Goal: Transaction & Acquisition: Purchase product/service

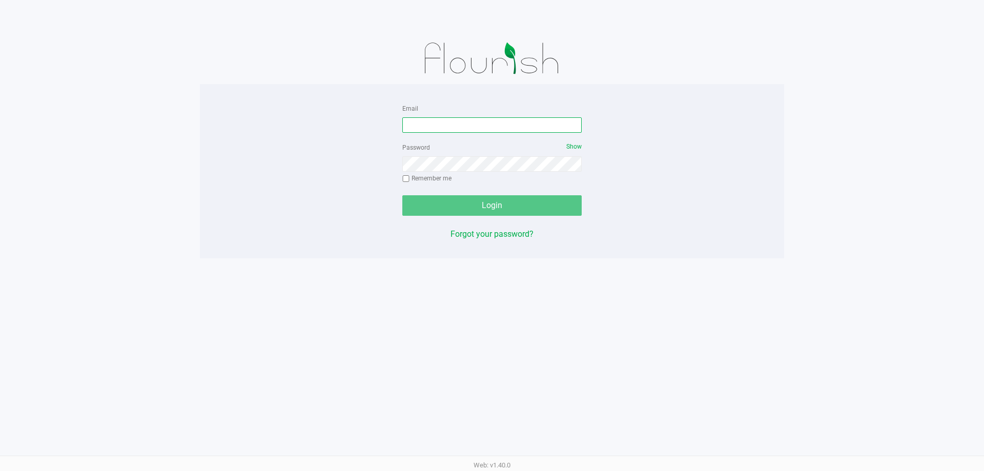
click at [435, 125] on input "Email" at bounding box center [491, 124] width 179 height 15
type input "[EMAIL_ADDRESS][DOMAIN_NAME]"
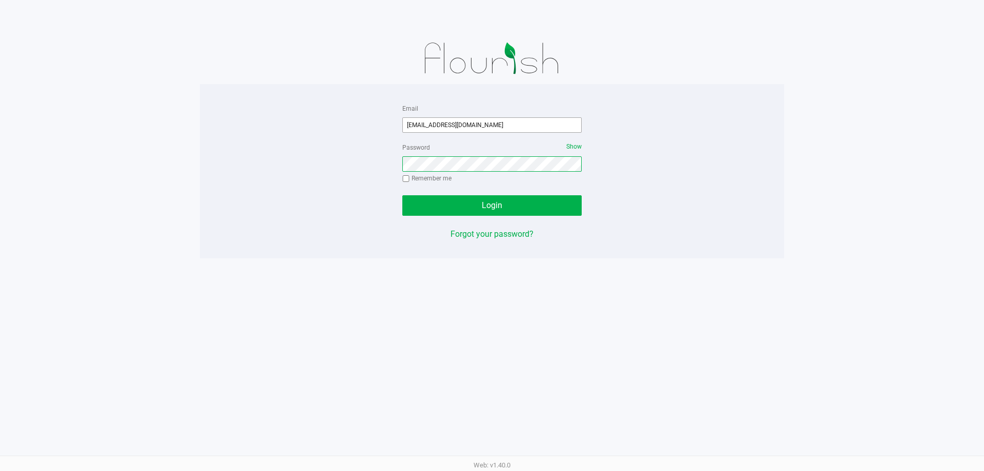
click at [402, 195] on button "Login" at bounding box center [491, 205] width 179 height 20
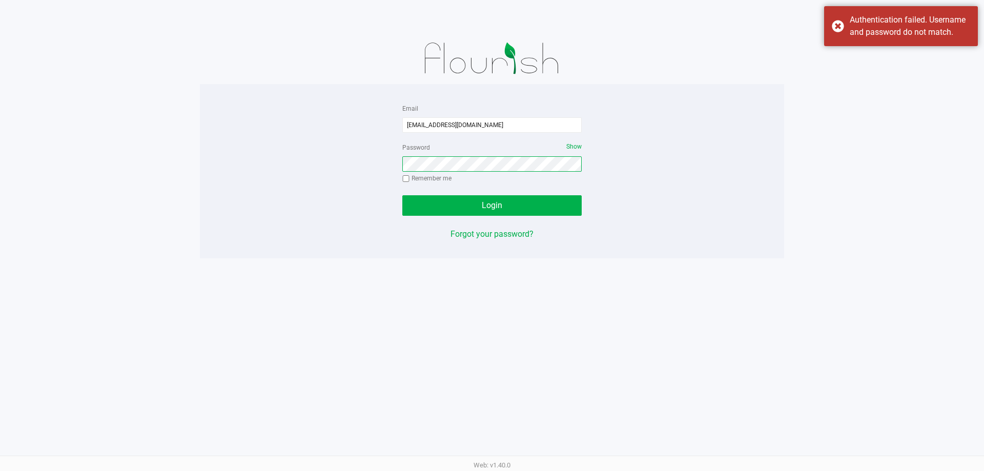
click at [402, 195] on button "Login" at bounding box center [491, 205] width 179 height 20
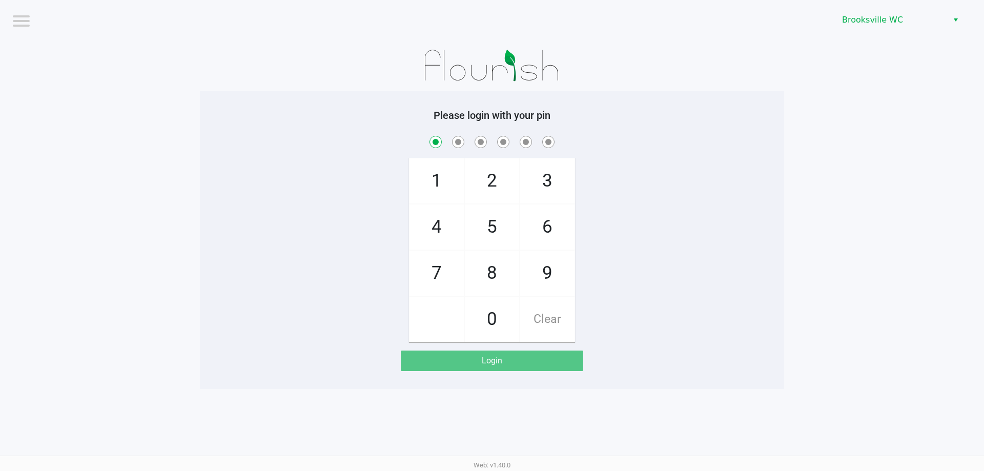
checkbox input "true"
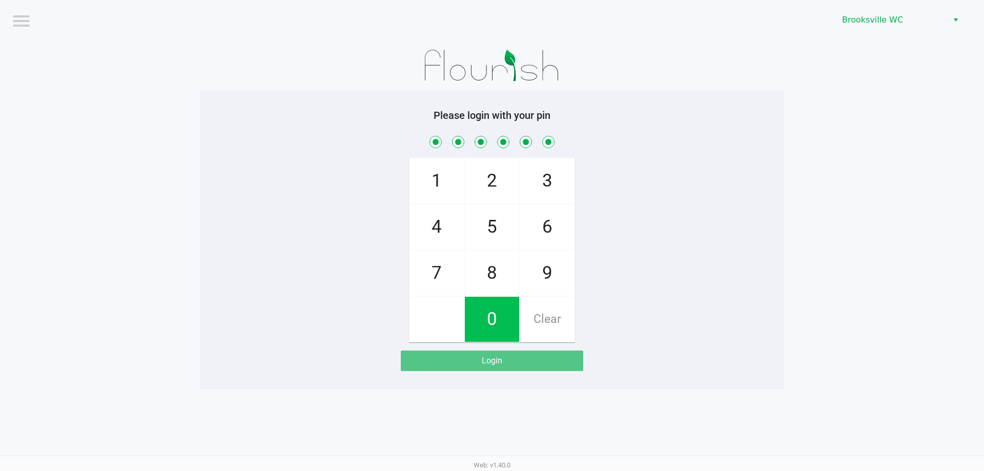
checkbox input "true"
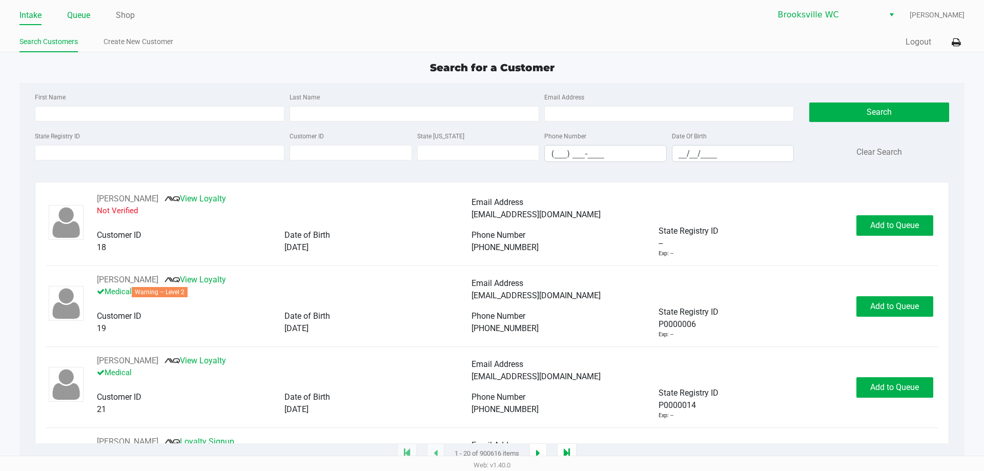
click at [83, 19] on link "Queue" at bounding box center [78, 15] width 23 height 14
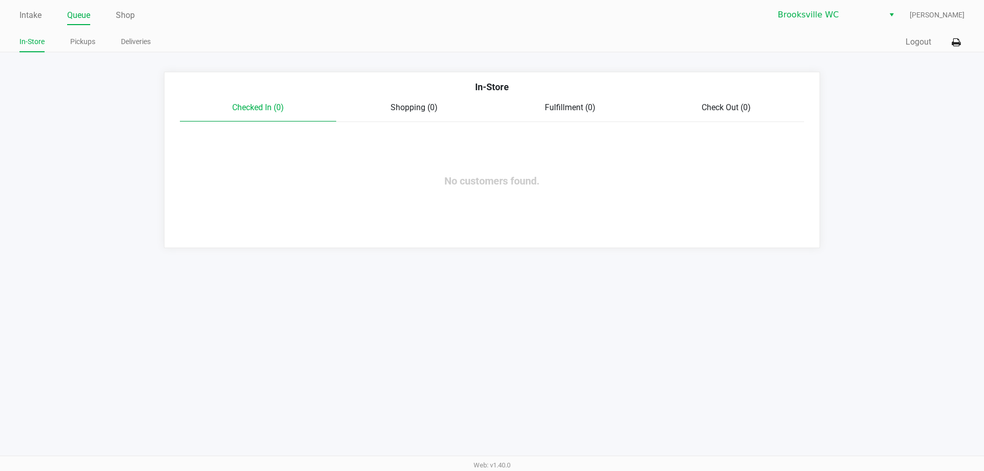
click at [105, 34] on div "In-Store Pickups Deliveries" at bounding box center [255, 42] width 472 height 19
click at [93, 38] on link "Pickups" at bounding box center [82, 41] width 25 height 13
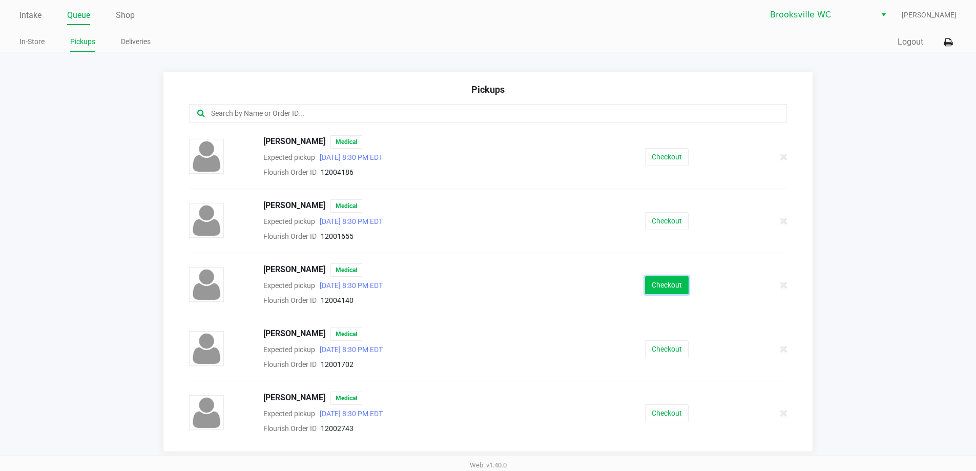
click at [652, 285] on button "Checkout" at bounding box center [667, 285] width 44 height 18
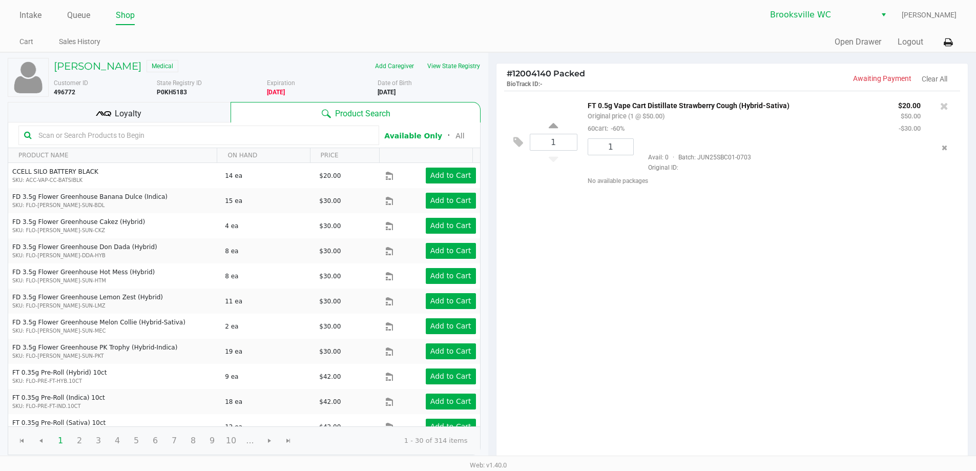
click at [709, 277] on div "1 FT 0.5g Vape Cart Distillate Strawberry Cough (Hybrid-Sativa) Original price …" at bounding box center [733, 277] width 472 height 372
click at [122, 121] on div "Loyalty" at bounding box center [119, 112] width 223 height 20
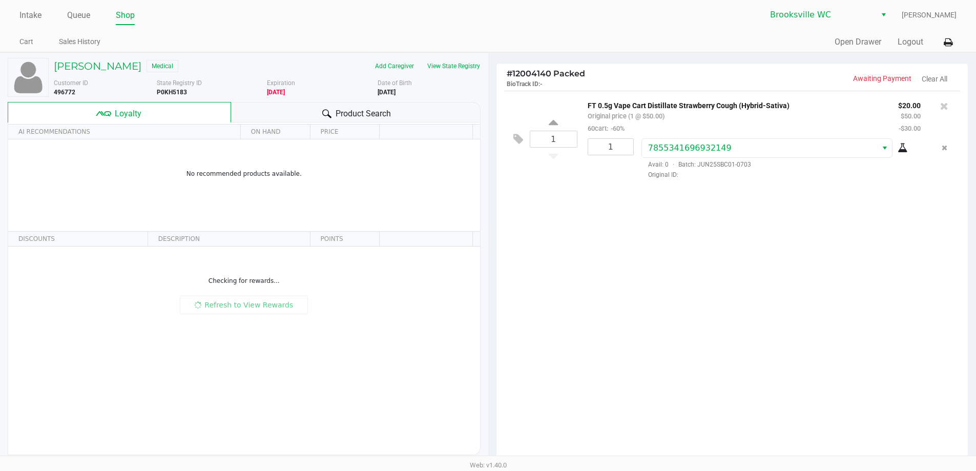
click at [267, 112] on div "Product Search" at bounding box center [356, 112] width 250 height 20
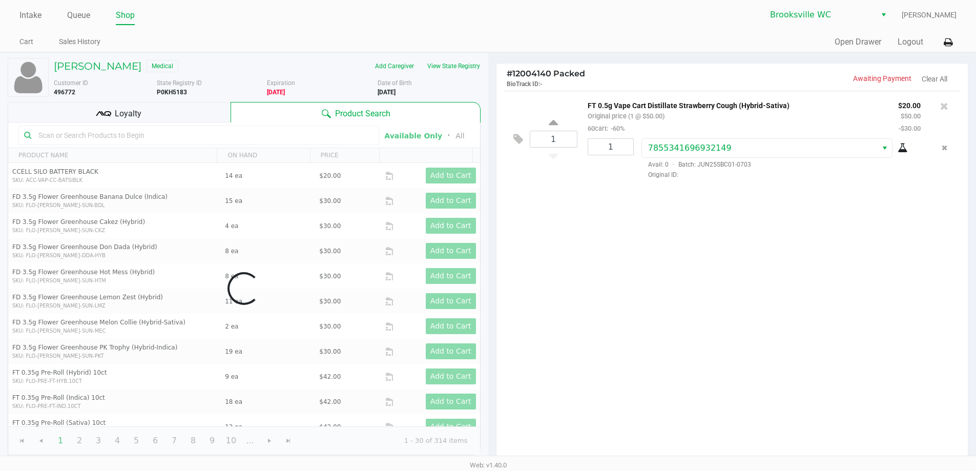
click at [230, 139] on div "Data table" at bounding box center [244, 288] width 472 height 332
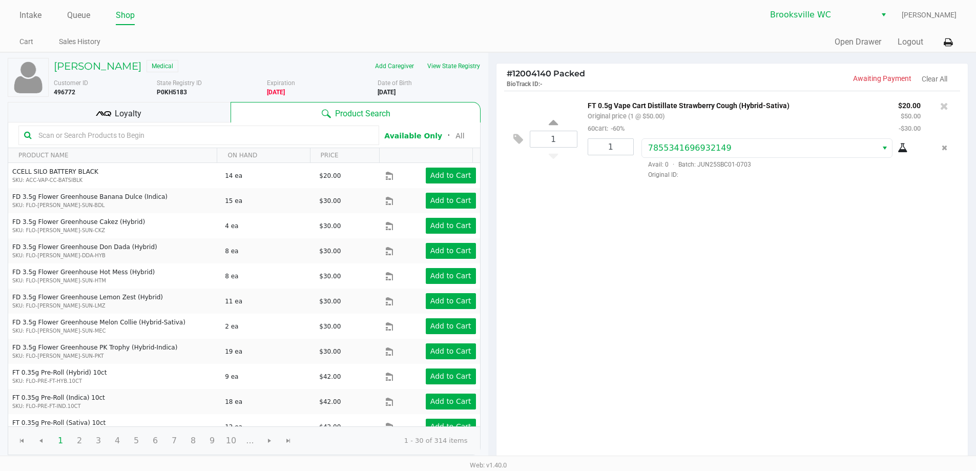
drag, startPoint x: 238, startPoint y: 131, endPoint x: 241, endPoint y: 151, distance: 20.2
click at [238, 131] on input "text" at bounding box center [203, 135] width 339 height 15
click at [146, 107] on div "Loyalty" at bounding box center [119, 112] width 223 height 20
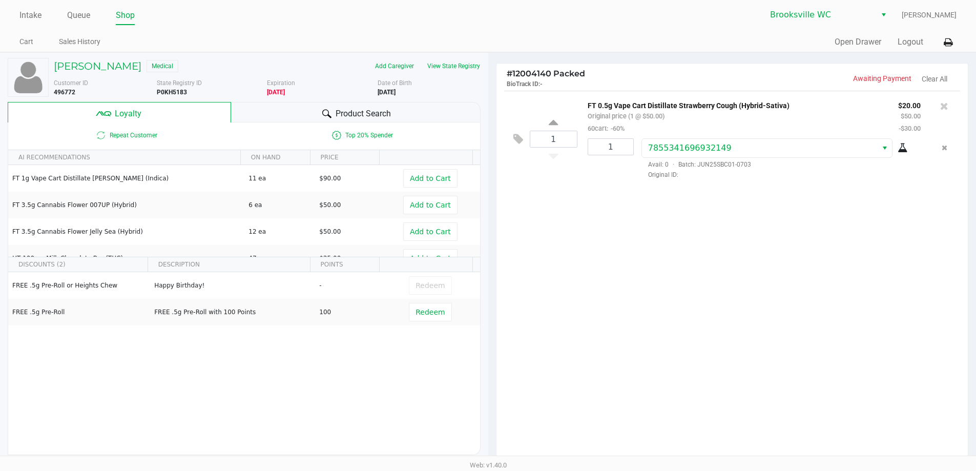
click at [671, 311] on div "1 FT 0.5g Vape Cart Distillate Strawberry Cough (Hybrid-Sativa) Original price …" at bounding box center [733, 277] width 472 height 372
click at [572, 344] on div "1 FT 0.5g Vape Cart Distillate Strawberry Cough (Hybrid-Sativa) Original price …" at bounding box center [733, 277] width 472 height 372
click at [577, 341] on div "1 FT 0.5g Vape Cart Distillate Strawberry Cough (Hybrid-Sativa) Original price …" at bounding box center [733, 277] width 472 height 372
click at [337, 119] on span "Product Search" at bounding box center [363, 114] width 55 height 12
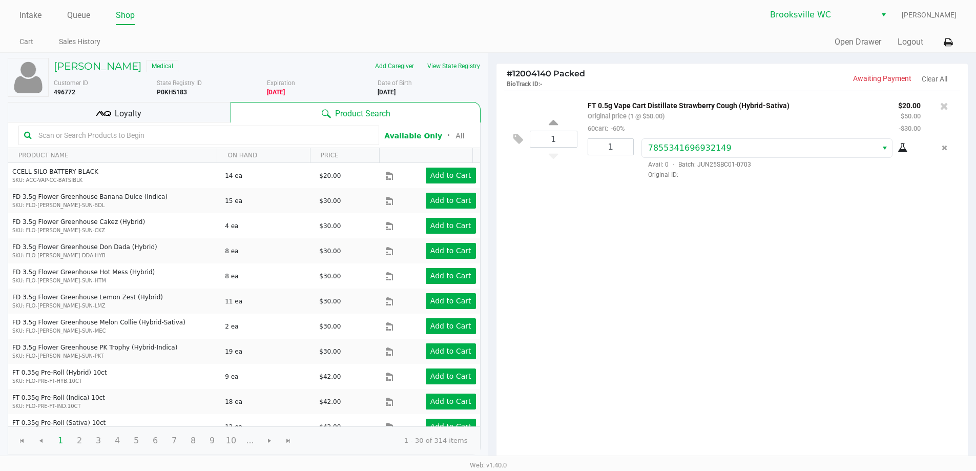
click at [159, 136] on input "text" at bounding box center [203, 135] width 339 height 15
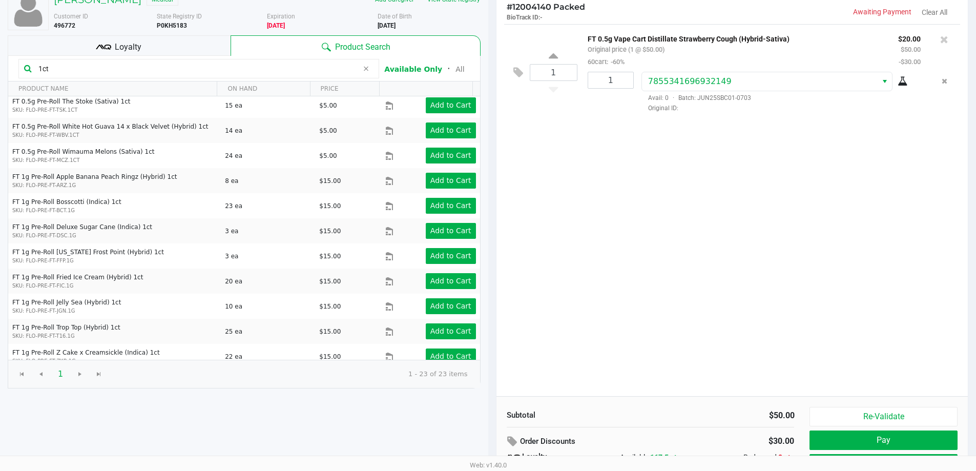
scroll to position [117, 0]
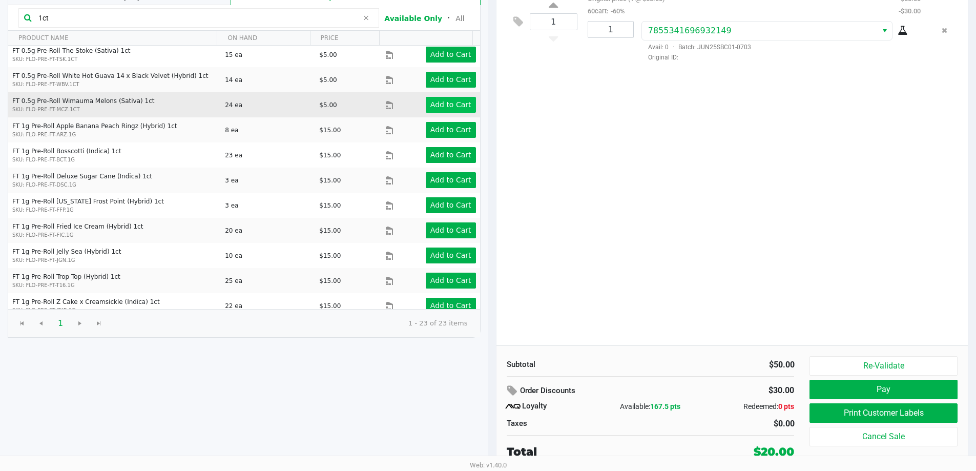
type input "1ct"
click at [450, 100] on app-button-loader "Add to Cart" at bounding box center [450, 104] width 41 height 8
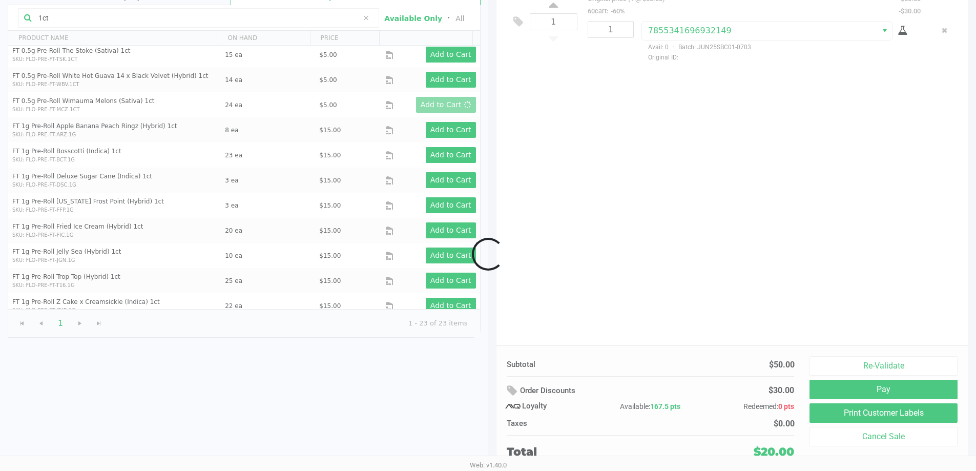
click at [684, 190] on div at bounding box center [488, 254] width 976 height 536
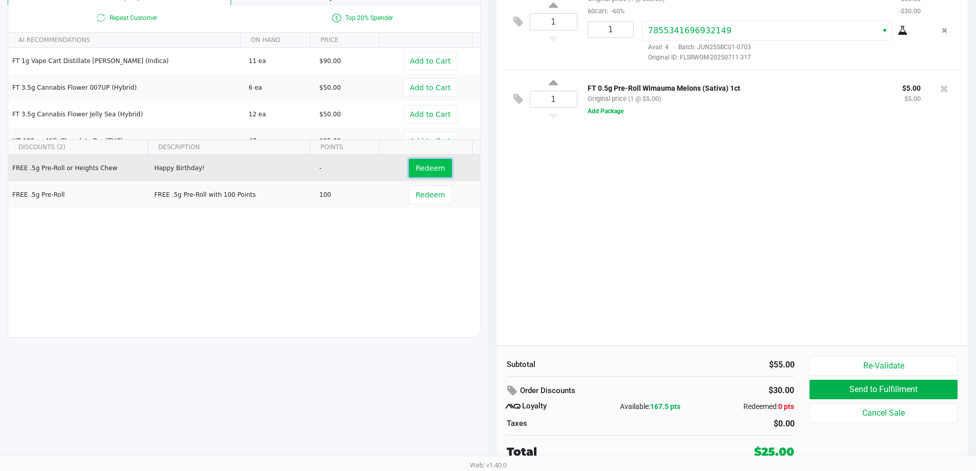
click at [424, 166] on span "Redeem" at bounding box center [430, 168] width 29 height 8
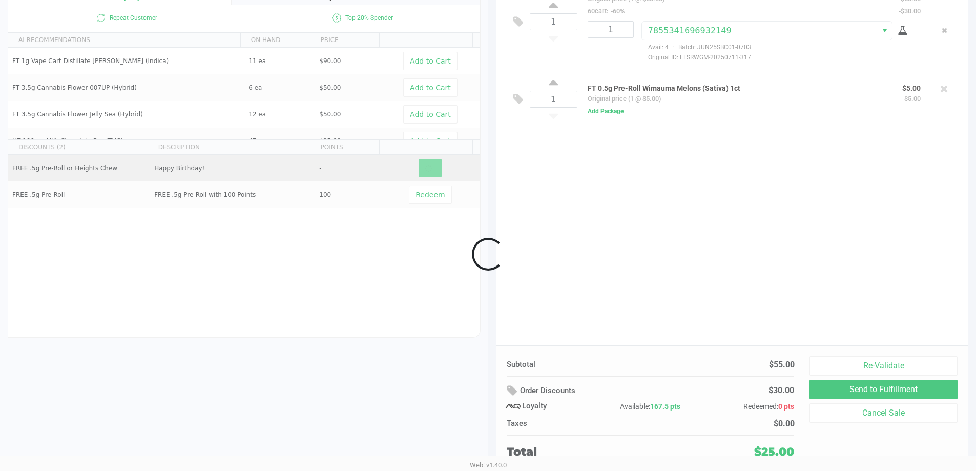
click at [698, 241] on div at bounding box center [488, 254] width 976 height 536
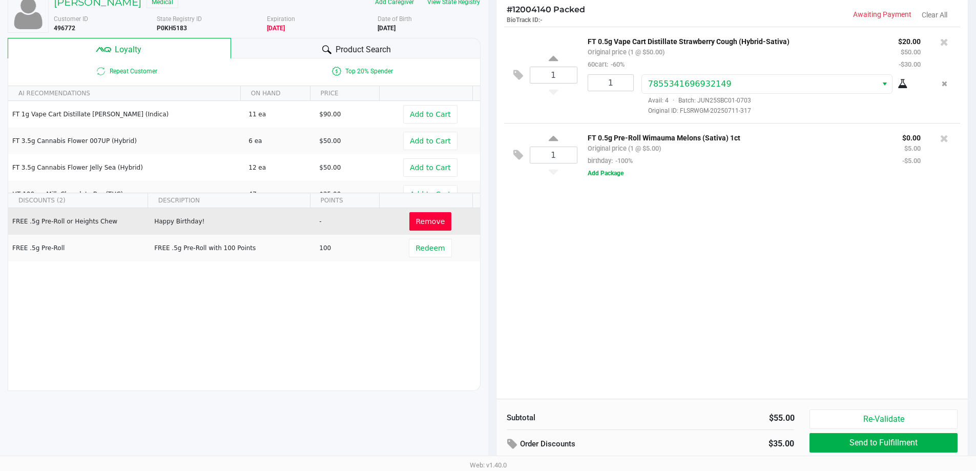
scroll to position [15, 0]
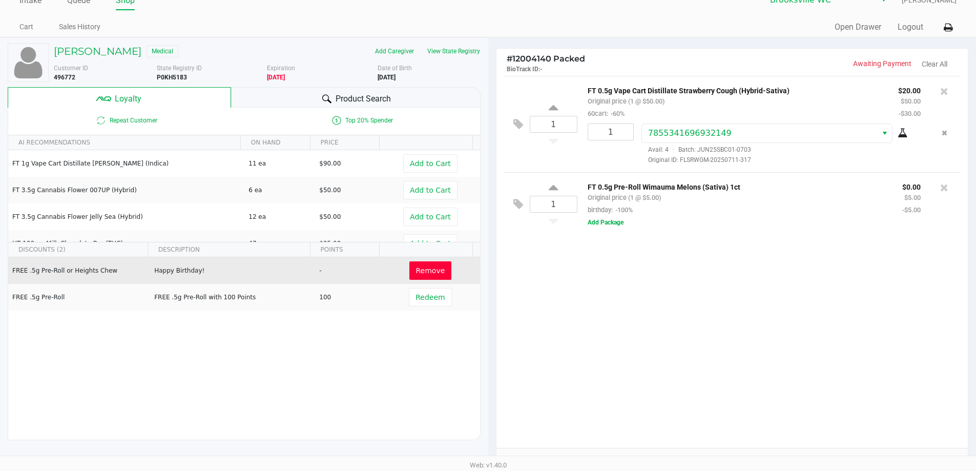
click at [667, 361] on div "1 FT 0.5g Vape Cart Distillate Strawberry Cough (Hybrid-Sativa) Original price …" at bounding box center [733, 262] width 472 height 372
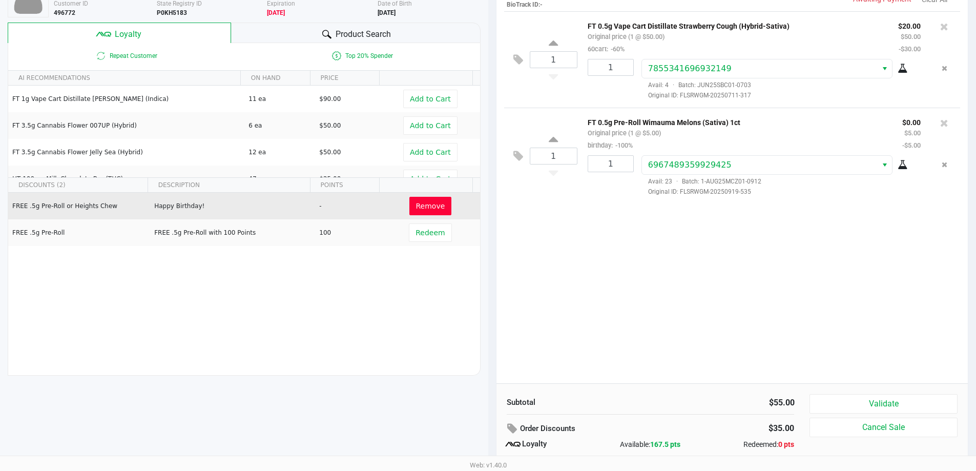
scroll to position [117, 0]
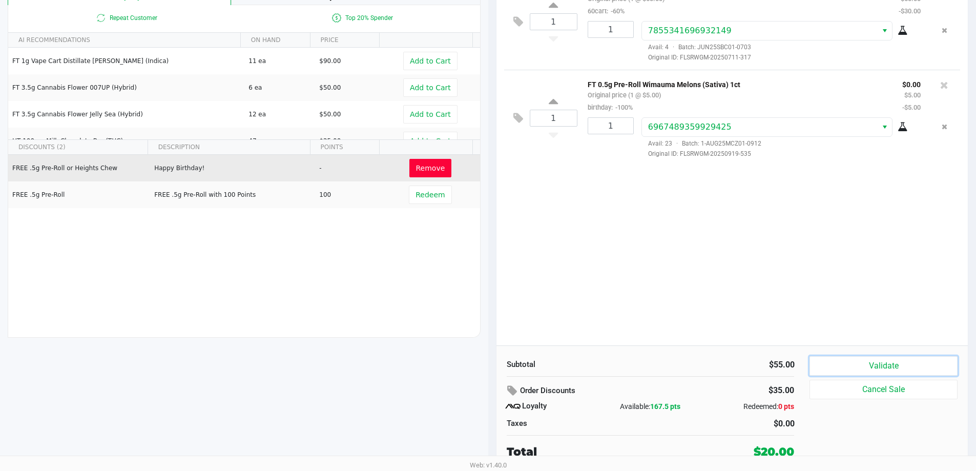
click at [883, 362] on button "Validate" at bounding box center [884, 365] width 148 height 19
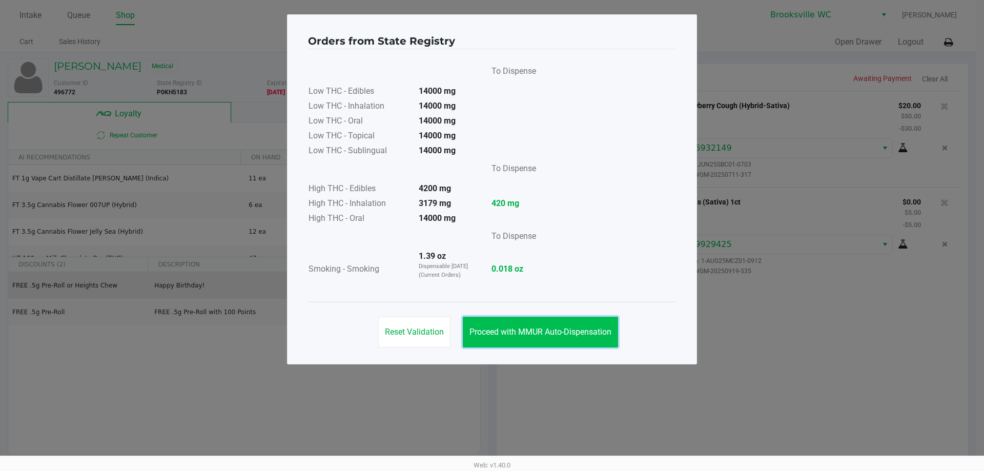
click at [549, 328] on span "Proceed with MMUR Auto-Dispensation" at bounding box center [540, 332] width 142 height 10
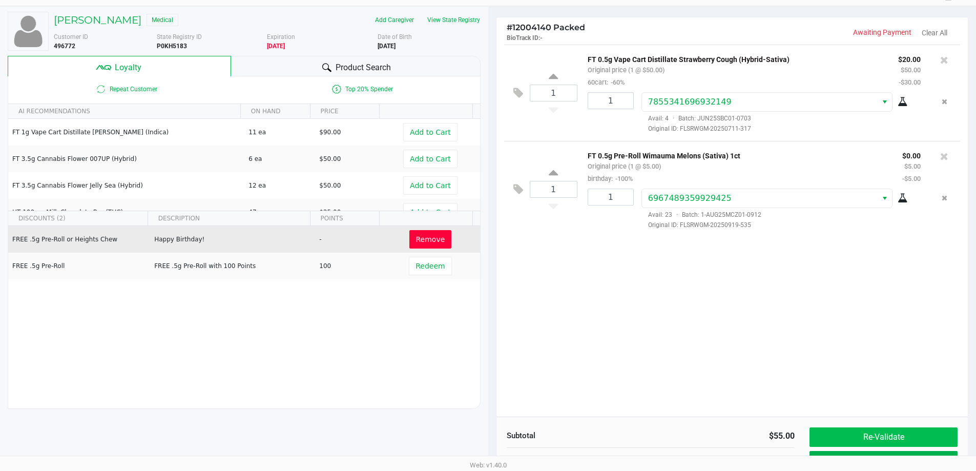
scroll to position [117, 0]
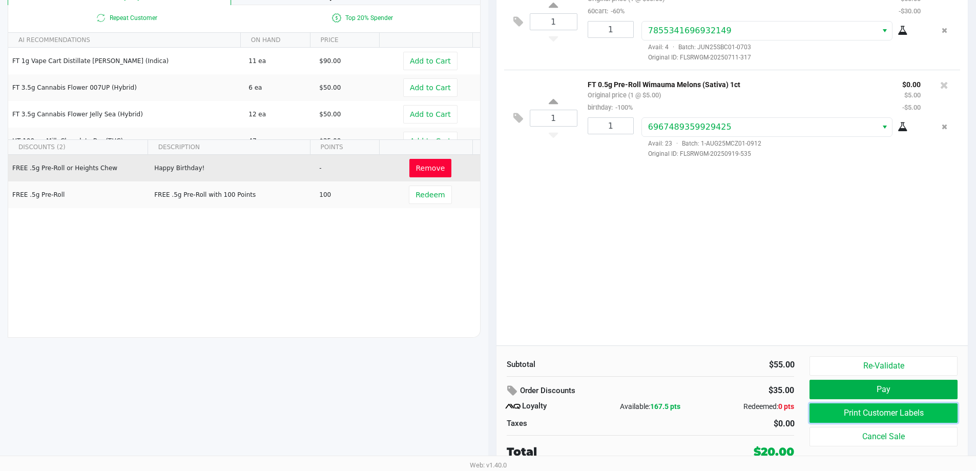
click at [853, 416] on button "Print Customer Labels" at bounding box center [884, 412] width 148 height 19
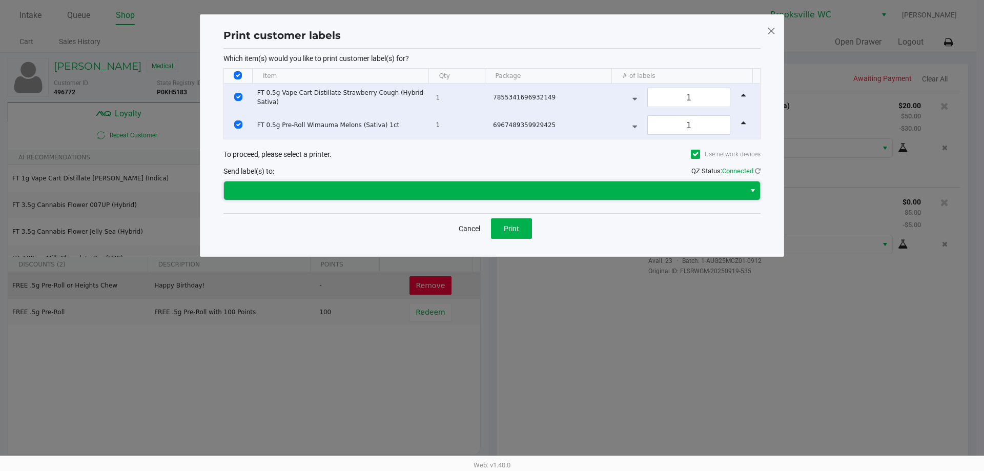
click at [449, 198] on span at bounding box center [484, 190] width 521 height 18
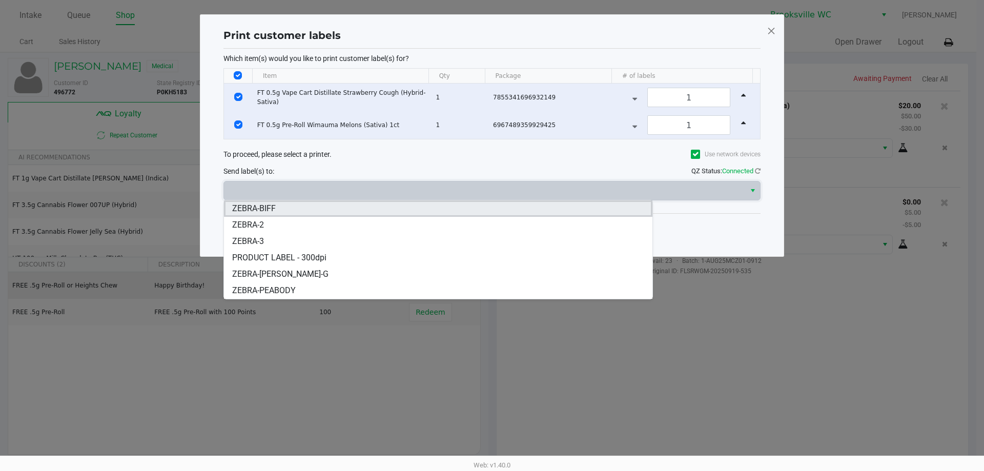
click at [303, 207] on li "ZEBRA-BIFF" at bounding box center [438, 208] width 428 height 16
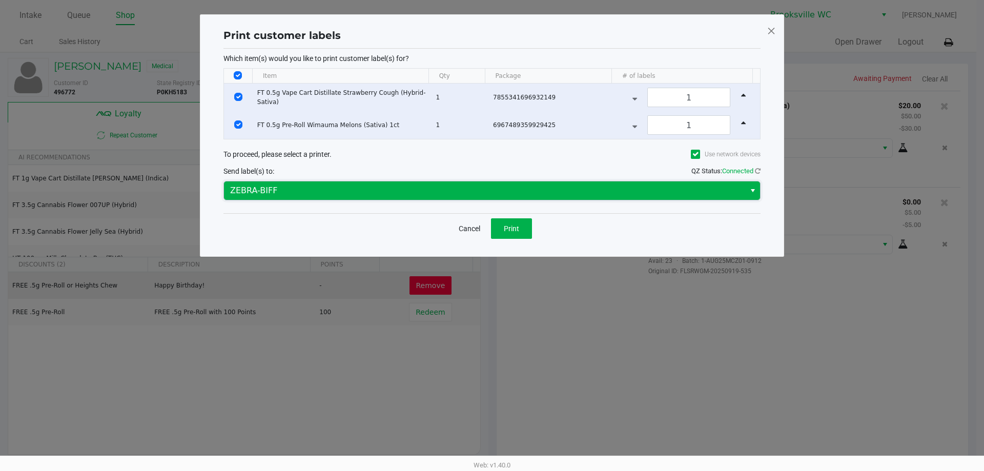
click at [304, 188] on span "ZEBRA-BIFF" at bounding box center [484, 190] width 509 height 12
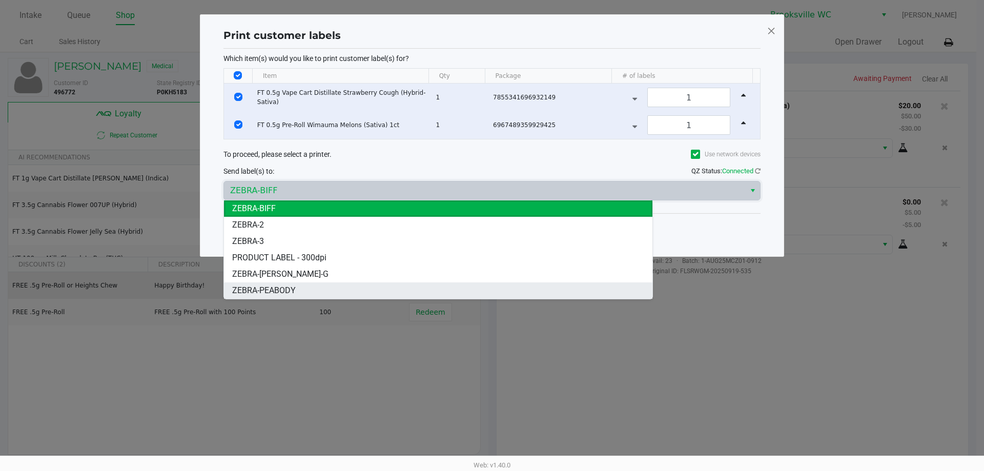
click at [293, 286] on span "ZEBRA-PEABODY" at bounding box center [264, 290] width 64 height 12
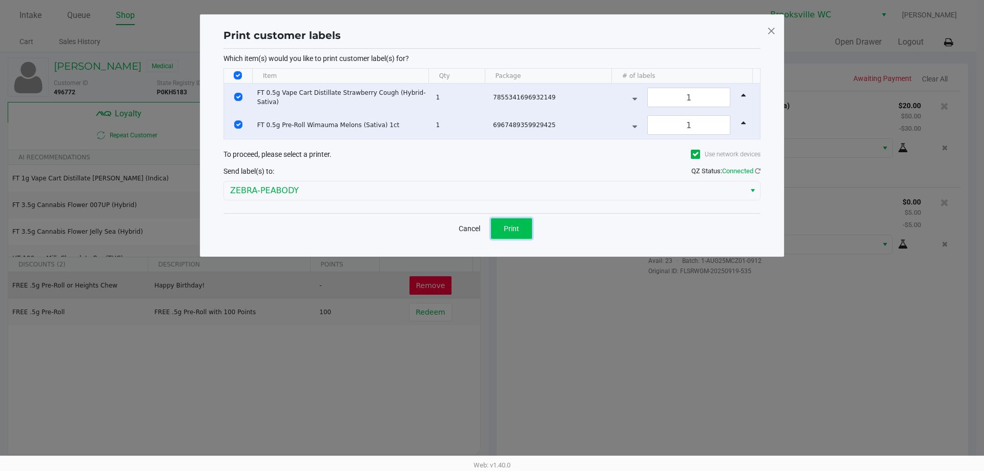
click at [509, 225] on span "Print" at bounding box center [511, 228] width 15 height 8
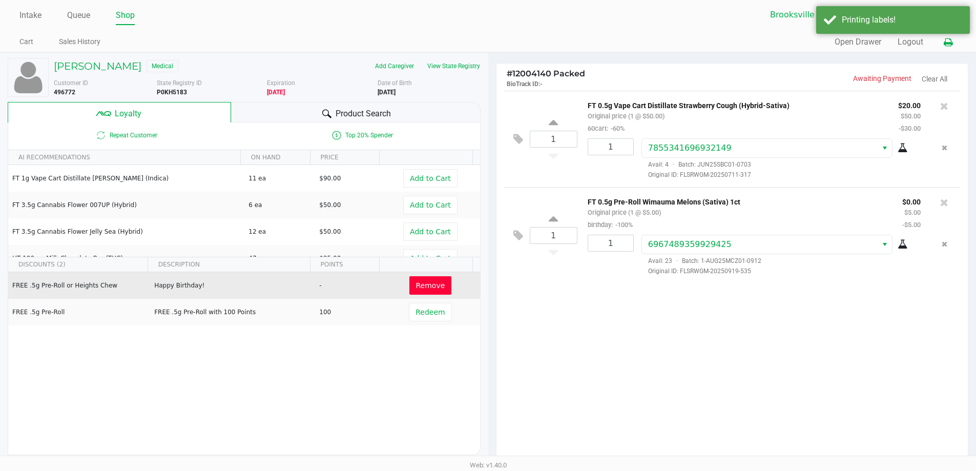
click at [952, 45] on icon at bounding box center [948, 42] width 9 height 7
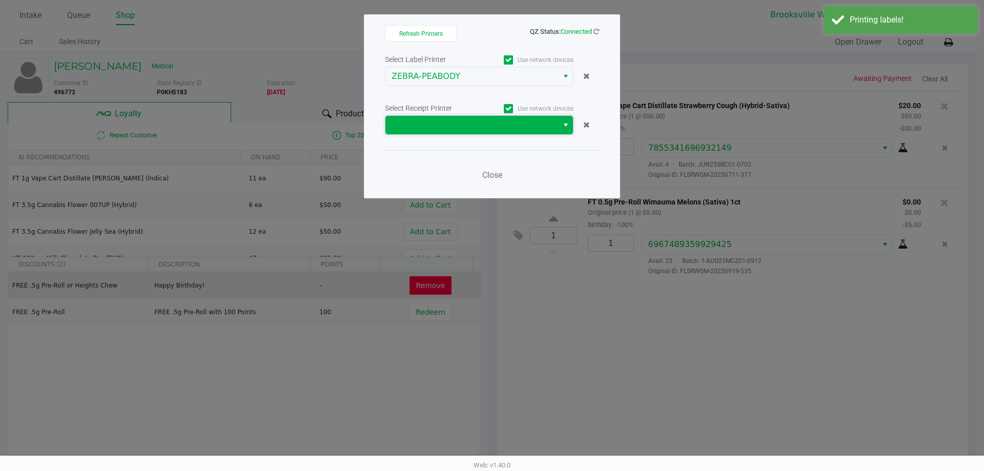
click at [449, 125] on span at bounding box center [471, 125] width 160 height 12
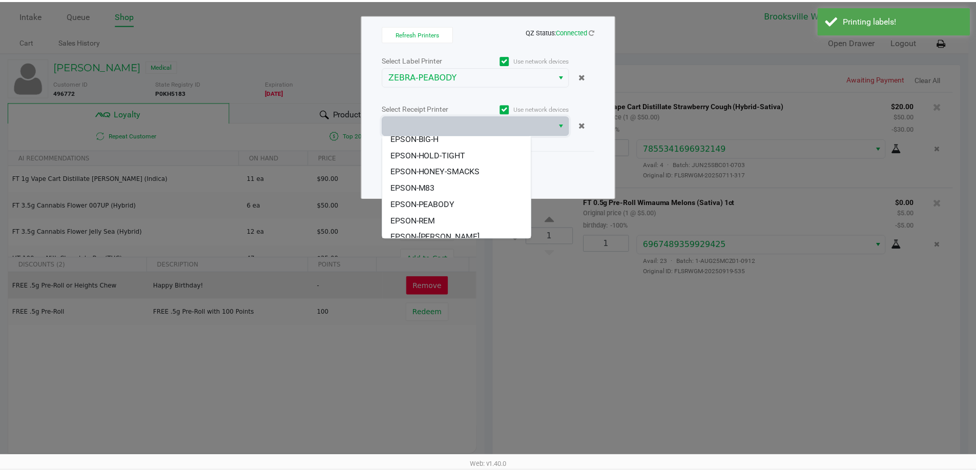
scroll to position [78, 0]
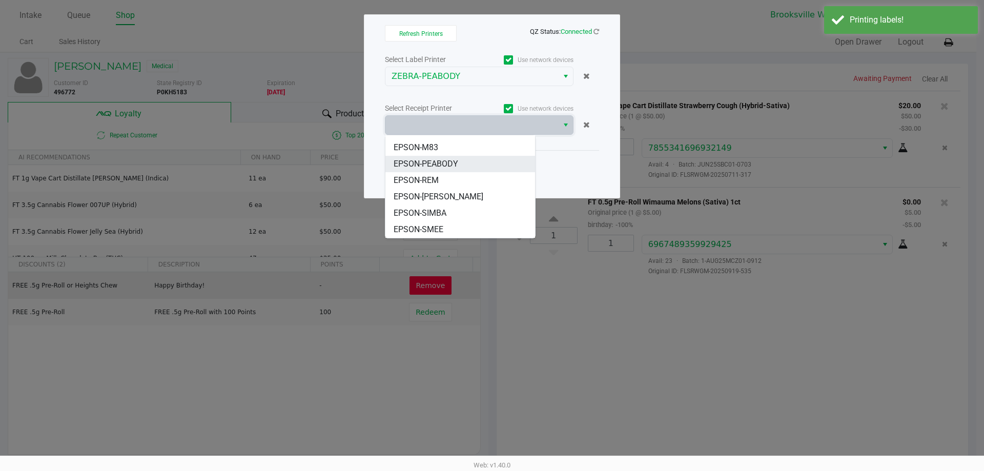
click at [441, 167] on span "EPSON-PEABODY" at bounding box center [426, 164] width 65 height 12
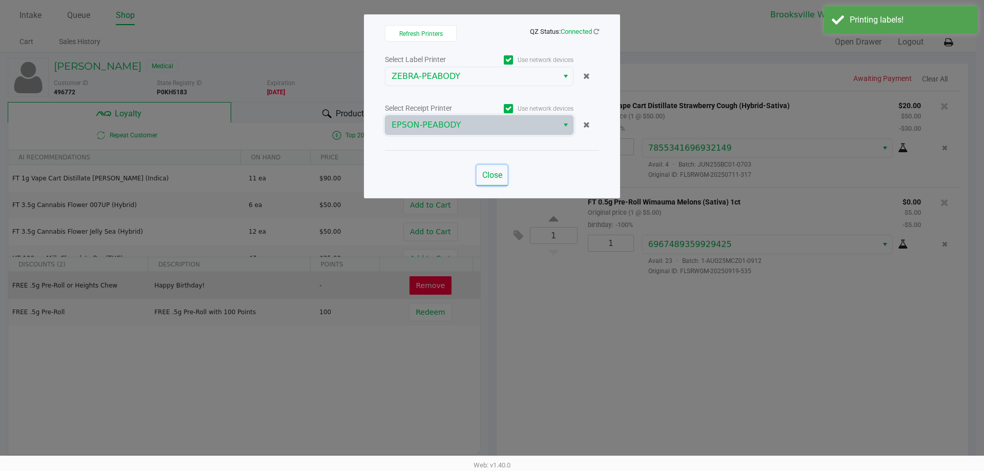
drag, startPoint x: 493, startPoint y: 170, endPoint x: 560, endPoint y: 209, distance: 77.0
click at [493, 170] on button "Close" at bounding box center [492, 175] width 31 height 20
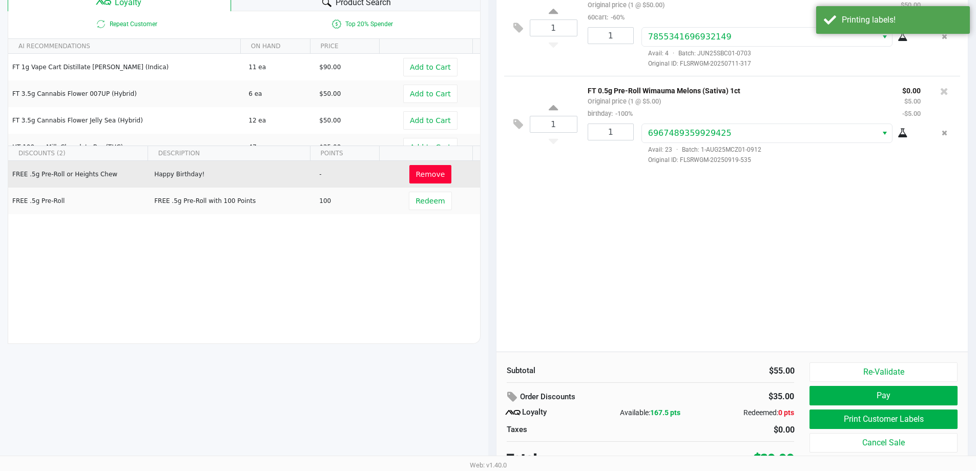
scroll to position [117, 0]
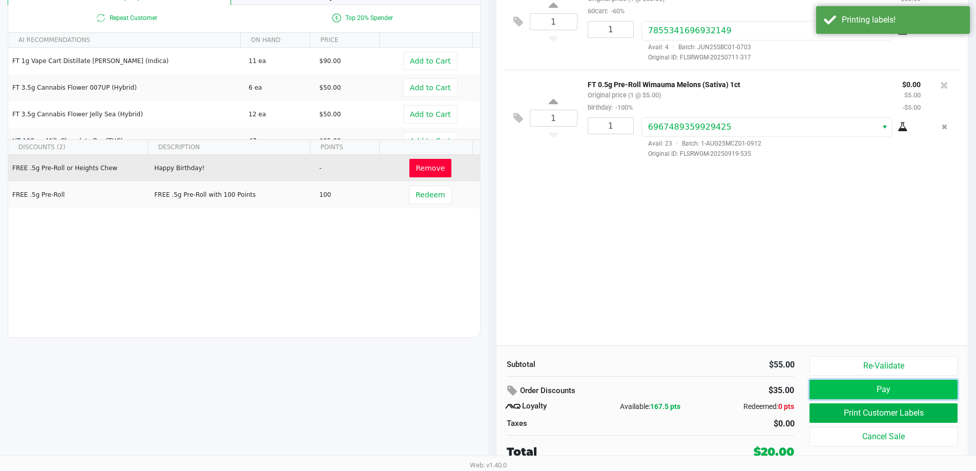
click at [903, 388] on button "Pay" at bounding box center [884, 389] width 148 height 19
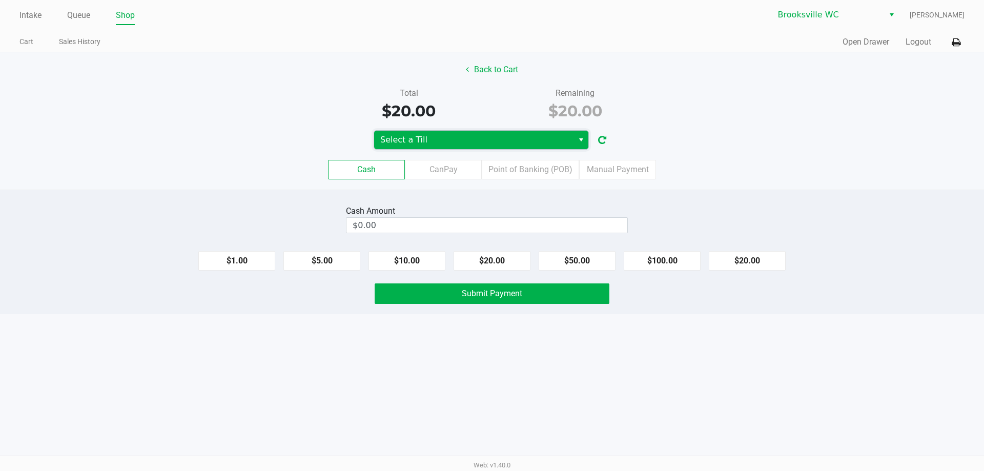
click at [414, 134] on span "Select a Till" at bounding box center [473, 140] width 187 height 12
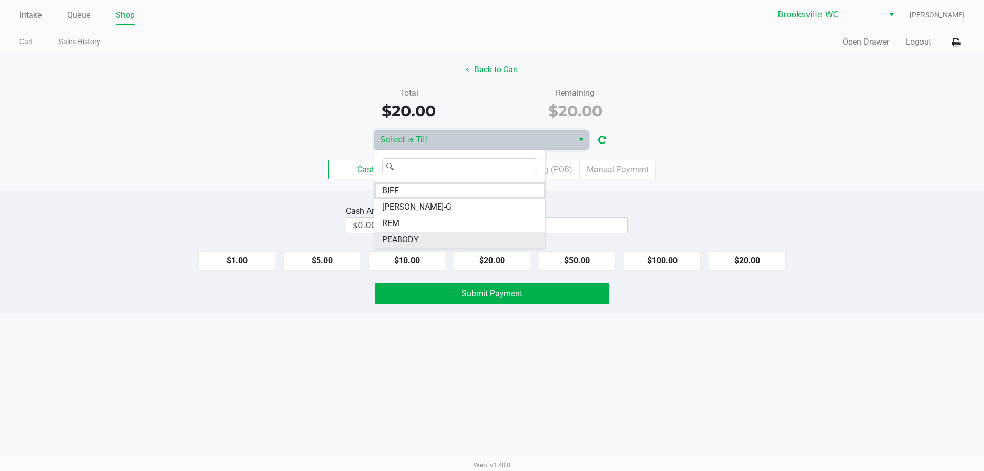
click at [428, 233] on li "PEABODY" at bounding box center [459, 240] width 171 height 16
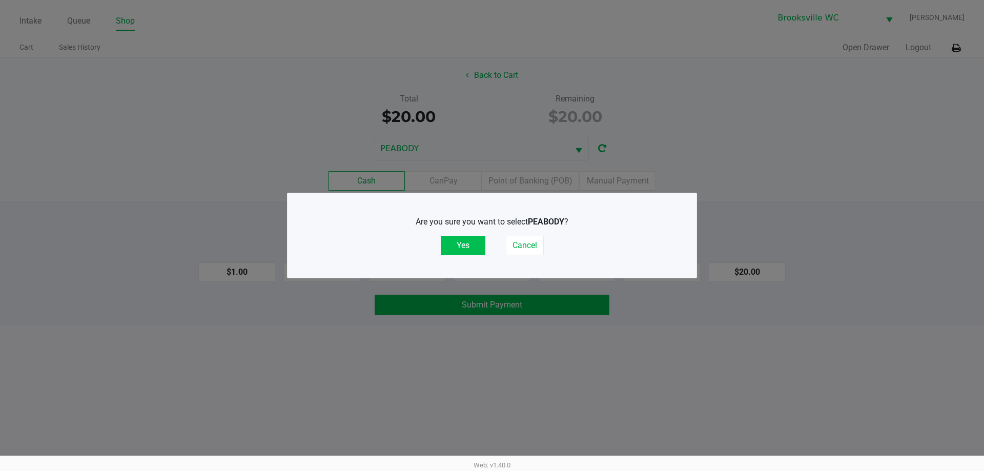
click at [472, 247] on button "Yes" at bounding box center [463, 245] width 45 height 19
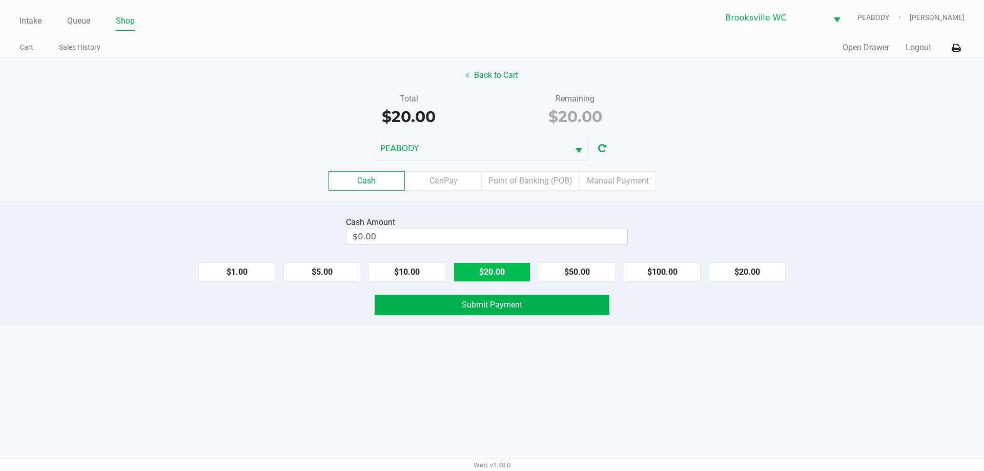
click at [491, 272] on button "$20.00" at bounding box center [491, 271] width 77 height 19
type input "$20.00"
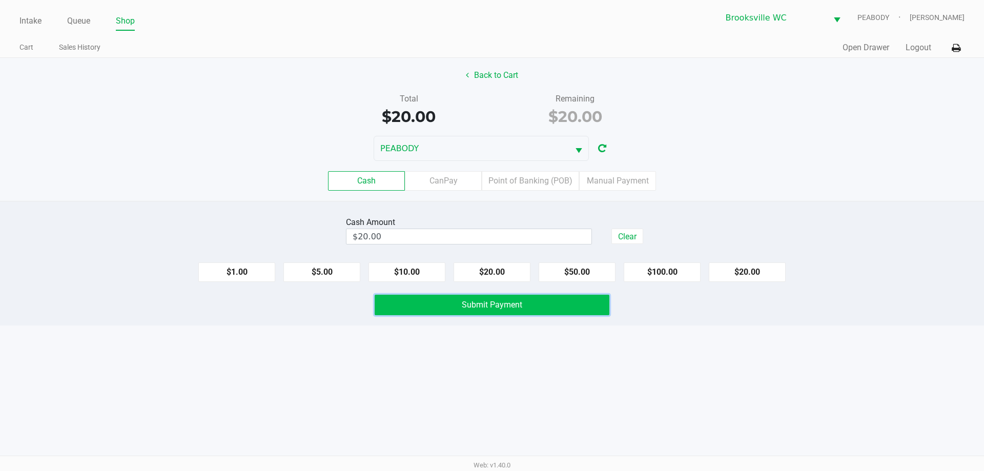
click at [465, 300] on span "Submit Payment" at bounding box center [492, 305] width 60 height 10
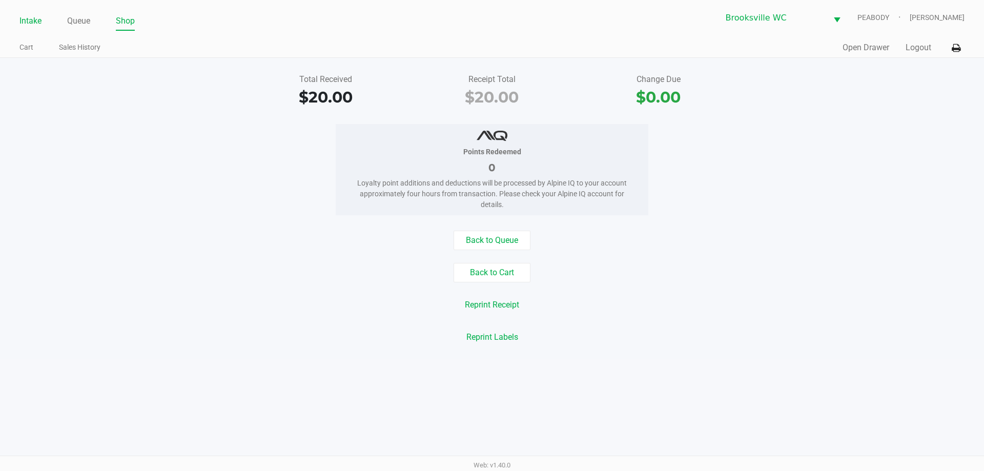
click at [35, 14] on link "Intake" at bounding box center [30, 21] width 22 height 14
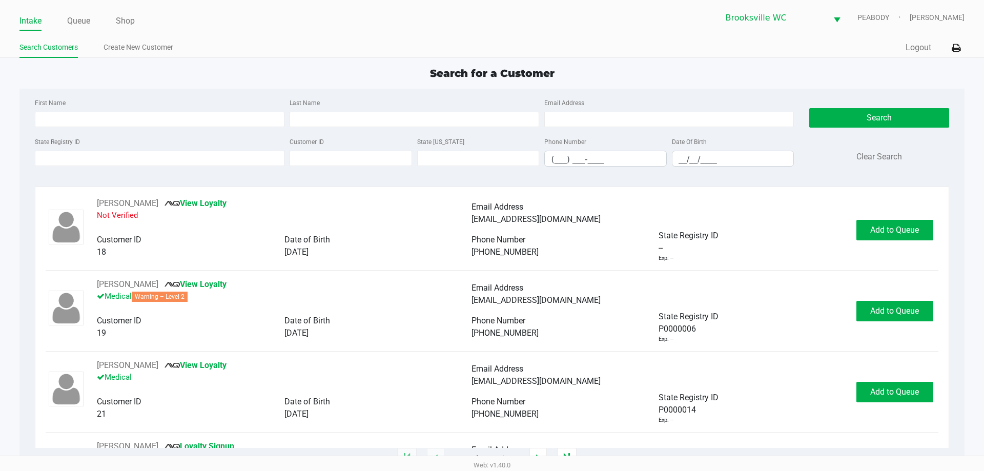
click at [274, 75] on div "Search for a Customer" at bounding box center [492, 73] width 960 height 15
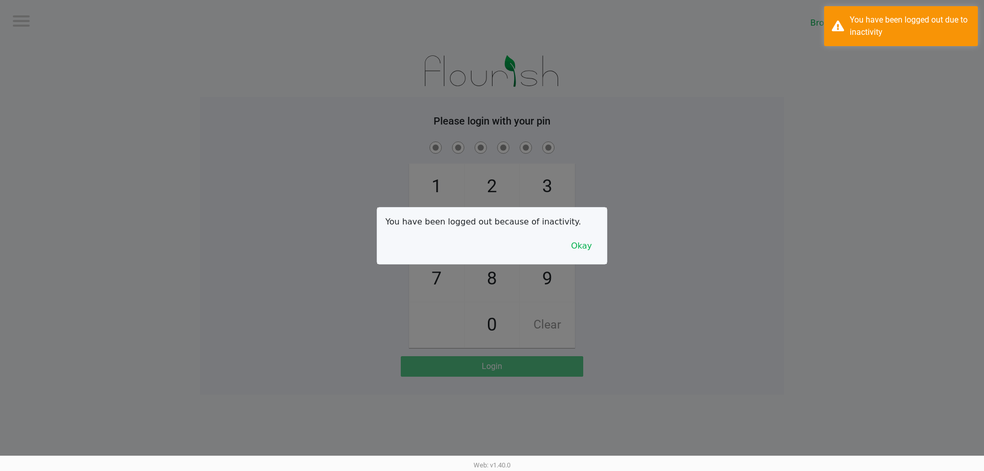
click at [274, 75] on div at bounding box center [492, 235] width 984 height 471
click at [579, 247] on button "Okay" at bounding box center [581, 245] width 34 height 19
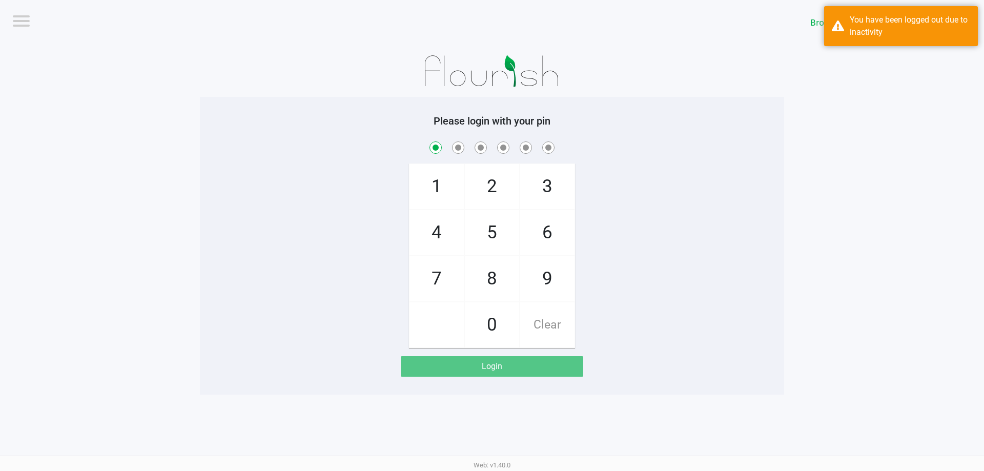
checkbox input "true"
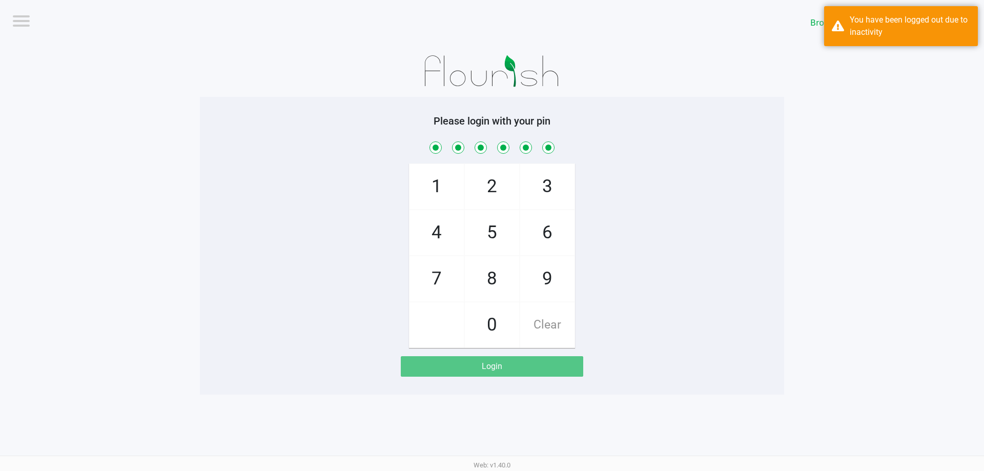
checkbox input "true"
checkbox input "false"
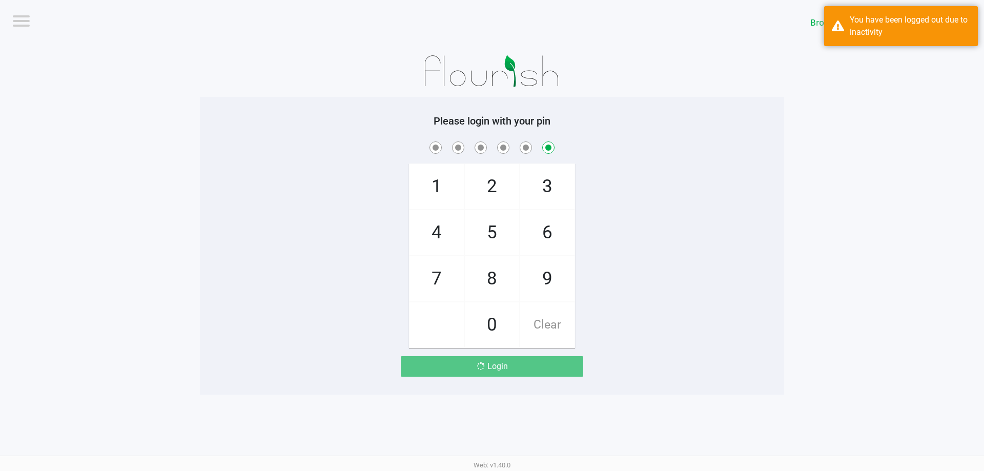
checkbox input "false"
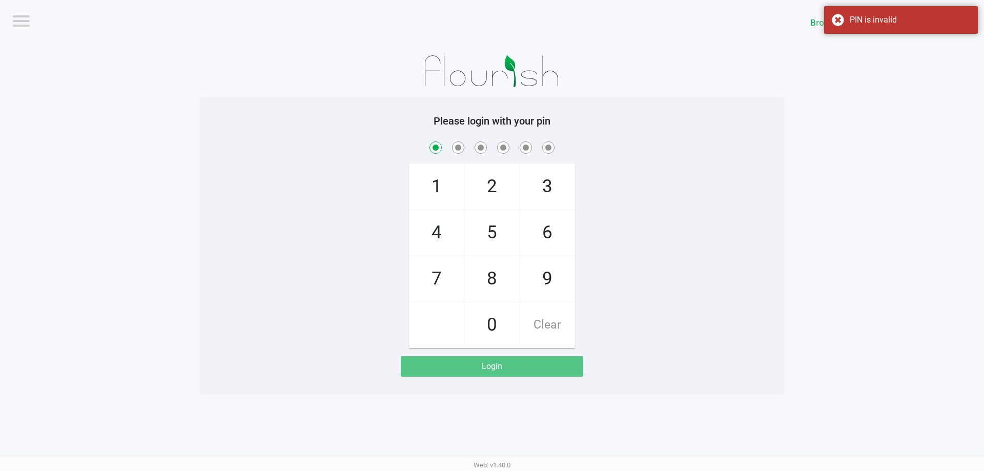
checkbox input "true"
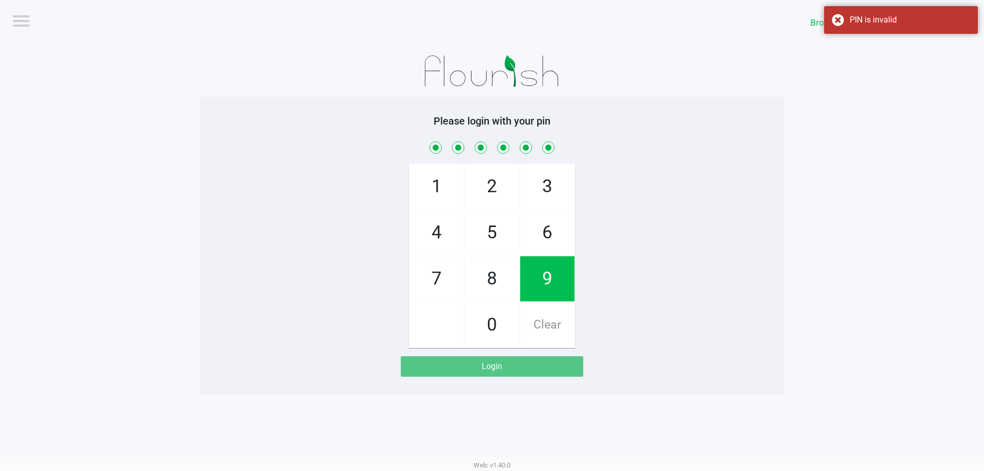
checkbox input "true"
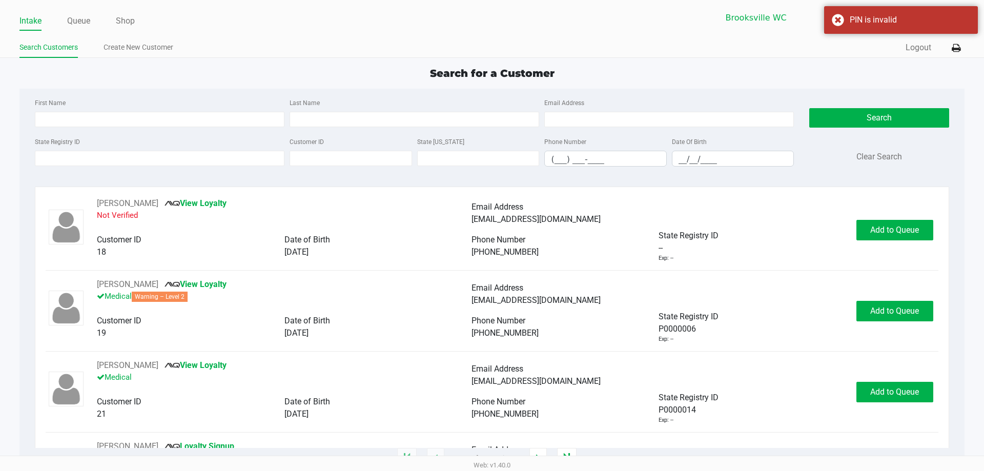
click at [186, 93] on div "First Name Last Name Email Address State Registry ID Customer ID State ID Phone…" at bounding box center [491, 136] width 929 height 94
drag, startPoint x: 168, startPoint y: 150, endPoint x: 168, endPoint y: 156, distance: 5.7
click at [168, 151] on div "State Registry ID" at bounding box center [159, 150] width 255 height 31
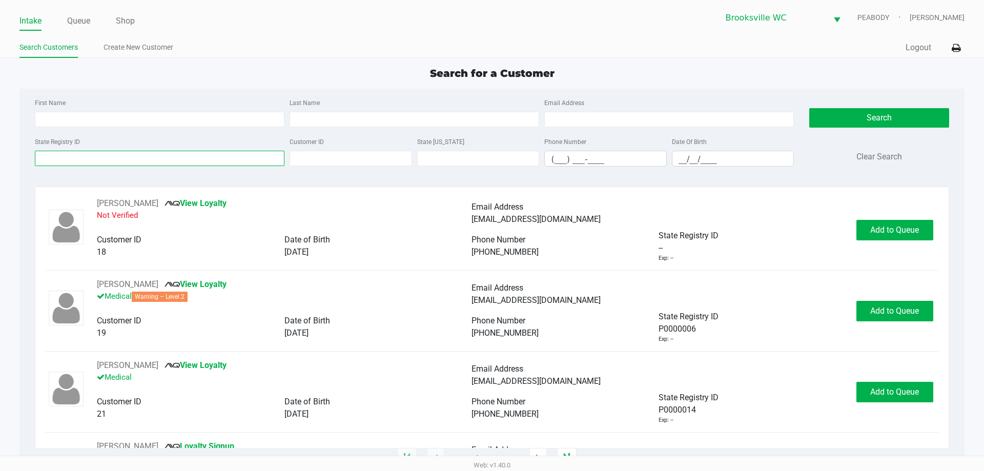
click at [168, 157] on input "State Registry ID" at bounding box center [160, 158] width 250 height 15
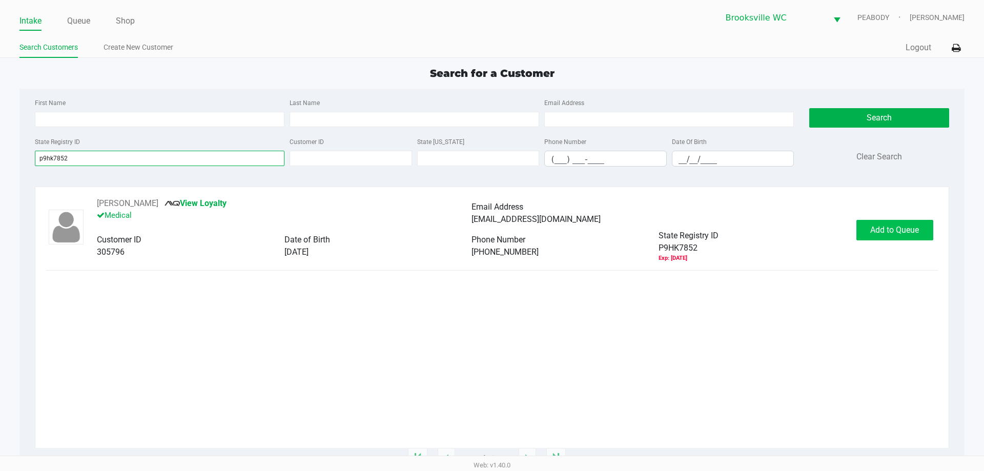
type input "p9hk7852"
click at [882, 233] on span "Add to Queue" at bounding box center [894, 230] width 49 height 10
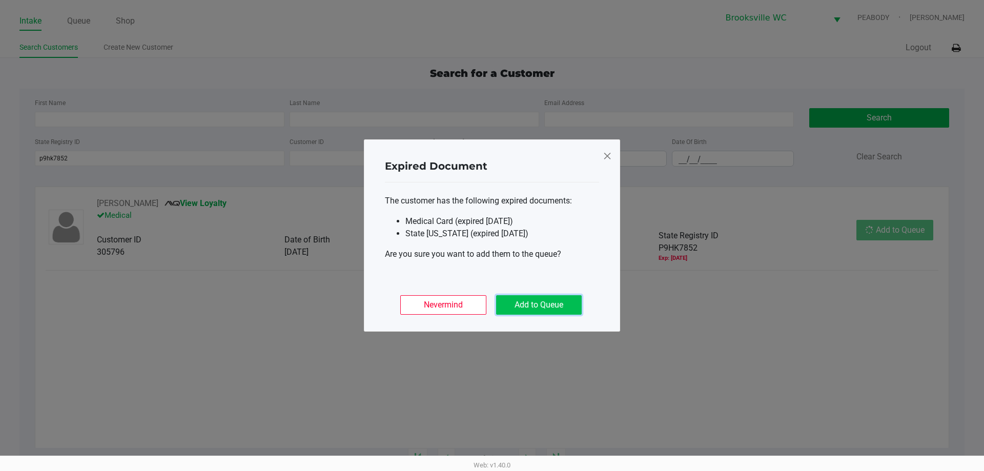
click at [560, 305] on button "Add to Queue" at bounding box center [539, 304] width 86 height 19
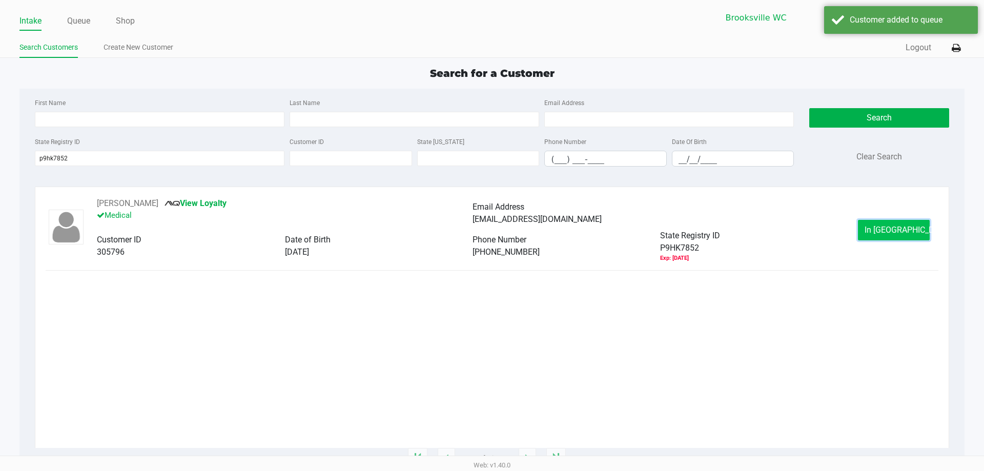
click at [871, 231] on button "In Queue" at bounding box center [894, 230] width 72 height 20
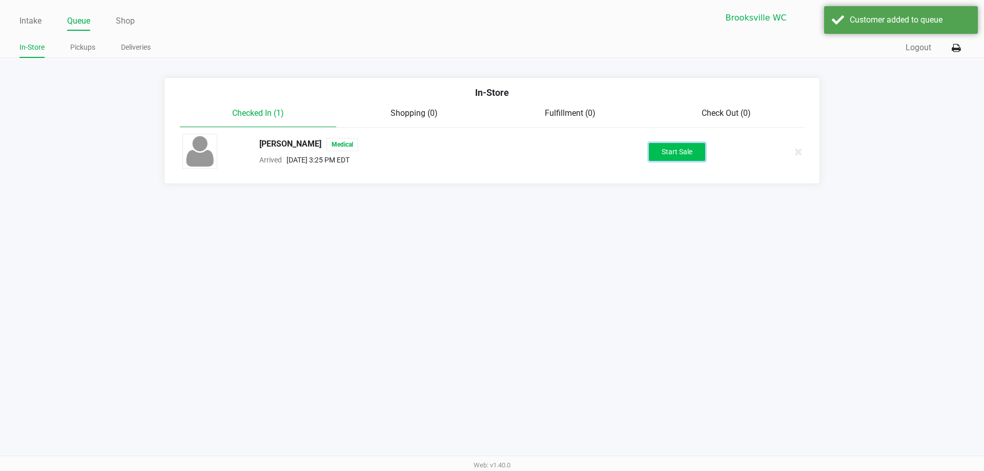
click at [664, 147] on button "Start Sale" at bounding box center [677, 152] width 56 height 18
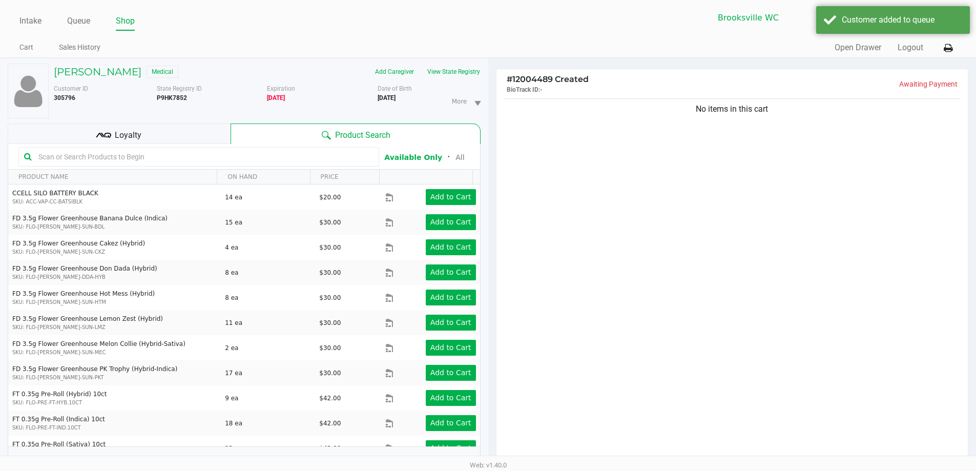
click at [452, 63] on div "julie gabrielski Medical Add Caregiver View State Registry Customer ID 305796 S…" at bounding box center [244, 269] width 473 height 423
click at [456, 70] on button "View State Registry" at bounding box center [451, 72] width 60 height 16
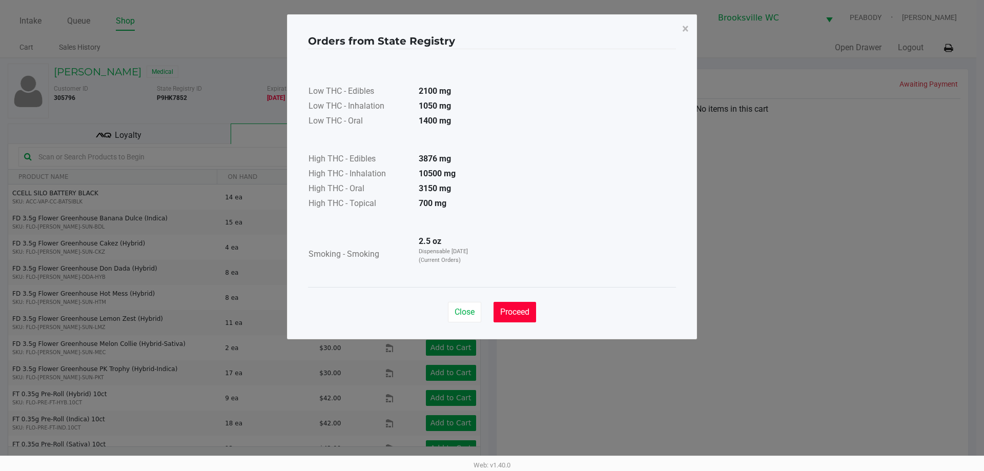
click at [522, 316] on span "Proceed" at bounding box center [514, 312] width 29 height 10
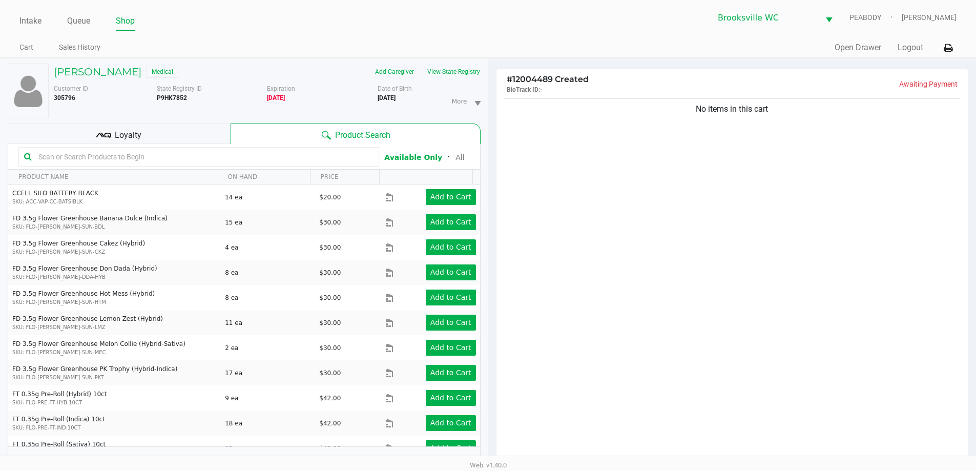
click at [156, 157] on input "text" at bounding box center [203, 156] width 339 height 15
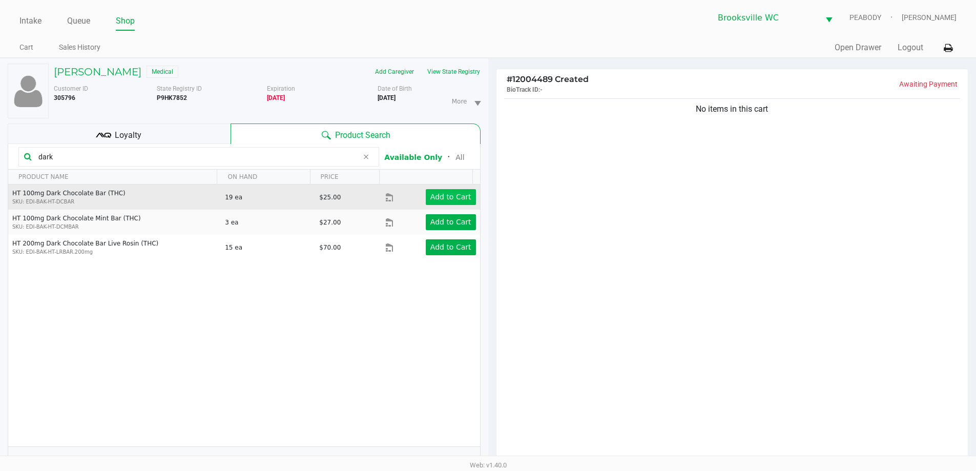
type input "dark"
click at [439, 195] on app-button-loader "Add to Cart" at bounding box center [450, 197] width 41 height 8
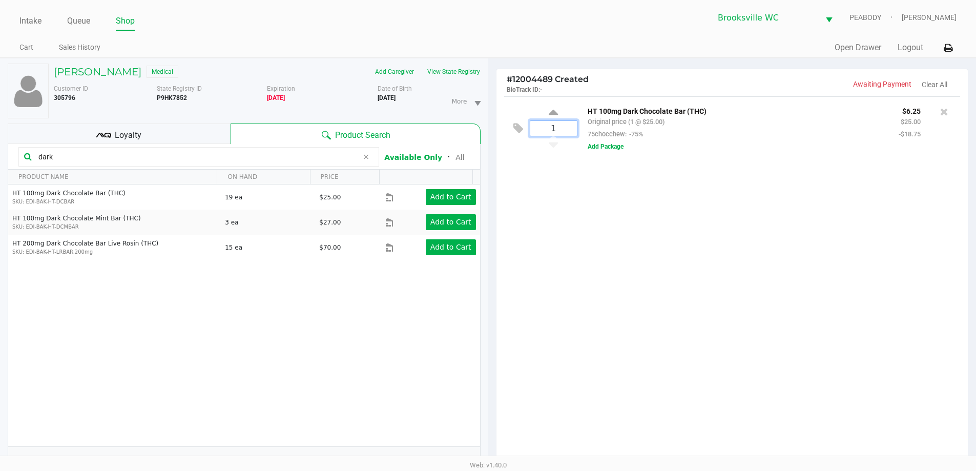
click at [557, 123] on input "1" at bounding box center [553, 128] width 47 height 15
type input "4"
click at [607, 243] on div "Loading julie gabrielski Medical Add Caregiver View State Registry Customer ID …" at bounding box center [488, 320] width 976 height 524
click at [77, 158] on input "dark" at bounding box center [196, 156] width 324 height 15
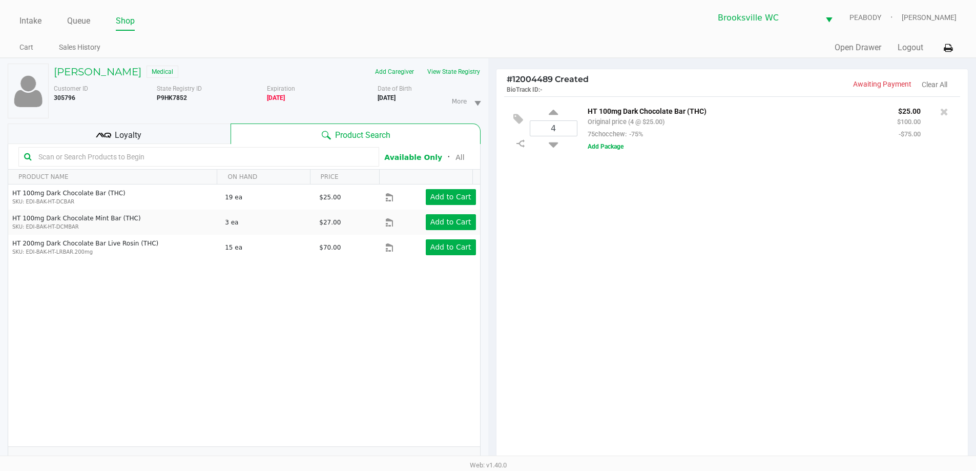
click at [116, 134] on span "Loyalty" at bounding box center [128, 135] width 27 height 12
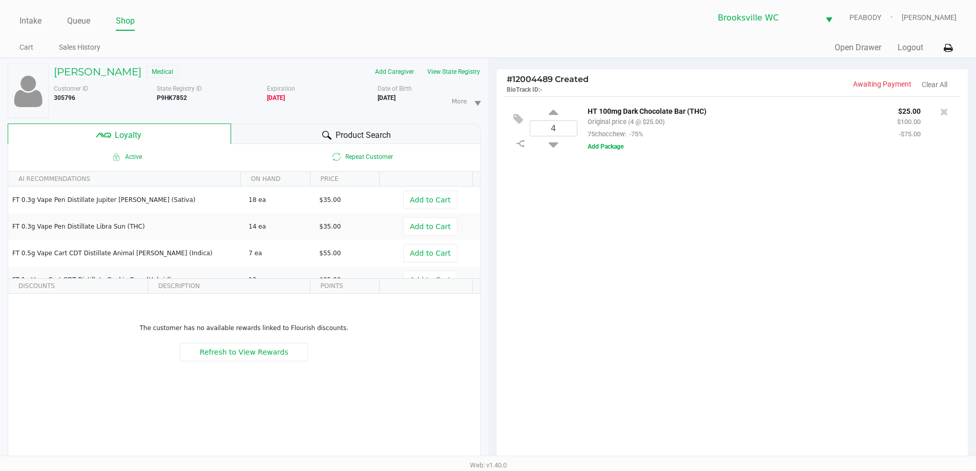
click at [331, 132] on div at bounding box center [327, 135] width 12 height 12
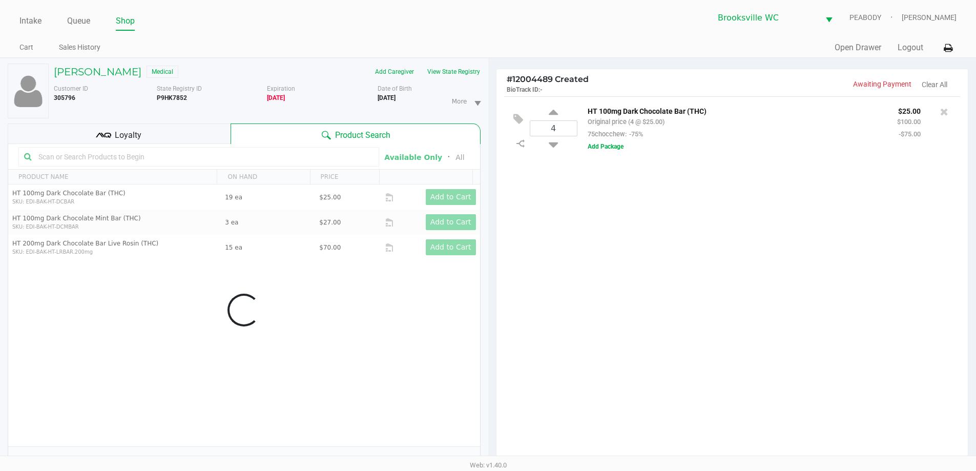
click at [631, 256] on div "4 HT 100mg Dark Chocolate Bar (THC) Original price (4 @ $25.00) 75chocchew: -75…" at bounding box center [733, 282] width 472 height 372
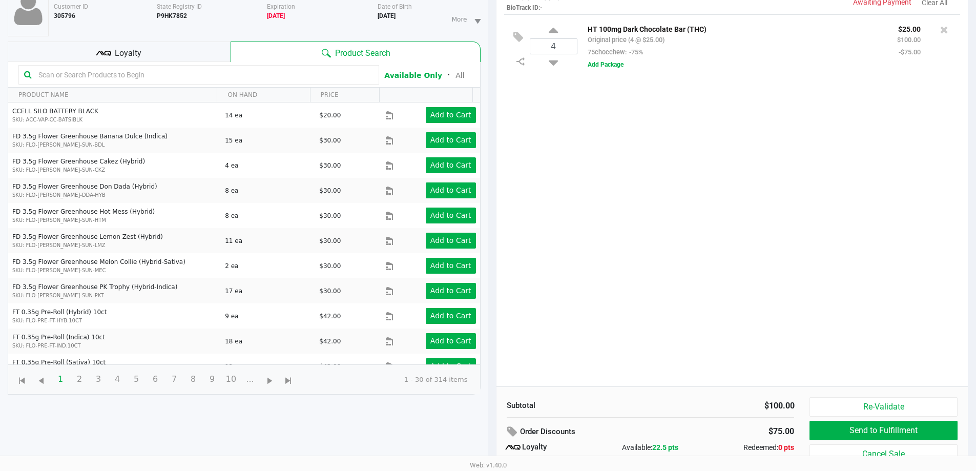
scroll to position [123, 0]
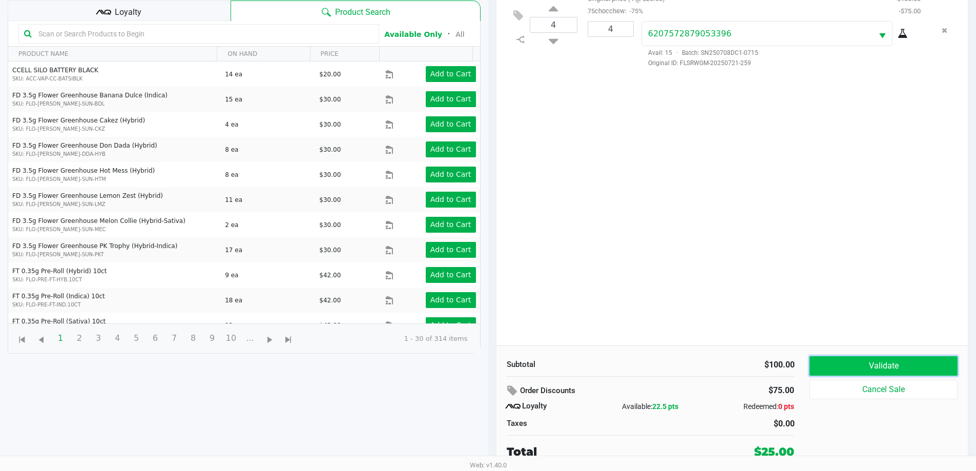
click at [861, 368] on button "Validate" at bounding box center [884, 365] width 148 height 19
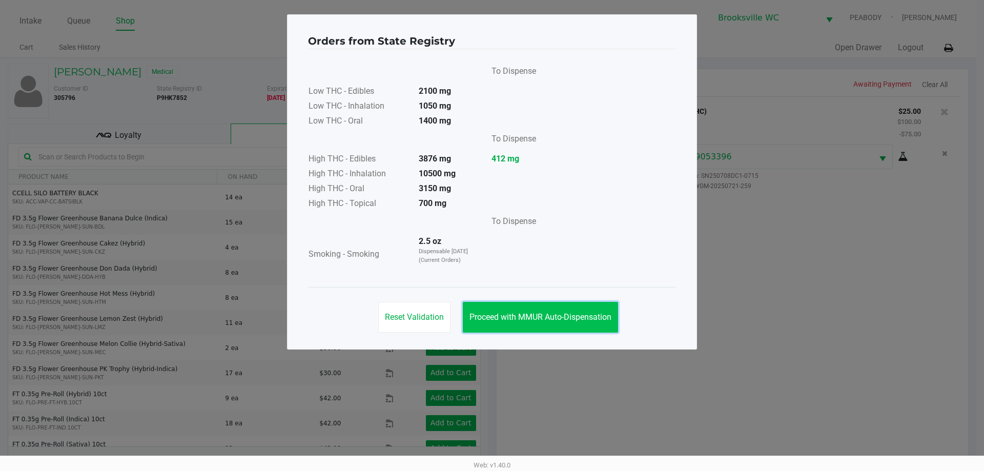
click at [592, 317] on span "Proceed with MMUR Auto-Dispensation" at bounding box center [540, 317] width 142 height 10
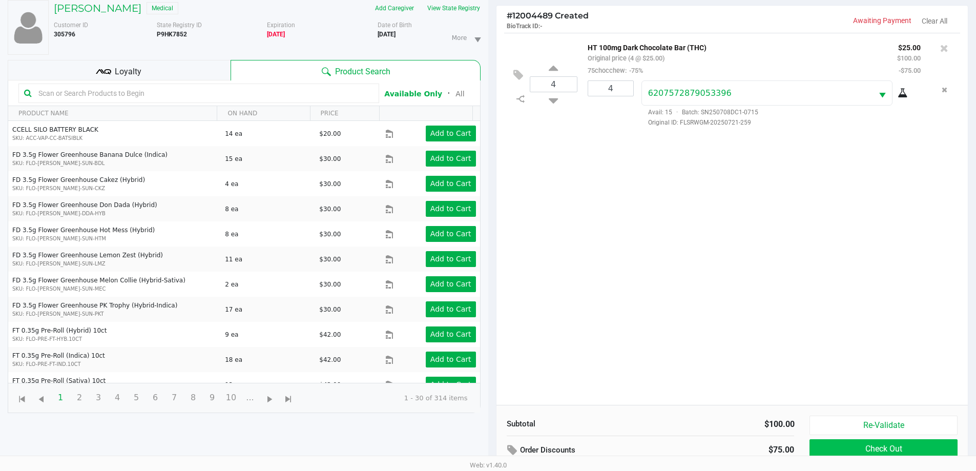
scroll to position [123, 0]
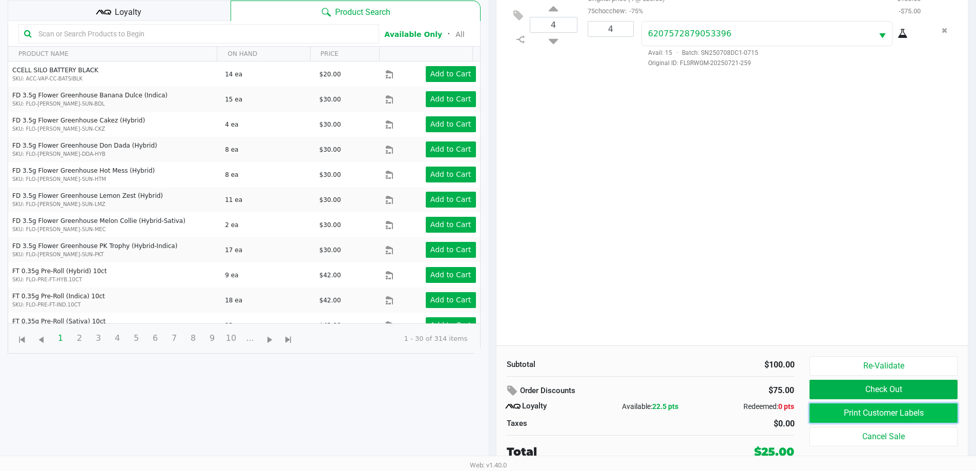
click at [827, 415] on button "Print Customer Labels" at bounding box center [884, 412] width 148 height 19
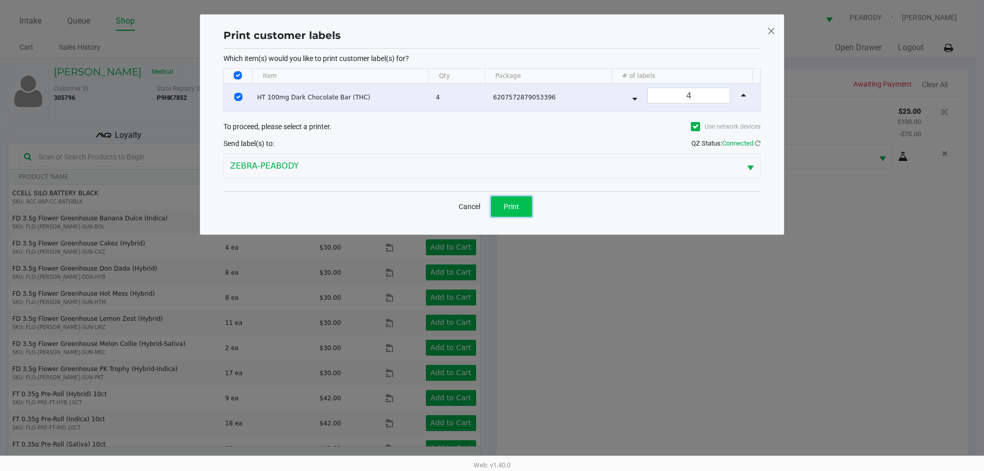
click at [516, 212] on button "Print" at bounding box center [511, 206] width 41 height 20
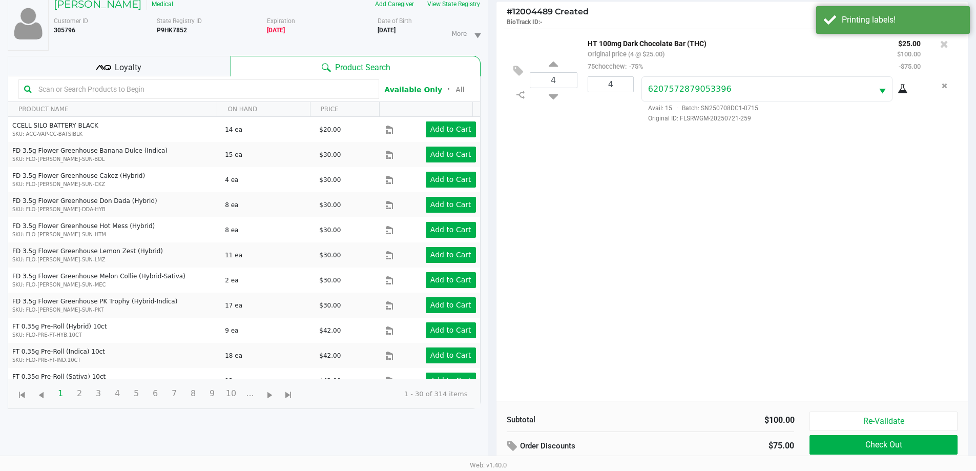
scroll to position [123, 0]
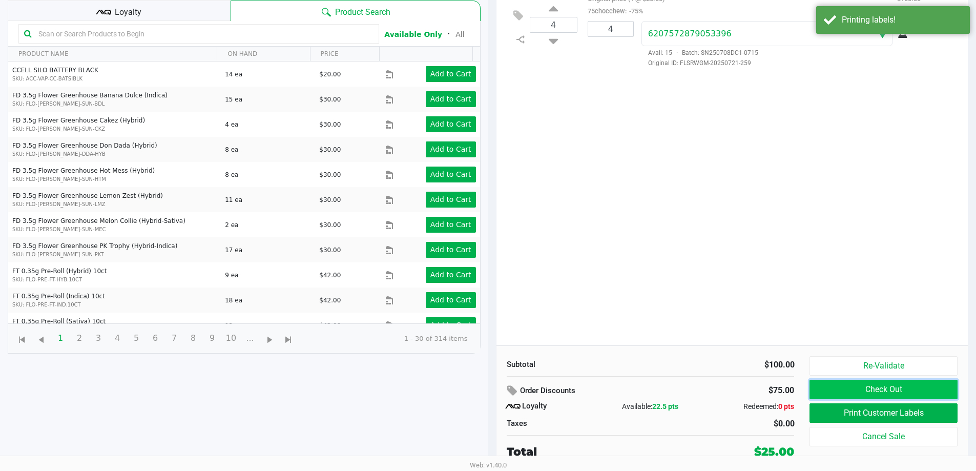
click at [858, 390] on button "Check Out" at bounding box center [884, 389] width 148 height 19
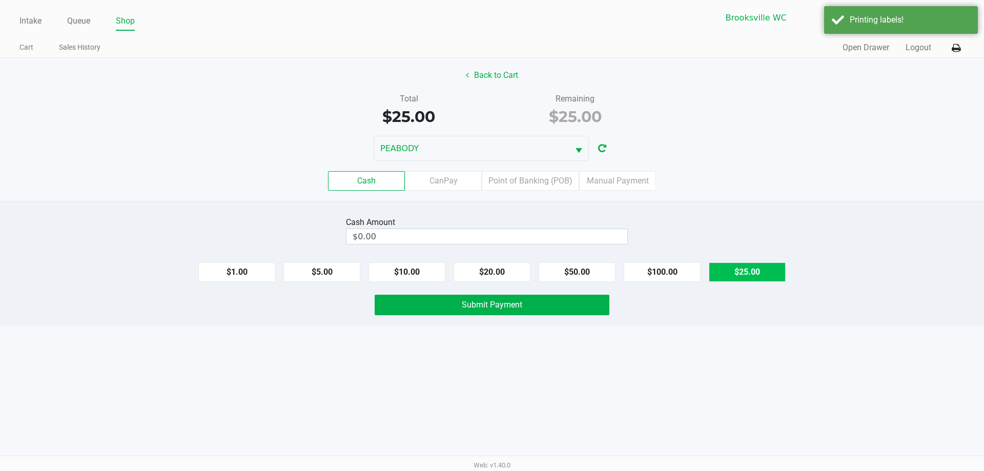
click at [732, 277] on button "$25.00" at bounding box center [747, 271] width 77 height 19
type input "$25.00"
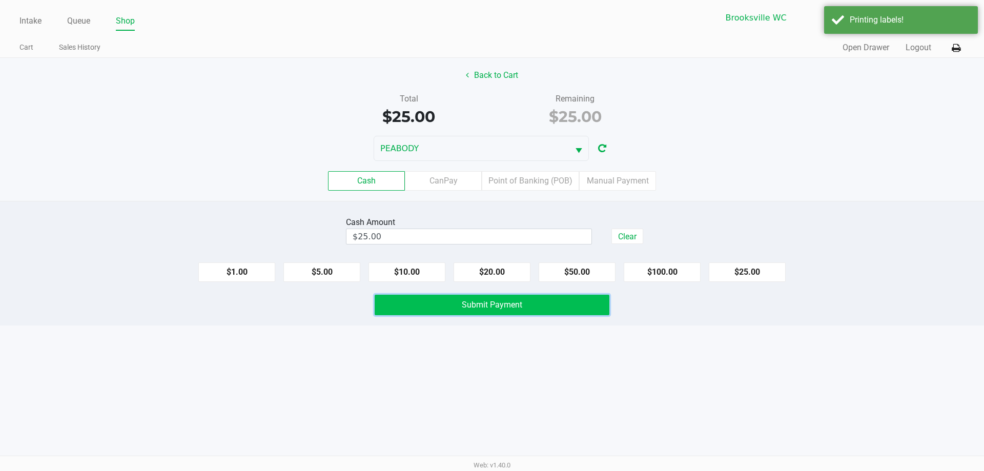
click at [483, 303] on span "Submit Payment" at bounding box center [492, 305] width 60 height 10
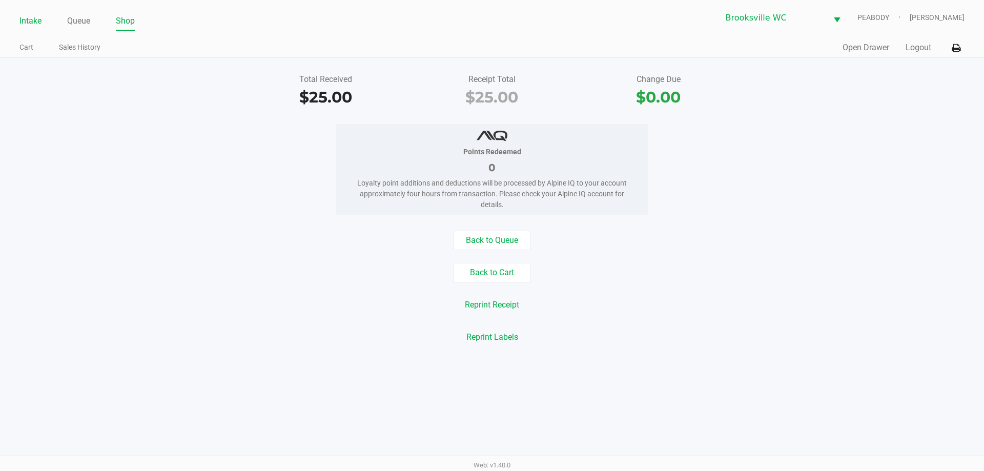
click at [34, 22] on link "Intake" at bounding box center [30, 21] width 22 height 14
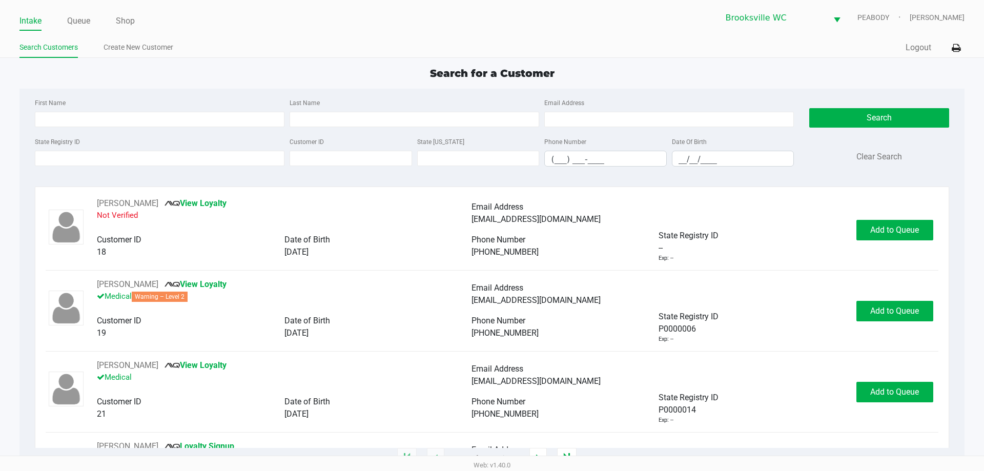
click at [256, 88] on div "Search for a Customer First Name Last Name Email Address State Registry ID Cust…" at bounding box center [491, 262] width 944 height 393
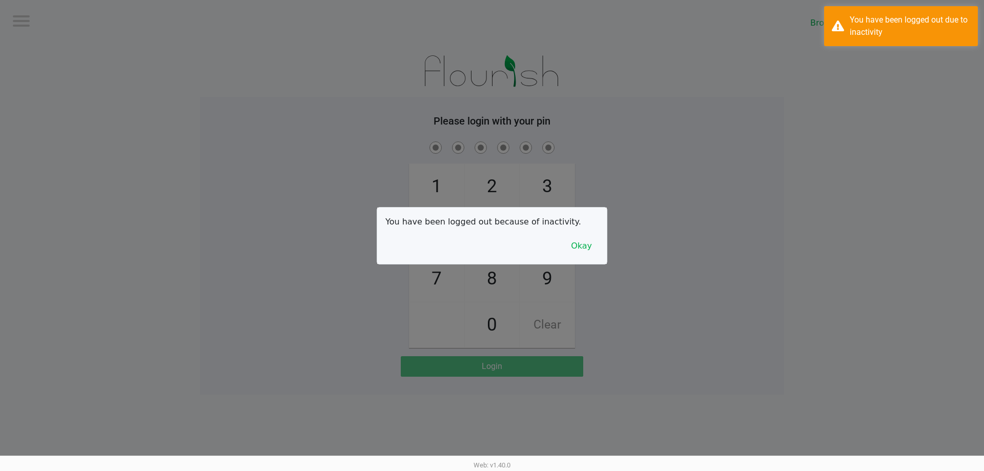
click at [158, 82] on div at bounding box center [492, 235] width 984 height 471
click at [590, 247] on button "Okay" at bounding box center [581, 245] width 34 height 19
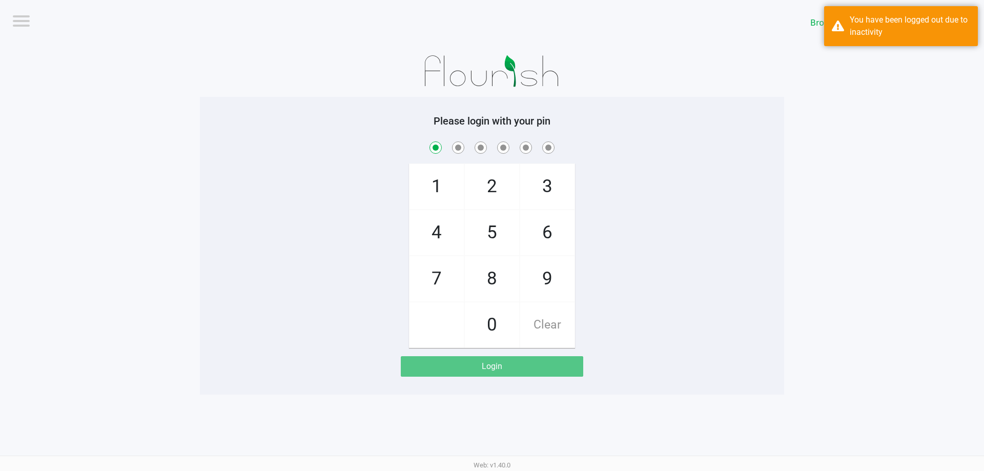
checkbox input "true"
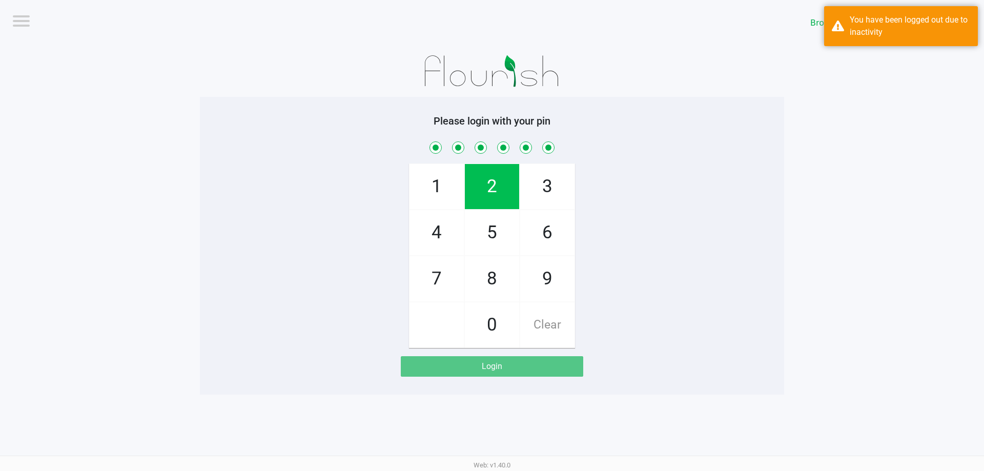
checkbox input "true"
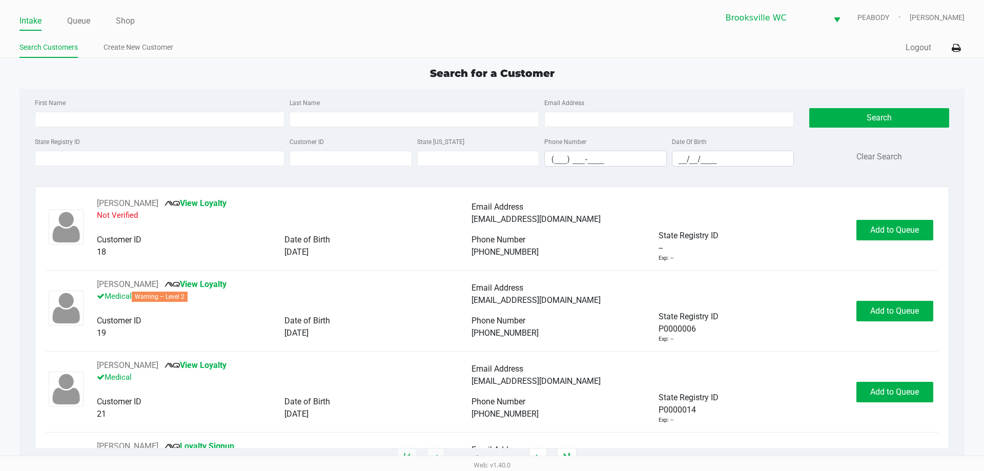
click at [238, 71] on div "Search for a Customer" at bounding box center [492, 73] width 960 height 15
click at [190, 159] on input "State Registry ID" at bounding box center [160, 158] width 250 height 15
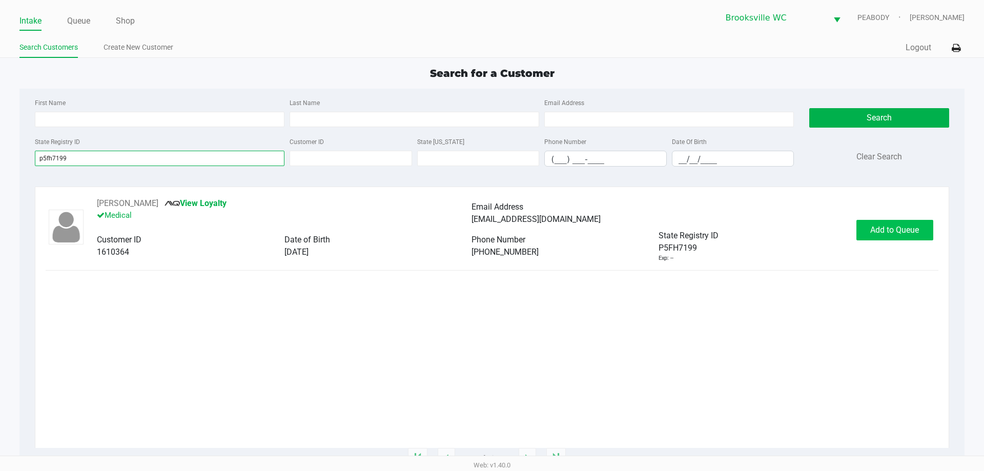
type input "p5fh7199"
click at [883, 221] on button "Add to Queue" at bounding box center [894, 230] width 77 height 20
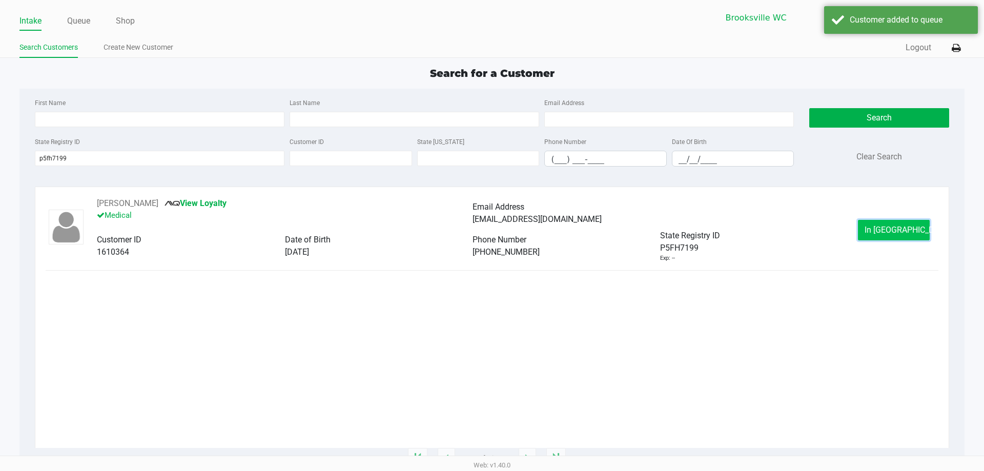
click at [889, 236] on button "In Queue" at bounding box center [894, 230] width 72 height 20
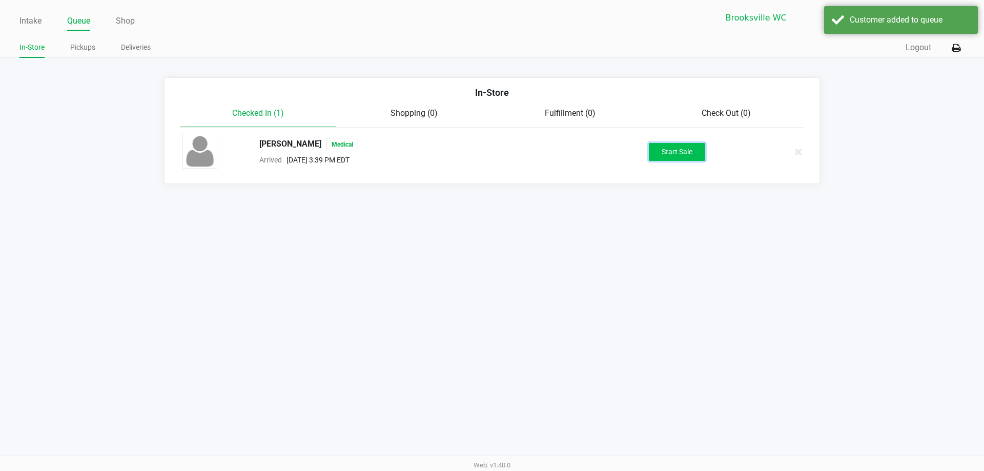
click at [673, 150] on button "Start Sale" at bounding box center [677, 152] width 56 height 18
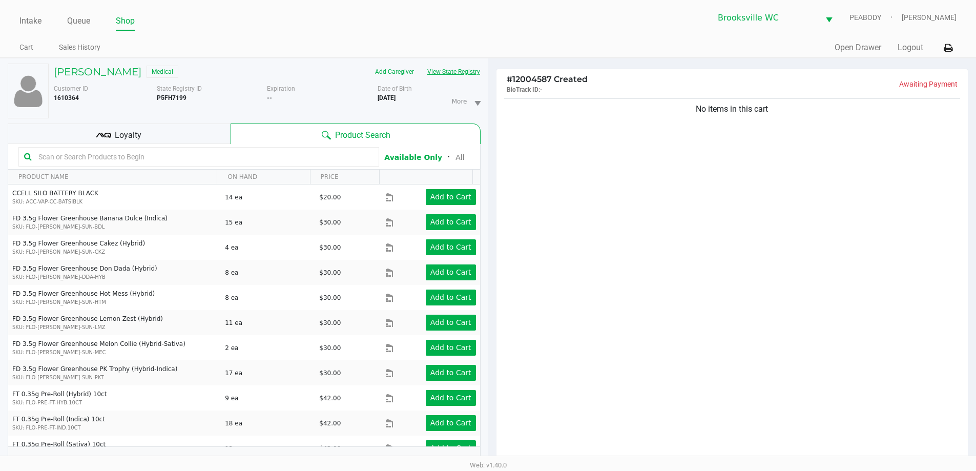
click at [450, 65] on button "View State Registry" at bounding box center [451, 72] width 60 height 16
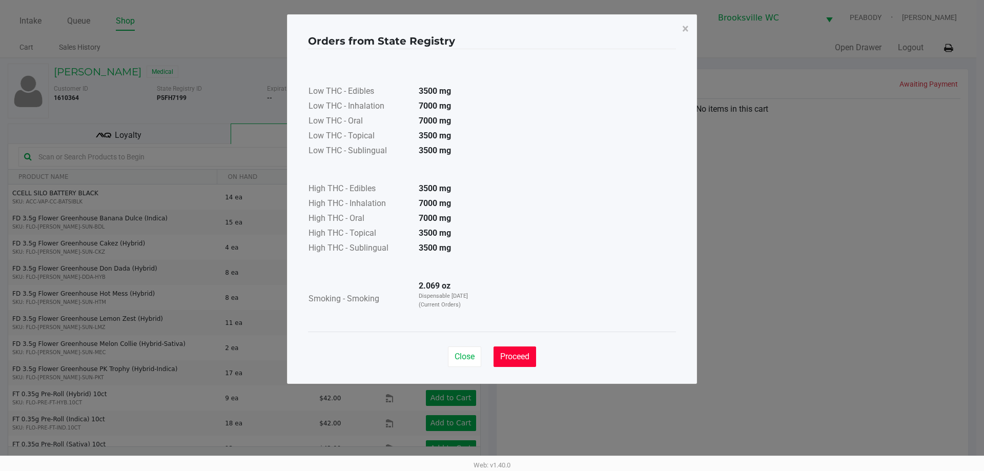
click at [523, 355] on span "Proceed" at bounding box center [514, 357] width 29 height 10
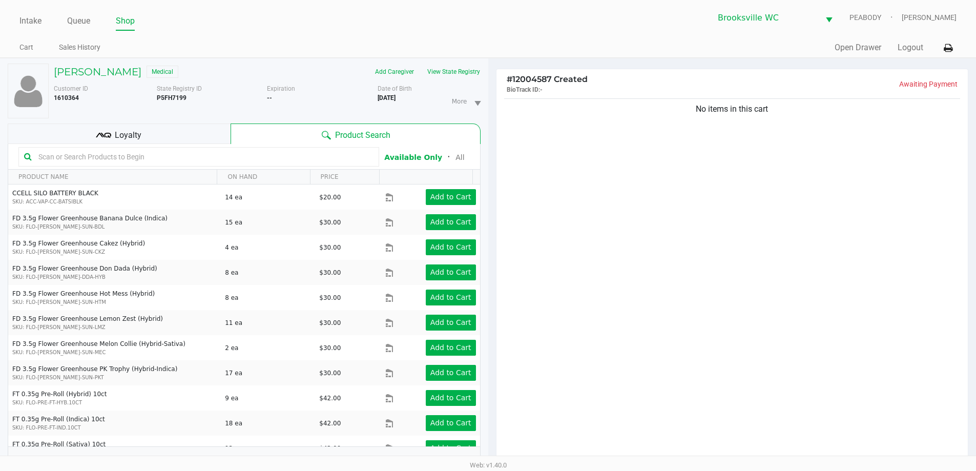
click at [132, 130] on span "Loyalty" at bounding box center [128, 135] width 27 height 12
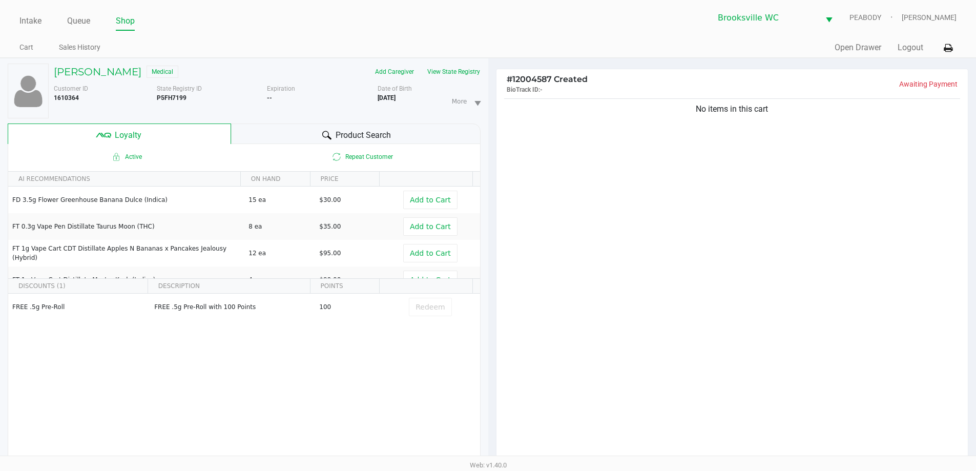
click at [321, 134] on div at bounding box center [327, 135] width 12 height 12
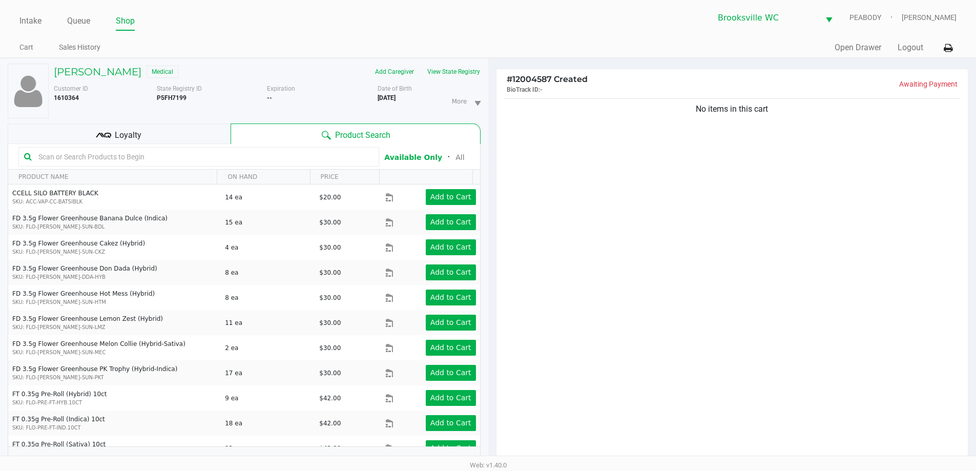
click at [171, 159] on input "text" at bounding box center [203, 156] width 339 height 15
click at [203, 151] on input "text" at bounding box center [203, 156] width 339 height 15
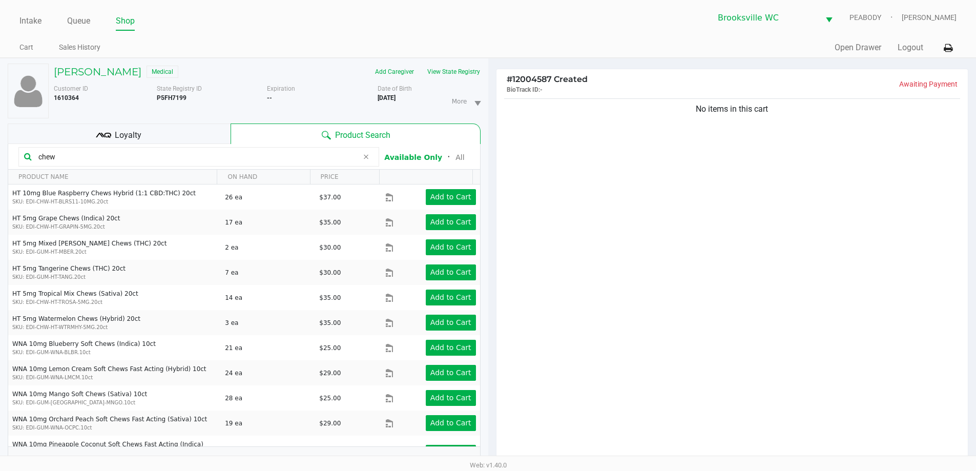
drag, startPoint x: 712, startPoint y: 318, endPoint x: 707, endPoint y: 314, distance: 7.0
click at [710, 317] on div "No items in this cart" at bounding box center [733, 282] width 472 height 372
click at [675, 264] on div "No items in this cart" at bounding box center [733, 282] width 472 height 372
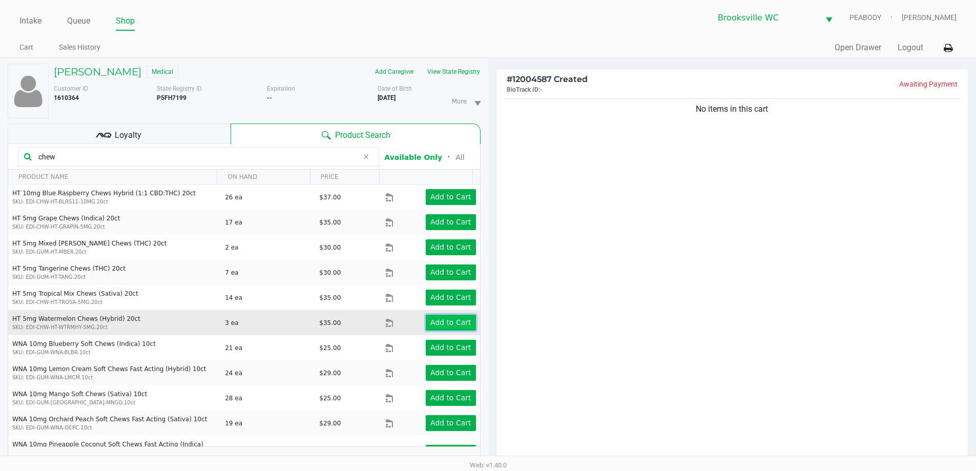
click at [457, 322] on app-button-loader "Add to Cart" at bounding box center [450, 322] width 41 height 8
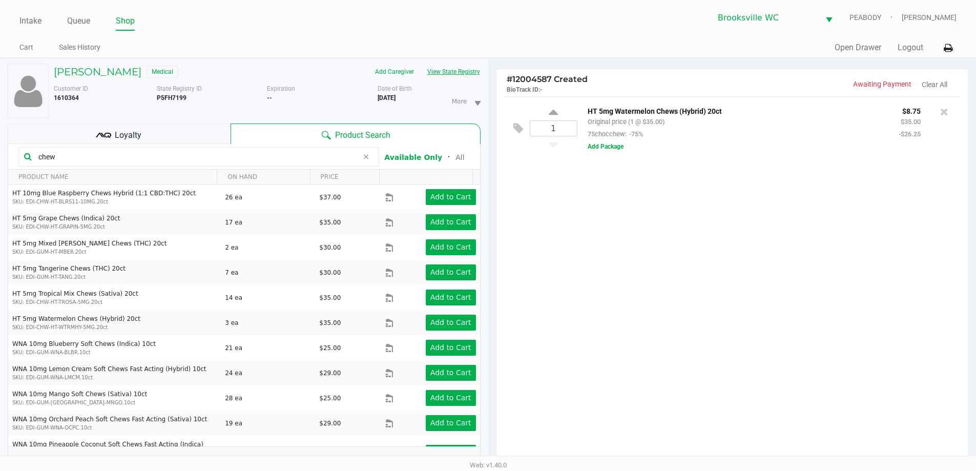
click at [428, 72] on button "View State Registry" at bounding box center [451, 72] width 60 height 16
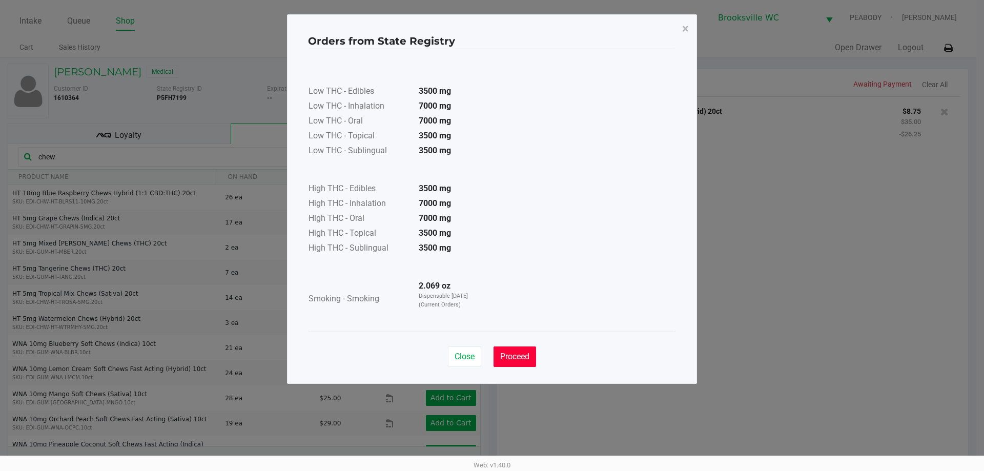
click at [507, 356] on span "Proceed" at bounding box center [514, 357] width 29 height 10
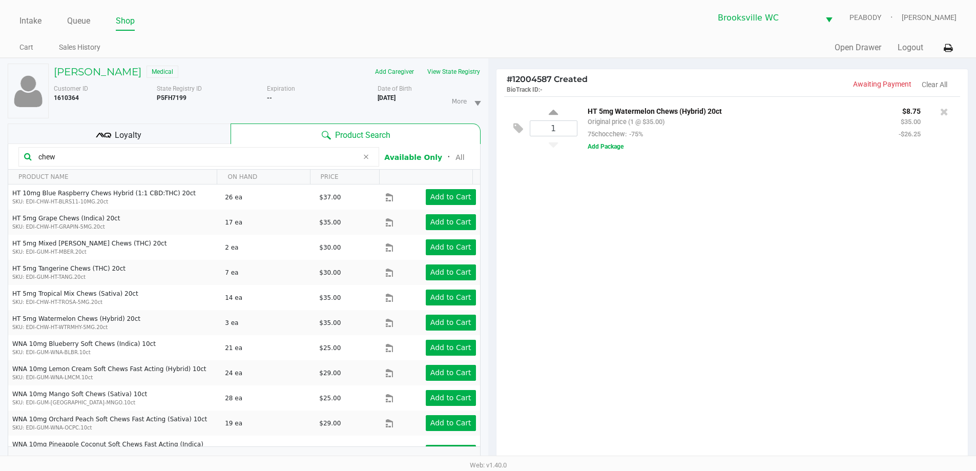
click at [600, 251] on div "1 HT 5mg Watermelon Chews (Hybrid) 20ct Original price (1 @ $35.00) 75chocchew:…" at bounding box center [733, 282] width 472 height 372
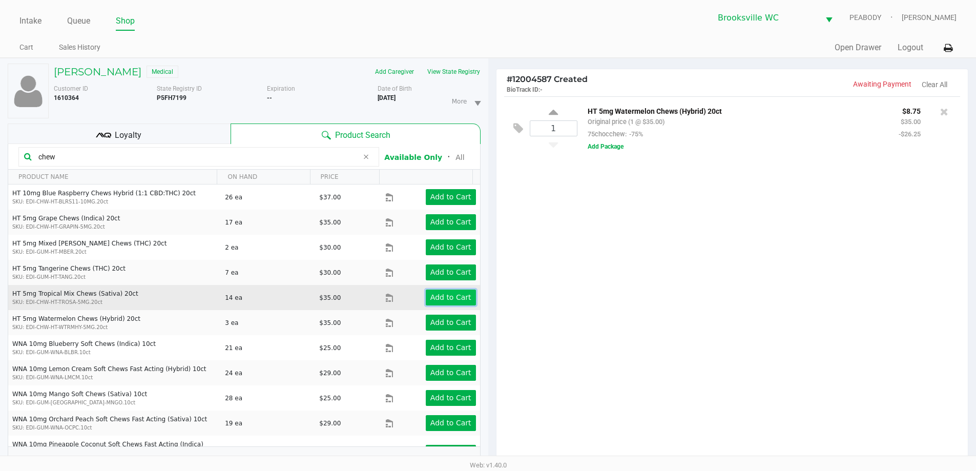
click at [449, 301] on app-button-loader "Add to Cart" at bounding box center [450, 297] width 41 height 8
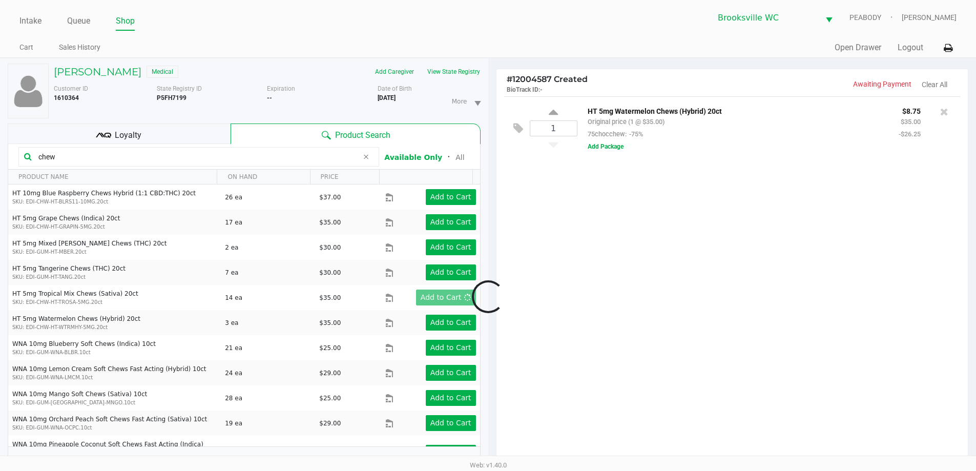
click at [633, 296] on div at bounding box center [488, 296] width 976 height 375
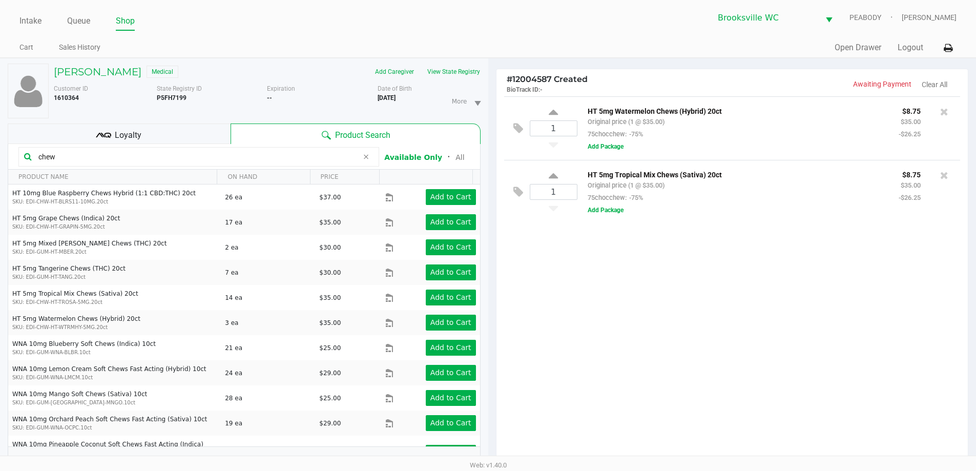
click at [626, 290] on div "1 HT 5mg Watermelon Chews (Hybrid) 20ct Original price (1 @ $35.00) 75chocchew:…" at bounding box center [733, 282] width 472 height 372
click at [76, 155] on input "chew" at bounding box center [196, 156] width 324 height 15
click at [76, 153] on input "chew" at bounding box center [196, 156] width 324 height 15
click at [74, 153] on input "chew" at bounding box center [196, 156] width 324 height 15
click at [73, 152] on input "chew" at bounding box center [196, 156] width 324 height 15
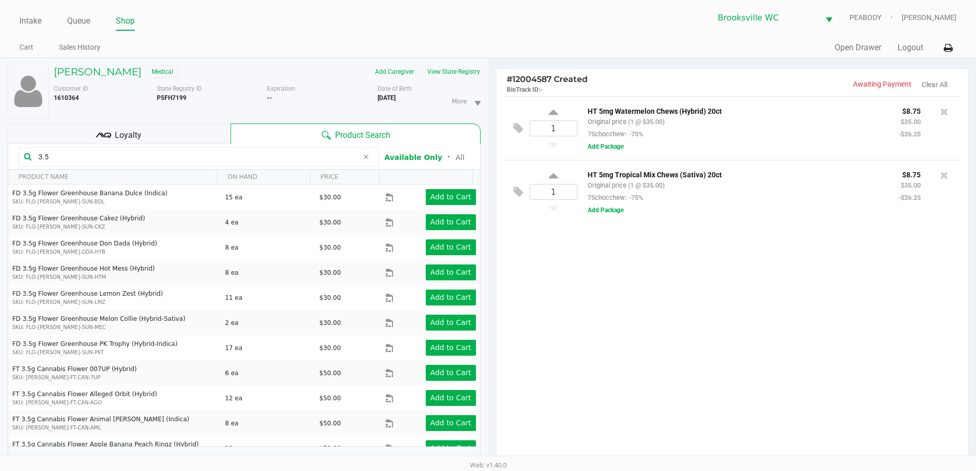
type input "3.5"
click at [678, 408] on div "1 HT 5mg Watermelon Chews (Hybrid) 20ct Original price (1 @ $35.00) 75chocchew:…" at bounding box center [733, 282] width 472 height 372
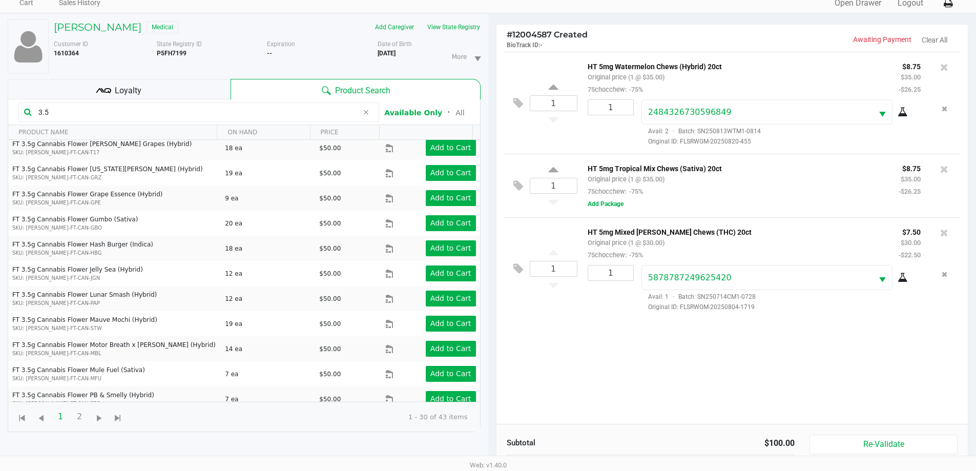
scroll to position [102, 0]
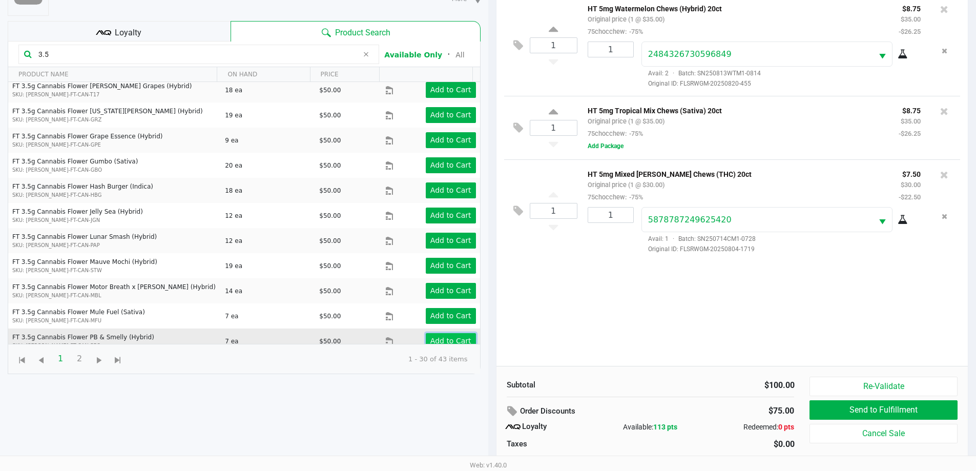
click at [442, 337] on app-button-loader "Add to Cart" at bounding box center [450, 341] width 41 height 8
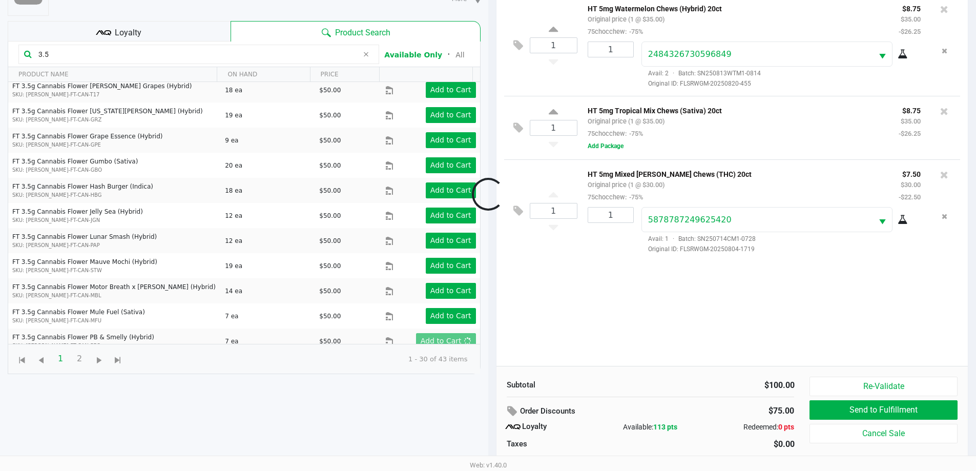
click at [622, 315] on div at bounding box center [488, 194] width 976 height 375
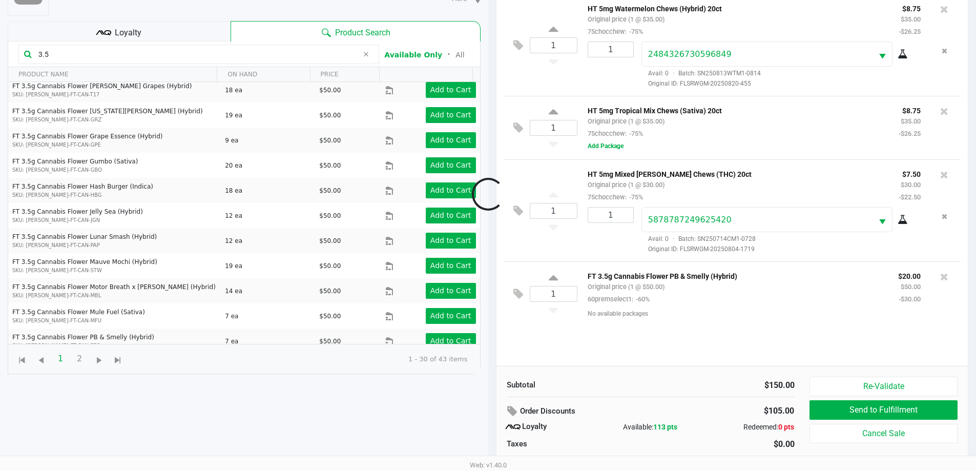
click at [620, 314] on div at bounding box center [488, 194] width 976 height 375
click at [617, 313] on button "Add Package" at bounding box center [606, 311] width 36 height 9
click at [109, 27] on icon at bounding box center [103, 32] width 15 height 15
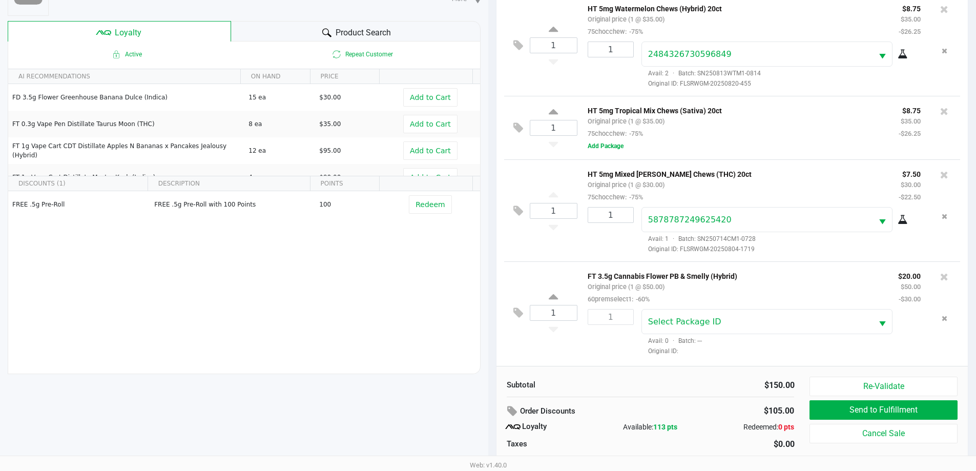
click at [276, 28] on div "Product Search" at bounding box center [356, 31] width 250 height 20
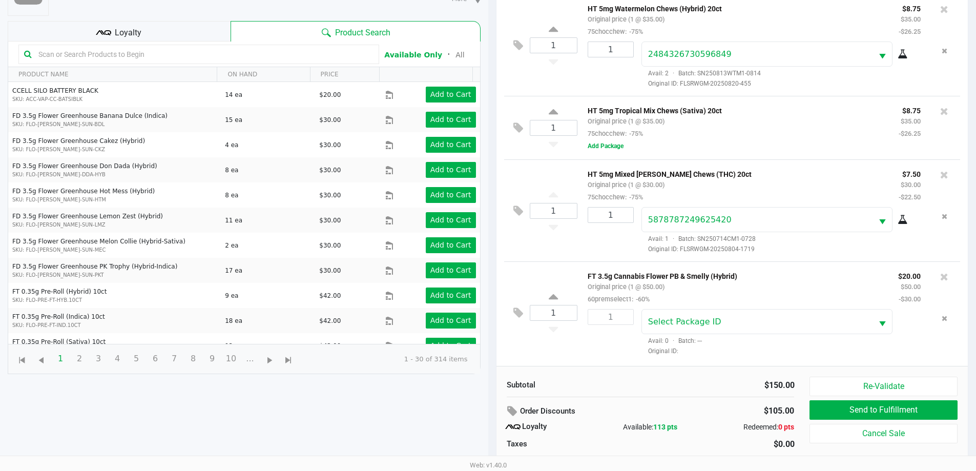
click at [153, 54] on input "text" at bounding box center [203, 54] width 339 height 15
click at [941, 323] on button "Remove the package from the orderLine" at bounding box center [945, 318] width 14 height 19
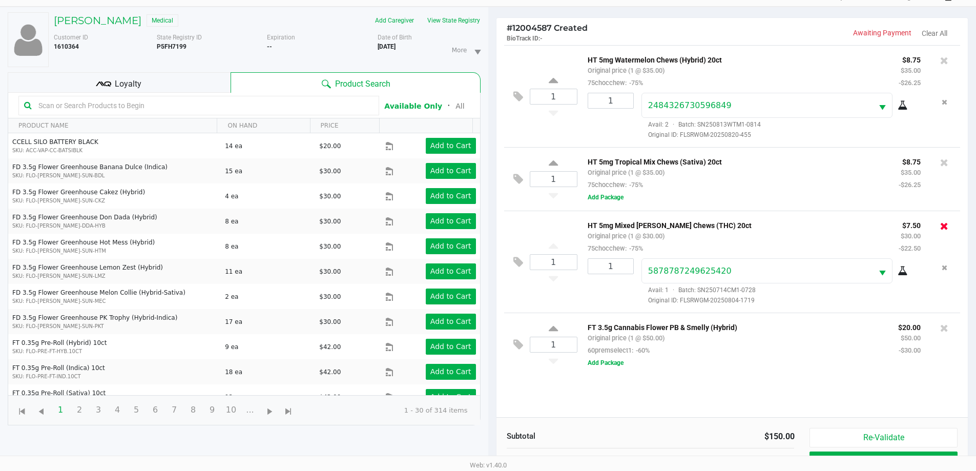
click at [945, 229] on icon at bounding box center [944, 226] width 8 height 10
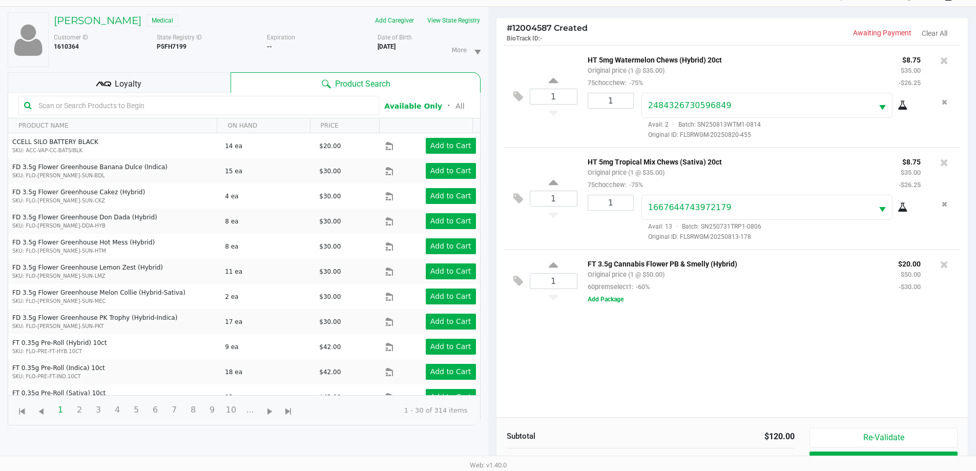
click at [682, 322] on div "1 HT 5mg Watermelon Chews (Hybrid) 20ct Original price (1 @ $35.00) 75chocchew:…" at bounding box center [733, 231] width 472 height 372
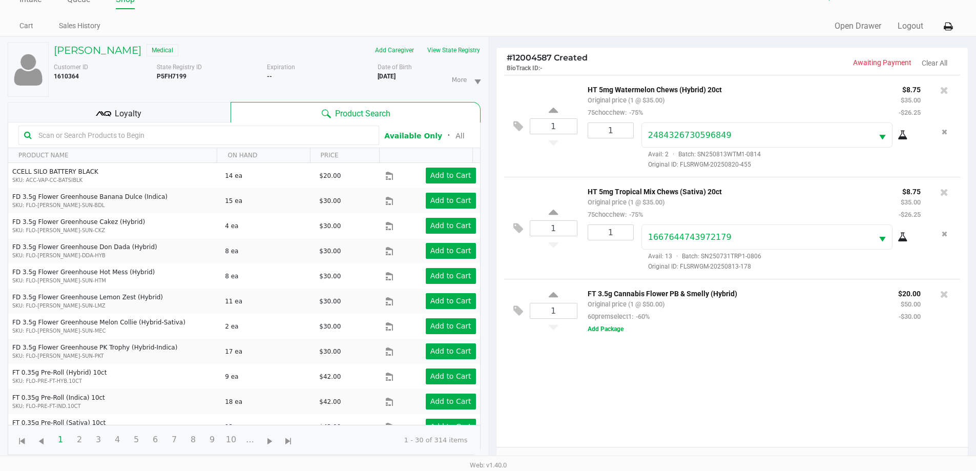
scroll to position [20, 0]
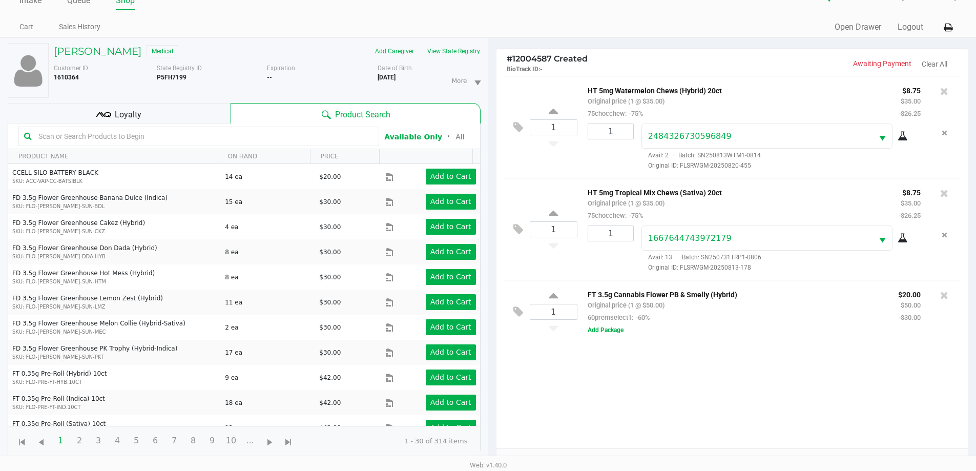
click at [147, 111] on div "Loyalty" at bounding box center [119, 113] width 223 height 20
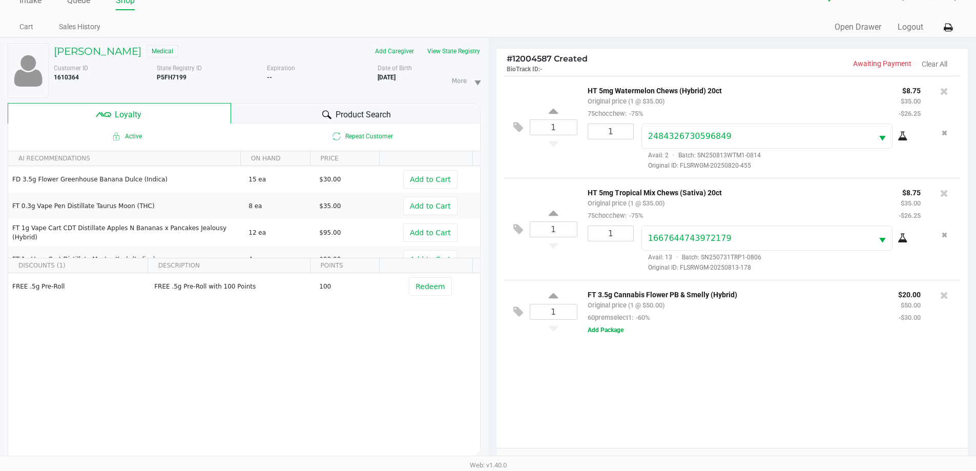
click at [577, 392] on div "1 HT 5mg Watermelon Chews (Hybrid) 20ct Original price (1 @ $35.00) 75chocchew:…" at bounding box center [733, 262] width 472 height 372
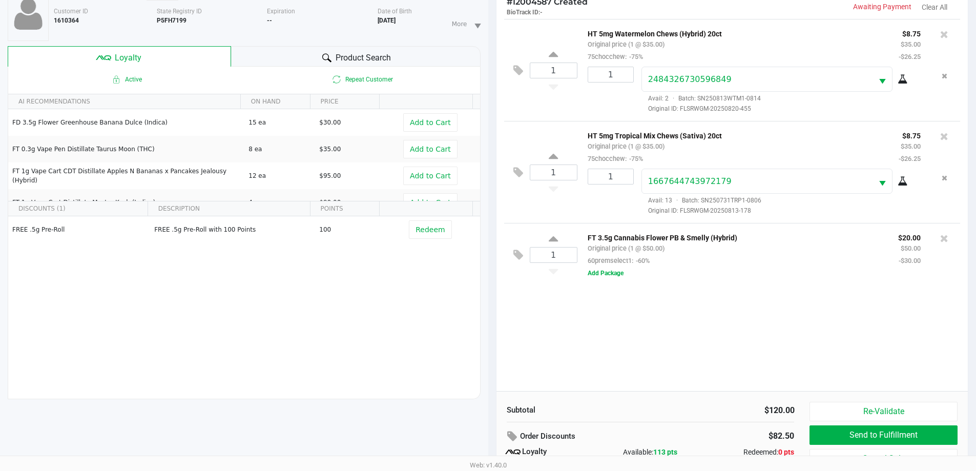
scroll to position [123, 0]
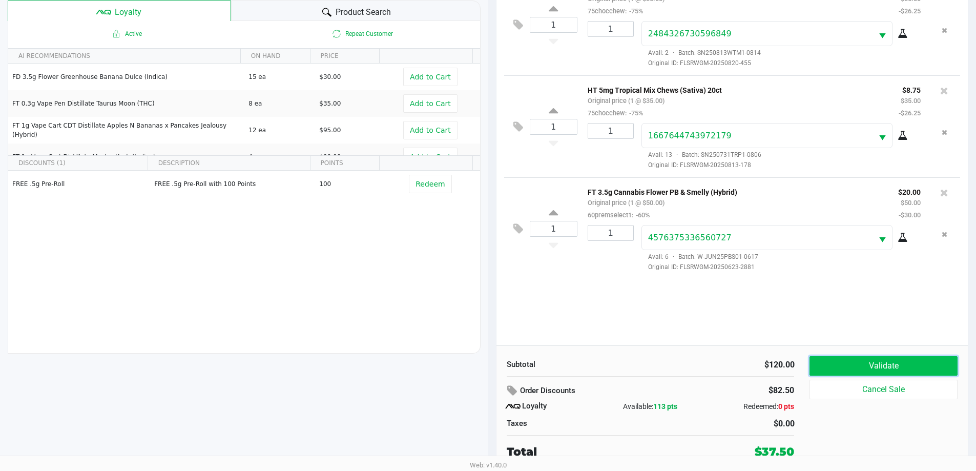
click at [883, 360] on button "Validate" at bounding box center [884, 365] width 148 height 19
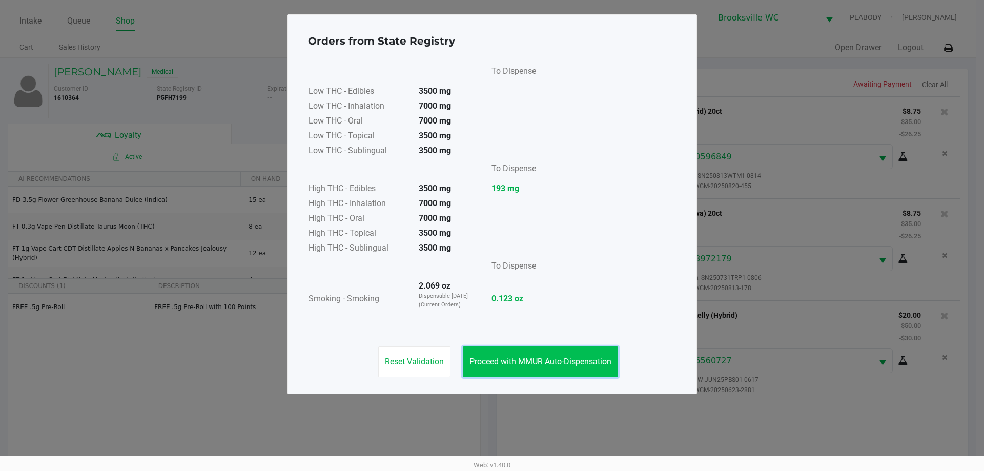
click at [552, 357] on span "Proceed with MMUR Auto-Dispensation" at bounding box center [540, 362] width 142 height 10
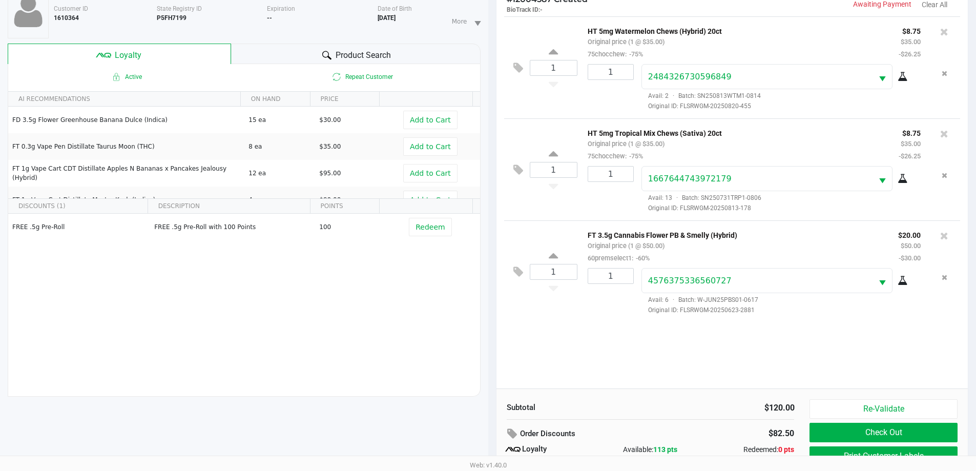
scroll to position [123, 0]
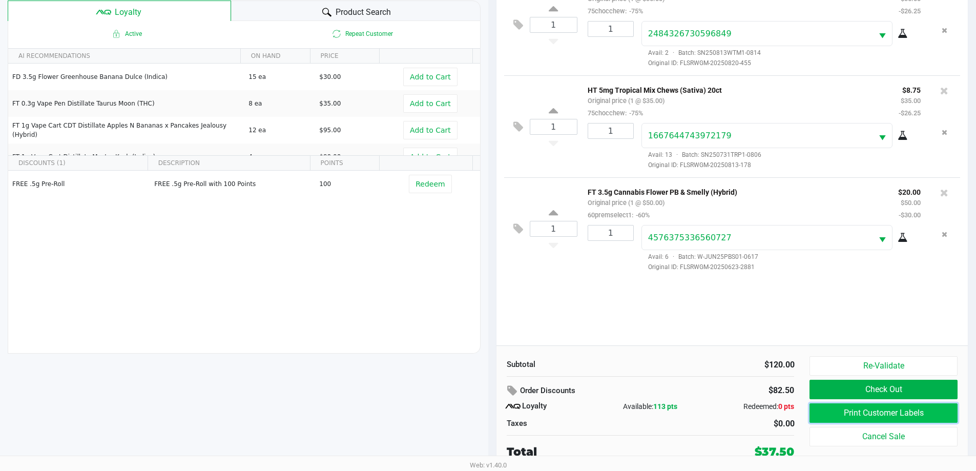
click at [859, 415] on button "Print Customer Labels" at bounding box center [884, 412] width 148 height 19
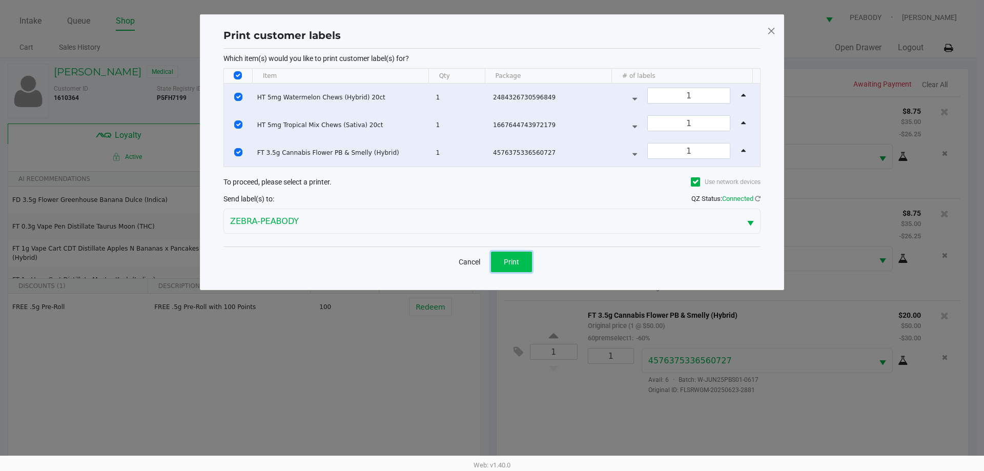
click at [510, 264] on span "Print" at bounding box center [511, 262] width 15 height 8
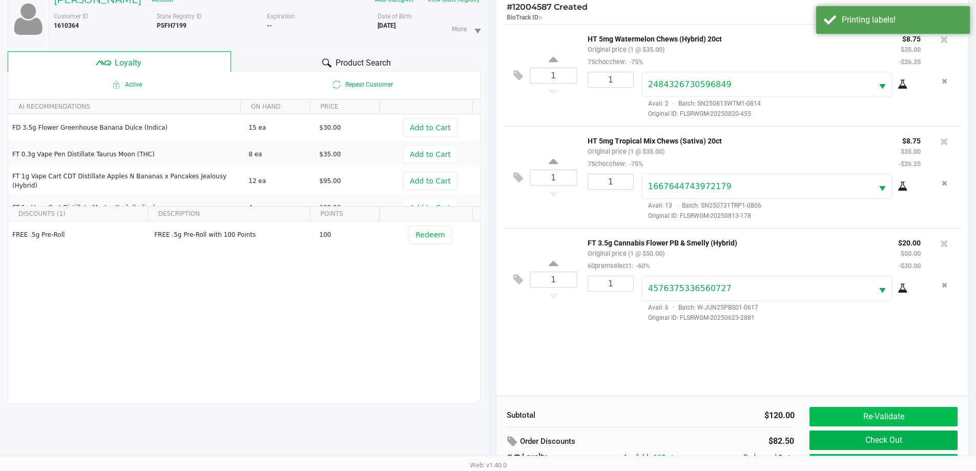
scroll to position [123, 0]
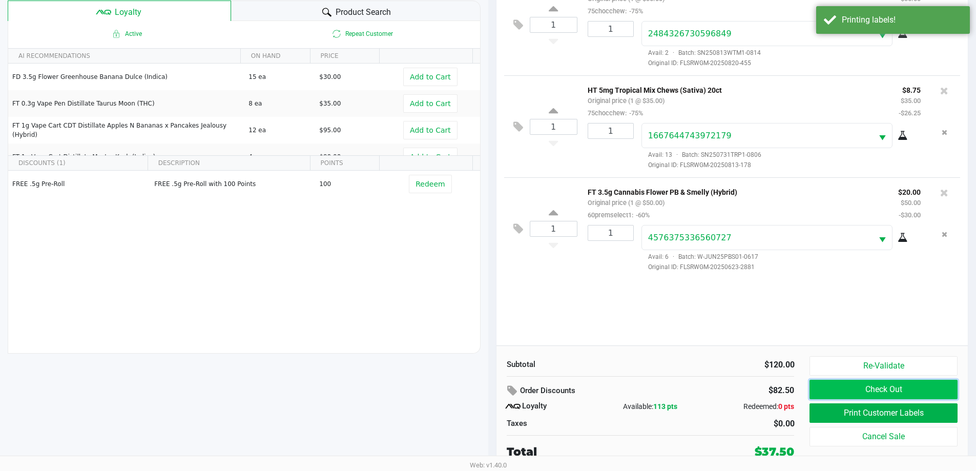
click at [839, 385] on button "Check Out" at bounding box center [884, 389] width 148 height 19
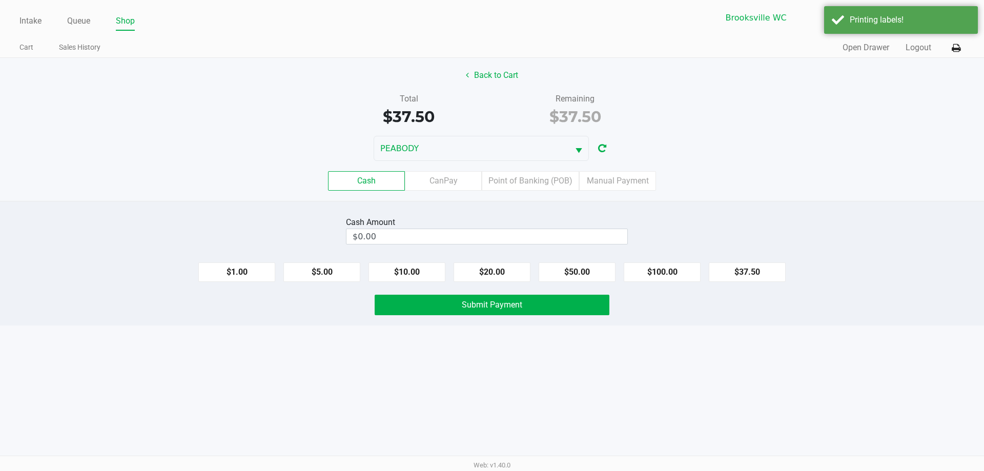
click at [548, 398] on div "Intake Queue Shop Brooksville WC PEABODY Steven Jaskot Cart Sales History Quick…" at bounding box center [492, 235] width 984 height 471
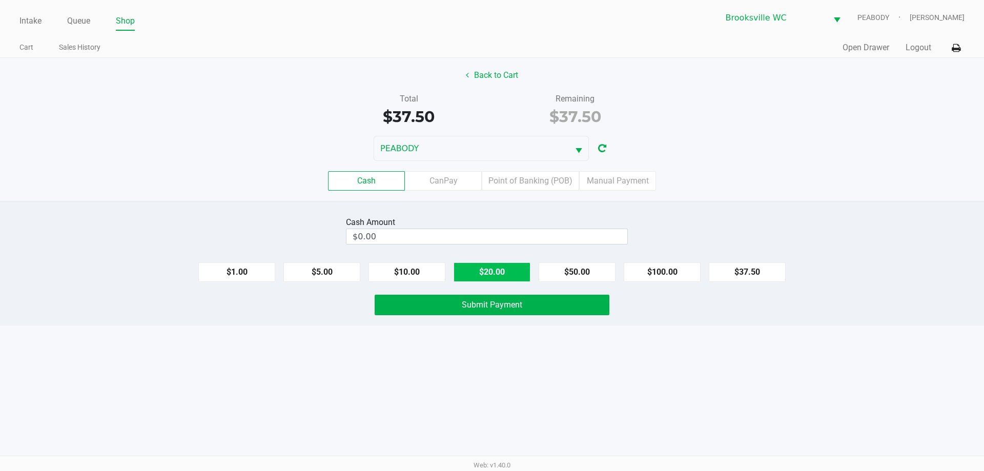
click at [491, 276] on button "$20.00" at bounding box center [491, 271] width 77 height 19
type input "$40.00"
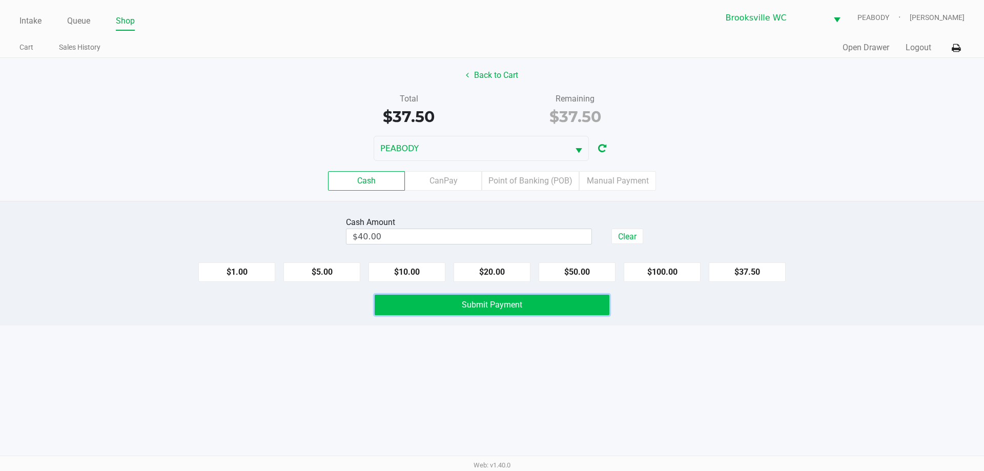
drag, startPoint x: 468, startPoint y: 298, endPoint x: 462, endPoint y: 379, distance: 81.2
click at [468, 297] on button "Submit Payment" at bounding box center [492, 305] width 235 height 20
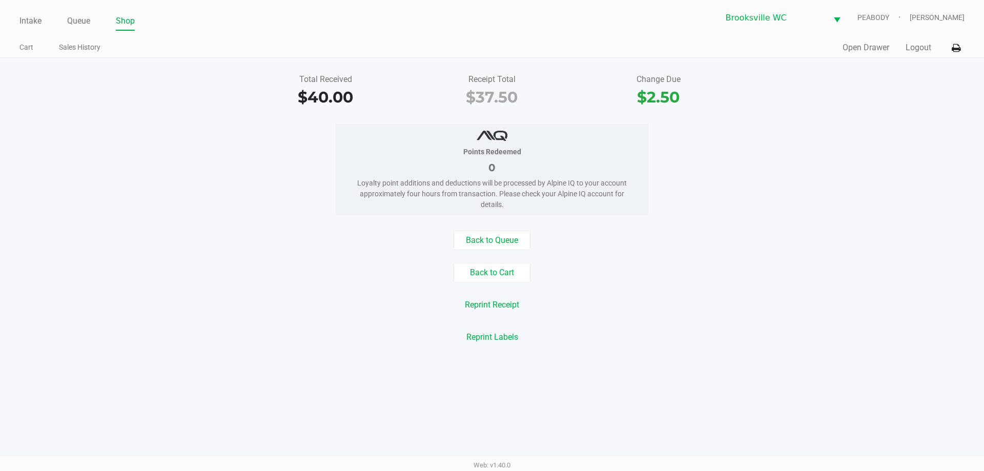
click at [151, 287] on div "Back to Queue Back to Cart Reprint Receipt Reprint Labels" at bounding box center [491, 289] width 999 height 116
click at [24, 22] on link "Intake" at bounding box center [30, 21] width 22 height 14
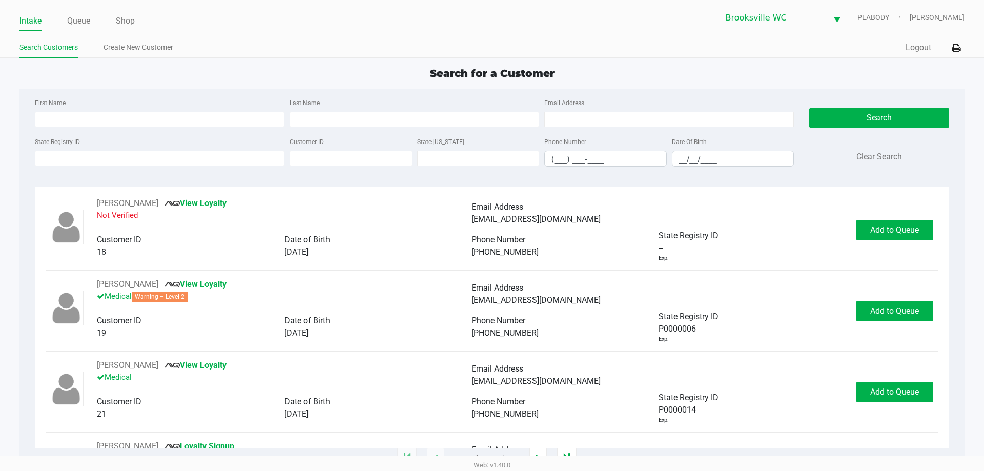
click at [204, 85] on div "Search for a Customer First Name Last Name Email Address State Registry ID Cust…" at bounding box center [491, 262] width 944 height 393
click at [208, 79] on div "Search for a Customer" at bounding box center [492, 73] width 960 height 15
click at [210, 81] on div "Search for a Customer First Name Last Name Email Address State Registry ID Cust…" at bounding box center [491, 262] width 944 height 393
click at [246, 74] on div "Search for a Customer" at bounding box center [492, 73] width 960 height 15
click at [245, 74] on div "Search for a Customer" at bounding box center [492, 73] width 960 height 15
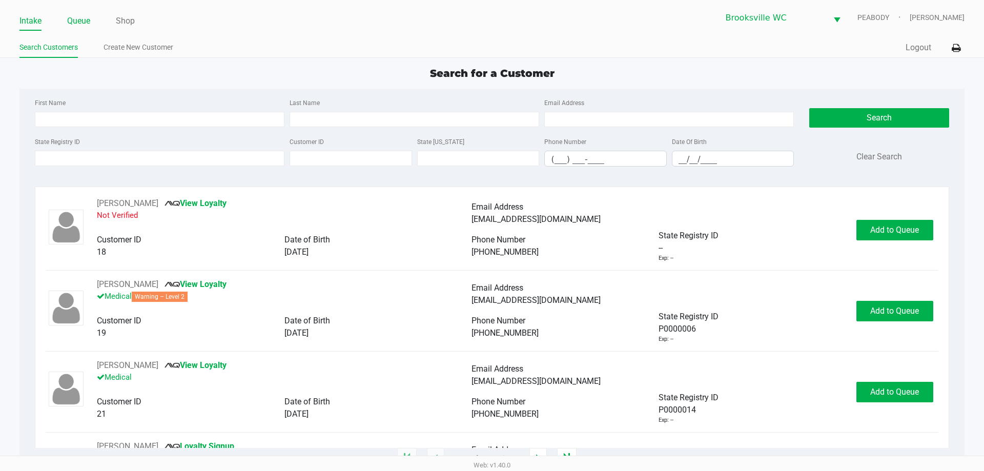
click at [77, 16] on link "Queue" at bounding box center [78, 21] width 23 height 14
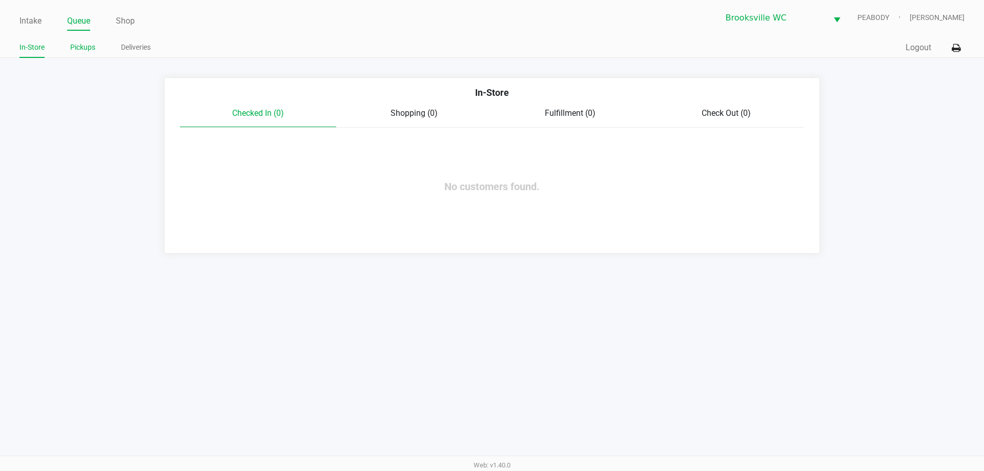
click at [82, 49] on link "Pickups" at bounding box center [82, 47] width 25 height 13
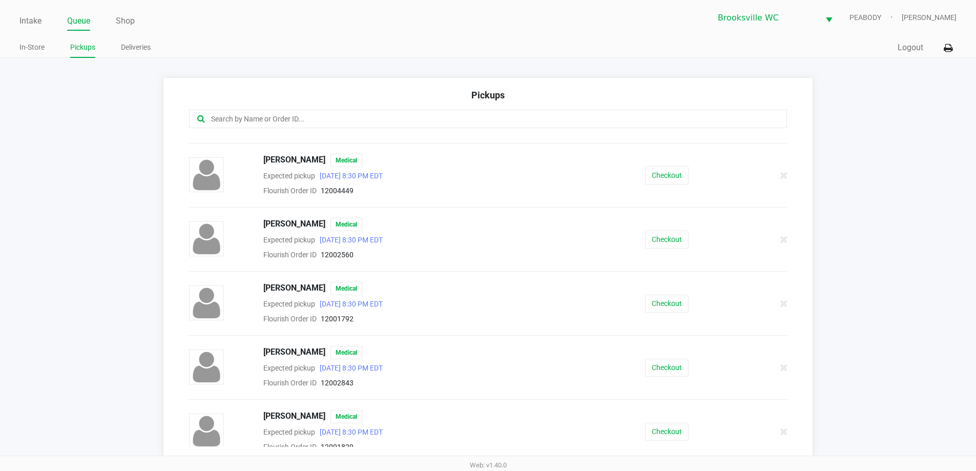
scroll to position [442, 0]
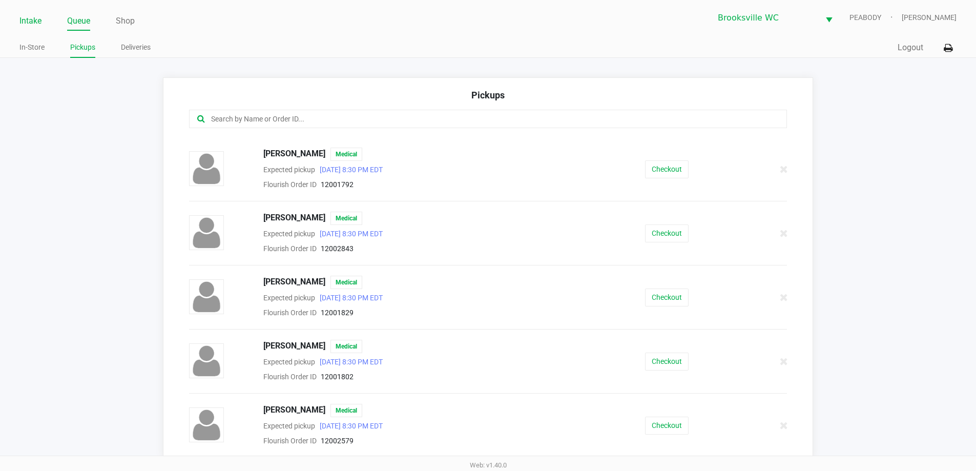
click at [37, 20] on link "Intake" at bounding box center [30, 21] width 22 height 14
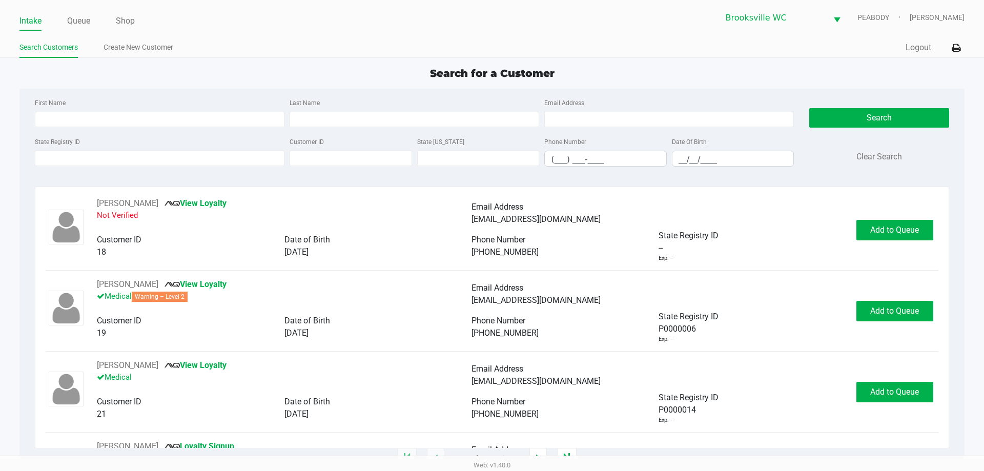
click at [331, 75] on div "Search for a Customer" at bounding box center [492, 73] width 960 height 15
type input "THOMAS"
type input "ANTONEK"
type input "06/16/1954"
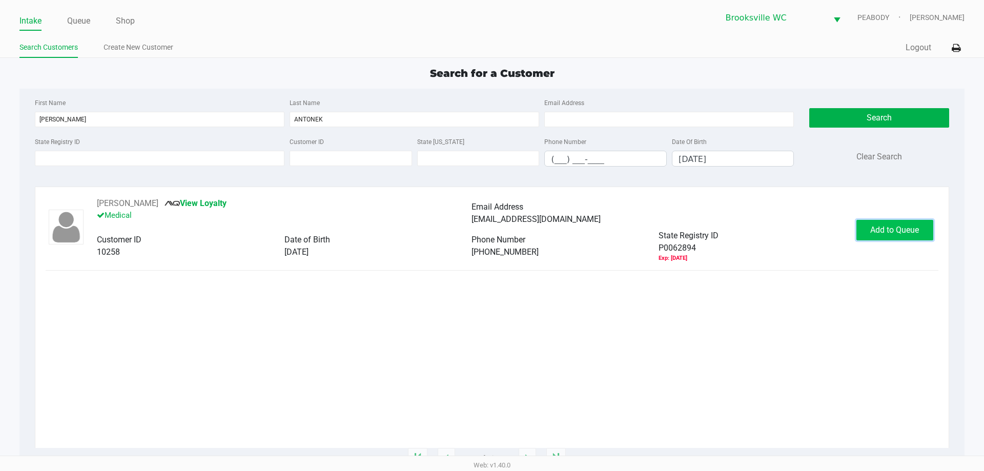
click at [866, 230] on button "Add to Queue" at bounding box center [894, 230] width 77 height 20
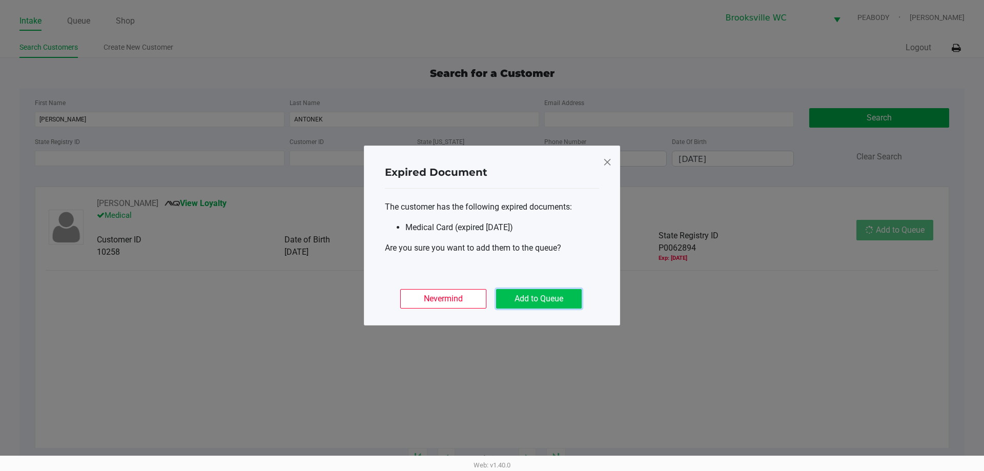
click at [568, 294] on button "Add to Queue" at bounding box center [539, 298] width 86 height 19
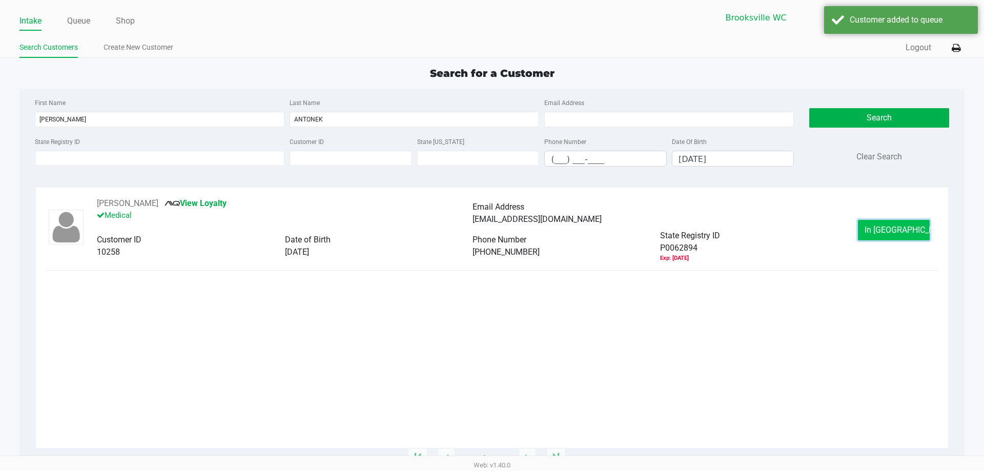
click at [892, 233] on span "In Queue" at bounding box center [907, 230] width 86 height 10
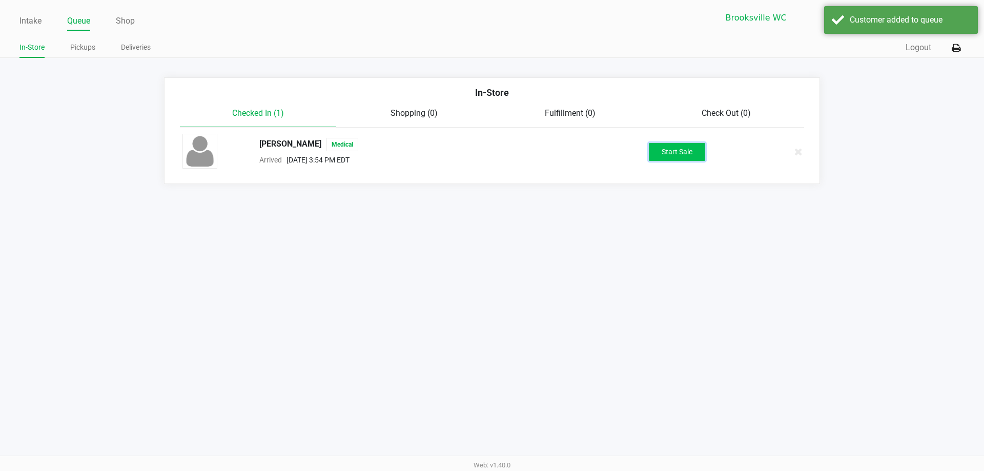
click at [688, 148] on button "Start Sale" at bounding box center [677, 152] width 56 height 18
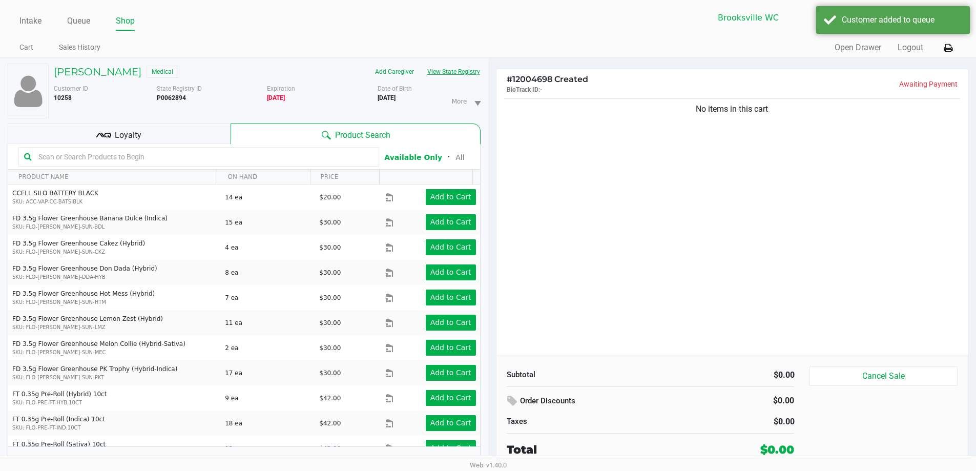
click at [448, 73] on button "View State Registry" at bounding box center [451, 72] width 60 height 16
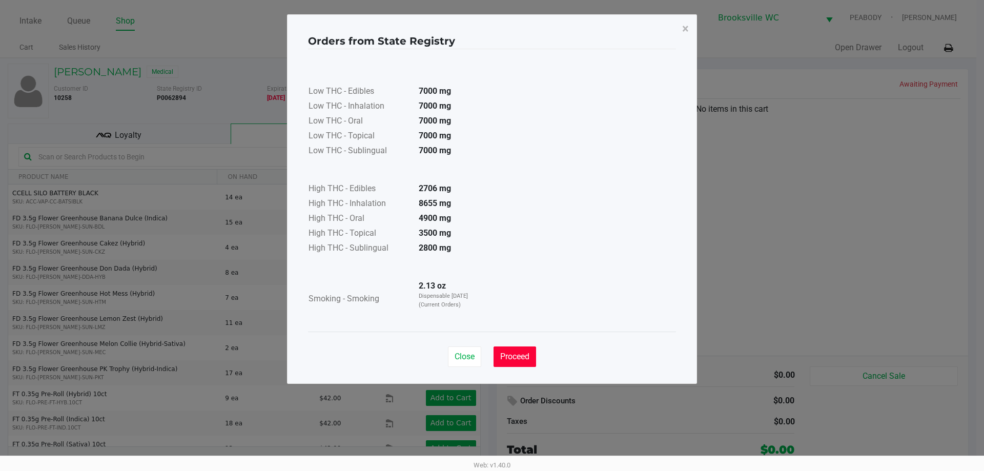
click at [509, 362] on button "Proceed" at bounding box center [514, 356] width 43 height 20
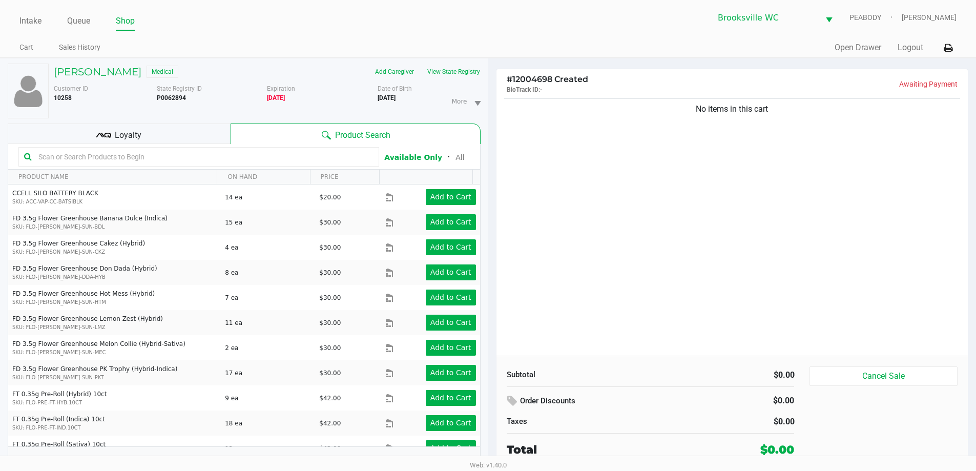
click at [97, 133] on icon at bounding box center [103, 135] width 15 height 15
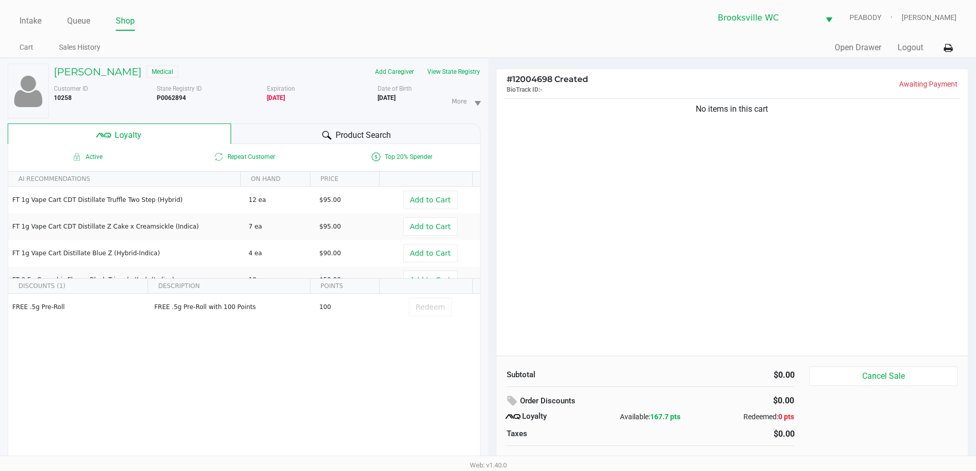
drag, startPoint x: 269, startPoint y: 132, endPoint x: 209, endPoint y: 138, distance: 60.3
click at [269, 132] on div "Product Search" at bounding box center [356, 133] width 250 height 20
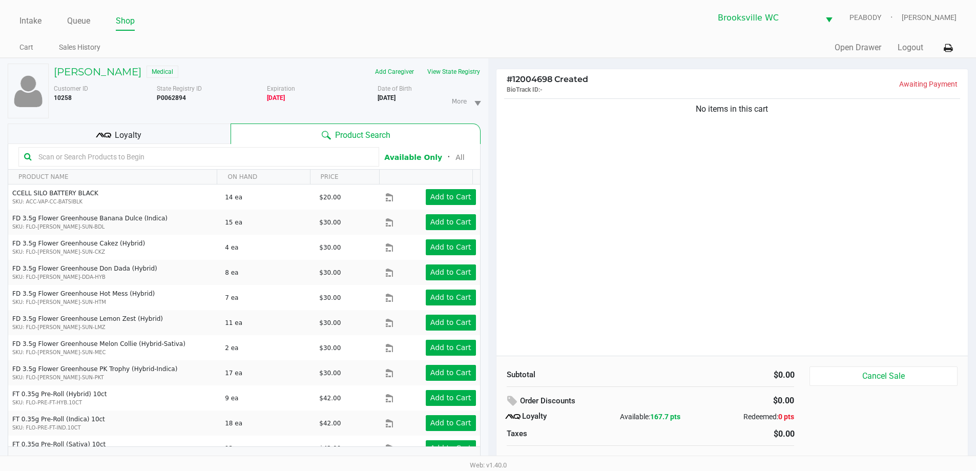
click at [116, 158] on input "text" at bounding box center [203, 156] width 339 height 15
click at [126, 158] on input "text" at bounding box center [203, 156] width 339 height 15
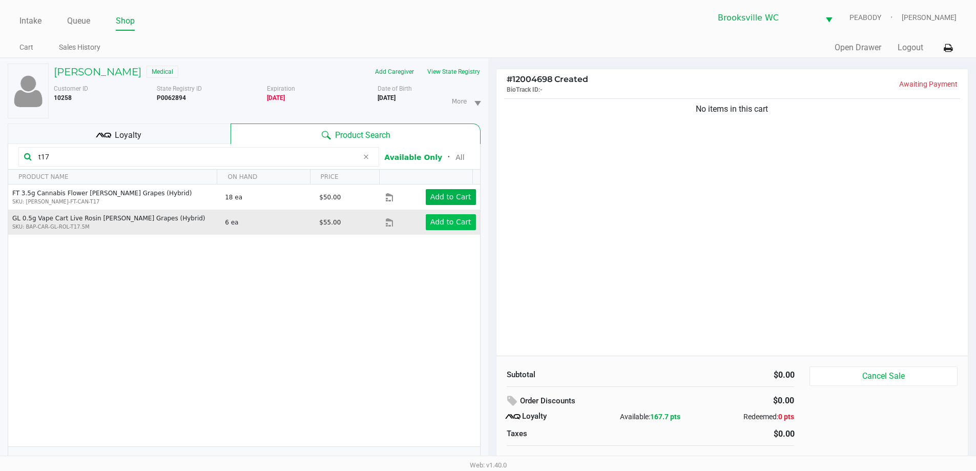
type input "t17"
click at [444, 225] on app-button-loader "Add to Cart" at bounding box center [450, 222] width 41 height 8
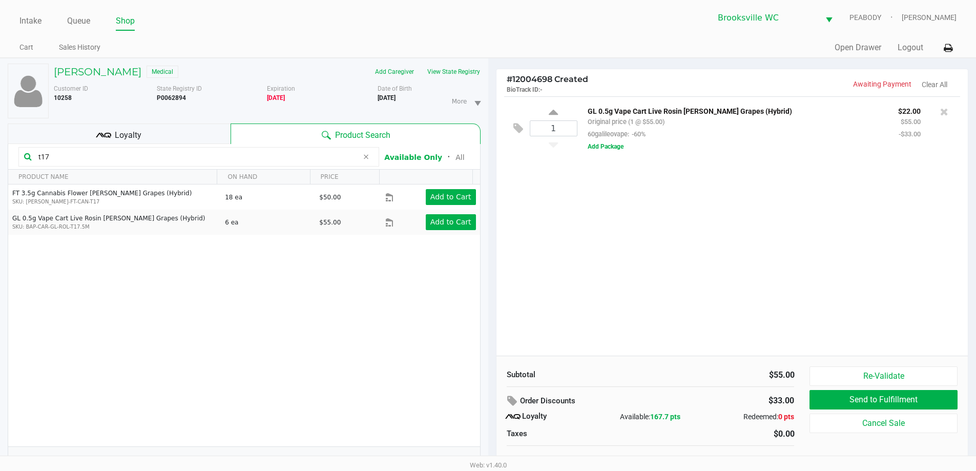
click at [675, 230] on div "1 GL 0.5g Vape Cart Live Rosin Gaspar's Grapes (Hybrid) Original price (1 @ $55…" at bounding box center [733, 225] width 472 height 259
click at [108, 163] on input "t17" at bounding box center [196, 156] width 324 height 15
click at [739, 260] on div "1 GL 0.5g Vape Cart Live Rosin Gaspar's Grapes (Hybrid) Original price (1 @ $55…" at bounding box center [733, 225] width 472 height 259
click at [556, 111] on icon at bounding box center [553, 114] width 9 height 13
type input "2"
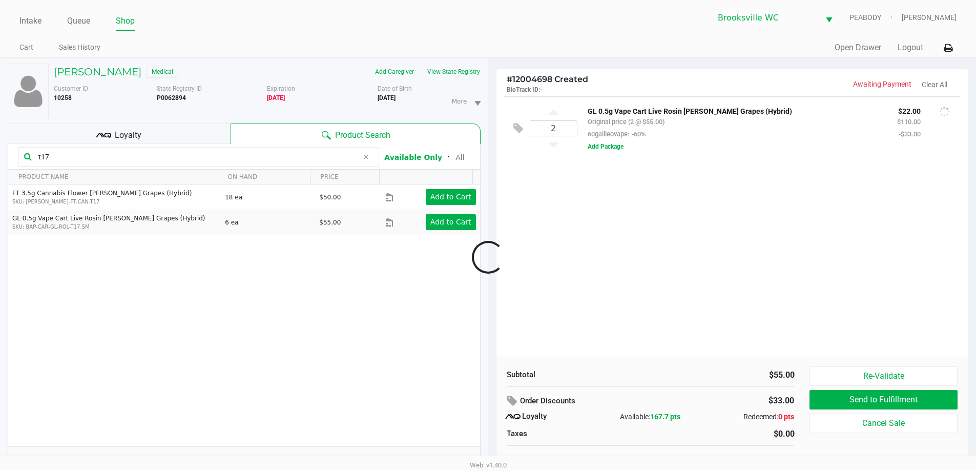
click at [611, 244] on div at bounding box center [488, 257] width 976 height 297
click at [618, 236] on div "2 GL 0.5g Vape Cart Live Rosin Gaspar's Grapes (Hybrid) Original price (2 @ $55…" at bounding box center [733, 225] width 472 height 259
click at [651, 224] on div "2 GL 0.5g Vape Cart Live Rosin Gaspar's Grapes (Hybrid) Original price (2 @ $55…" at bounding box center [733, 225] width 472 height 259
click at [647, 229] on div "2 GL 0.5g Vape Cart Live Rosin Gaspar's Grapes (Hybrid) Original price (2 @ $55…" at bounding box center [733, 225] width 472 height 259
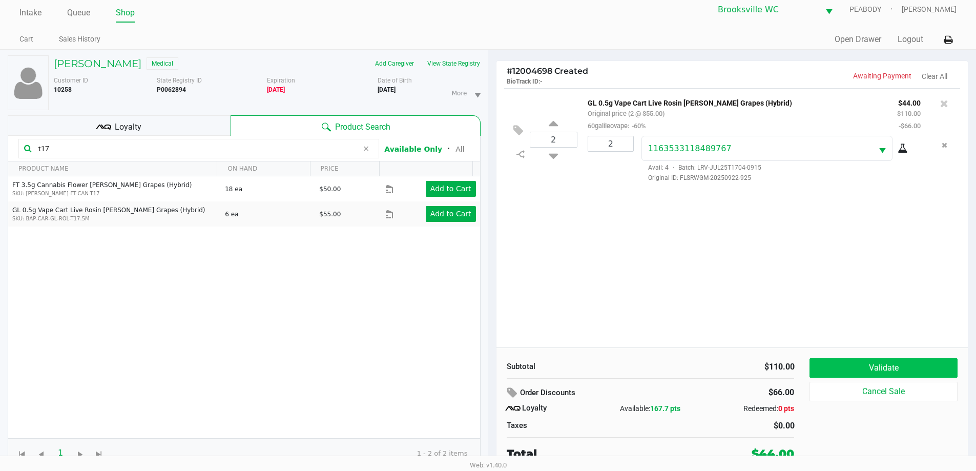
scroll to position [11, 0]
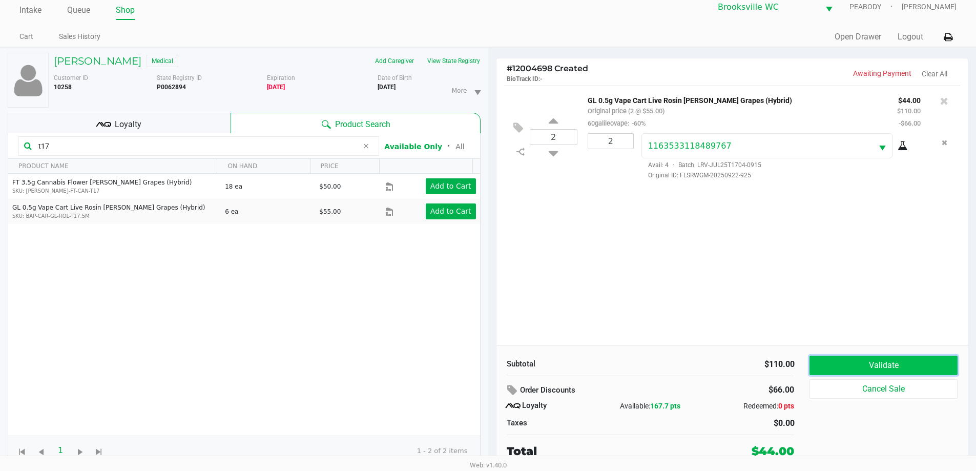
click at [842, 364] on button "Validate" at bounding box center [884, 365] width 148 height 19
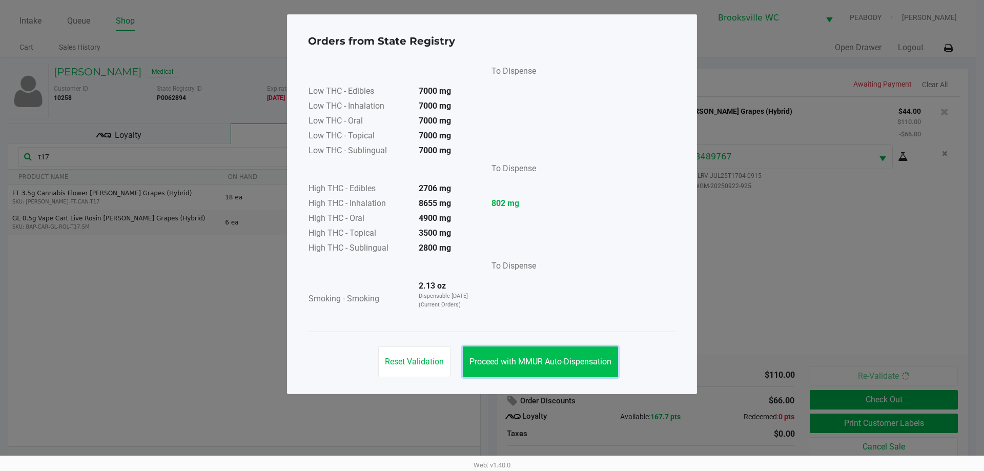
drag, startPoint x: 508, startPoint y: 347, endPoint x: 507, endPoint y: 339, distance: 8.3
click at [508, 349] on button "Proceed with MMUR Auto-Dispensation" at bounding box center [540, 361] width 155 height 31
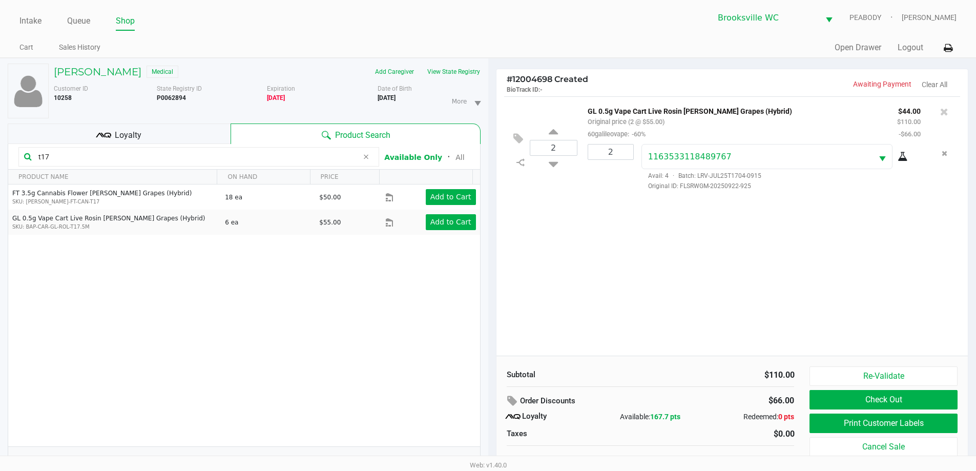
click at [690, 266] on div "2 GL 0.5g Vape Cart Live Rosin Gaspar's Grapes (Hybrid) Original price (2 @ $55…" at bounding box center [733, 225] width 472 height 259
click at [63, 161] on input "t17" at bounding box center [196, 156] width 324 height 15
click at [62, 161] on input "t17" at bounding box center [196, 156] width 324 height 15
drag, startPoint x: 60, startPoint y: 158, endPoint x: 8, endPoint y: 152, distance: 52.7
click at [1, 161] on div "THOMAS ANTONEK Medical Add Caregiver View State Registry Customer ID 10258 Stat…" at bounding box center [244, 269] width 488 height 423
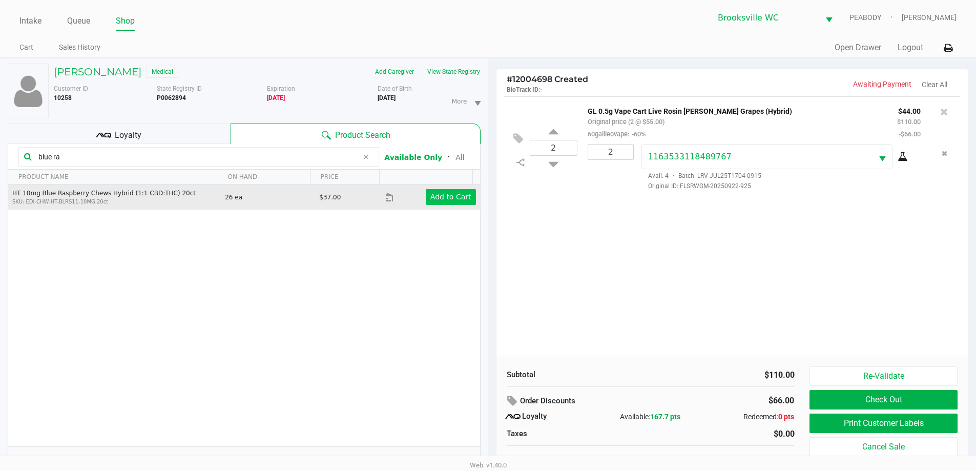
type input "blue ra"
click at [431, 193] on app-button-loader "Add to Cart" at bounding box center [450, 197] width 41 height 8
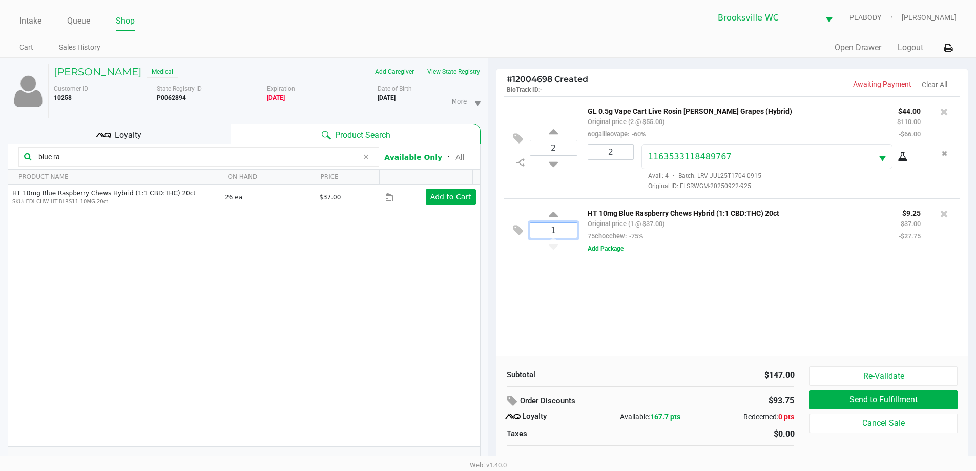
click at [564, 231] on input "1" at bounding box center [553, 230] width 47 height 15
type input "4"
click at [608, 296] on div "THOMAS ANTONEK Medical Add Caregiver View State Registry Customer ID 10258 Stat…" at bounding box center [488, 270] width 976 height 424
click at [145, 135] on div "Loyalty" at bounding box center [119, 133] width 223 height 20
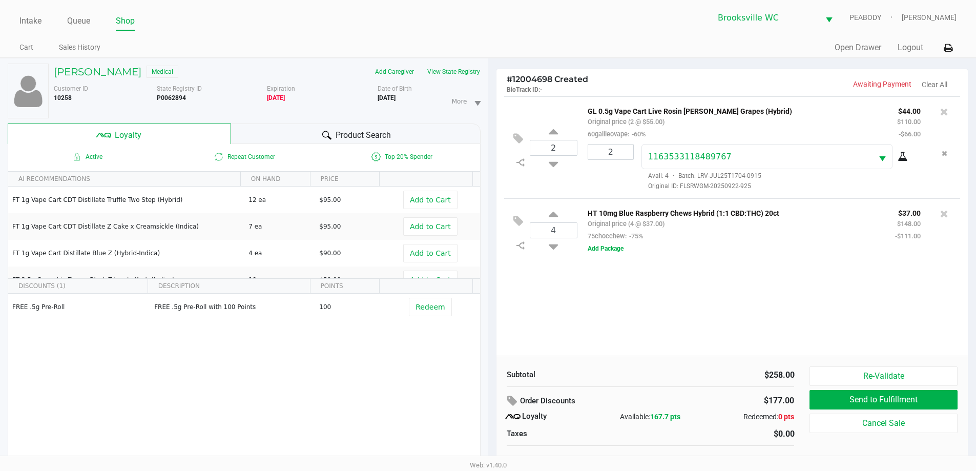
click at [626, 296] on div "2 GL 0.5g Vape Cart Live Rosin Gaspar's Grapes (Hybrid) Original price (2 @ $55…" at bounding box center [733, 225] width 472 height 259
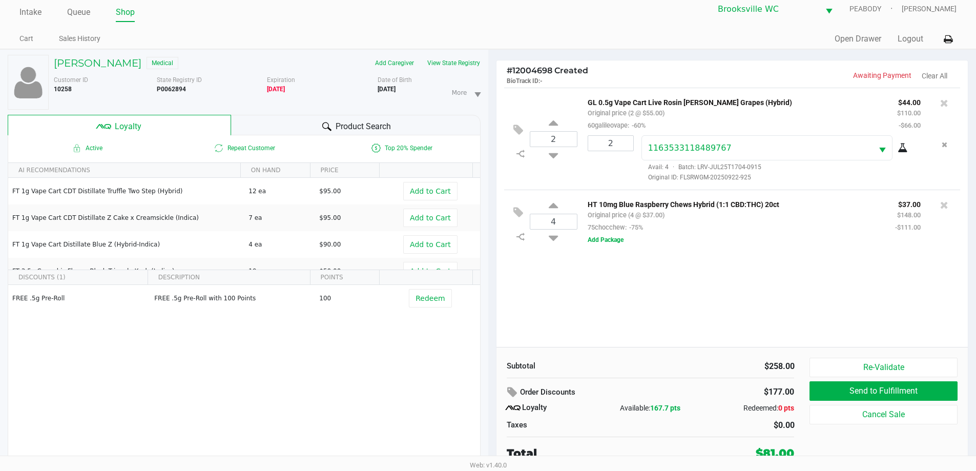
scroll to position [11, 0]
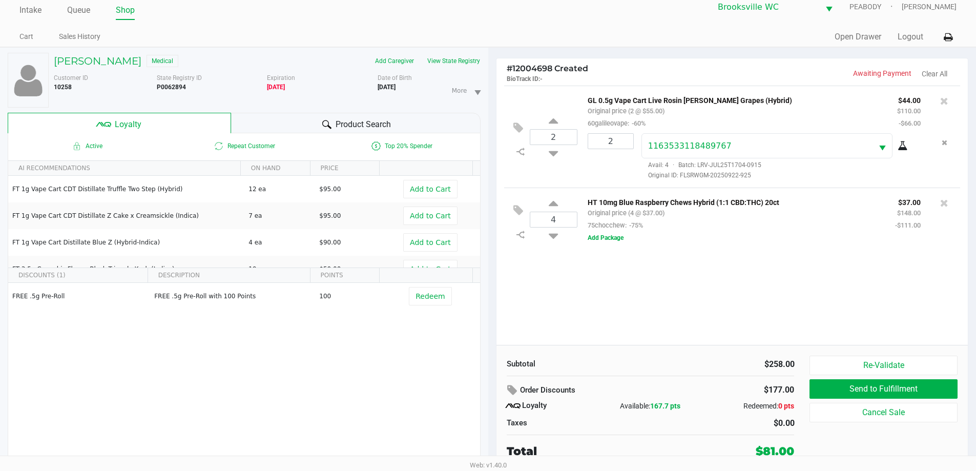
click at [621, 304] on div "2 GL 0.5g Vape Cart Live Rosin Gaspar's Grapes (Hybrid) Original price (2 @ $55…" at bounding box center [733, 215] width 472 height 259
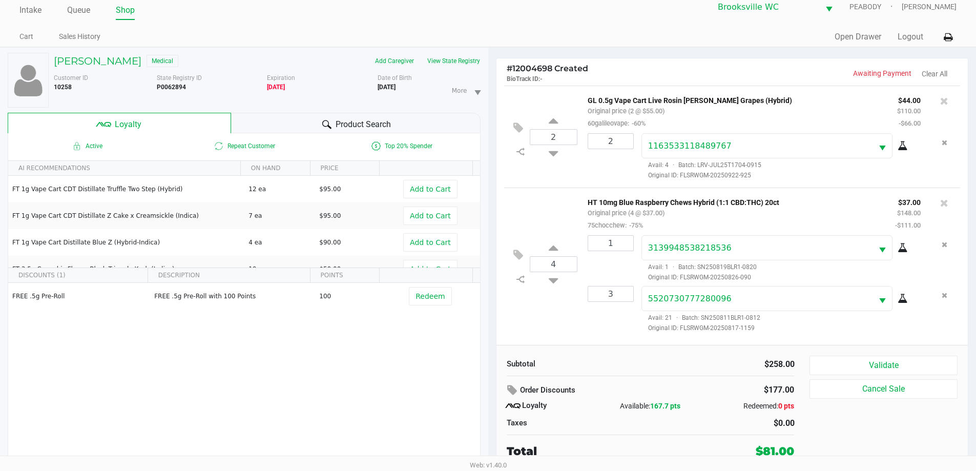
click at [889, 355] on div "Subtotal $258.00 Order Discounts $177.00 Loyalty Available: 167.7 pts Redeemed:…" at bounding box center [733, 407] width 472 height 125
click at [889, 359] on button "Validate" at bounding box center [884, 365] width 148 height 19
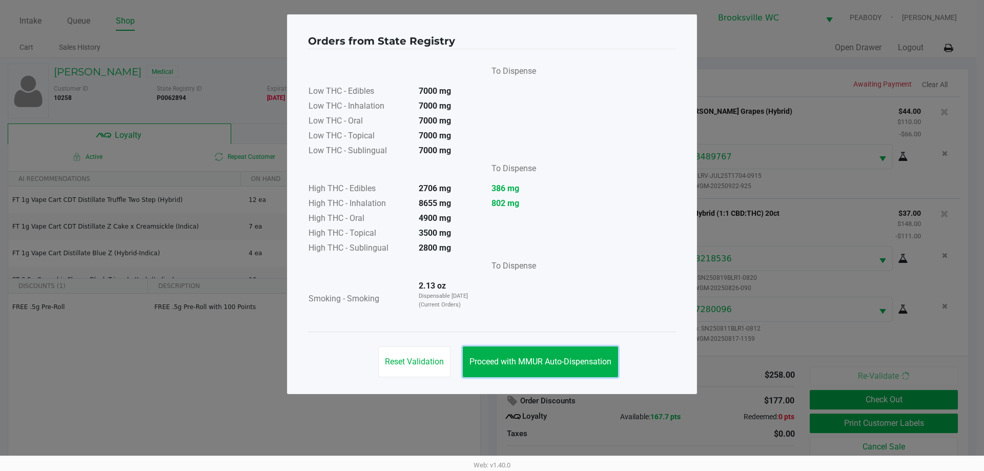
drag, startPoint x: 563, startPoint y: 361, endPoint x: 925, endPoint y: 470, distance: 378.0
click at [562, 360] on span "Proceed with MMUR Auto-Dispensation" at bounding box center [540, 362] width 142 height 10
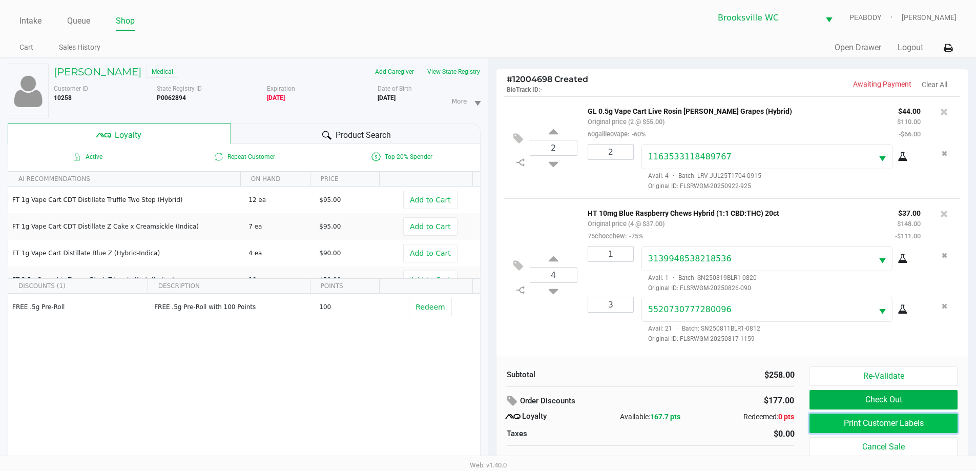
click at [865, 421] on button "Print Customer Labels" at bounding box center [884, 423] width 148 height 19
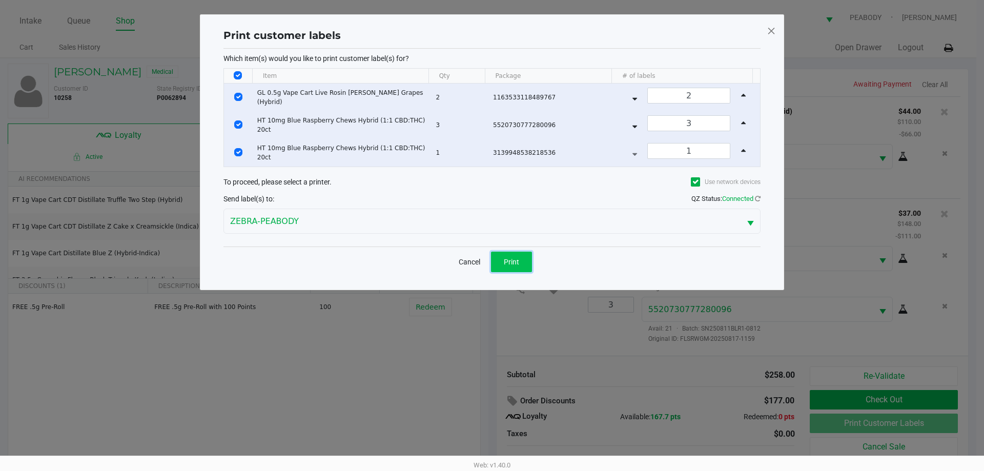
click at [502, 257] on button "Print" at bounding box center [511, 262] width 41 height 20
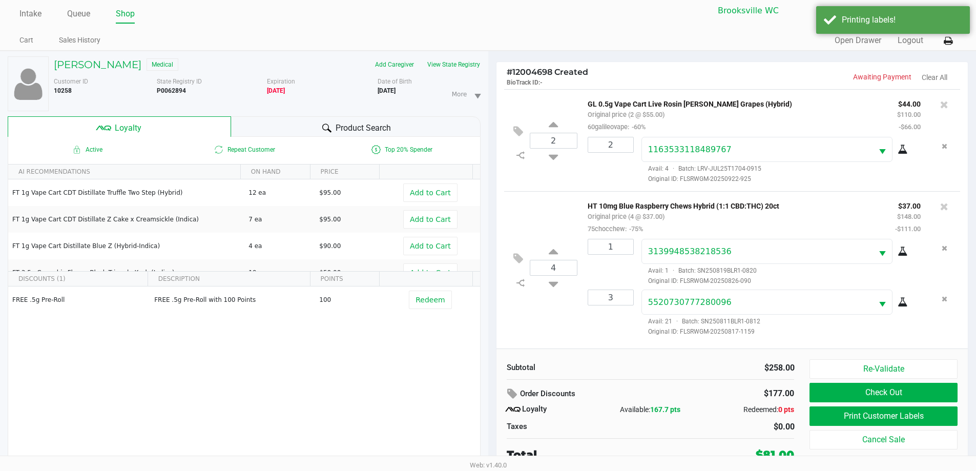
scroll to position [11, 0]
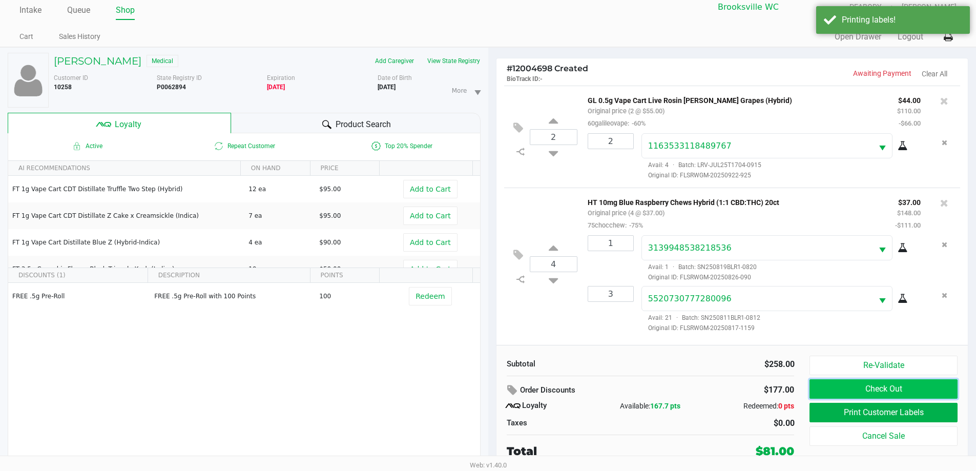
click at [834, 386] on button "Check Out" at bounding box center [884, 388] width 148 height 19
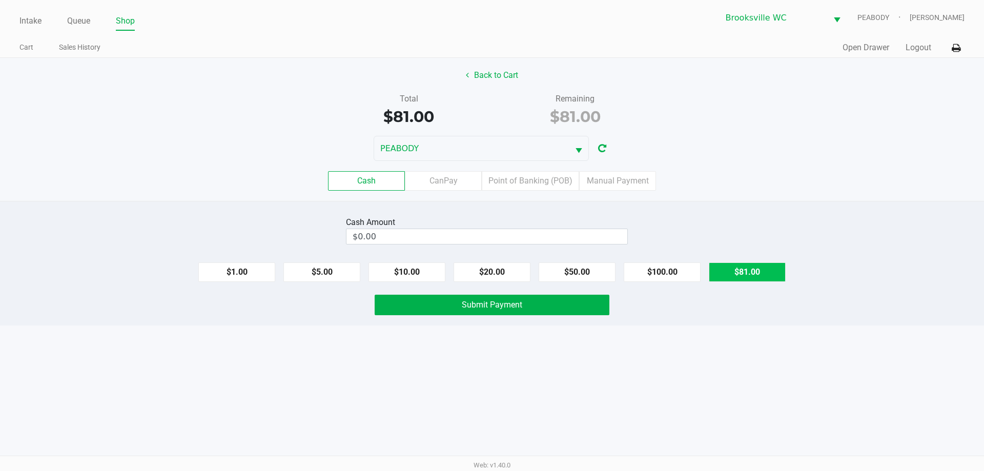
drag, startPoint x: 769, startPoint y: 270, endPoint x: 720, endPoint y: 267, distance: 48.7
click at [769, 270] on button "$81.00" at bounding box center [747, 271] width 77 height 19
type input "$81.00"
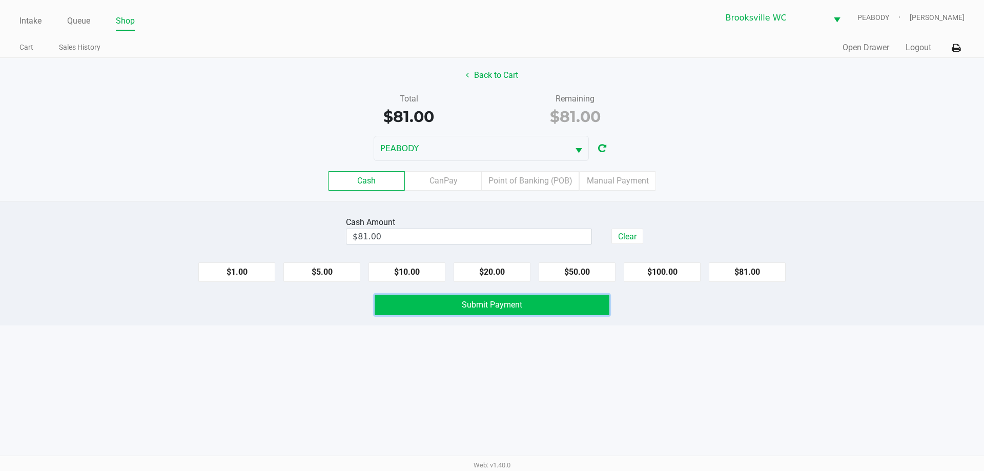
click at [541, 299] on button "Submit Payment" at bounding box center [492, 305] width 235 height 20
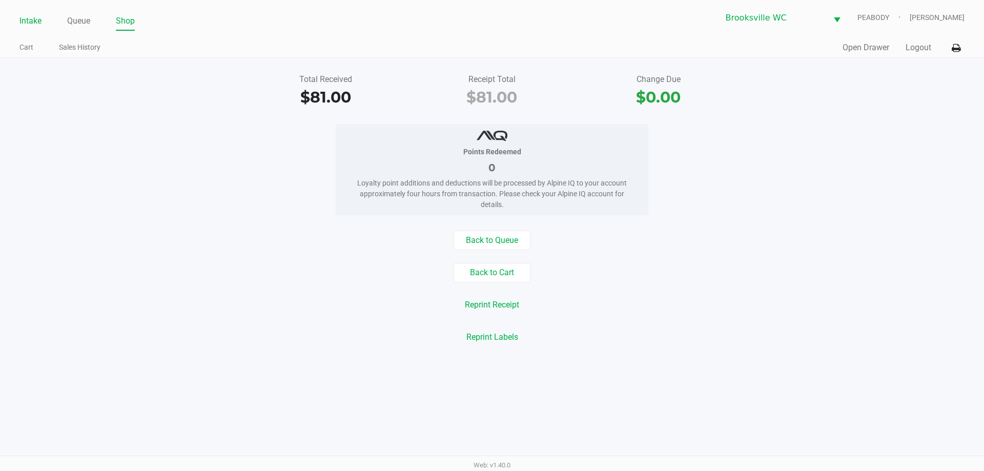
click at [39, 22] on link "Intake" at bounding box center [30, 21] width 22 height 14
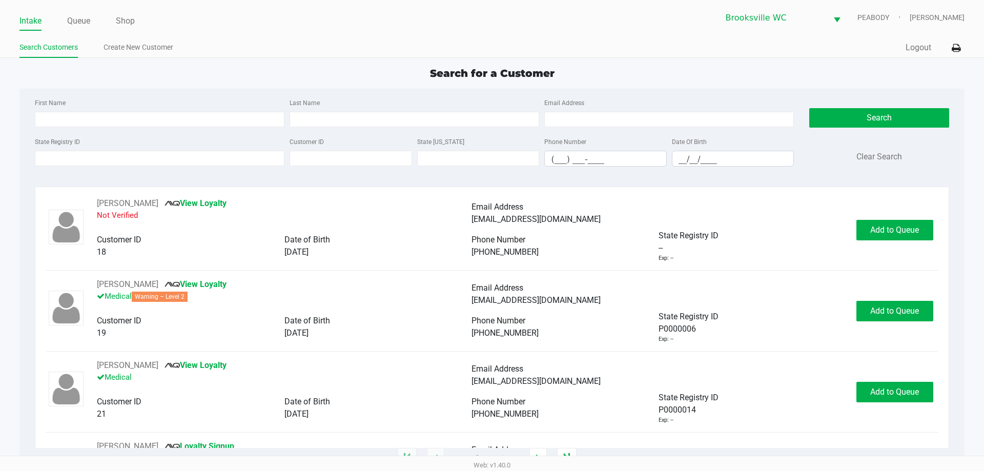
click at [225, 77] on div "Search for a Customer" at bounding box center [492, 73] width 960 height 15
click at [225, 73] on div "Search for a Customer" at bounding box center [492, 73] width 960 height 15
click at [84, 17] on link "Queue" at bounding box center [78, 21] width 23 height 14
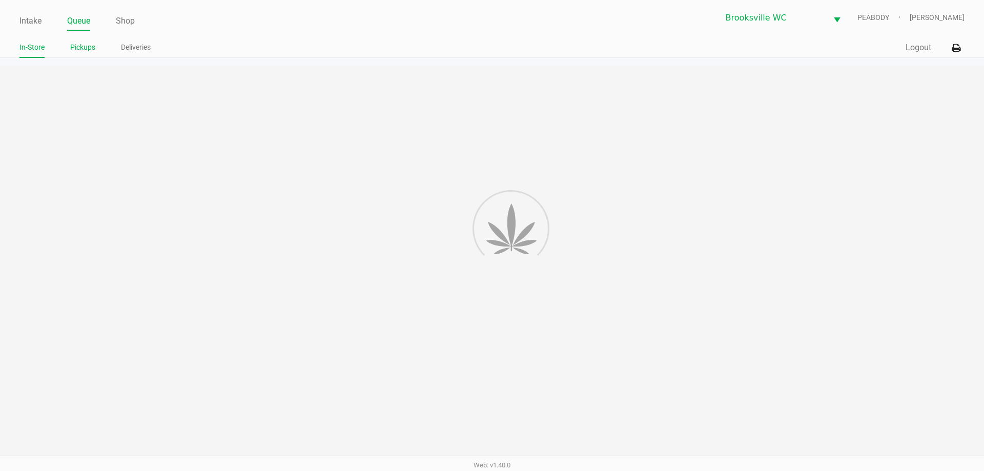
click at [86, 49] on link "Pickups" at bounding box center [82, 47] width 25 height 13
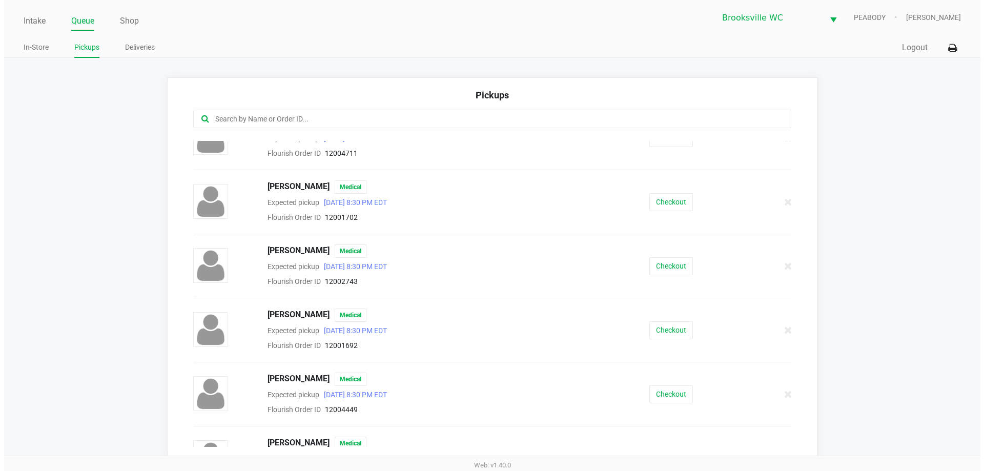
scroll to position [154, 0]
click at [670, 327] on button "Checkout" at bounding box center [667, 329] width 44 height 18
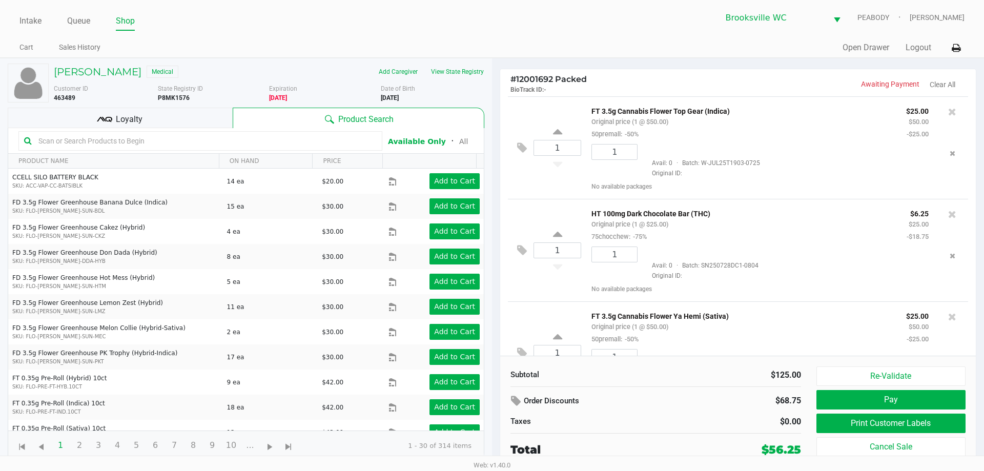
click at [601, 374] on div "Subtotal" at bounding box center [579, 375] width 138 height 12
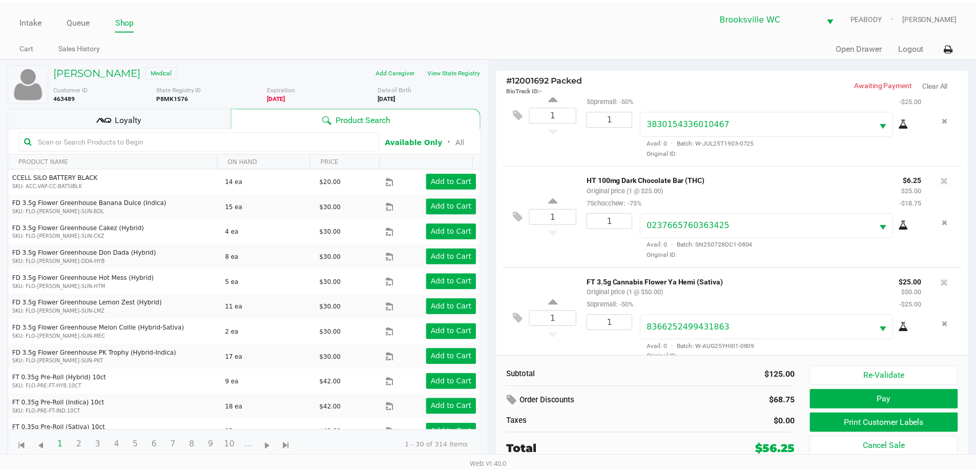
scroll to position [48, 0]
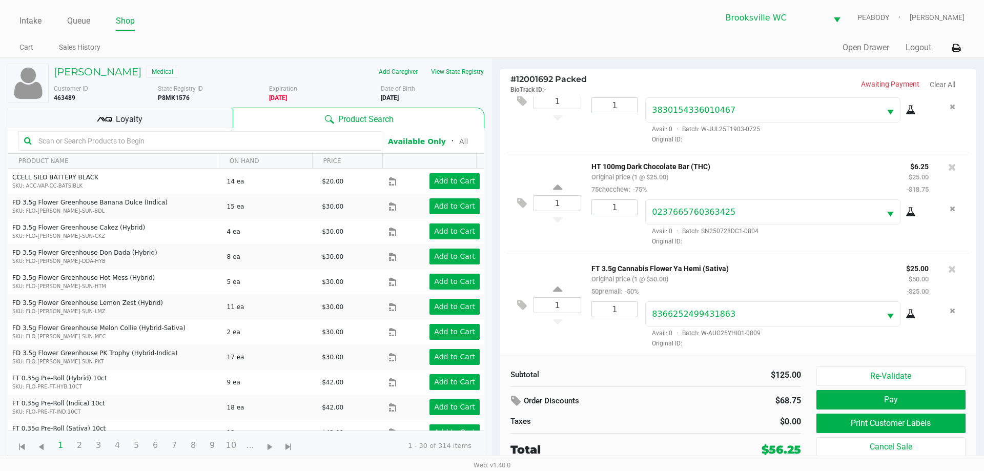
click at [178, 123] on div "Loyalty" at bounding box center [120, 118] width 225 height 20
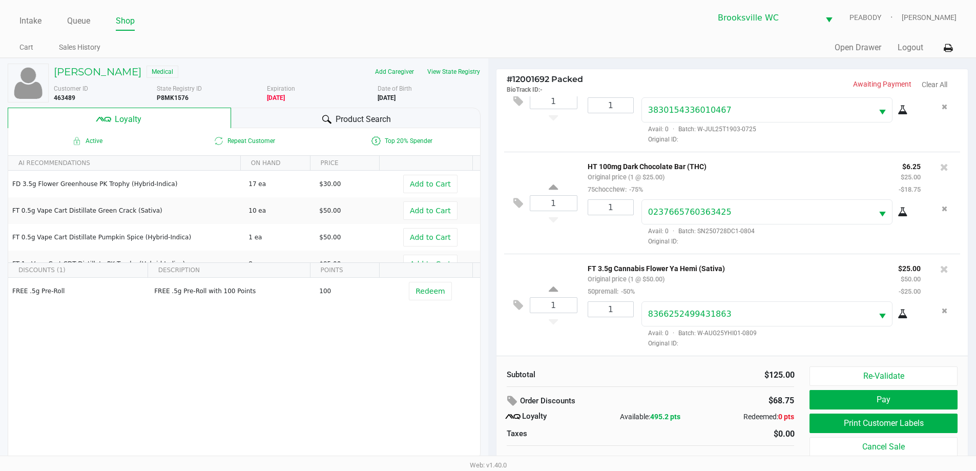
click at [669, 371] on div "$125.00" at bounding box center [726, 375] width 136 height 12
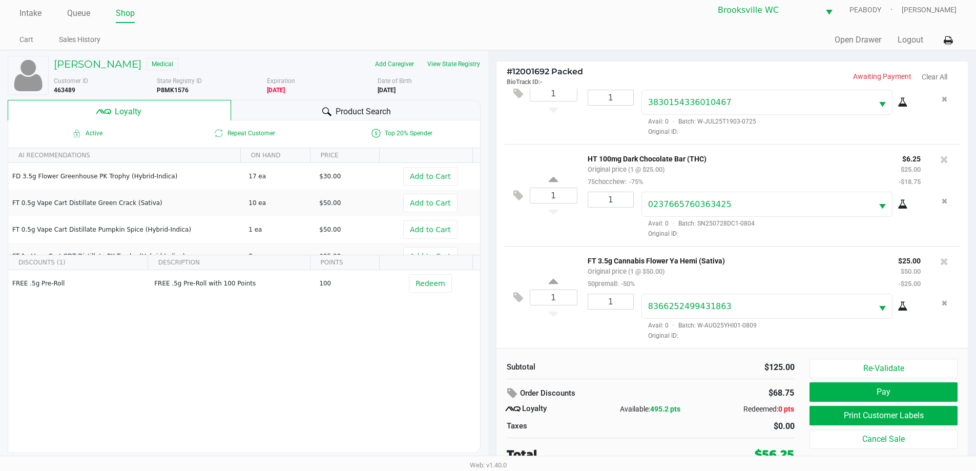
scroll to position [10, 0]
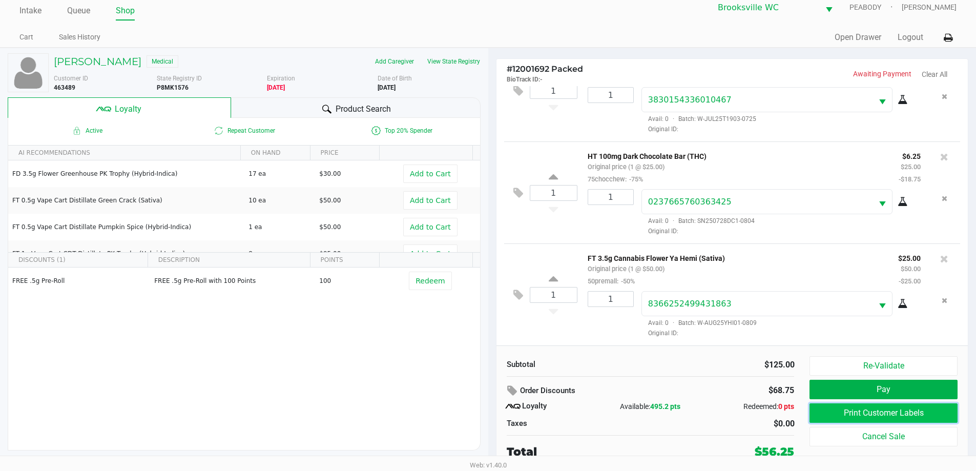
click at [842, 410] on button "Print Customer Labels" at bounding box center [884, 412] width 148 height 19
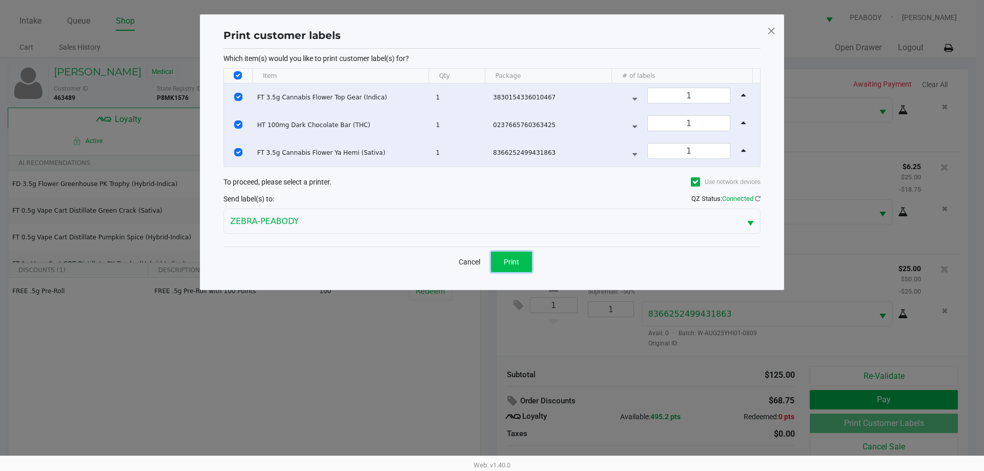
click at [509, 261] on span "Print" at bounding box center [511, 262] width 15 height 8
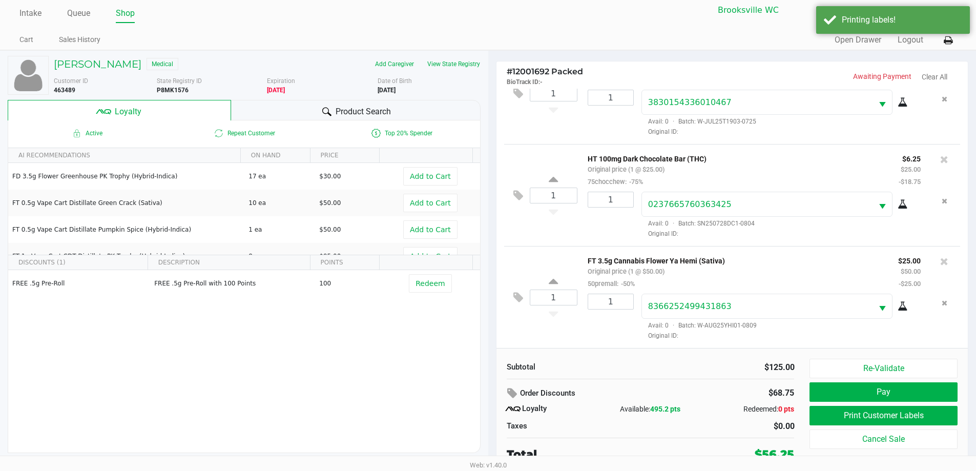
scroll to position [10, 0]
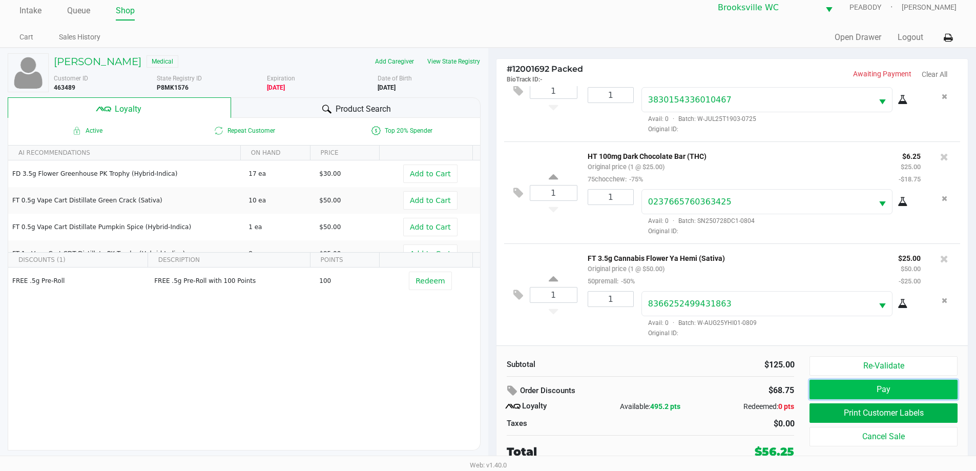
click at [871, 381] on button "Pay" at bounding box center [884, 389] width 148 height 19
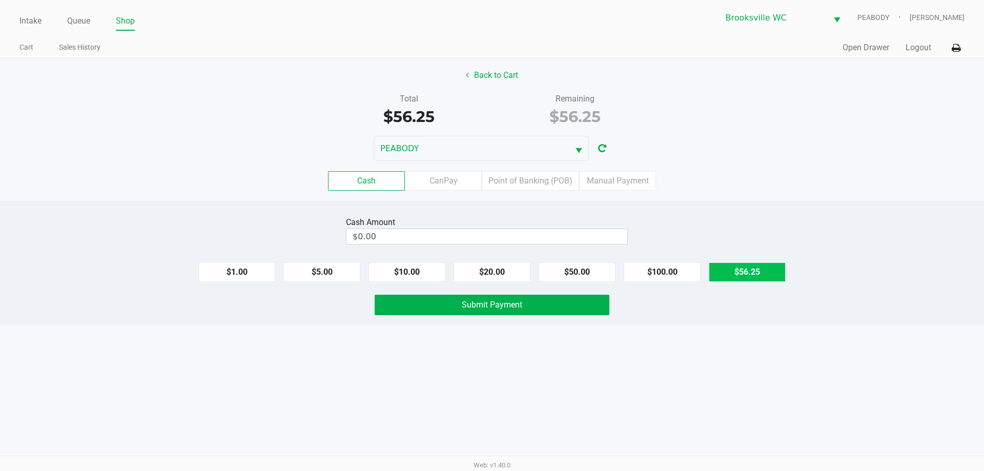
click at [742, 265] on button "$56.25" at bounding box center [747, 271] width 77 height 19
type input "$56.25"
drag, startPoint x: 470, startPoint y: 306, endPoint x: 468, endPoint y: 299, distance: 8.0
click at [469, 306] on span "Submit Payment" at bounding box center [492, 305] width 60 height 10
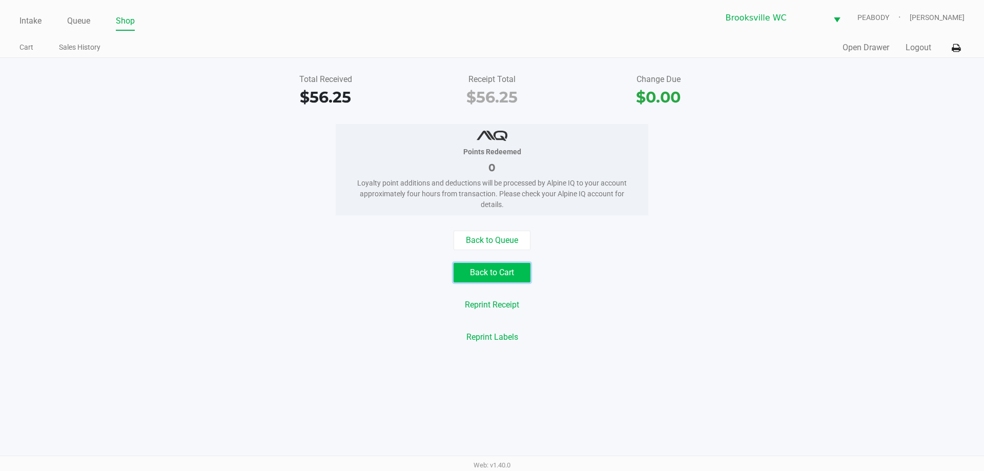
click at [489, 274] on button "Back to Cart" at bounding box center [491, 272] width 77 height 19
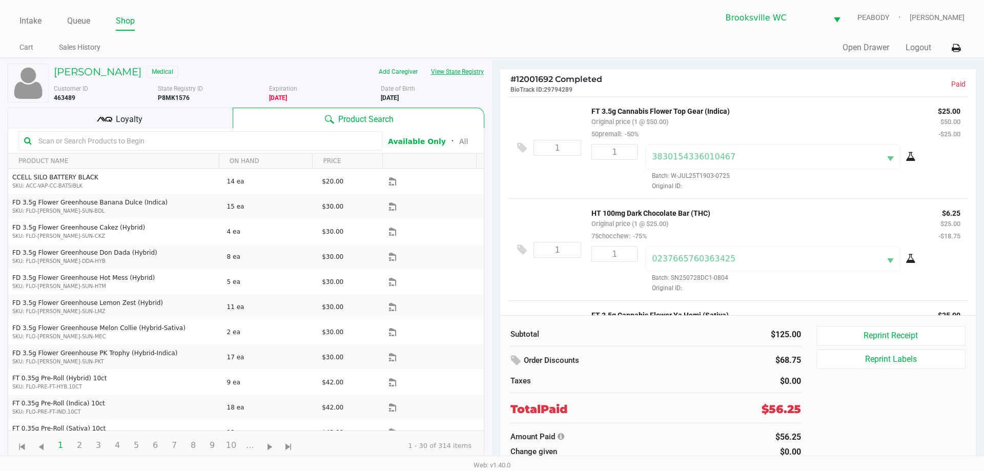
click at [440, 73] on button "View State Registry" at bounding box center [454, 72] width 60 height 16
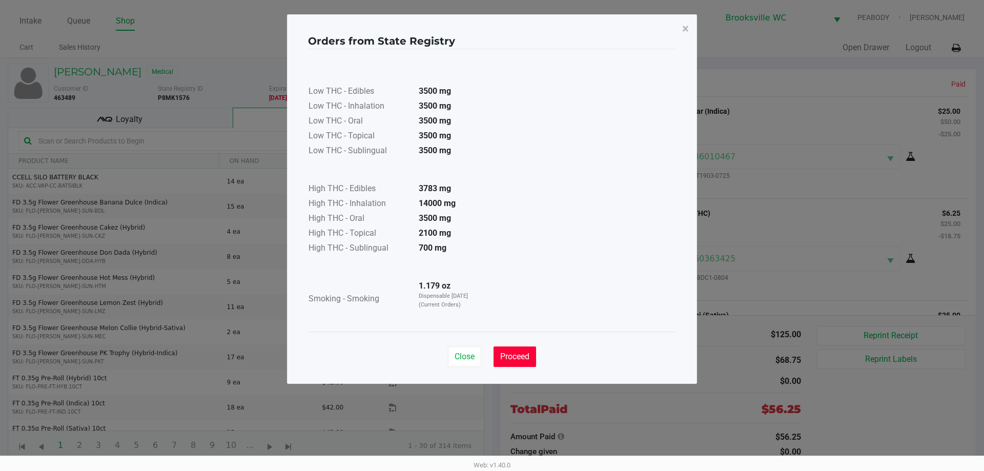
click at [511, 360] on span "Proceed" at bounding box center [514, 357] width 29 height 10
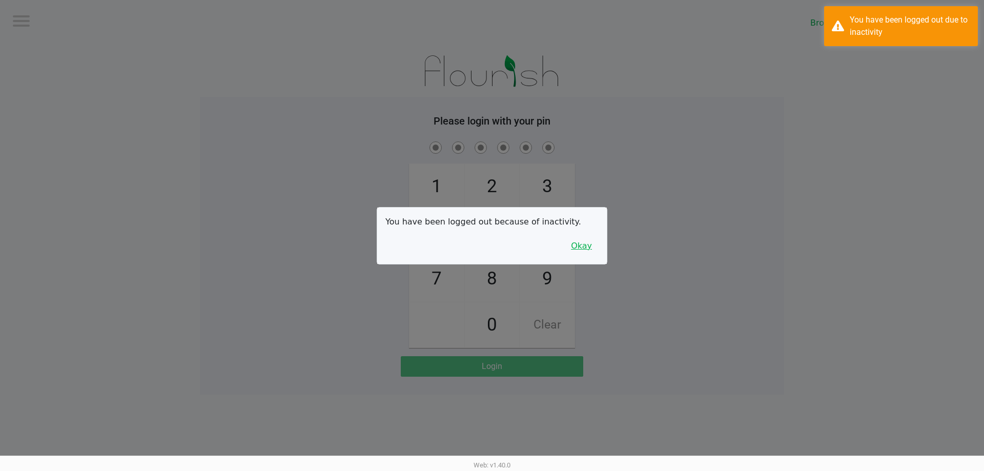
click at [580, 246] on button "Okay" at bounding box center [581, 245] width 34 height 19
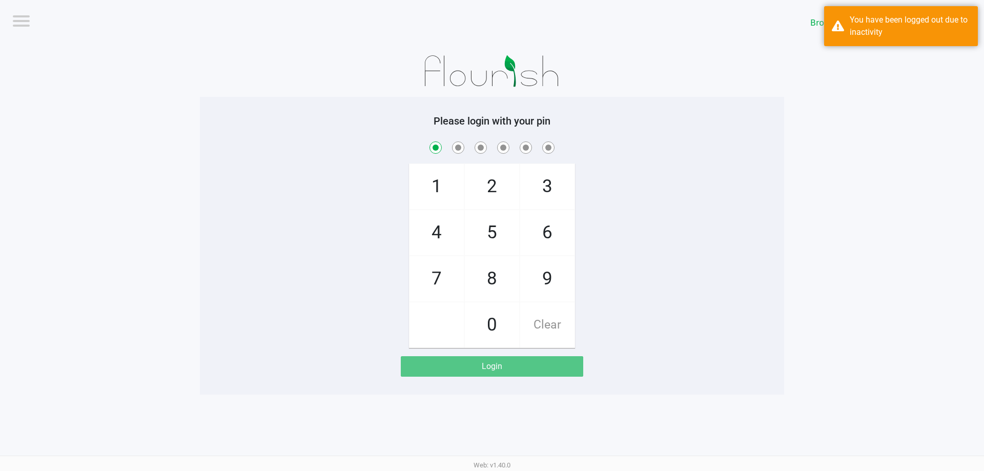
checkbox input "true"
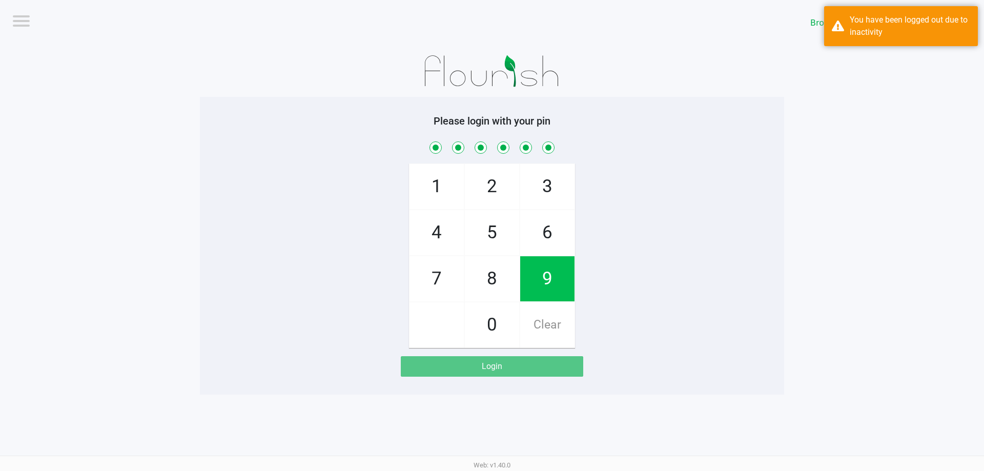
checkbox input "true"
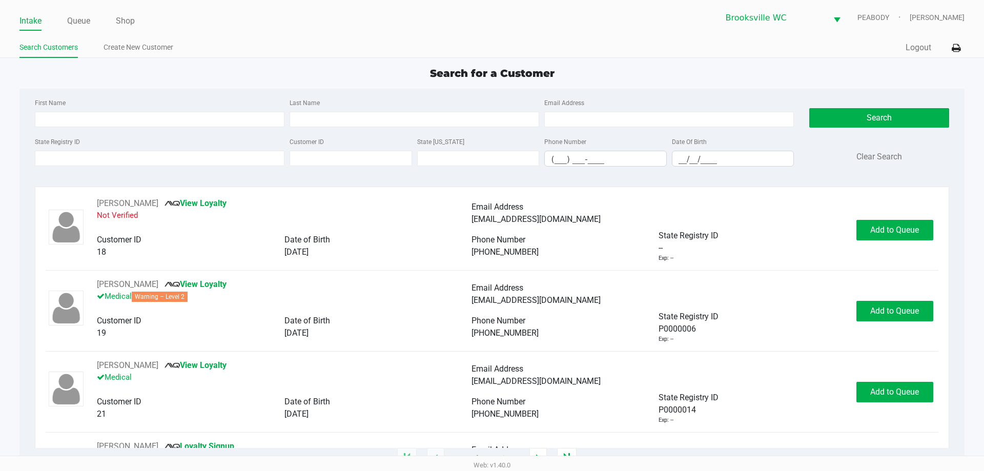
click at [136, 72] on div "Search for a Customer" at bounding box center [492, 73] width 960 height 15
click at [144, 71] on div "Search for a Customer" at bounding box center [492, 73] width 960 height 15
click at [69, 15] on link "Queue" at bounding box center [78, 21] width 23 height 14
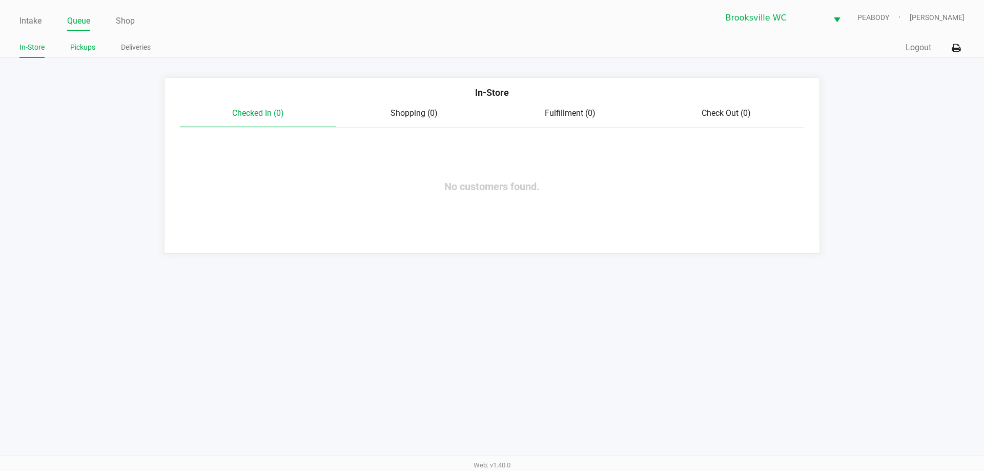
click at [90, 49] on link "Pickups" at bounding box center [82, 47] width 25 height 13
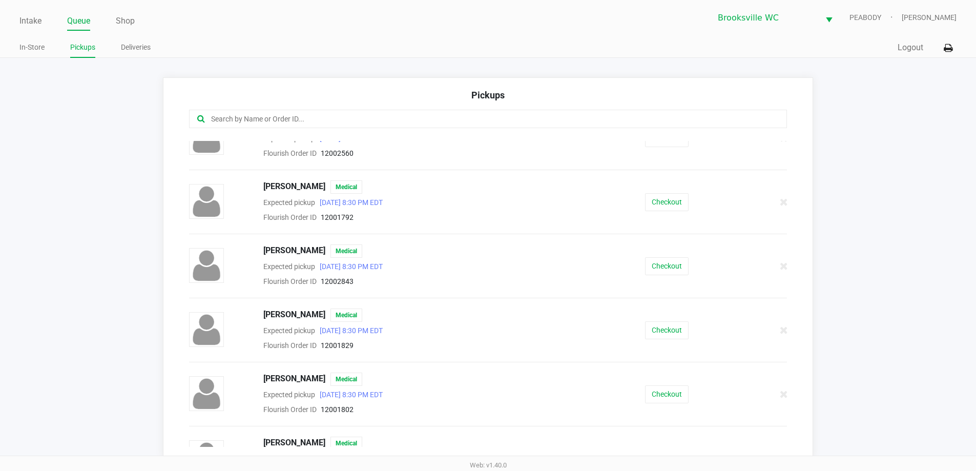
scroll to position [410, 0]
click at [35, 17] on link "Intake" at bounding box center [30, 21] width 22 height 14
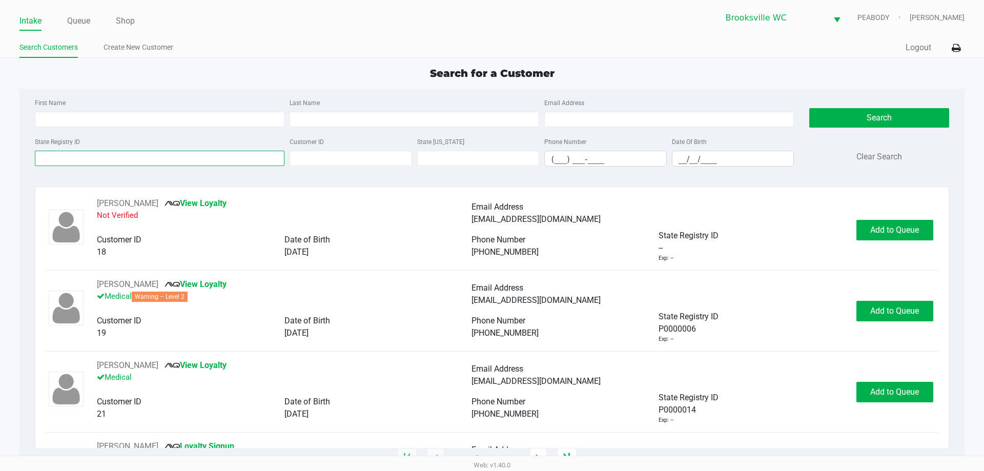
click at [204, 160] on input "State Registry ID" at bounding box center [160, 158] width 250 height 15
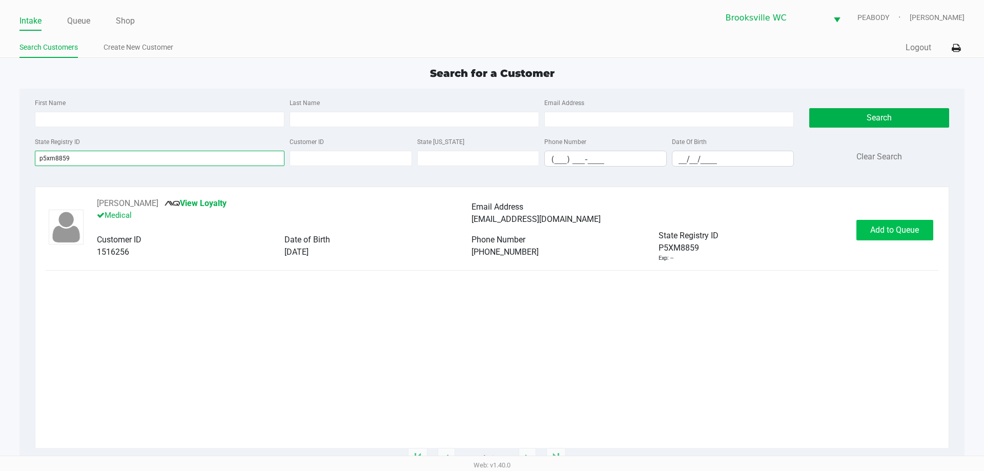
type input "p5xm8859"
click at [888, 232] on span "Add to Queue" at bounding box center [894, 230] width 49 height 10
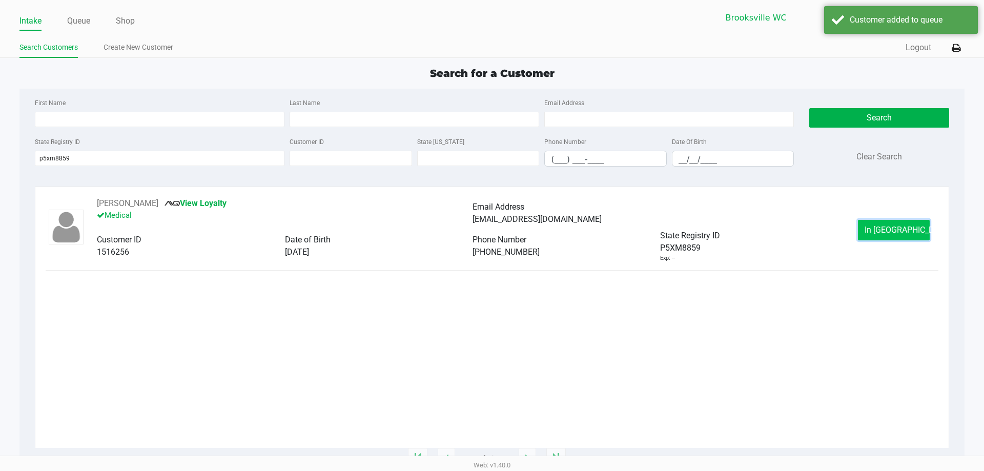
click at [879, 232] on span "In Queue" at bounding box center [907, 230] width 86 height 10
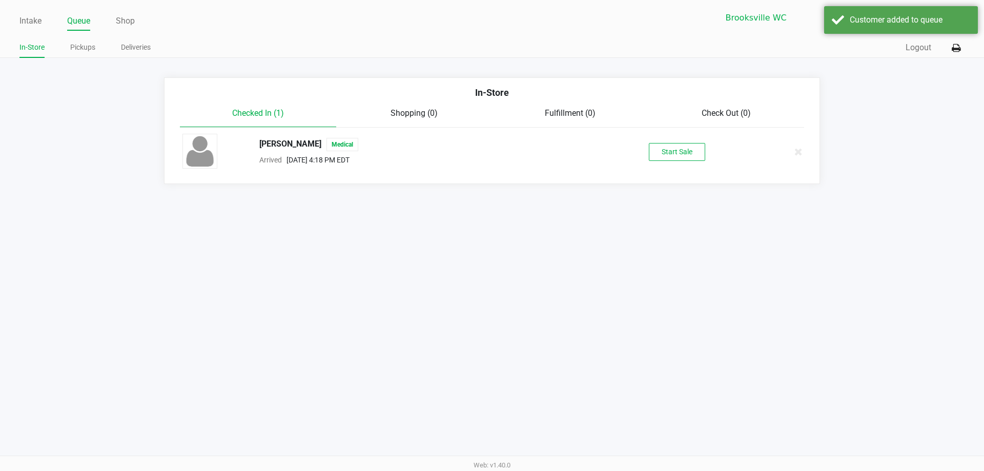
click at [685, 141] on div "HAYLEY RIEGE Medical Arrived Sep 25, 2025 4:18 PM EDT Start Sale" at bounding box center [492, 152] width 634 height 36
click at [685, 147] on button "Start Sale" at bounding box center [677, 152] width 56 height 18
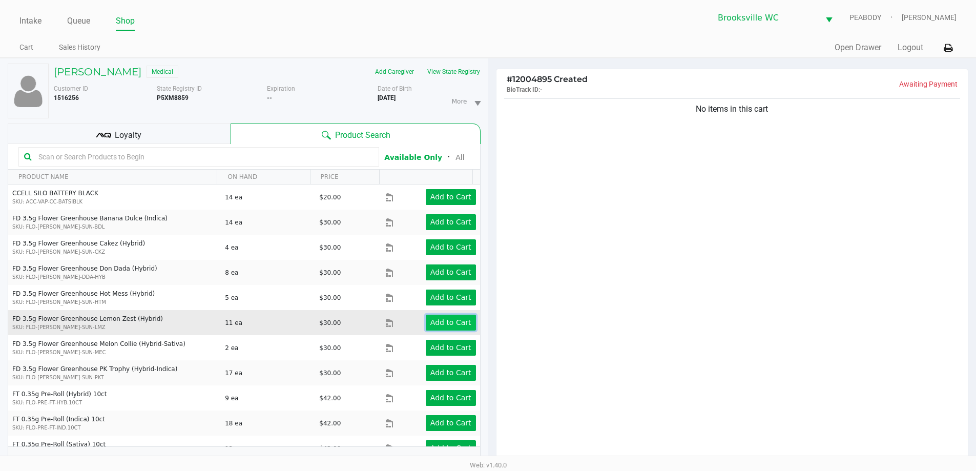
click at [442, 317] on button "Add to Cart" at bounding box center [451, 323] width 50 height 16
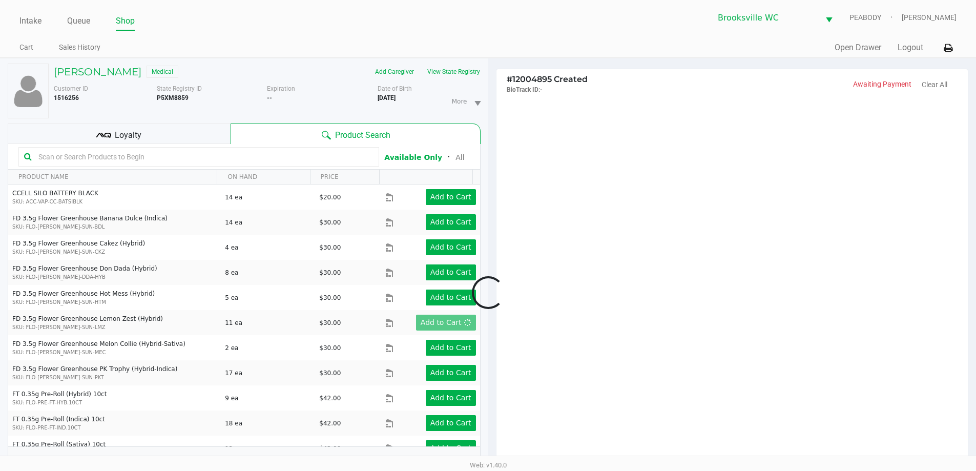
click at [755, 282] on div at bounding box center [488, 292] width 976 height 366
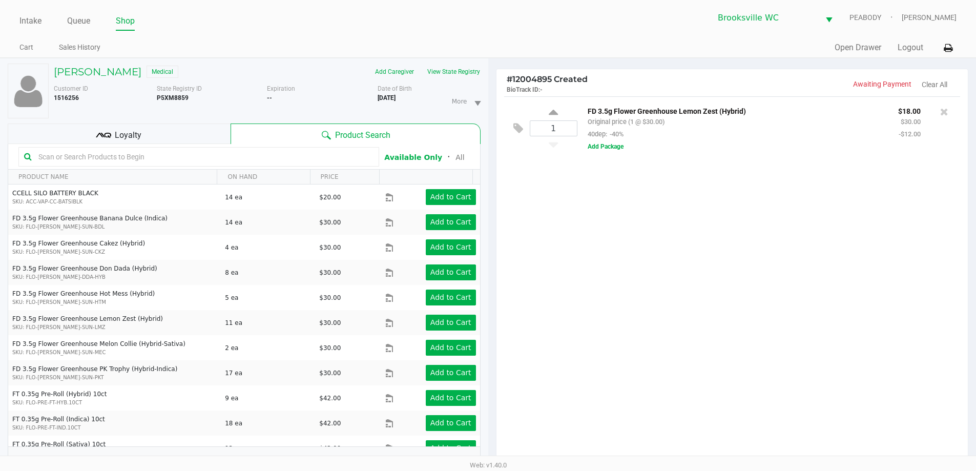
click at [752, 270] on div "1 FD 3.5g Flower Greenhouse Lemon Zest (Hybrid) Original price (1 @ $30.00) 40d…" at bounding box center [733, 282] width 472 height 372
click at [638, 355] on div "1 FD 3.5g Flower Greenhouse Lemon Zest (Hybrid) Original price (1 @ $30.00) 40d…" at bounding box center [733, 282] width 472 height 372
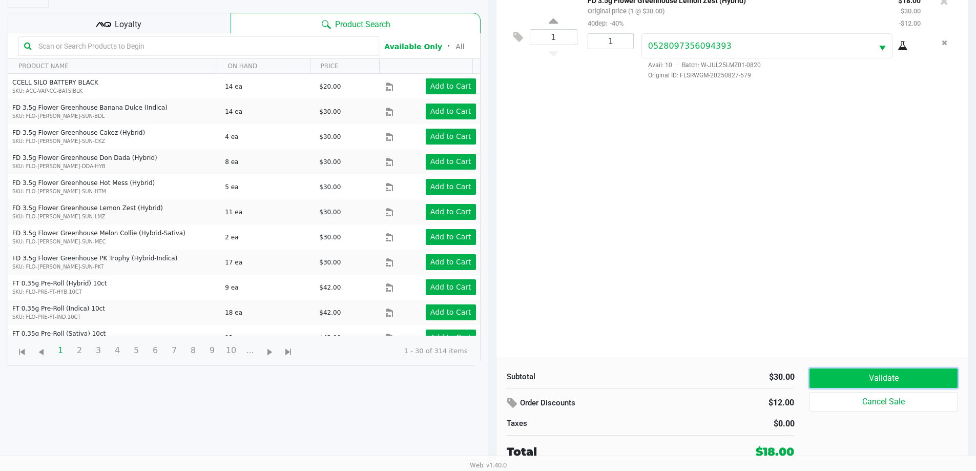
click at [899, 375] on button "Validate" at bounding box center [884, 377] width 148 height 19
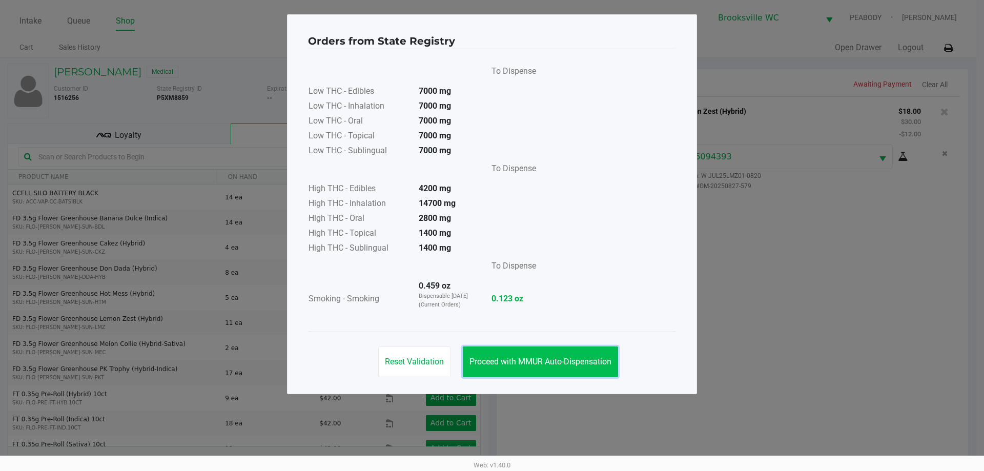
click at [545, 365] on span "Proceed with MMUR Auto-Dispensation" at bounding box center [540, 362] width 142 height 10
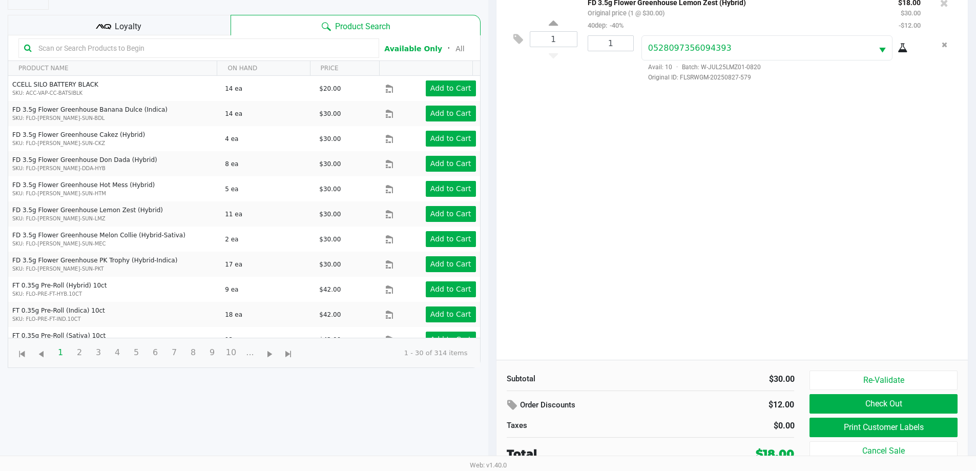
scroll to position [111, 0]
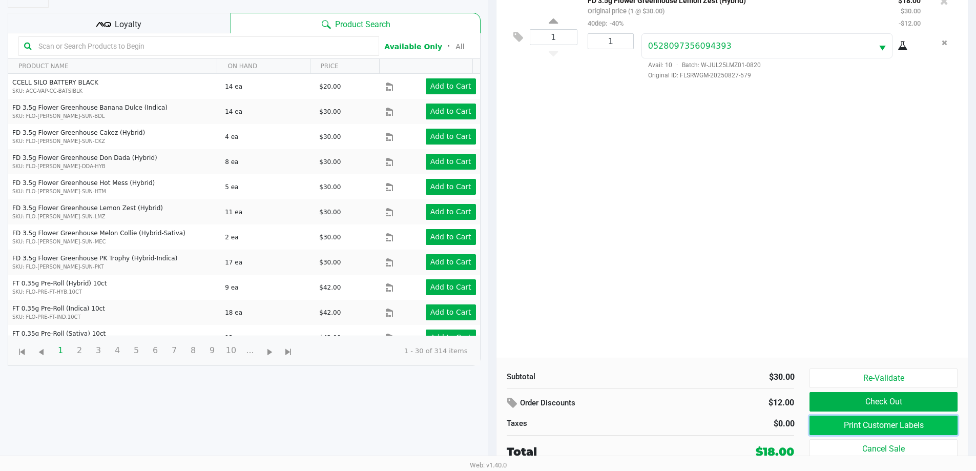
click at [817, 422] on button "Print Customer Labels" at bounding box center [884, 425] width 148 height 19
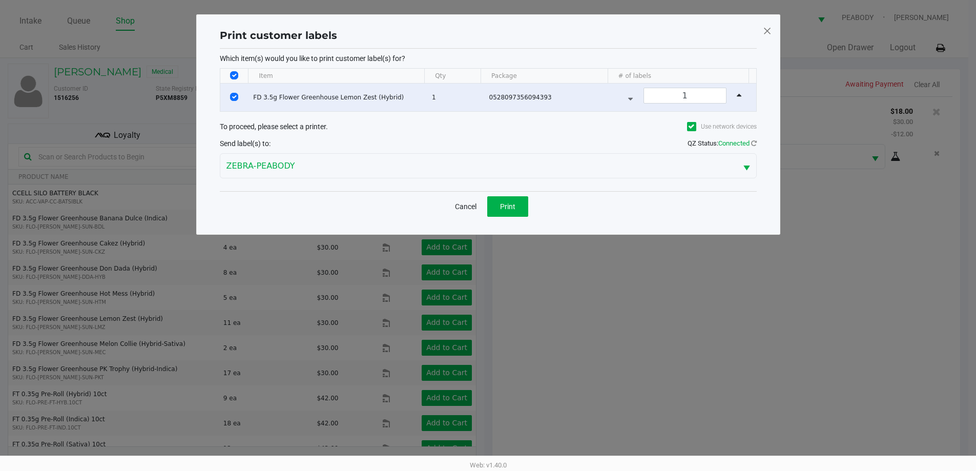
scroll to position [0, 0]
click at [513, 210] on span "Print" at bounding box center [511, 206] width 15 height 8
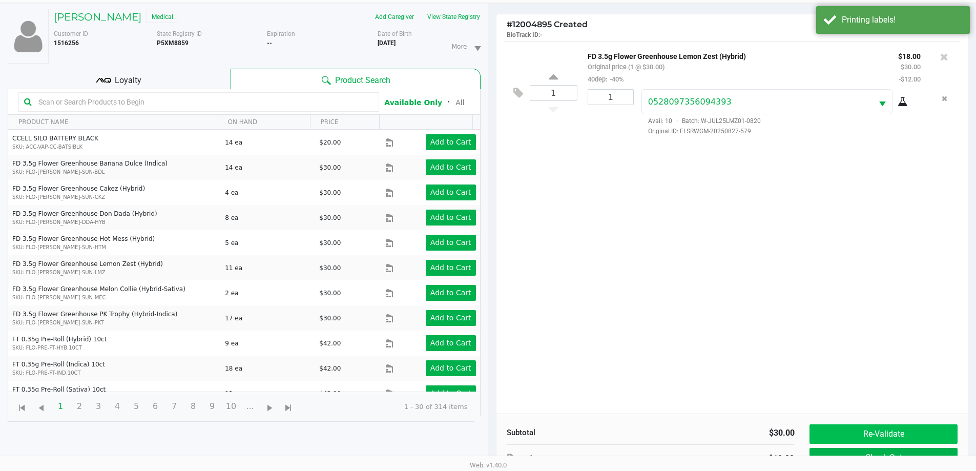
scroll to position [111, 0]
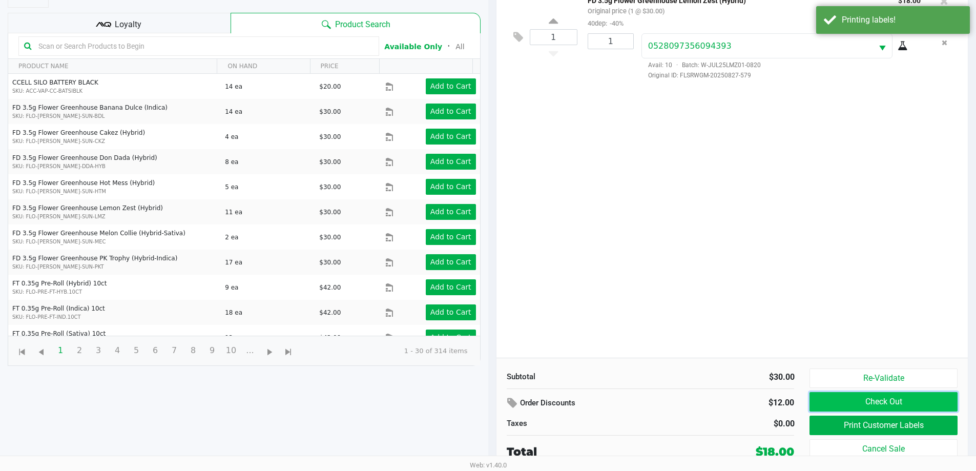
click at [860, 403] on button "Check Out" at bounding box center [884, 401] width 148 height 19
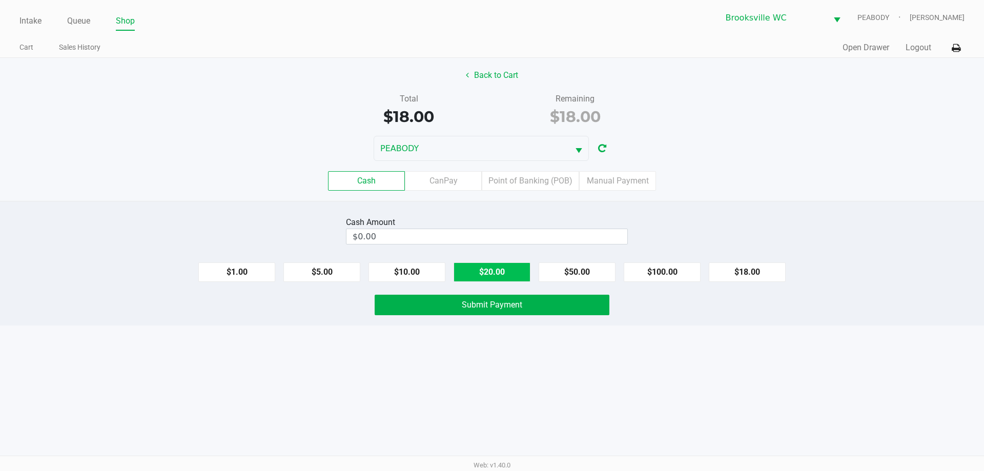
click at [495, 272] on button "$20.00" at bounding box center [491, 271] width 77 height 19
type input "$20.00"
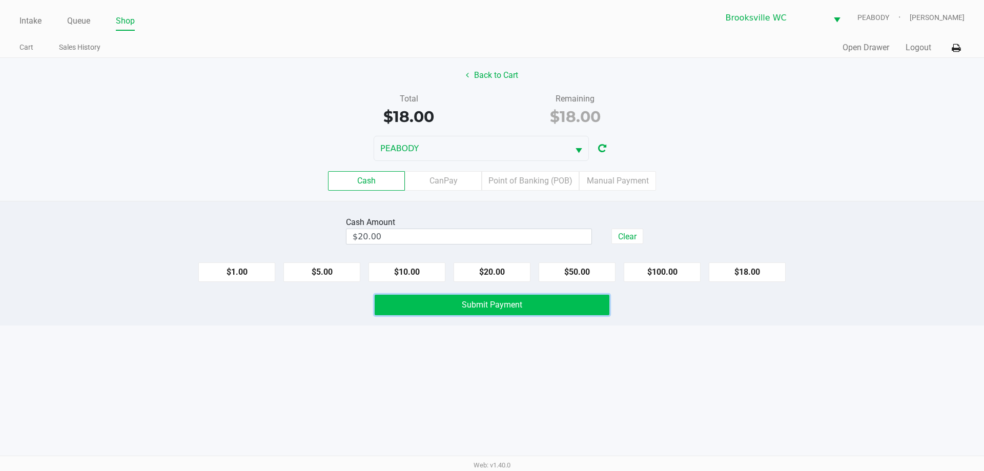
click at [486, 304] on span "Submit Payment" at bounding box center [492, 305] width 60 height 10
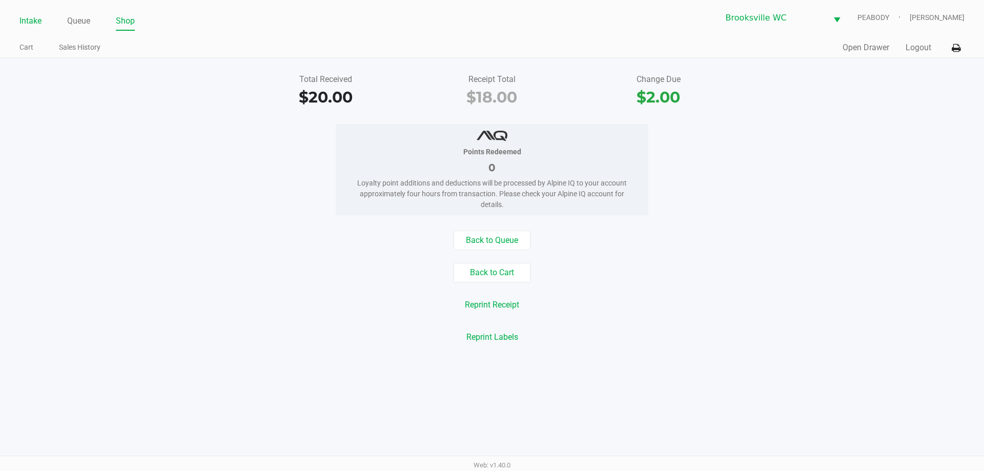
click at [26, 26] on link "Intake" at bounding box center [30, 21] width 22 height 14
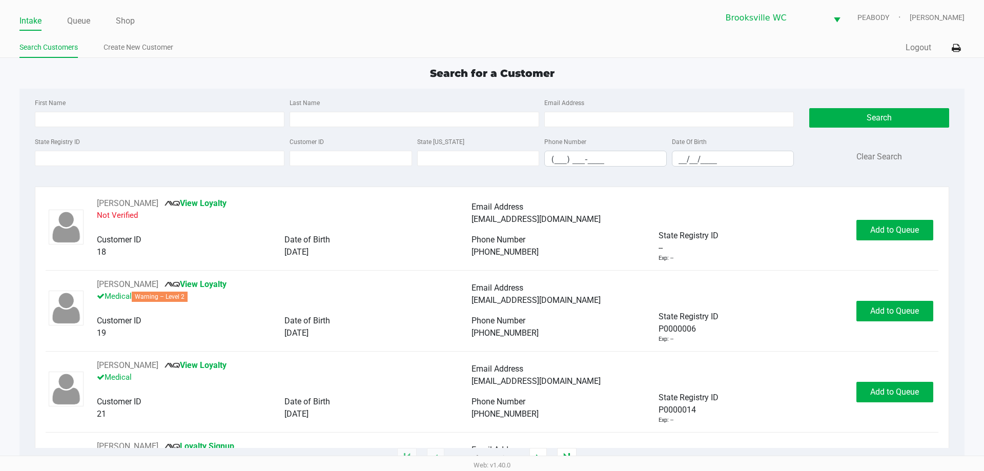
drag, startPoint x: 337, startPoint y: 79, endPoint x: 335, endPoint y: 85, distance: 6.0
click at [337, 80] on div "Search for a Customer" at bounding box center [492, 73] width 960 height 15
click at [345, 87] on div "Search for a Customer First Name Last Name Email Address State Registry ID Cust…" at bounding box center [491, 262] width 944 height 393
click at [368, 54] on ul "Search Customers Create New Customer" at bounding box center [255, 48] width 472 height 17
click at [368, 49] on ul "Search Customers Create New Customer" at bounding box center [255, 48] width 472 height 17
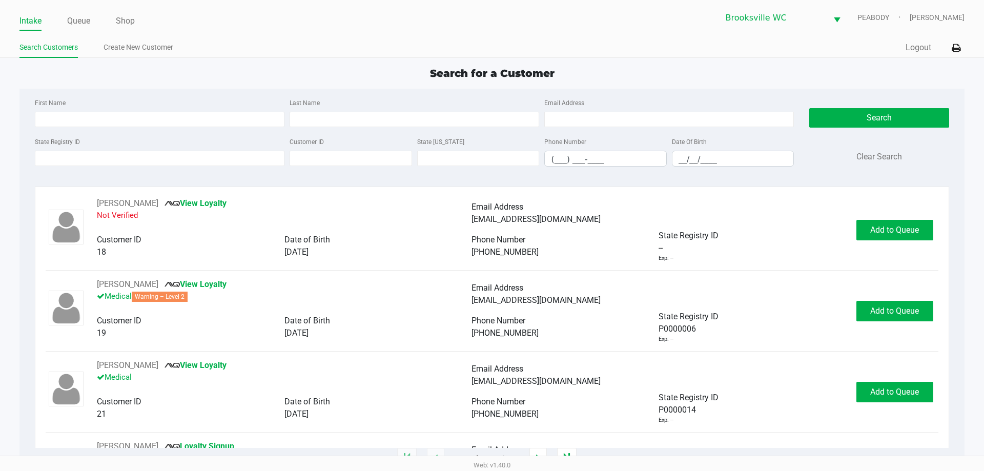
click at [372, 53] on ul "Search Customers Create New Customer" at bounding box center [255, 48] width 472 height 17
click at [355, 60] on app-point-of-sale "Intake Queue Shop Brooksville WC PEABODY Steven Jaskot Search Customers Create …" at bounding box center [492, 229] width 984 height 459
click at [218, 157] on input "State Registry ID" at bounding box center [160, 158] width 250 height 15
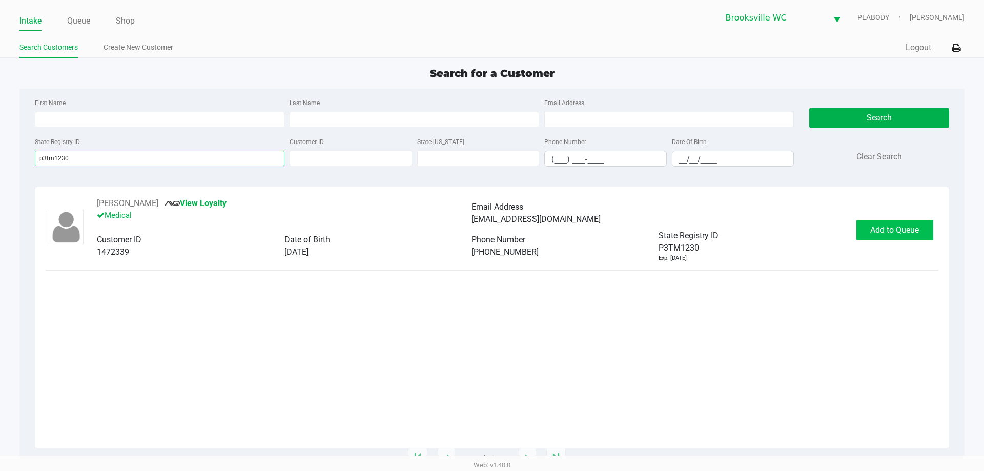
type input "p3tm1230"
click at [876, 225] on span "Add to Queue" at bounding box center [894, 230] width 49 height 10
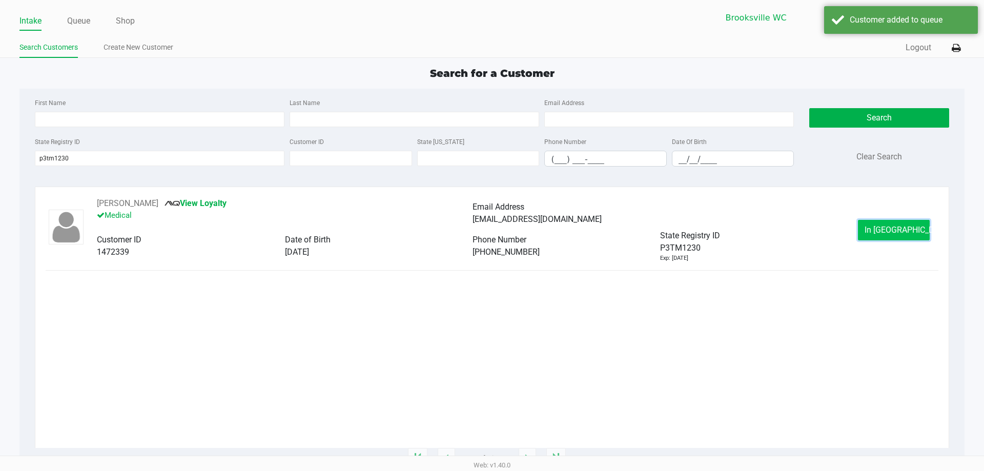
click at [881, 230] on span "In Queue" at bounding box center [907, 230] width 86 height 10
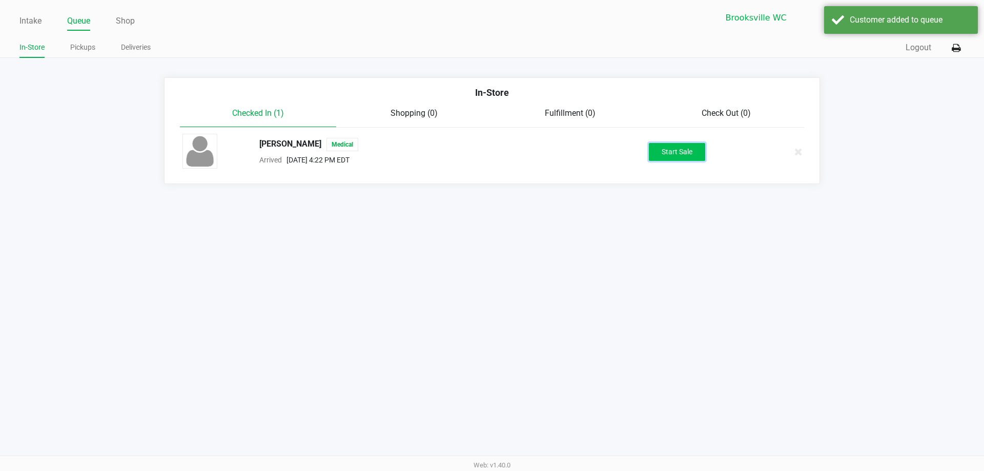
click at [686, 155] on button "Start Sale" at bounding box center [677, 152] width 56 height 18
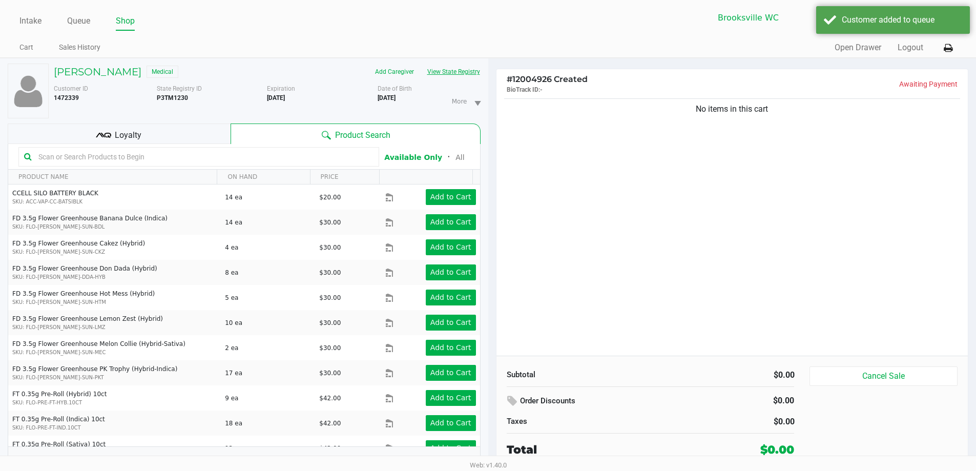
click at [451, 71] on button "View State Registry" at bounding box center [451, 72] width 60 height 16
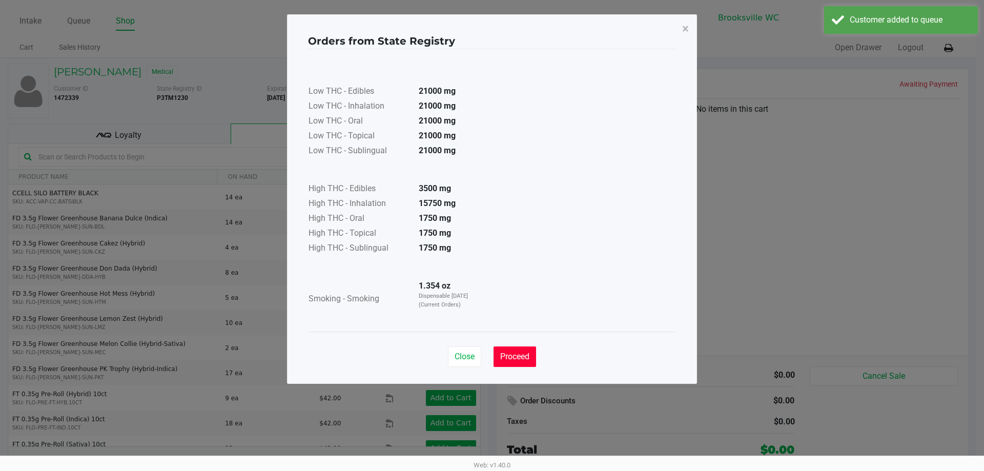
drag, startPoint x: 528, startPoint y: 358, endPoint x: 381, endPoint y: 252, distance: 180.6
click at [526, 358] on span "Proceed" at bounding box center [514, 357] width 29 height 10
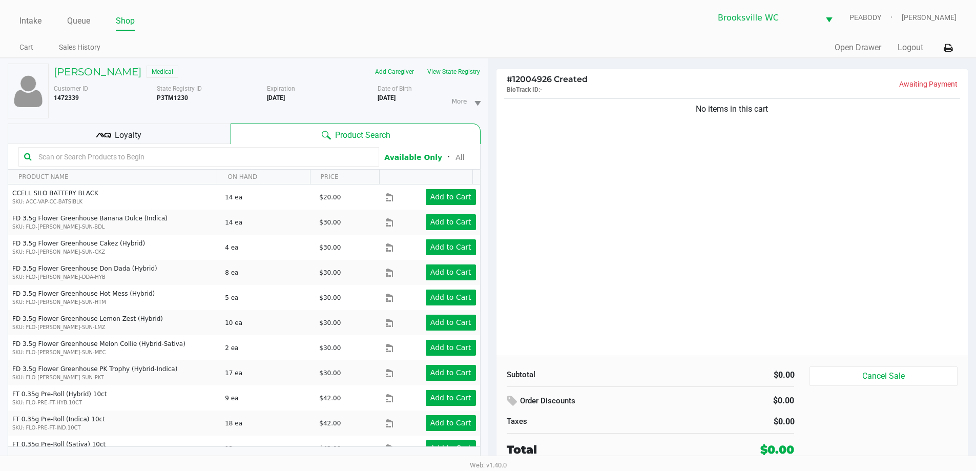
drag, startPoint x: 168, startPoint y: 131, endPoint x: 174, endPoint y: 131, distance: 6.7
click at [169, 131] on div "Loyalty" at bounding box center [119, 133] width 223 height 20
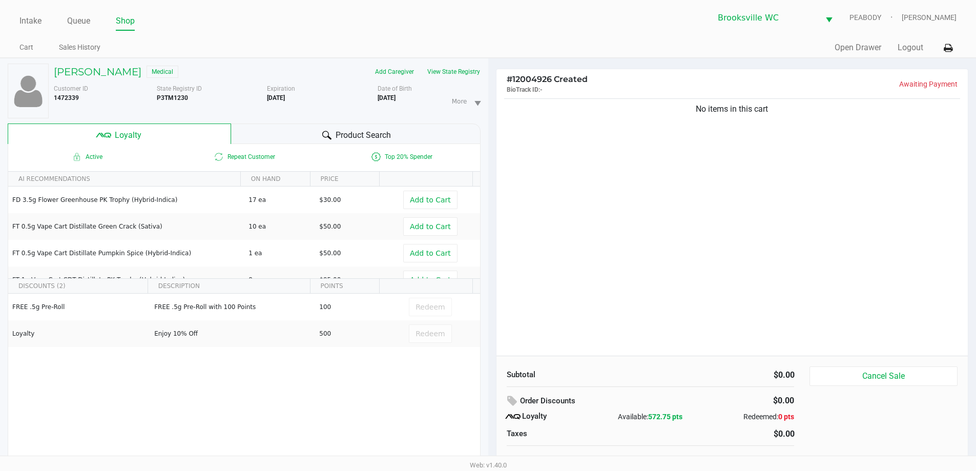
click at [365, 133] on span "Product Search" at bounding box center [363, 135] width 55 height 12
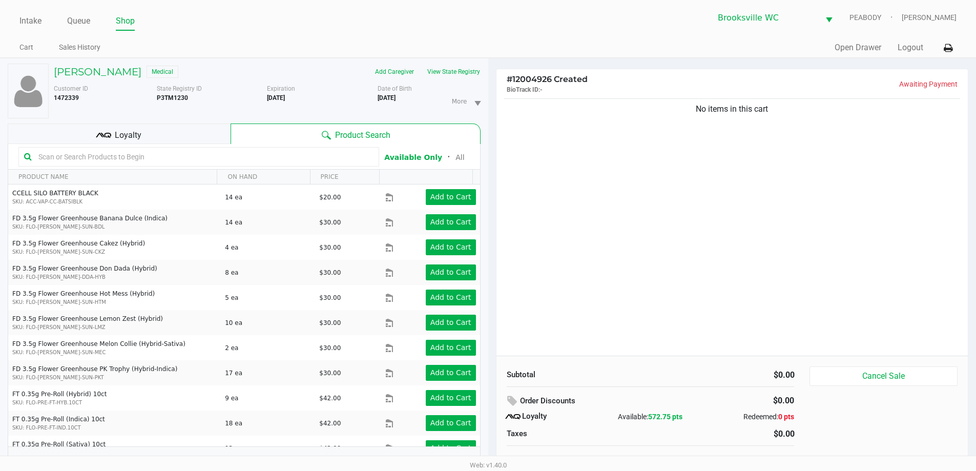
click at [224, 158] on input "text" at bounding box center [203, 156] width 339 height 15
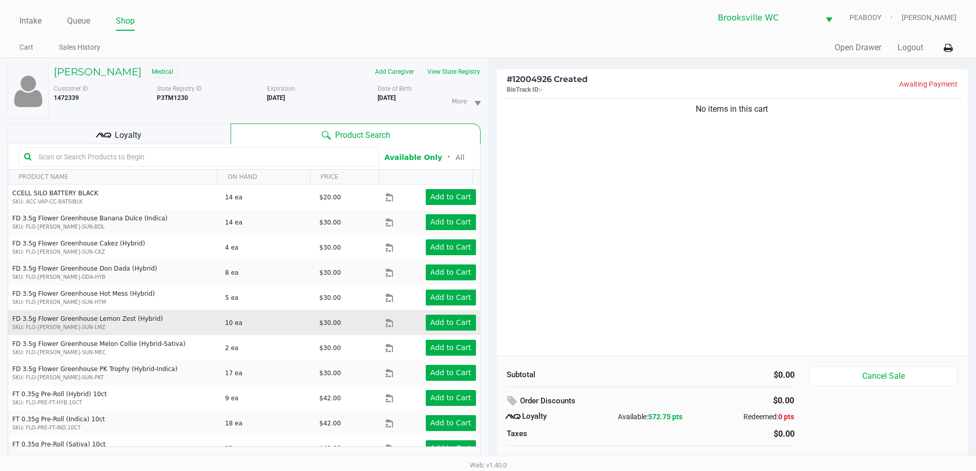
click at [419, 317] on div "Add to Cart" at bounding box center [441, 323] width 84 height 16
click at [426, 317] on button "Add to Cart" at bounding box center [451, 323] width 50 height 16
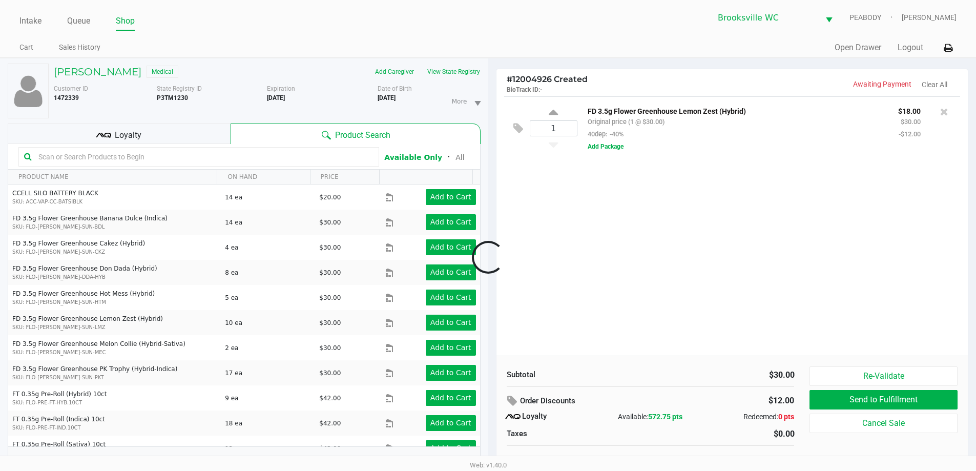
click at [160, 155] on div at bounding box center [488, 257] width 976 height 297
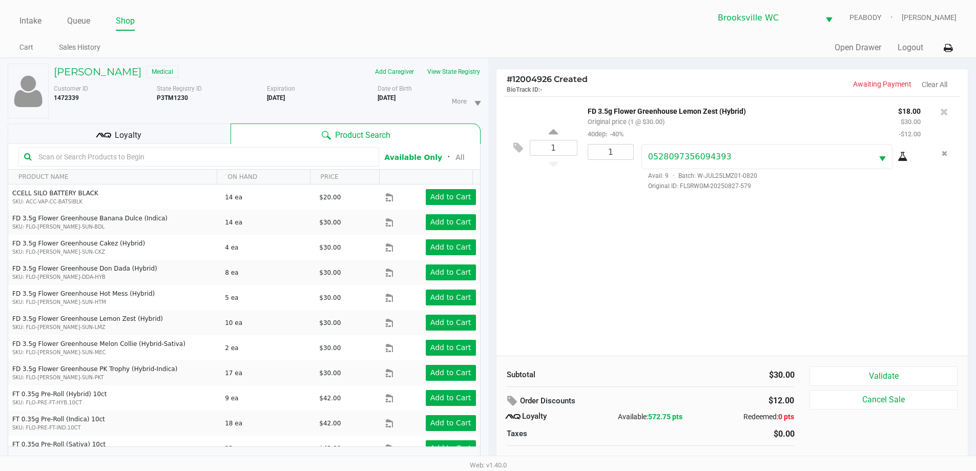
click at [162, 154] on input "text" at bounding box center [203, 156] width 339 height 15
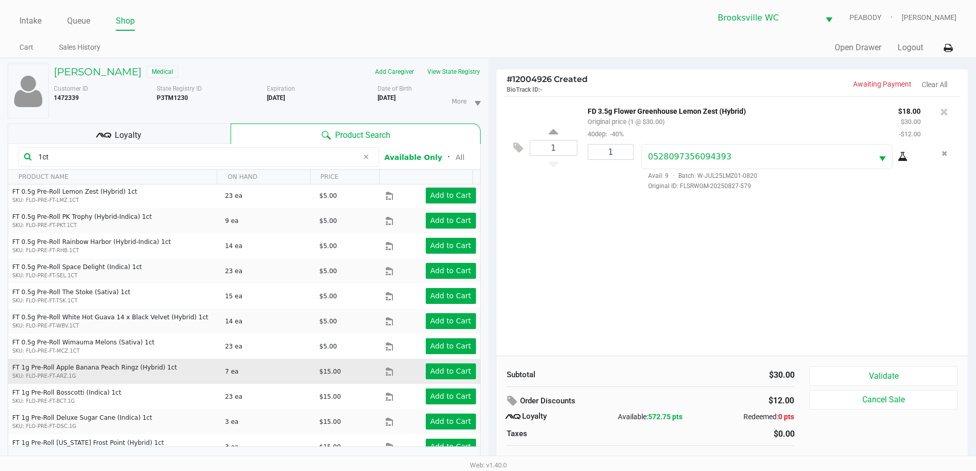
scroll to position [110, 0]
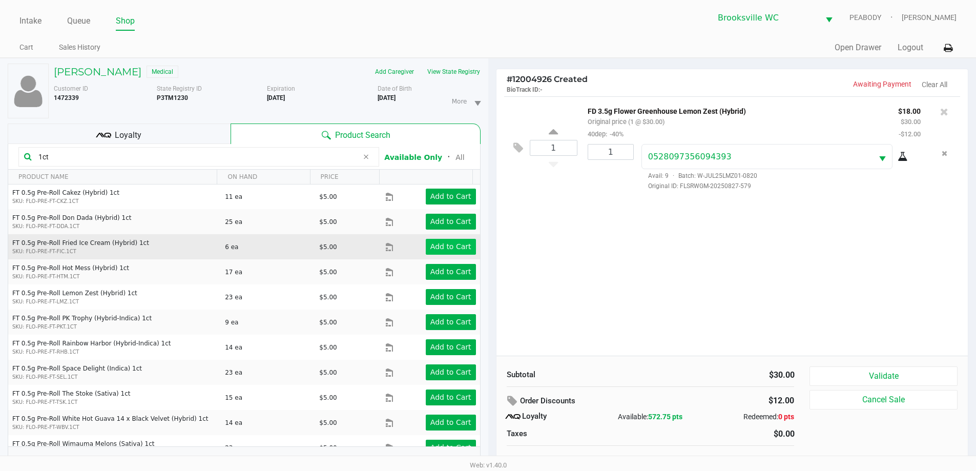
type input "1ct"
click at [444, 239] on button "Add to Cart" at bounding box center [451, 247] width 50 height 16
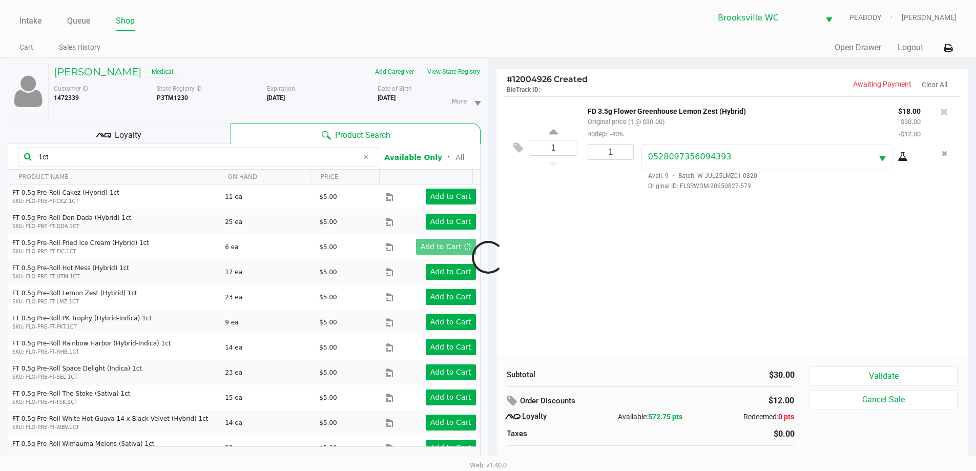
click at [680, 283] on div at bounding box center [488, 257] width 976 height 297
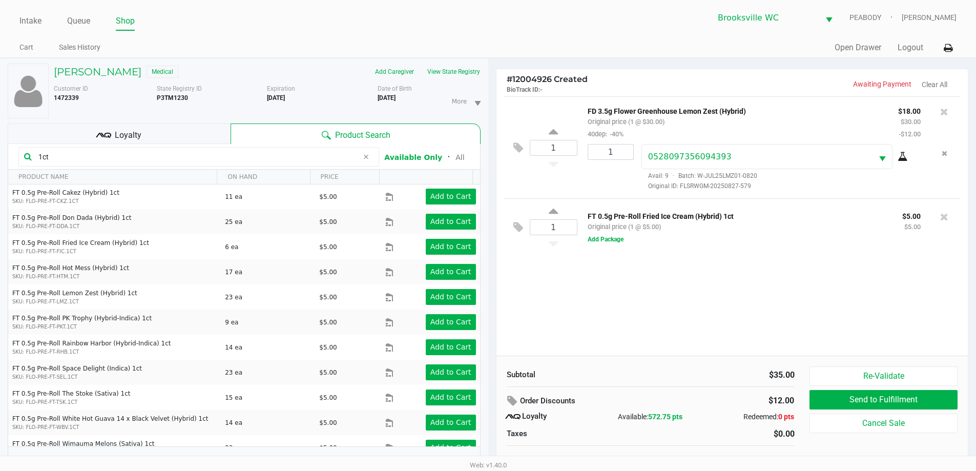
click at [675, 304] on div "1 FD 3.5g Flower Greenhouse Lemon Zest (Hybrid) Original price (1 @ $30.00) 40d…" at bounding box center [733, 225] width 472 height 259
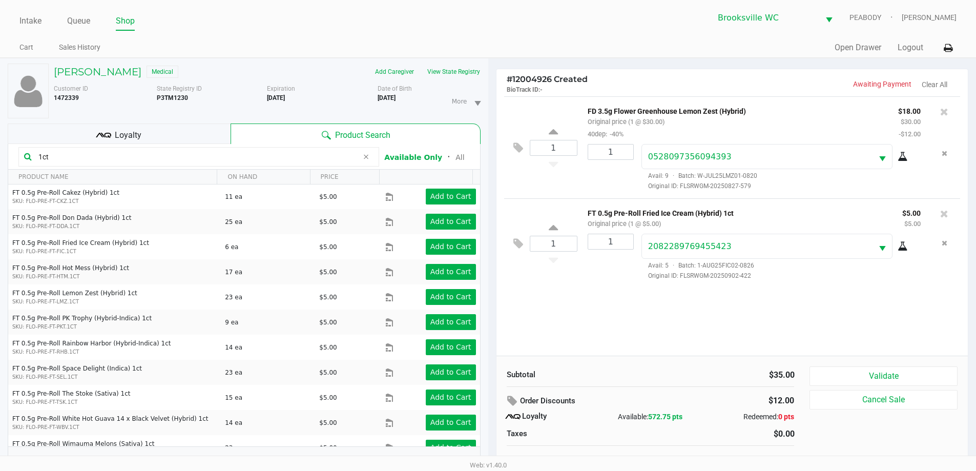
click at [143, 128] on div "Loyalty" at bounding box center [119, 133] width 223 height 20
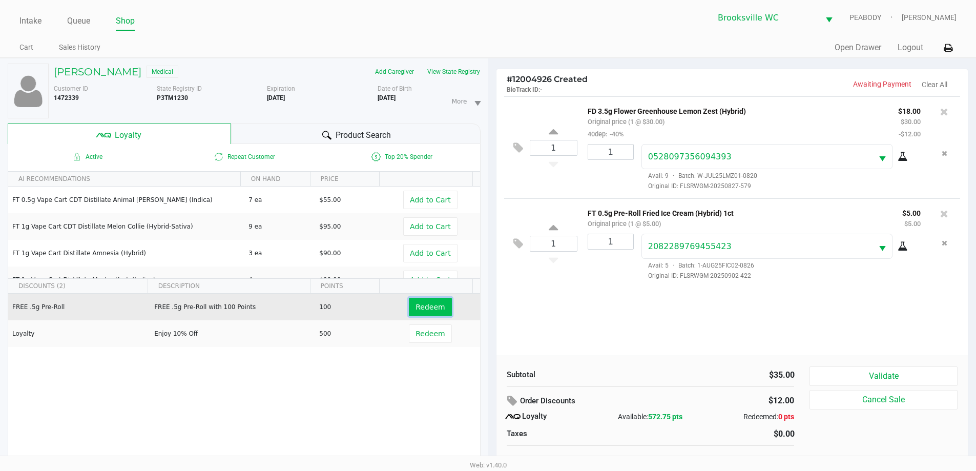
click at [423, 310] on span "Redeem" at bounding box center [430, 307] width 29 height 8
click at [663, 320] on div at bounding box center [488, 257] width 976 height 297
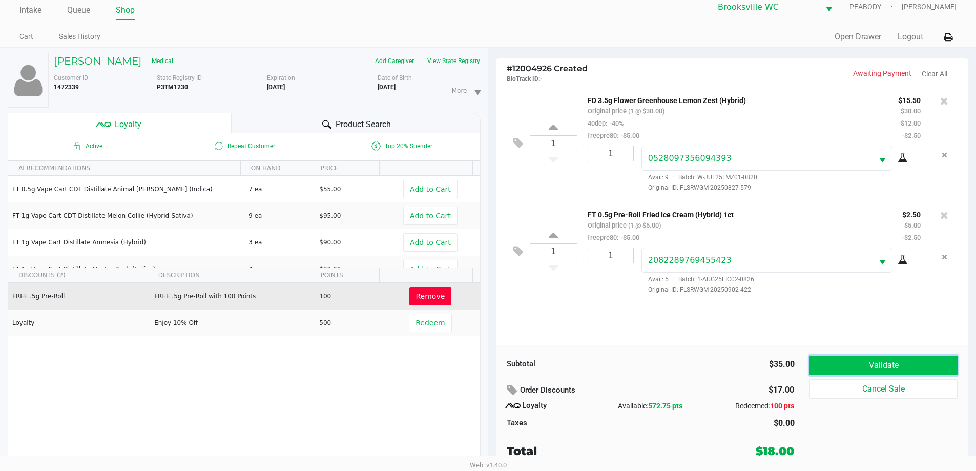
click at [884, 366] on button "Validate" at bounding box center [884, 365] width 148 height 19
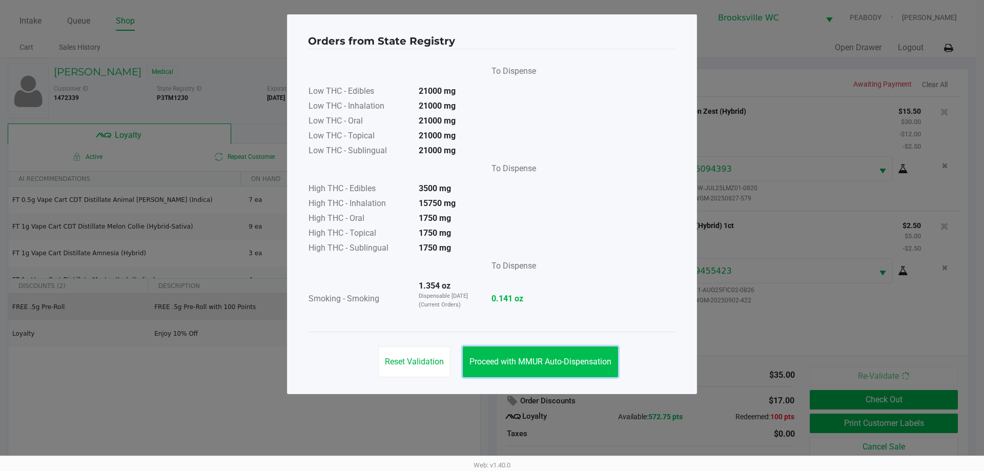
click at [530, 360] on span "Proceed with MMUR Auto-Dispensation" at bounding box center [540, 362] width 142 height 10
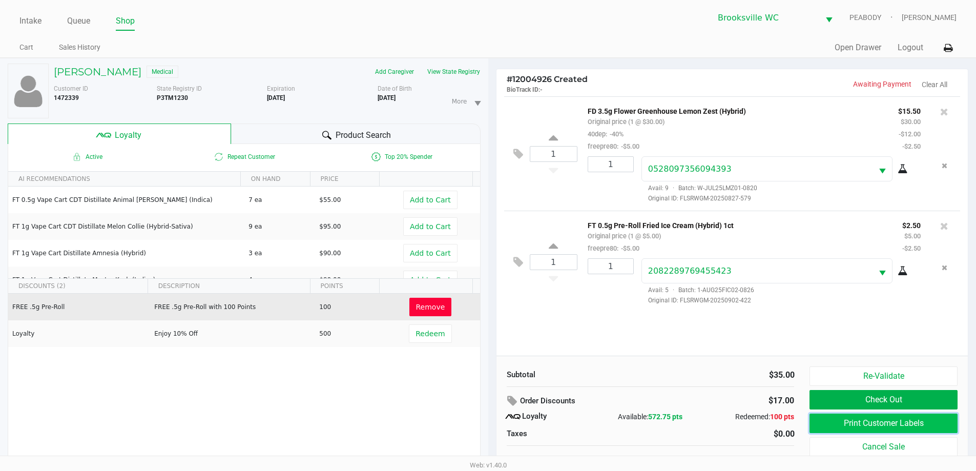
click at [862, 422] on button "Print Customer Labels" at bounding box center [884, 423] width 148 height 19
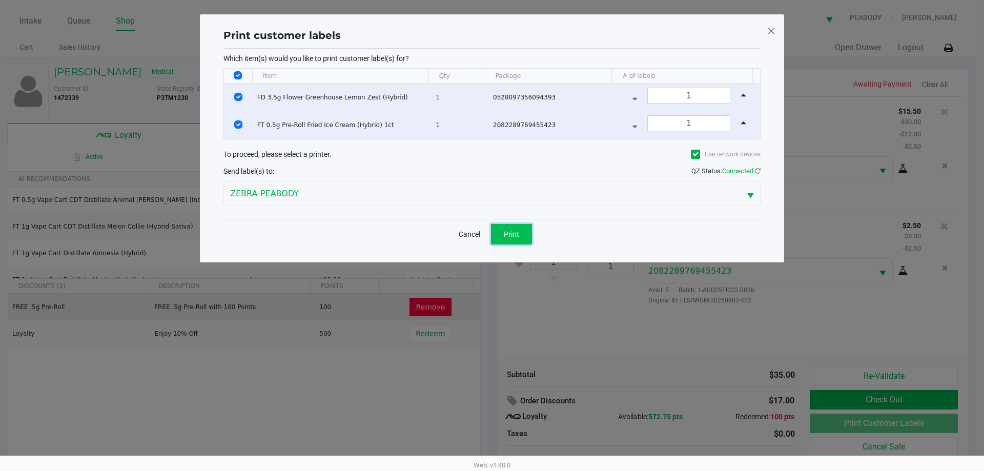
click at [517, 234] on span "Print" at bounding box center [511, 234] width 15 height 8
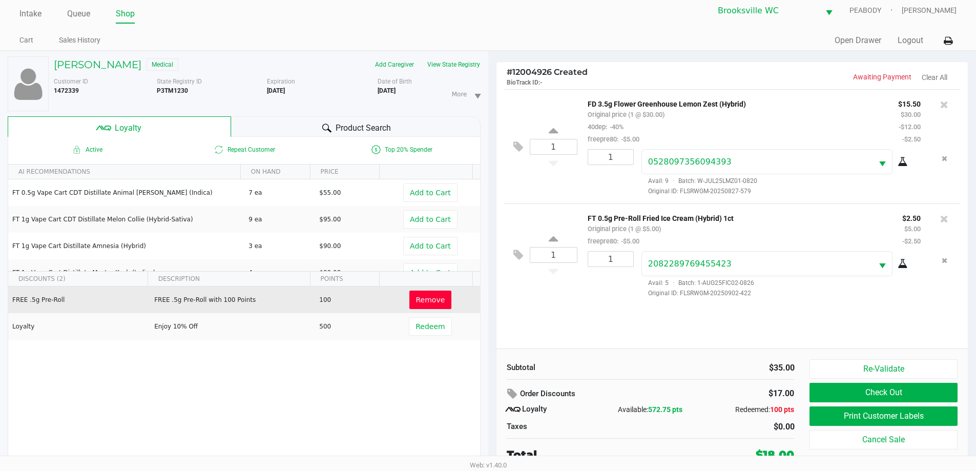
scroll to position [11, 0]
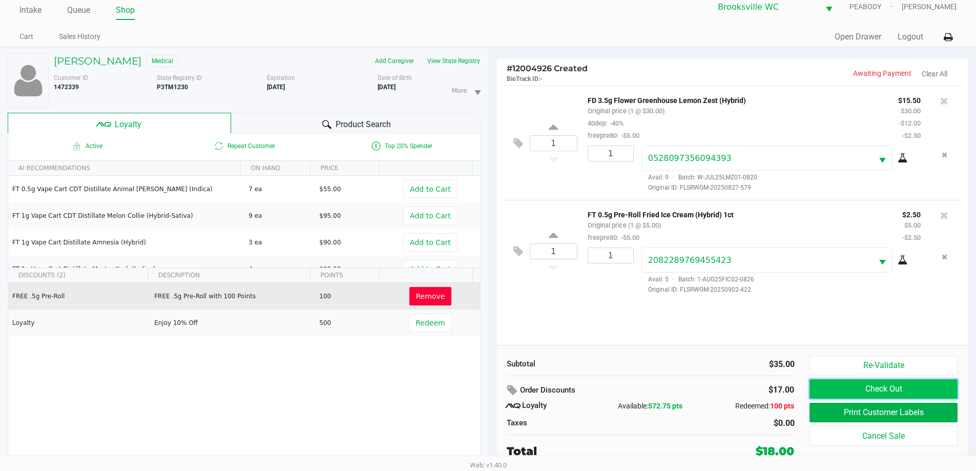
click at [872, 382] on button "Check Out" at bounding box center [884, 388] width 148 height 19
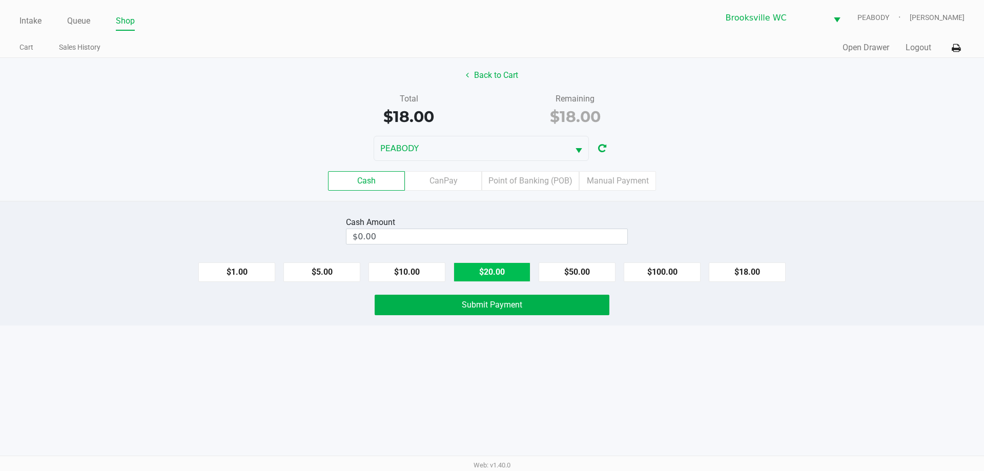
click at [505, 271] on button "$20.00" at bounding box center [491, 271] width 77 height 19
type input "$20.00"
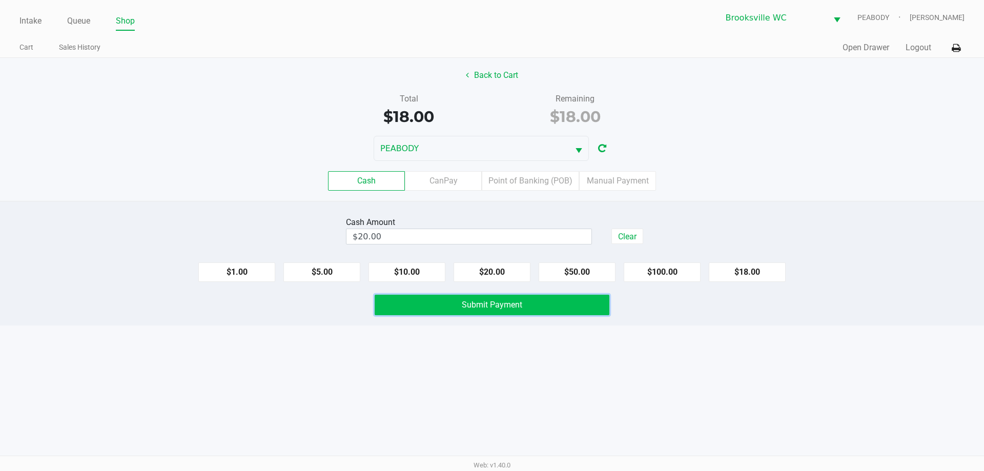
click at [471, 300] on span "Submit Payment" at bounding box center [492, 305] width 60 height 10
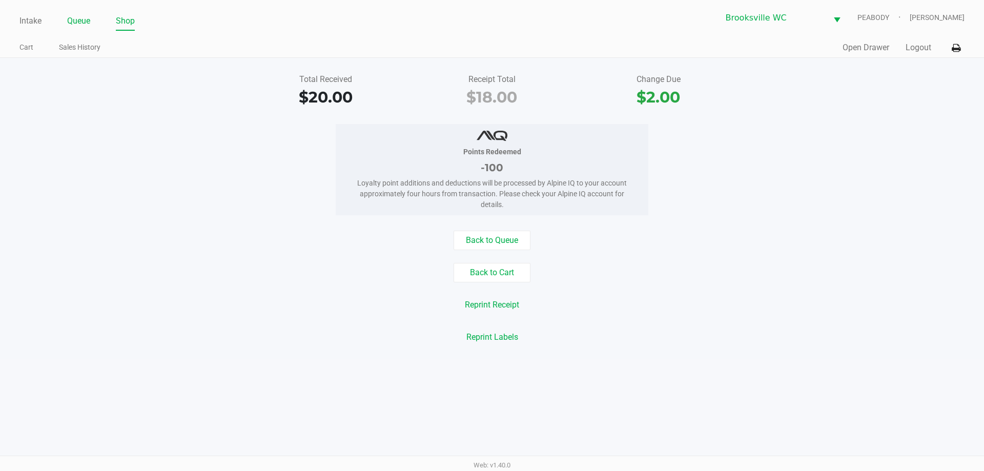
click at [85, 25] on link "Queue" at bounding box center [78, 21] width 23 height 14
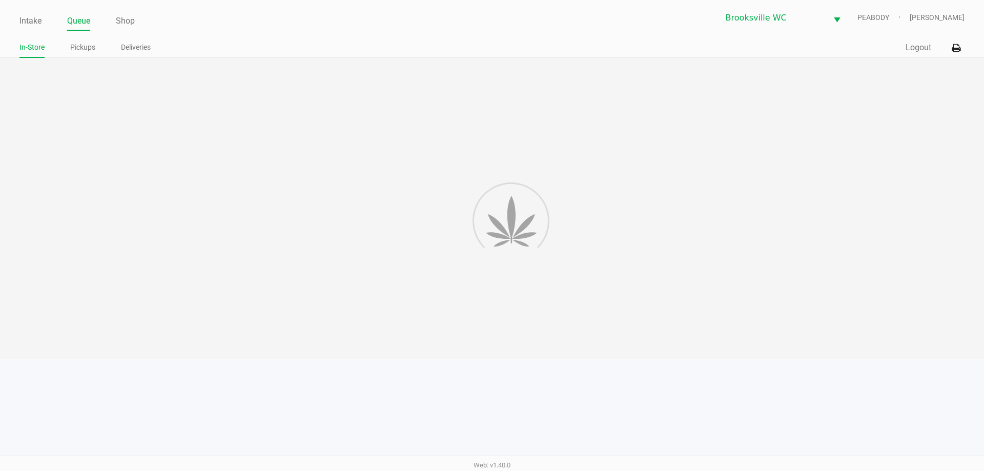
drag, startPoint x: 85, startPoint y: 32, endPoint x: 82, endPoint y: 46, distance: 13.5
click at [82, 46] on link "Pickups" at bounding box center [82, 47] width 25 height 13
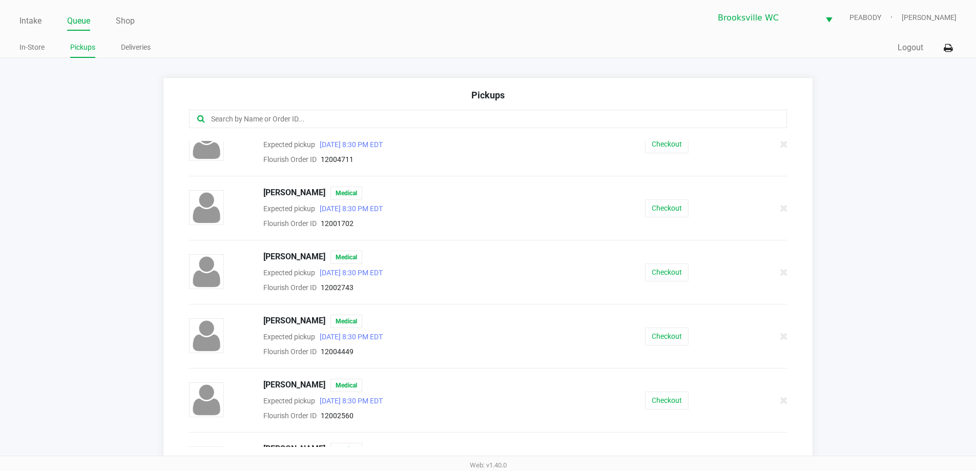
scroll to position [256, 0]
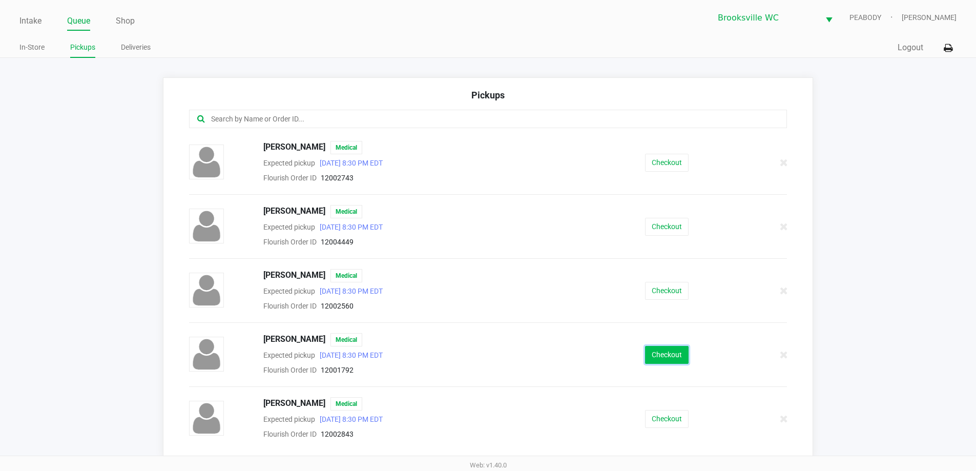
click at [649, 351] on button "Checkout" at bounding box center [667, 355] width 44 height 18
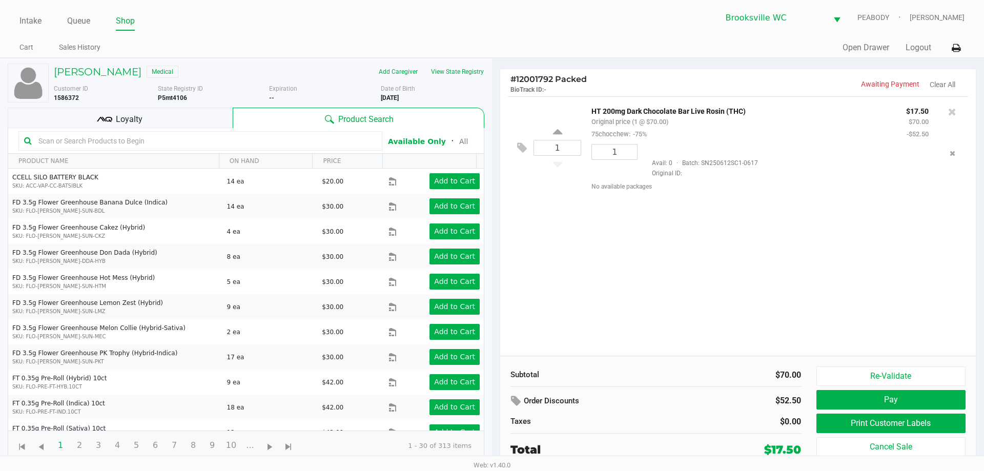
click at [176, 120] on div "Loyalty" at bounding box center [120, 118] width 225 height 20
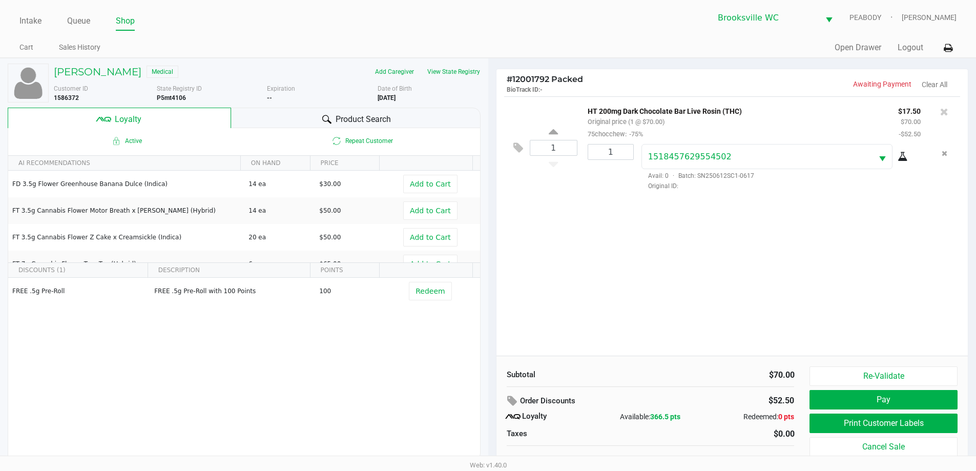
click at [654, 299] on div "1 HT 200mg Dark Chocolate Bar Live Rosin (THC) Original price (1 @ $70.00) 75ch…" at bounding box center [733, 225] width 472 height 259
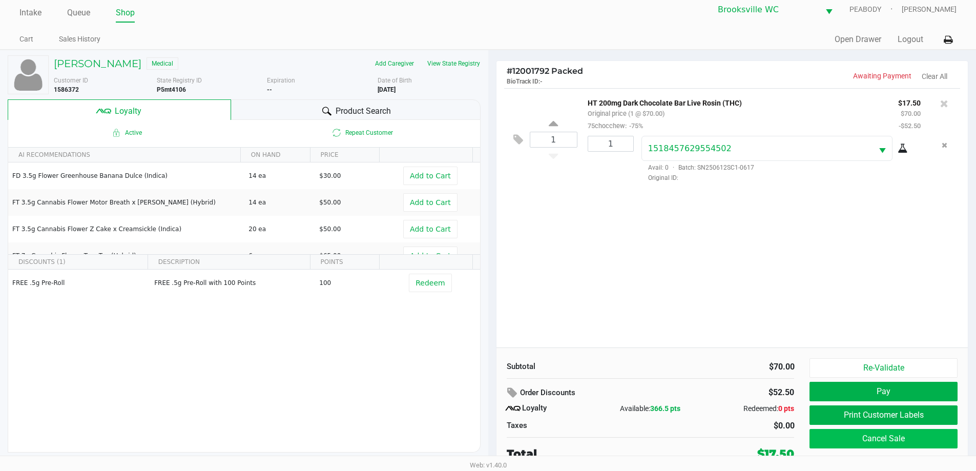
scroll to position [10, 0]
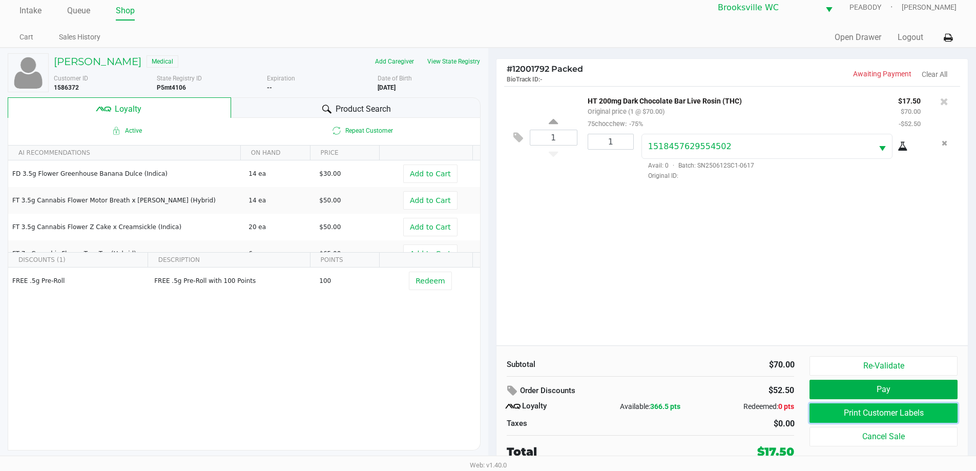
click at [853, 418] on button "Print Customer Labels" at bounding box center [884, 412] width 148 height 19
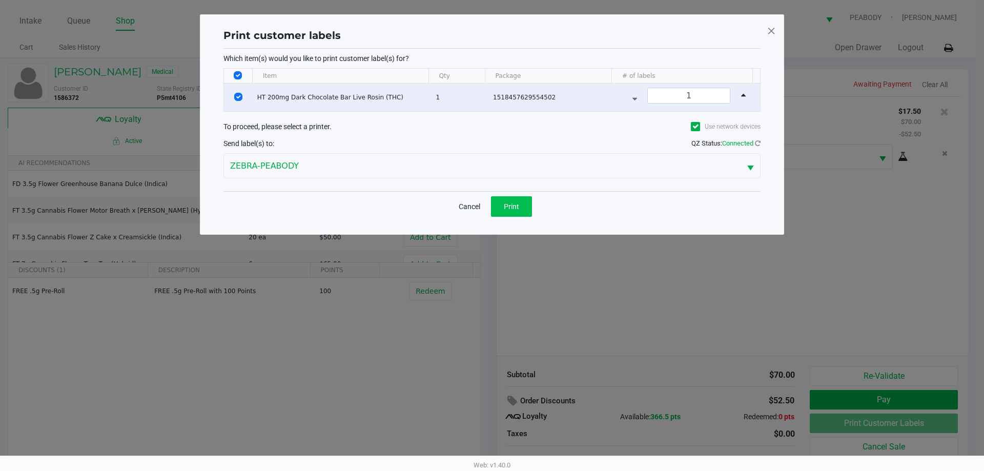
drag, startPoint x: 504, startPoint y: 217, endPoint x: 503, endPoint y: 210, distance: 7.3
click at [504, 217] on div "Cancel Print" at bounding box center [491, 206] width 537 height 30
click at [503, 208] on button "Print" at bounding box center [511, 206] width 41 height 20
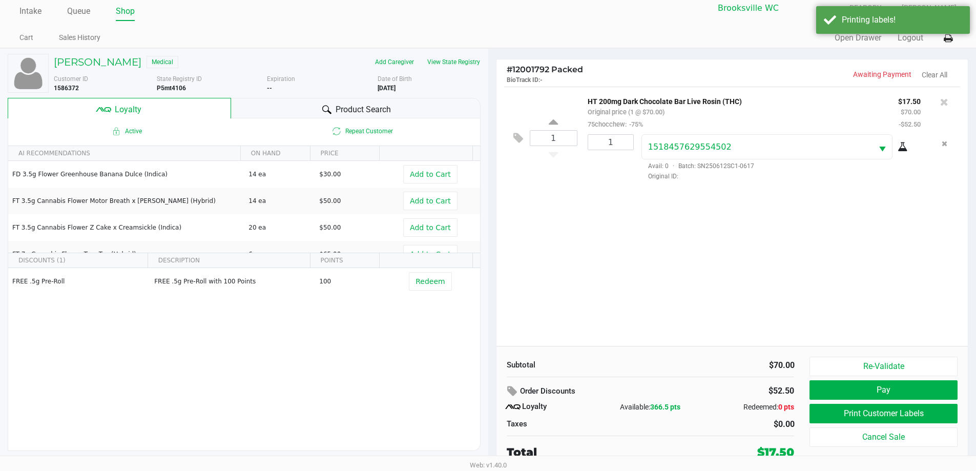
scroll to position [10, 0]
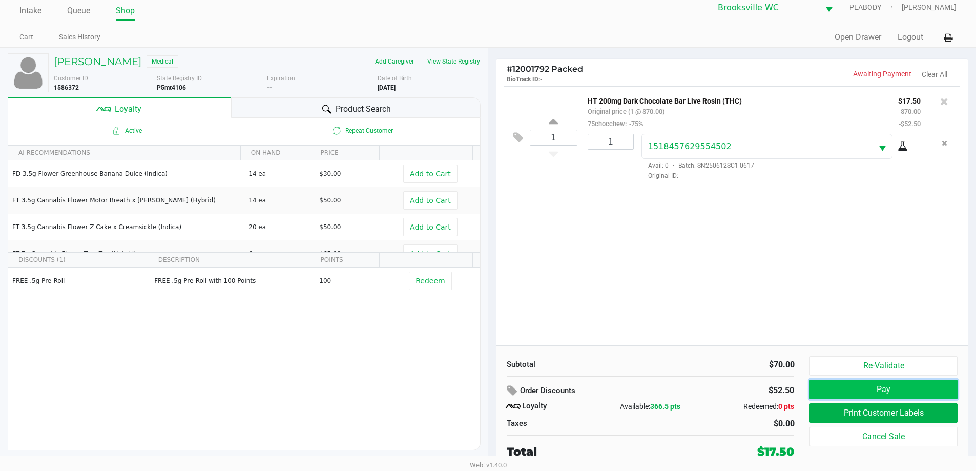
click at [840, 393] on button "Pay" at bounding box center [884, 389] width 148 height 19
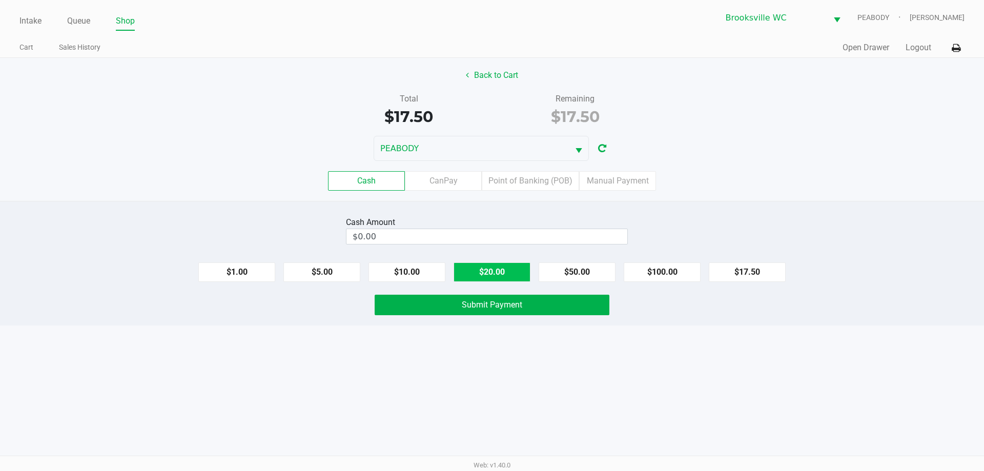
click at [492, 276] on button "$20.00" at bounding box center [491, 271] width 77 height 19
type input "$20.00"
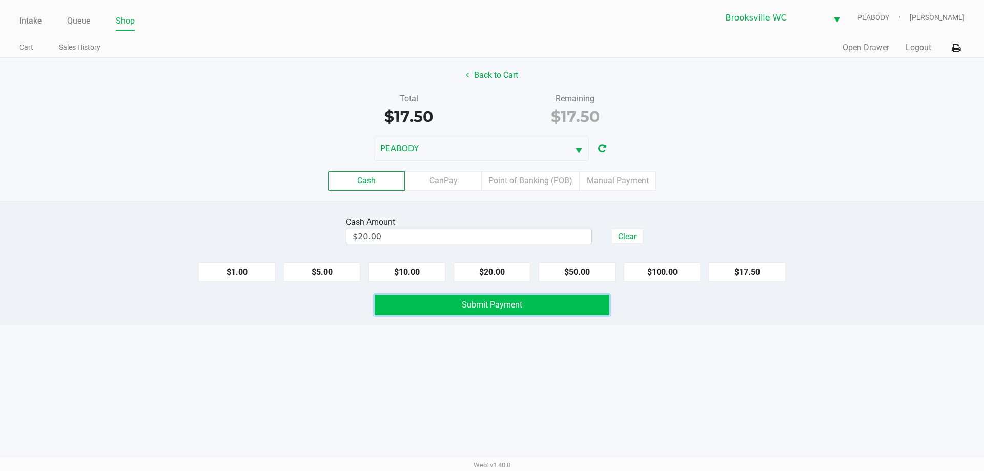
click at [472, 304] on span "Submit Payment" at bounding box center [492, 305] width 60 height 10
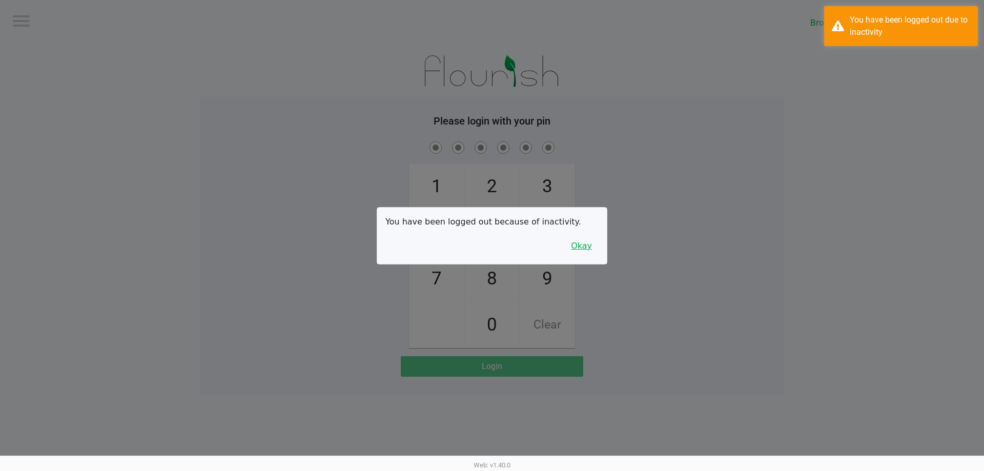
click at [580, 244] on button "Okay" at bounding box center [581, 245] width 34 height 19
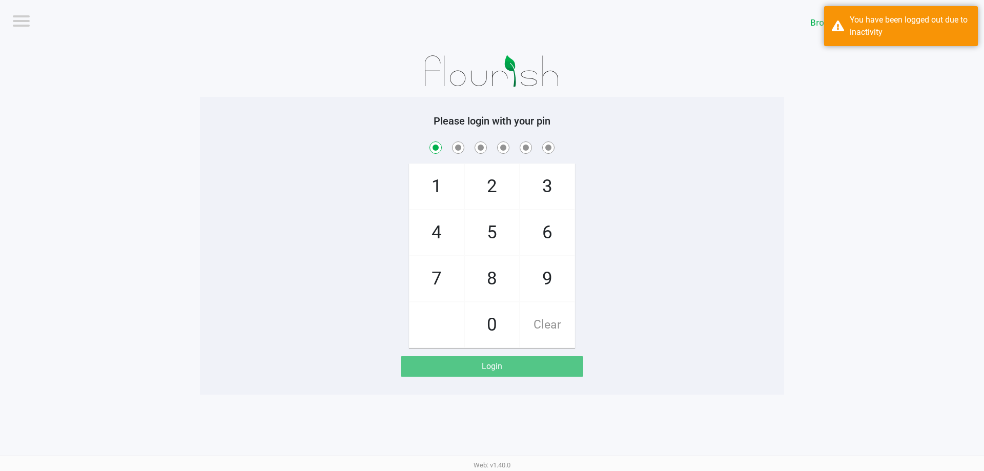
checkbox input "true"
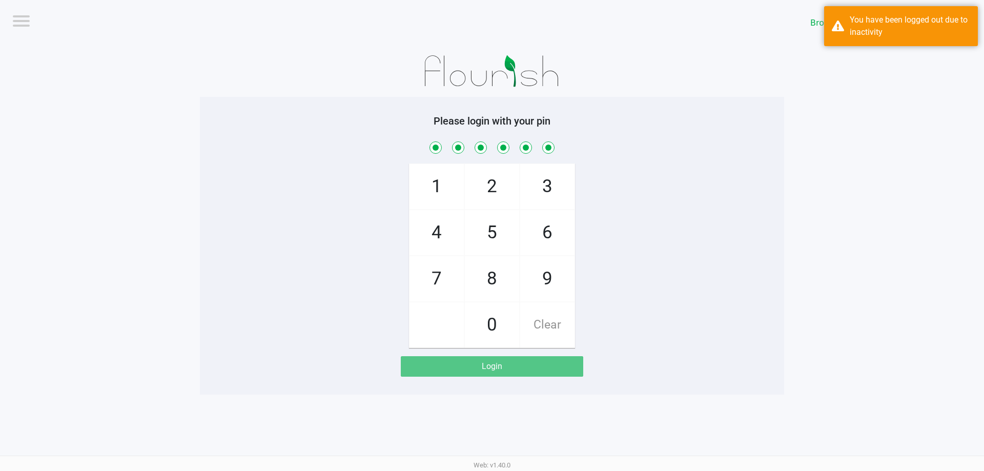
checkbox input "true"
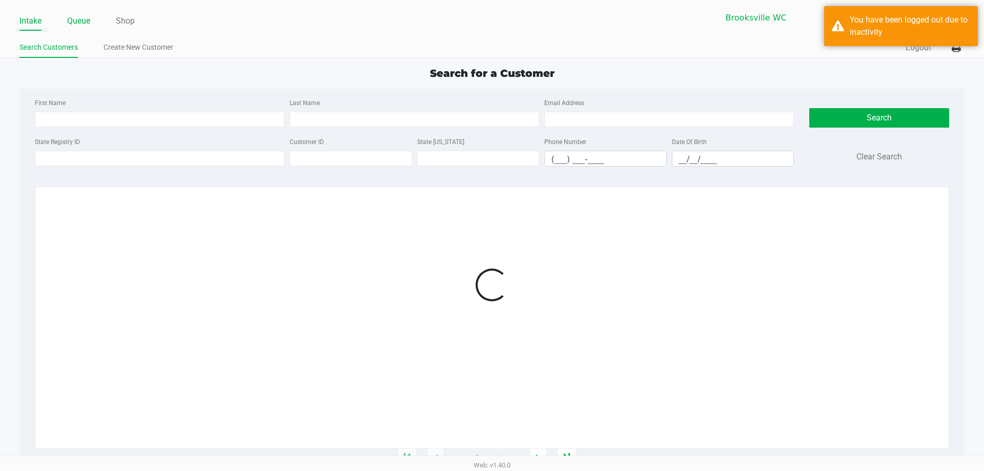
click at [86, 23] on link "Queue" at bounding box center [78, 21] width 23 height 14
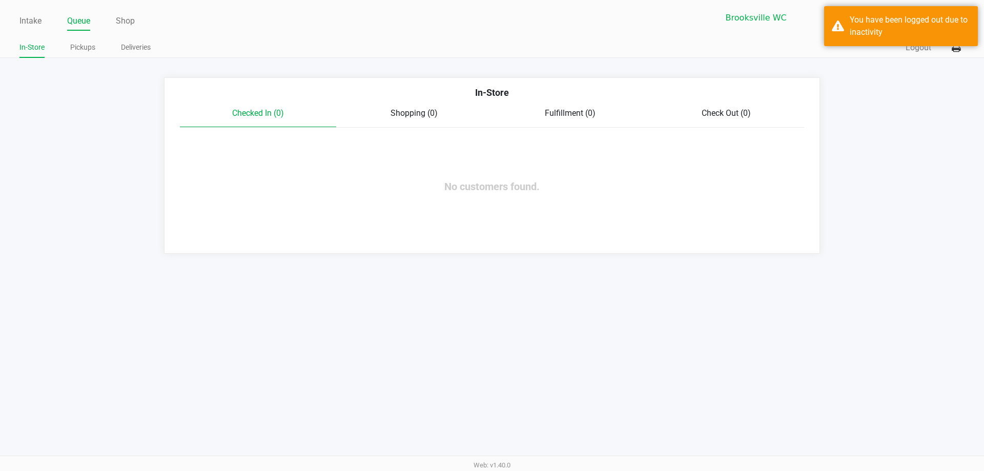
drag, startPoint x: 86, startPoint y: 47, endPoint x: 100, endPoint y: 64, distance: 21.8
click at [86, 47] on link "Pickups" at bounding box center [82, 47] width 25 height 13
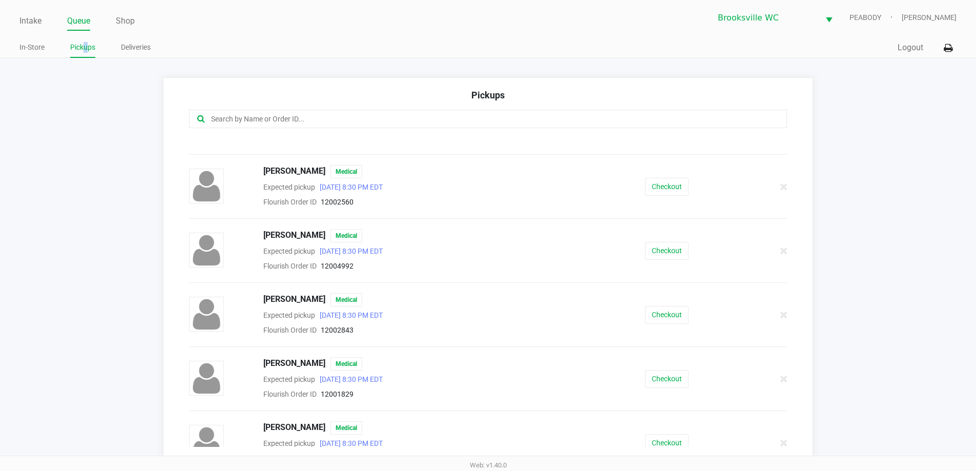
scroll to position [442, 0]
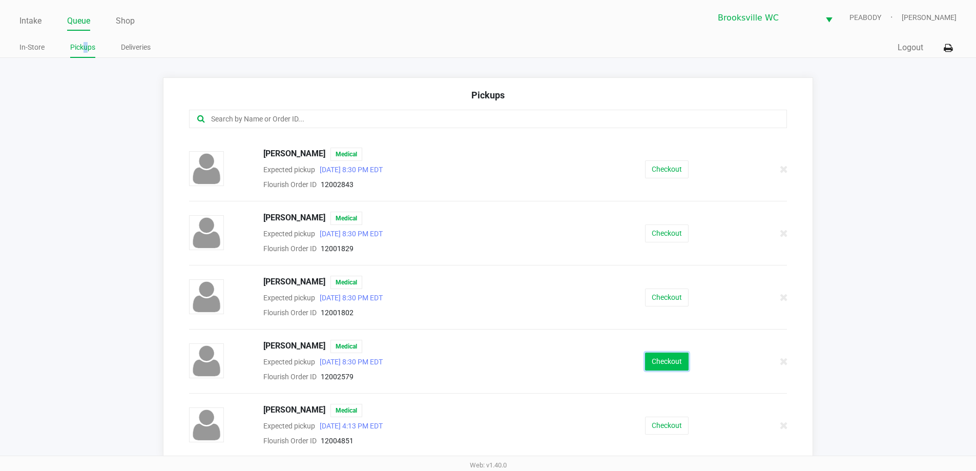
click at [645, 359] on button "Checkout" at bounding box center [667, 362] width 44 height 18
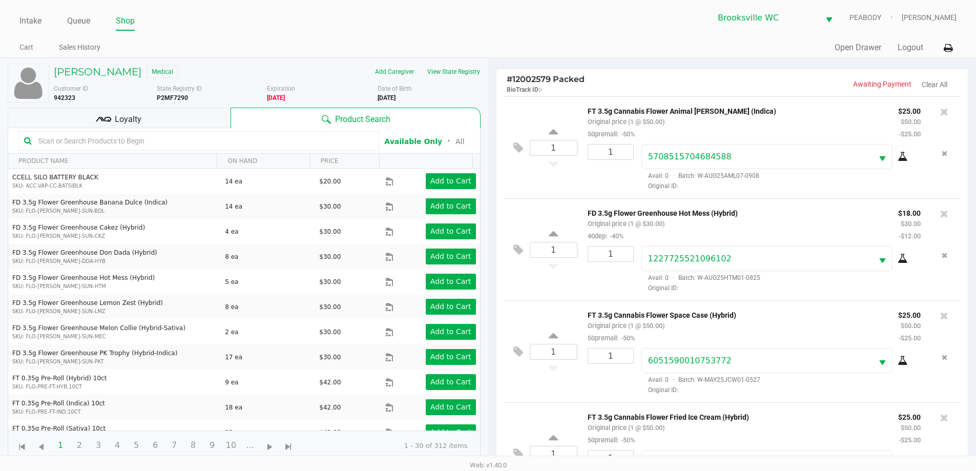
click at [171, 119] on div "Loyalty" at bounding box center [119, 118] width 223 height 20
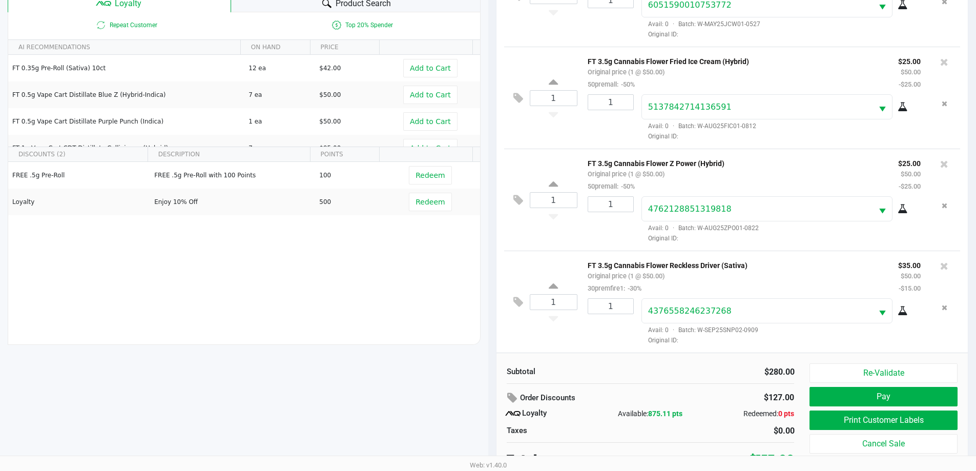
scroll to position [123, 0]
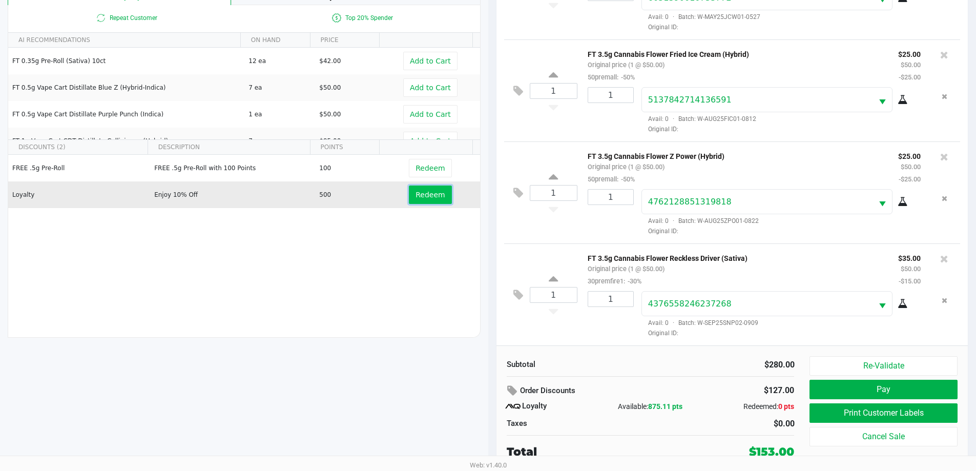
click at [423, 194] on span "Redeem" at bounding box center [430, 195] width 29 height 8
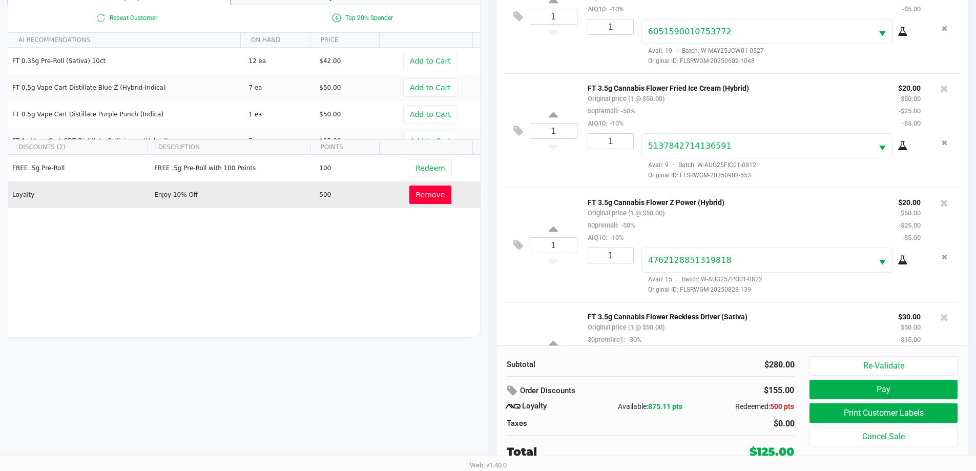
scroll to position [317, 0]
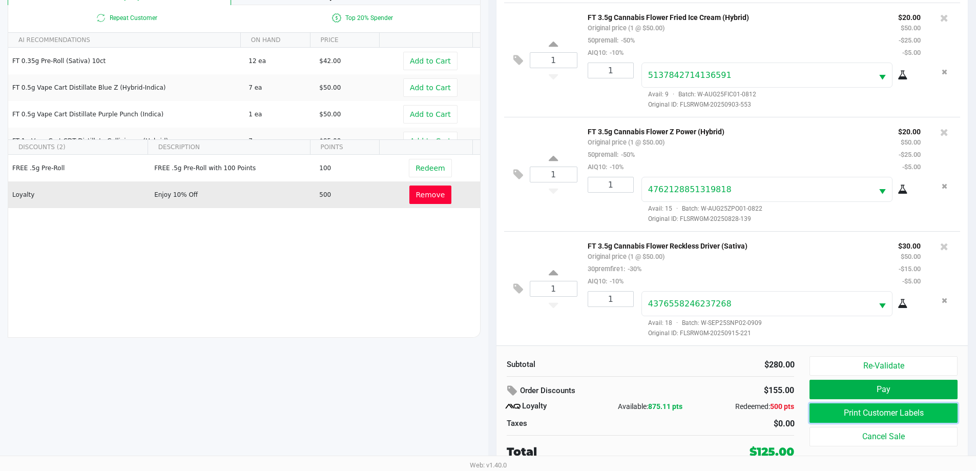
click at [828, 410] on button "Print Customer Labels" at bounding box center [884, 412] width 148 height 19
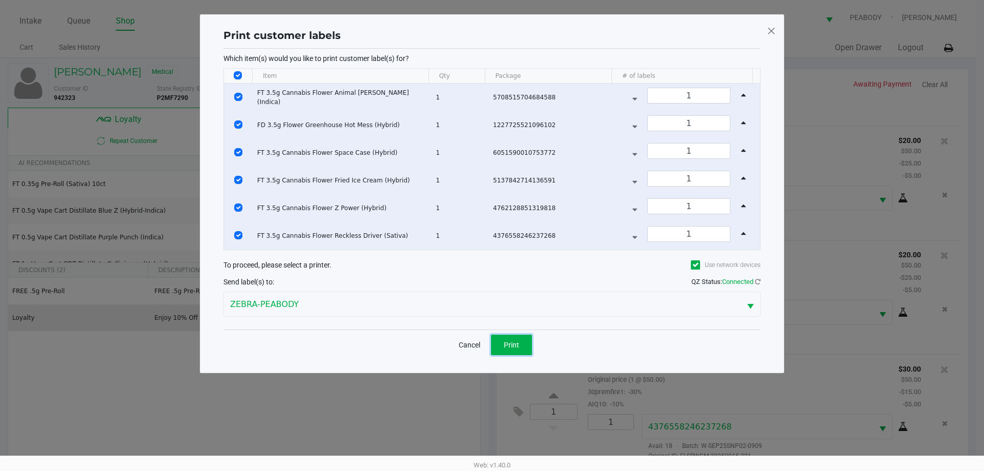
drag, startPoint x: 517, startPoint y: 347, endPoint x: 525, endPoint y: 351, distance: 8.9
click at [517, 347] on span "Print" at bounding box center [511, 345] width 15 height 8
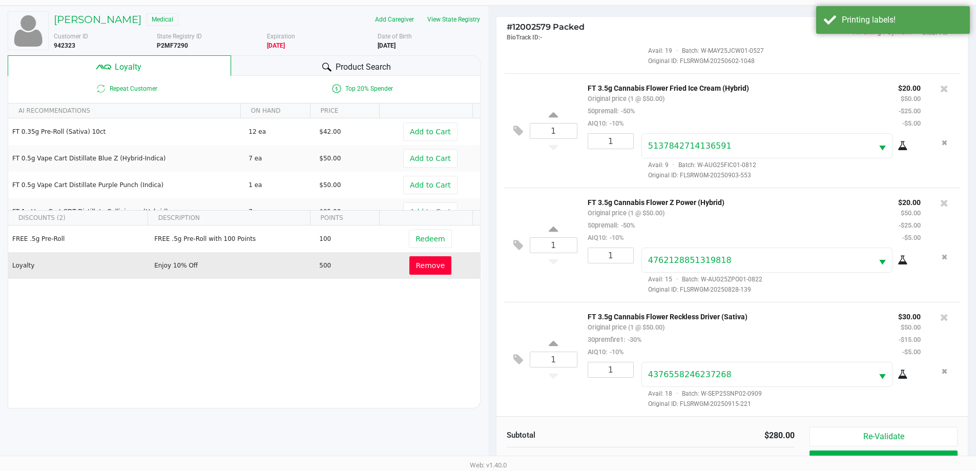
scroll to position [123, 0]
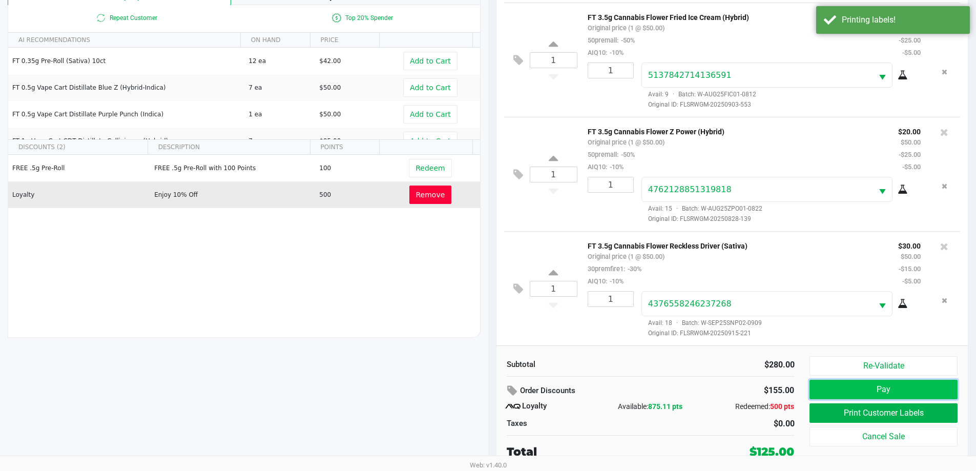
click at [868, 388] on button "Pay" at bounding box center [884, 389] width 148 height 19
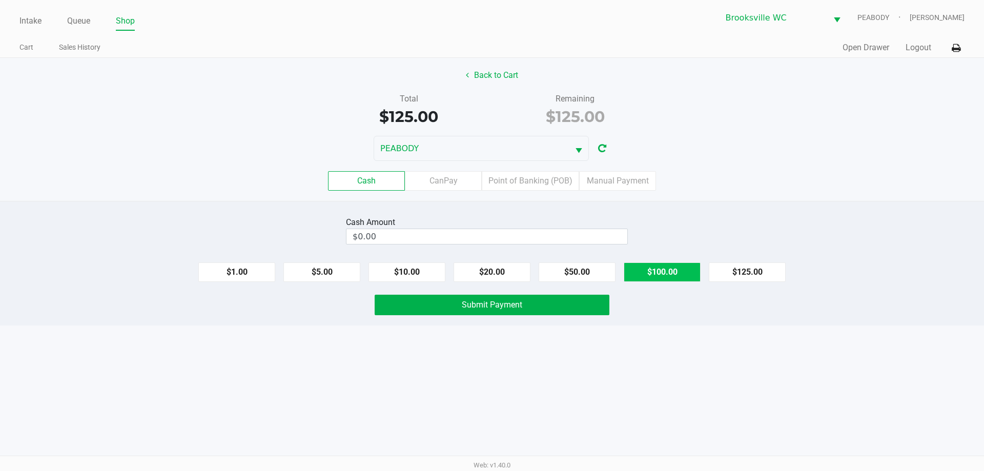
click at [666, 275] on button "$100.00" at bounding box center [662, 271] width 77 height 19
click at [469, 280] on button "$20.00" at bounding box center [491, 271] width 77 height 19
click at [468, 279] on button "$20.00" at bounding box center [491, 271] width 77 height 19
type input "$140.00"
click at [460, 301] on button "Submit Payment" at bounding box center [492, 305] width 235 height 20
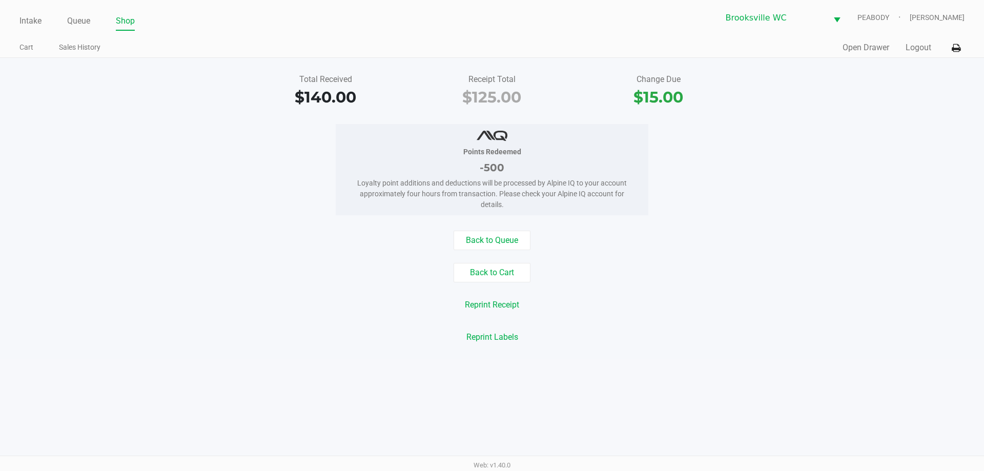
click at [45, 22] on ul "Intake Queue Shop" at bounding box center [255, 21] width 472 height 17
click at [41, 21] on link "Intake" at bounding box center [30, 21] width 22 height 14
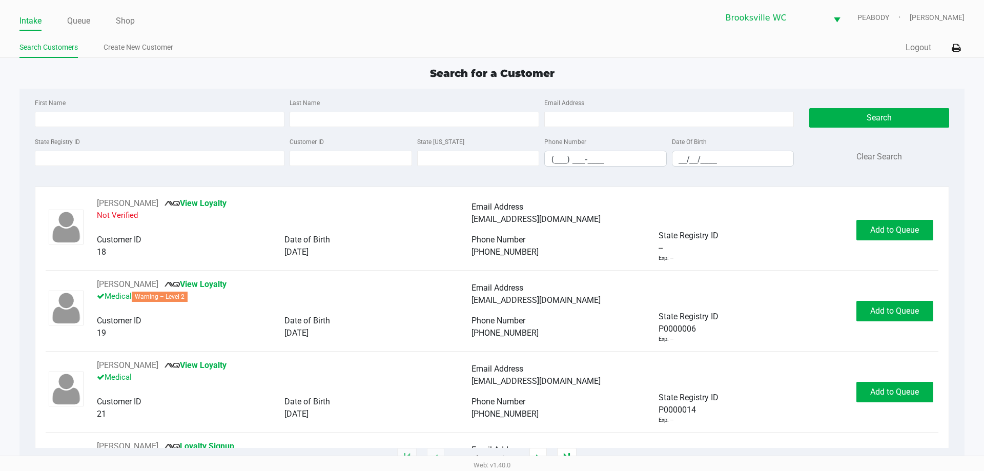
drag, startPoint x: 644, startPoint y: 96, endPoint x: 651, endPoint y: 101, distance: 8.8
click at [644, 96] on div "First Name Last Name Email Address State Registry ID Customer ID State ID Phone…" at bounding box center [491, 136] width 929 height 94
click at [279, 101] on div "First Name" at bounding box center [159, 111] width 255 height 31
click at [149, 68] on div "Search for a Customer" at bounding box center [492, 73] width 960 height 15
click at [183, 80] on div "Search for a Customer" at bounding box center [492, 73] width 960 height 15
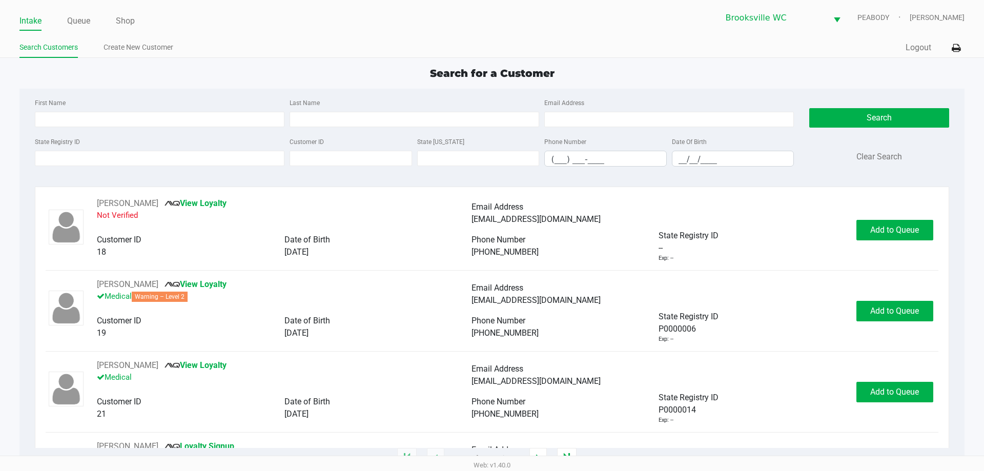
type input "ADAM"
type input "HARASIUK"
type input "07/30/1996"
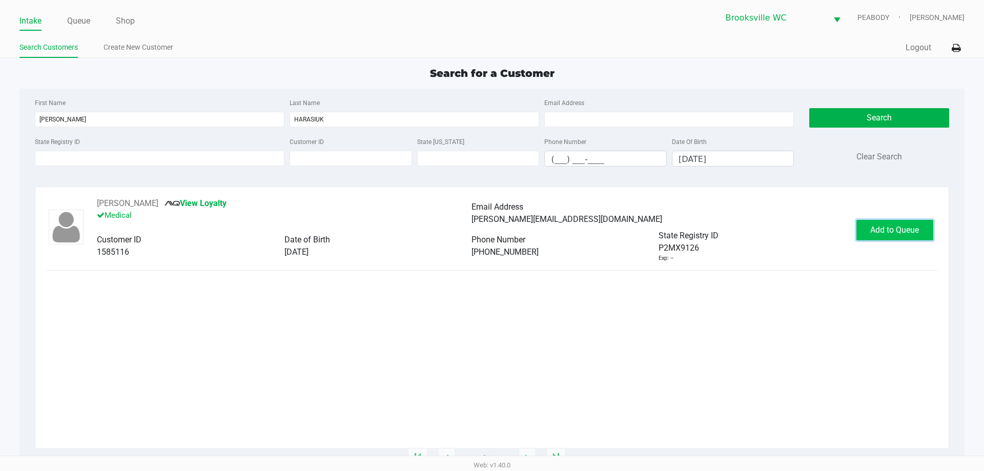
click at [896, 228] on span "Add to Queue" at bounding box center [894, 230] width 49 height 10
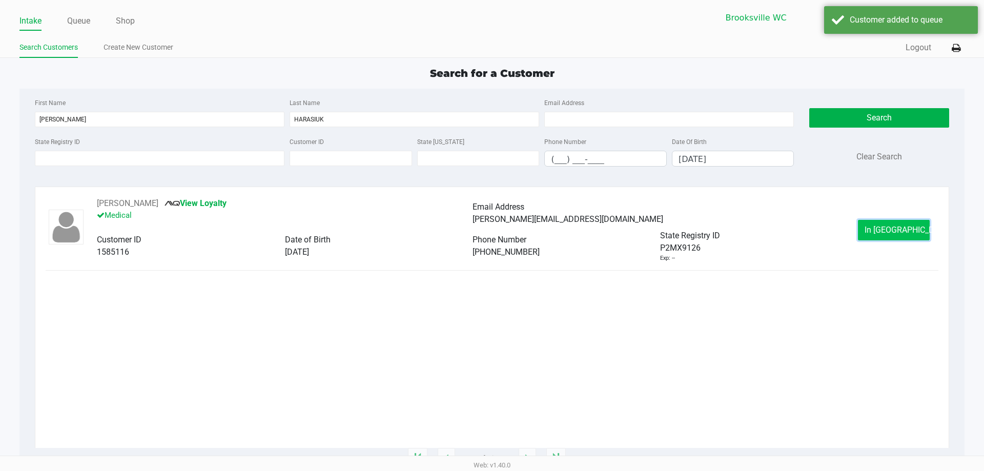
click at [897, 234] on span "In Queue" at bounding box center [907, 230] width 86 height 10
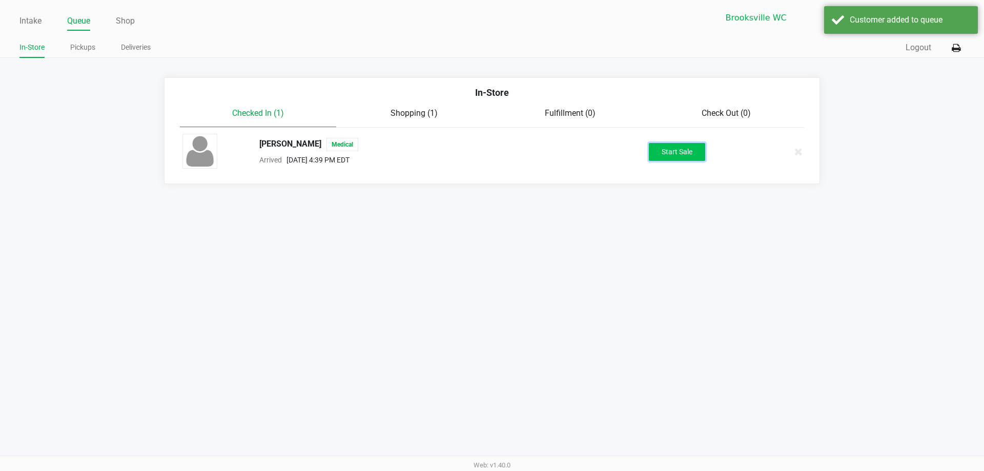
click at [682, 154] on button "Start Sale" at bounding box center [677, 152] width 56 height 18
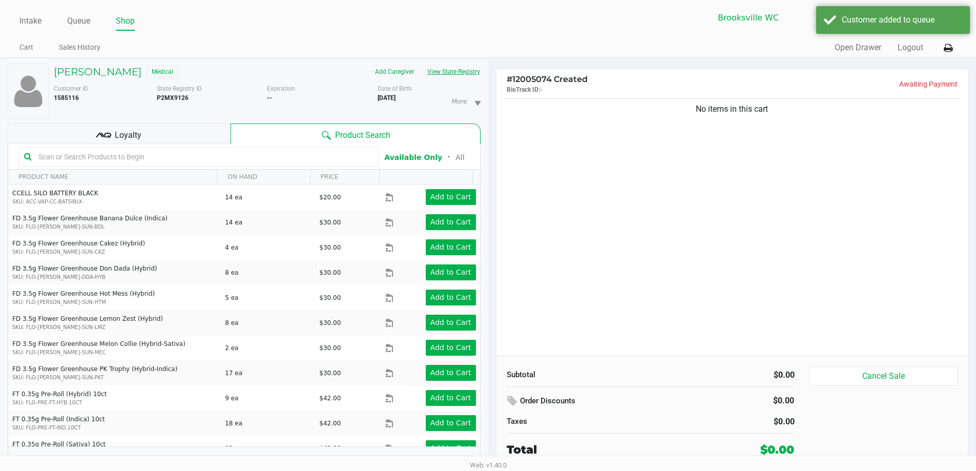
click at [460, 69] on button "View State Registry" at bounding box center [451, 72] width 60 height 16
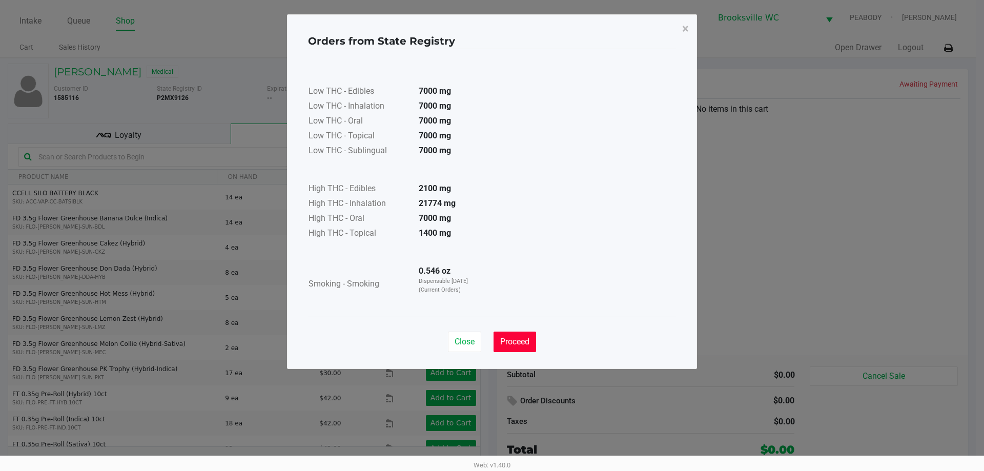
click at [513, 342] on span "Proceed" at bounding box center [514, 342] width 29 height 10
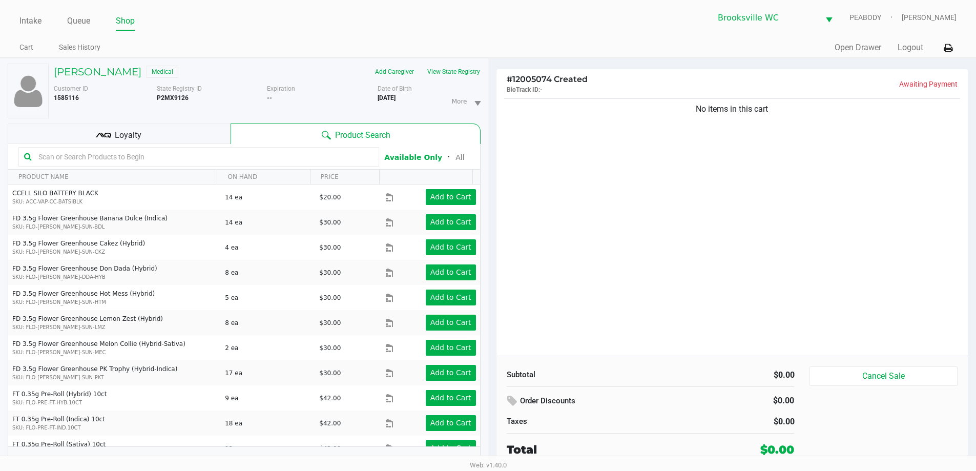
click at [183, 136] on div "Loyalty" at bounding box center [119, 133] width 223 height 20
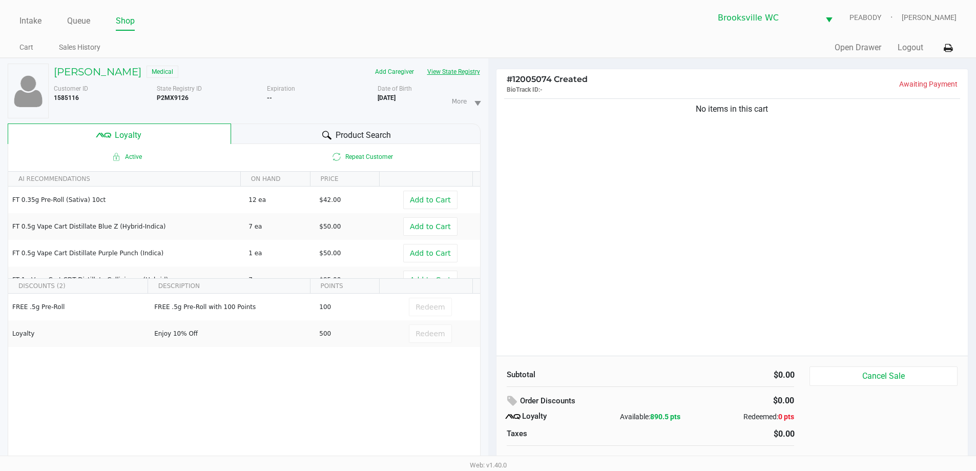
click at [459, 72] on button "View State Registry" at bounding box center [451, 72] width 60 height 16
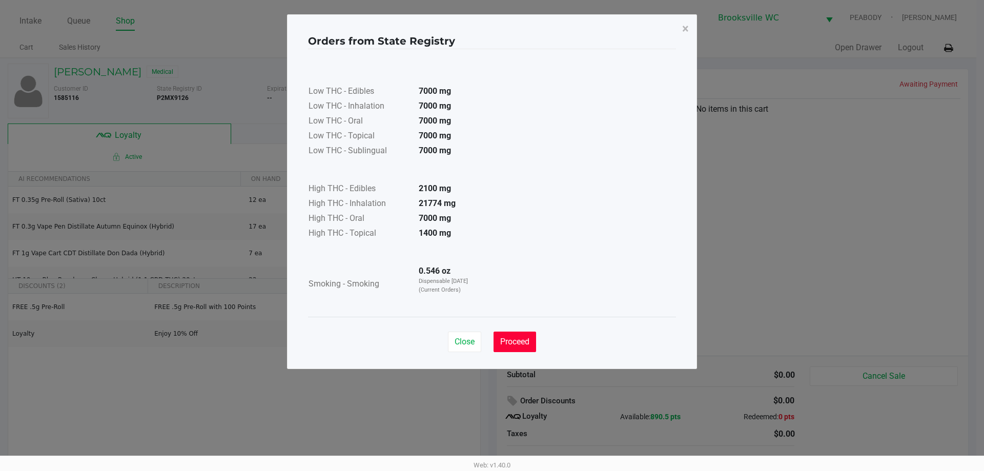
click at [514, 335] on div "Close Proceed" at bounding box center [492, 338] width 368 height 42
click at [515, 338] on span "Proceed" at bounding box center [514, 342] width 29 height 10
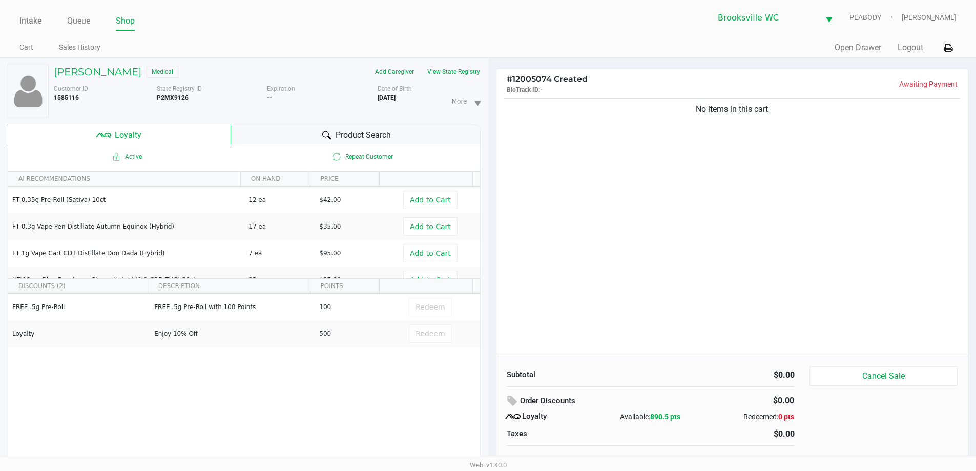
click at [279, 134] on div "Product Search" at bounding box center [356, 133] width 250 height 20
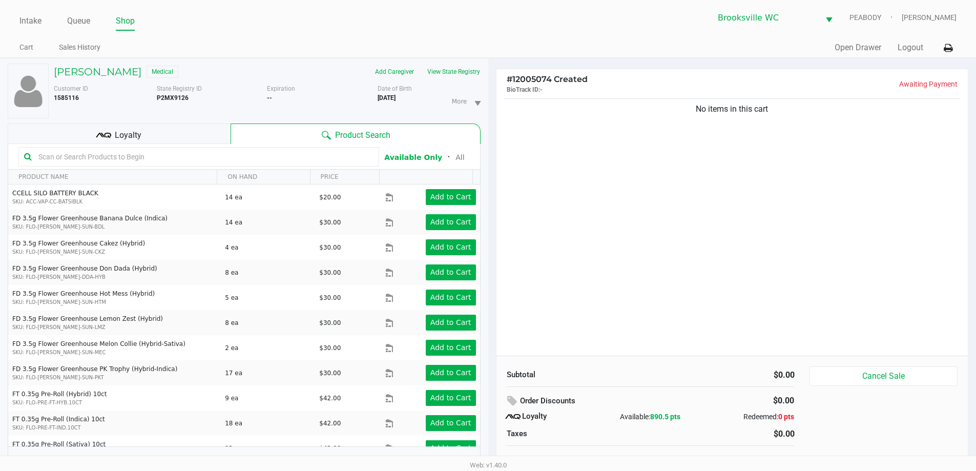
click at [212, 157] on input "text" at bounding box center [203, 156] width 339 height 15
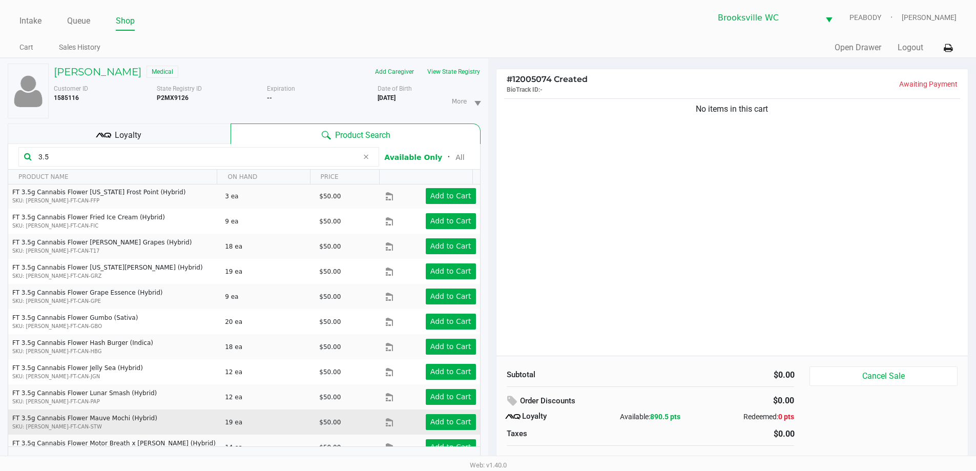
scroll to position [461, 0]
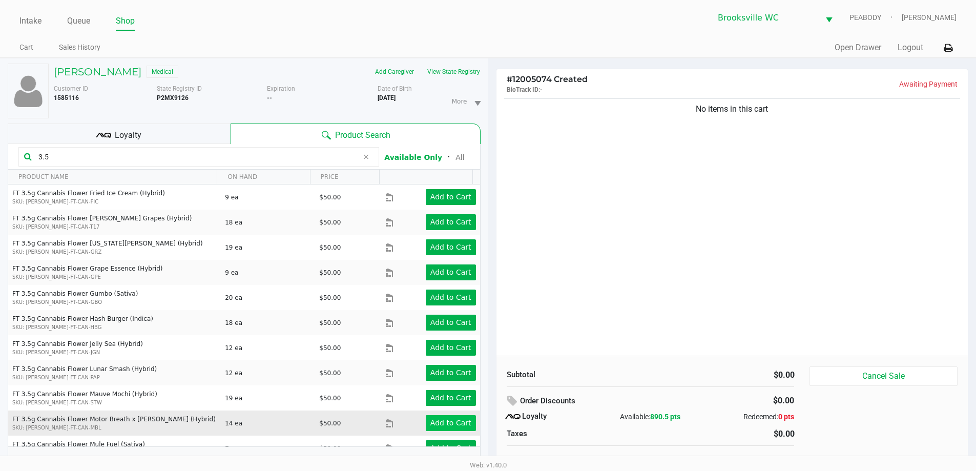
type input "3.5"
click at [433, 419] on app-button-loader "Add to Cart" at bounding box center [450, 423] width 41 height 8
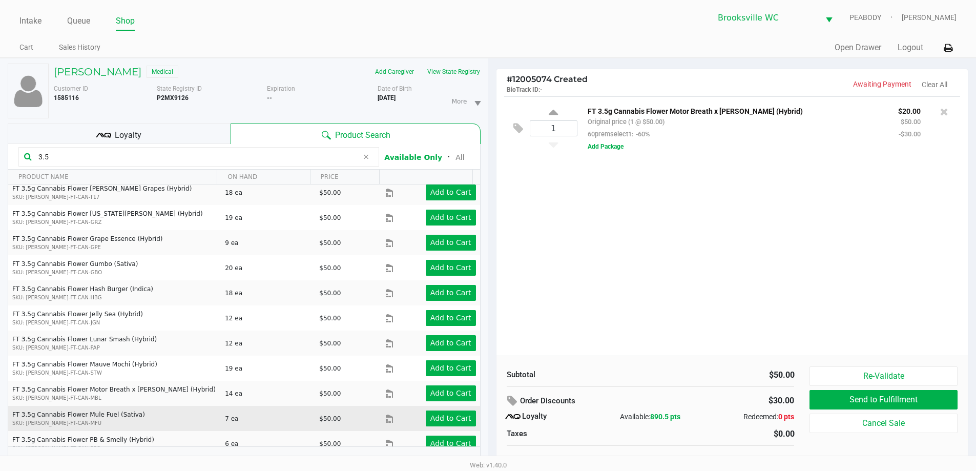
scroll to position [11, 0]
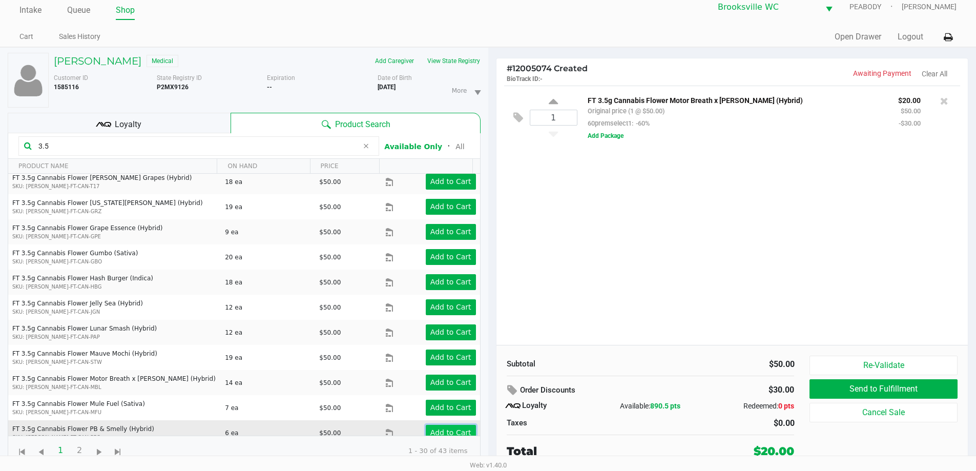
click at [446, 428] on app-button-loader "Add to Cart" at bounding box center [450, 432] width 41 height 8
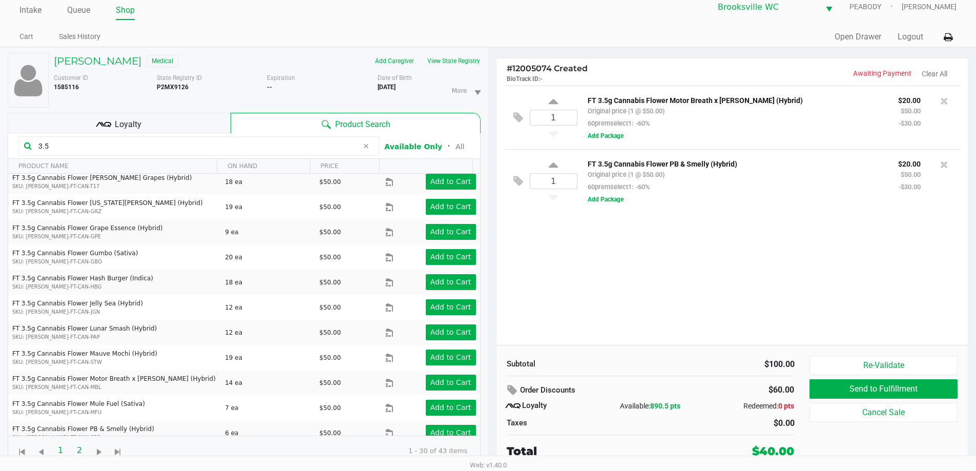
click at [81, 447] on span "2" at bounding box center [79, 450] width 19 height 19
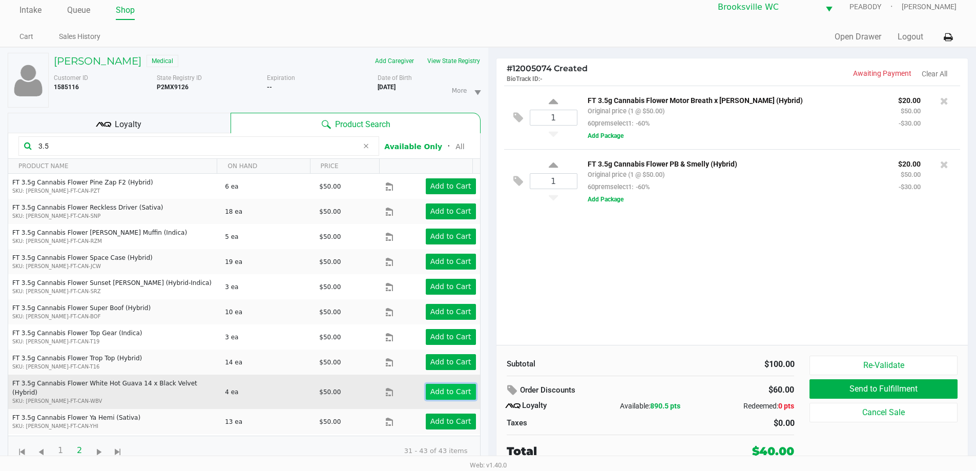
click at [435, 387] on app-button-loader "Add to Cart" at bounding box center [450, 391] width 41 height 8
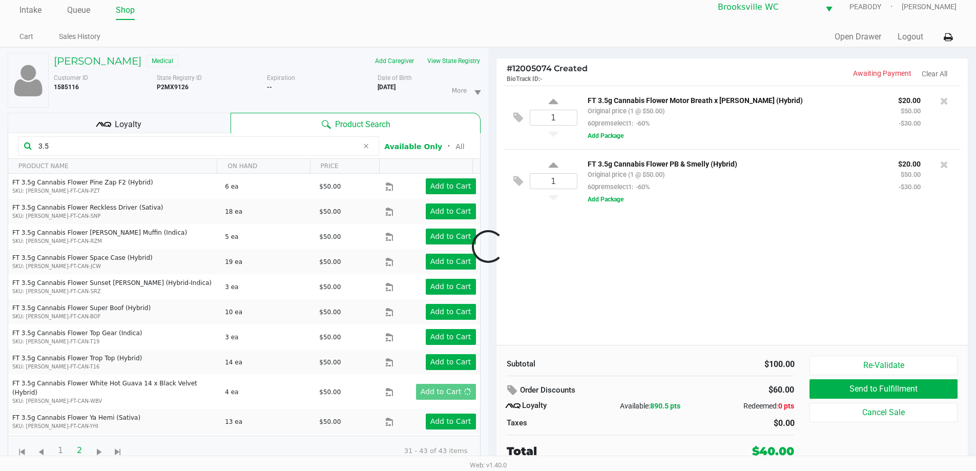
click at [712, 302] on div at bounding box center [488, 246] width 976 height 297
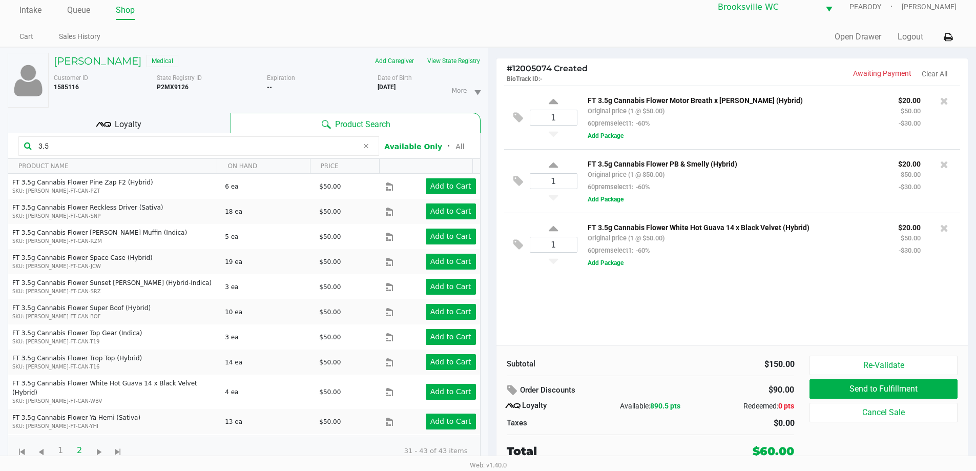
click at [149, 120] on div "Loyalty" at bounding box center [119, 123] width 223 height 20
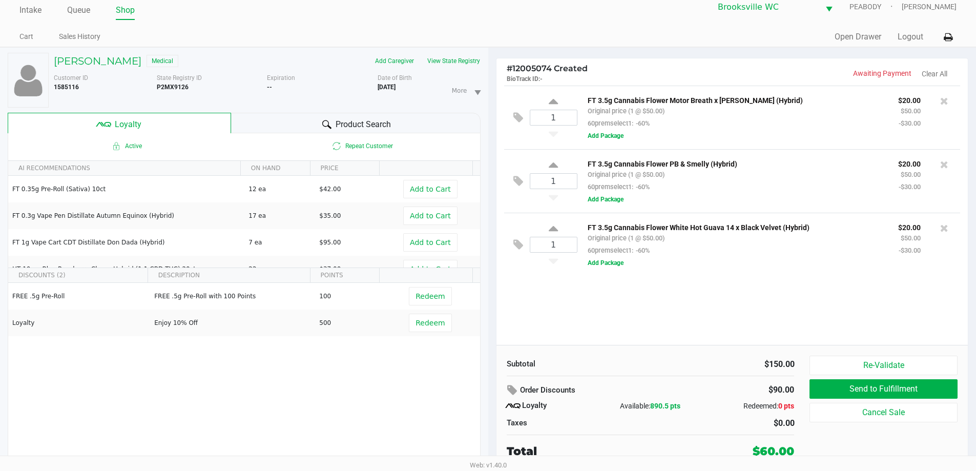
drag, startPoint x: 679, startPoint y: 361, endPoint x: 670, endPoint y: 358, distance: 9.9
click at [678, 361] on div "$150.00" at bounding box center [726, 364] width 136 height 12
click at [553, 100] on icon at bounding box center [553, 103] width 9 height 13
type input "2"
click at [661, 353] on div at bounding box center [488, 246] width 976 height 297
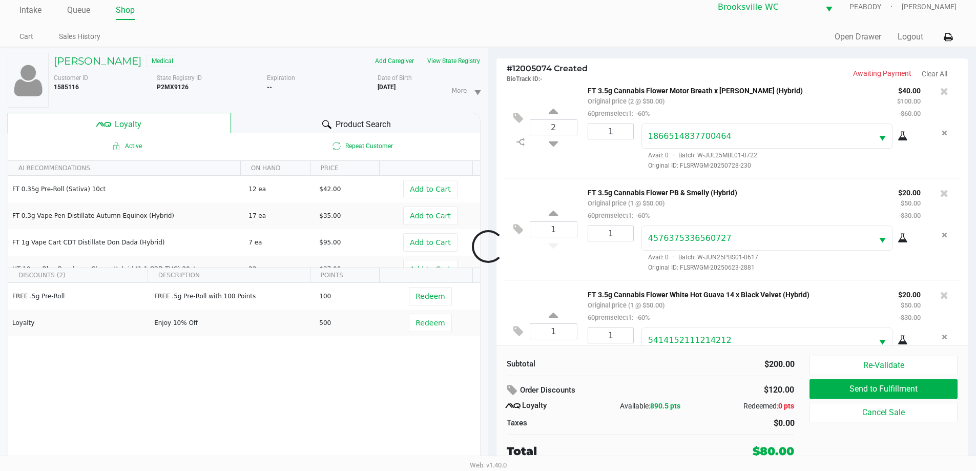
scroll to position [48, 0]
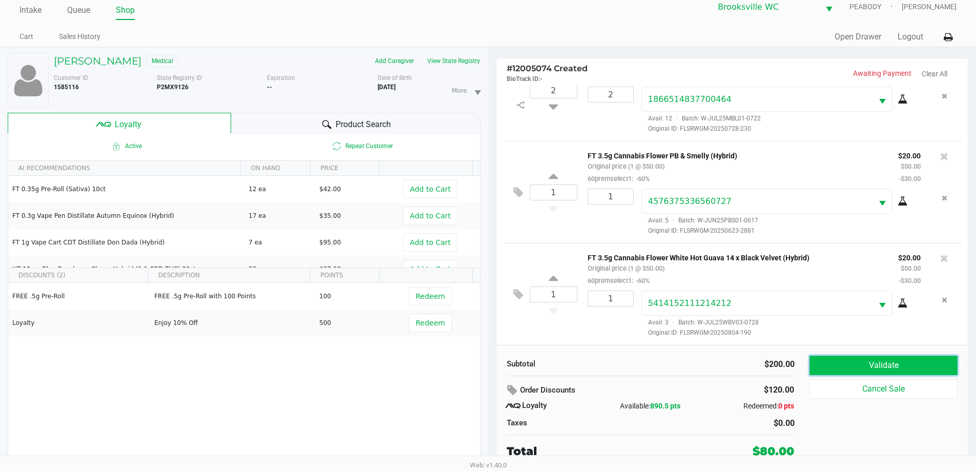
click at [930, 367] on button "Validate" at bounding box center [884, 365] width 148 height 19
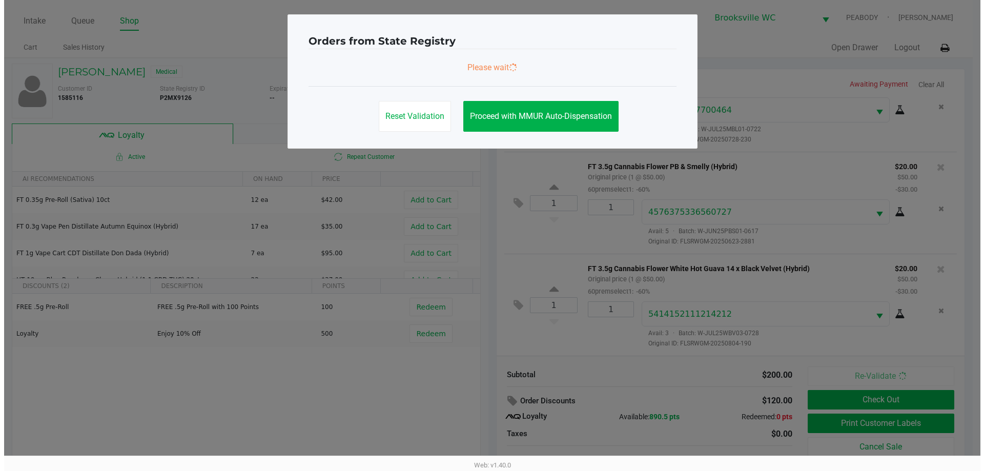
scroll to position [0, 0]
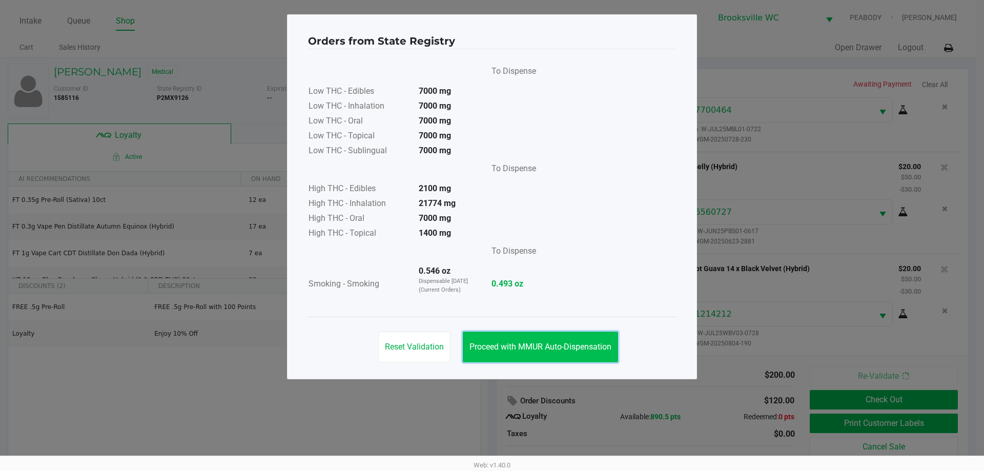
click at [584, 343] on span "Proceed with MMUR Auto-Dispensation" at bounding box center [540, 347] width 142 height 10
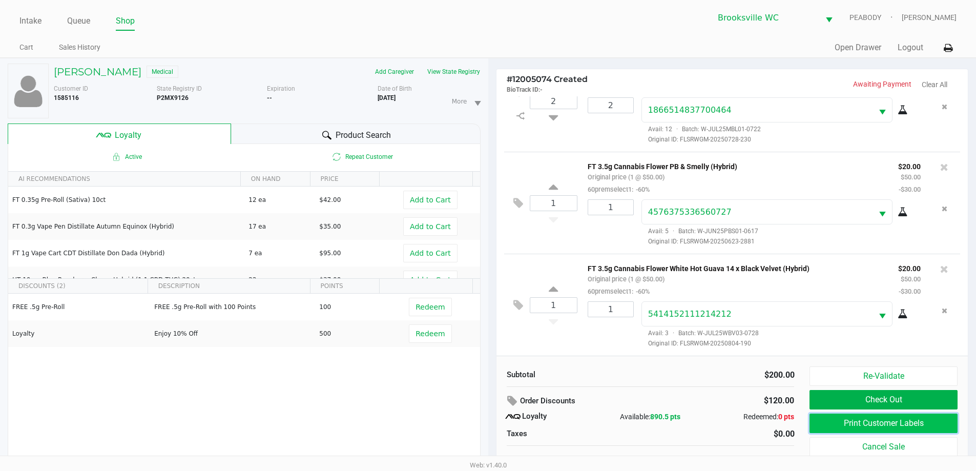
click at [872, 427] on button "Print Customer Labels" at bounding box center [884, 423] width 148 height 19
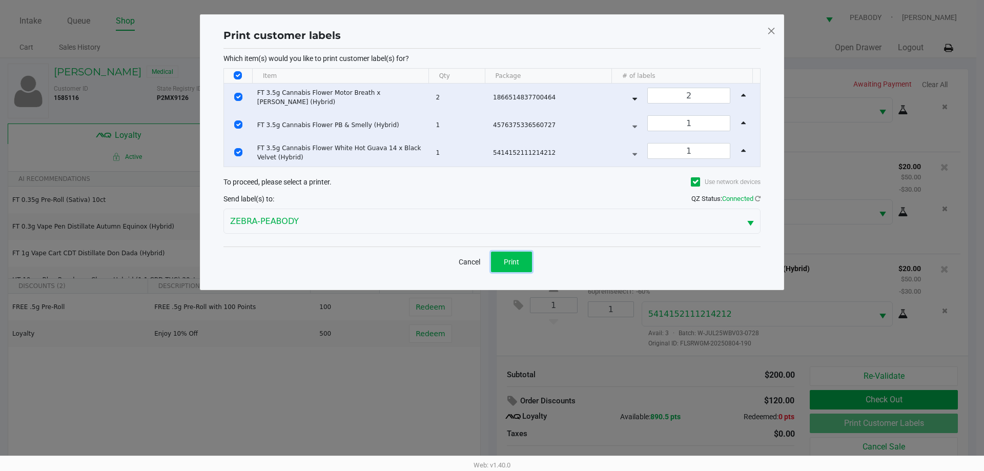
click at [518, 264] on span "Print" at bounding box center [511, 262] width 15 height 8
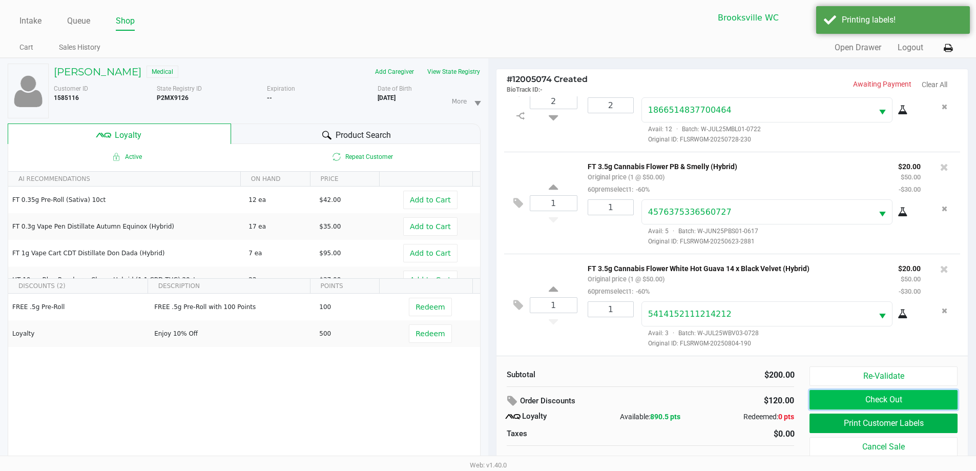
click at [885, 399] on button "Check Out" at bounding box center [884, 399] width 148 height 19
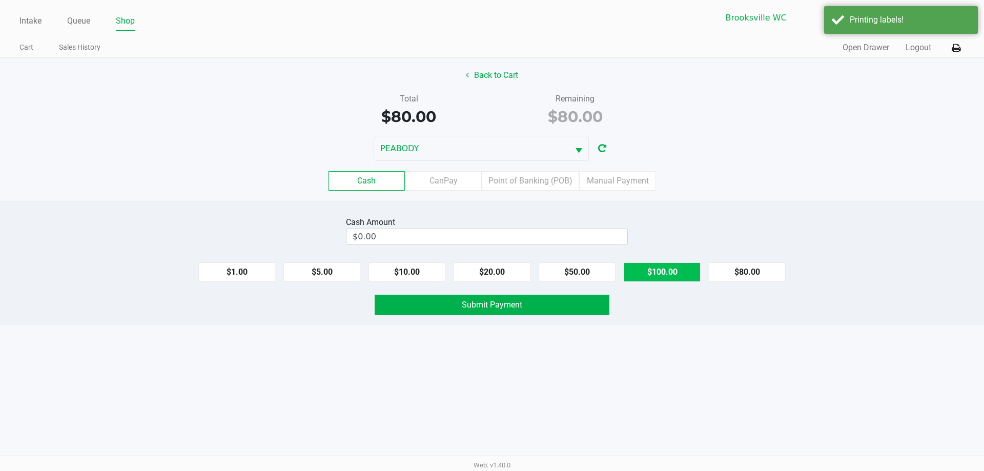
click at [644, 267] on button "$100.00" at bounding box center [662, 271] width 77 height 19
type input "$100.00"
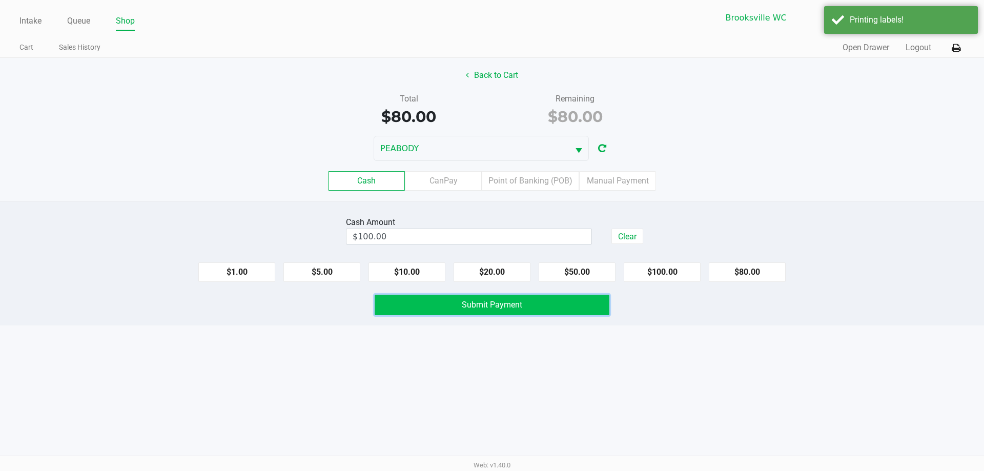
click at [468, 303] on span "Submit Payment" at bounding box center [492, 305] width 60 height 10
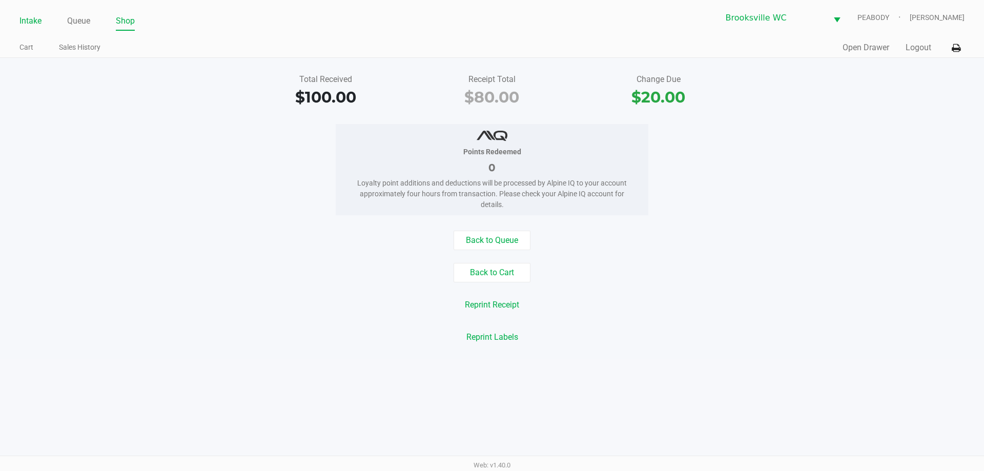
click at [30, 20] on link "Intake" at bounding box center [30, 21] width 22 height 14
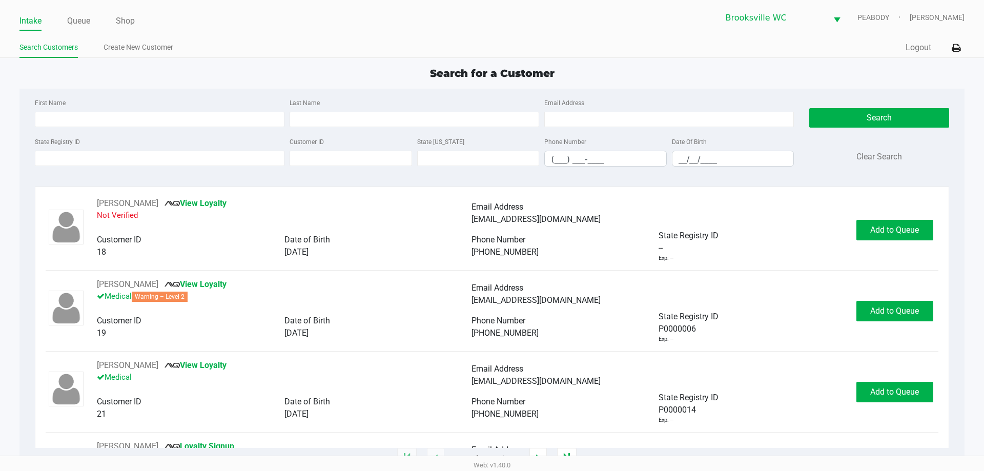
click at [232, 73] on div "Search for a Customer" at bounding box center [492, 73] width 960 height 15
click at [234, 73] on div "Search for a Customer" at bounding box center [492, 73] width 960 height 15
click at [182, 76] on div "Search for a Customer" at bounding box center [492, 73] width 960 height 15
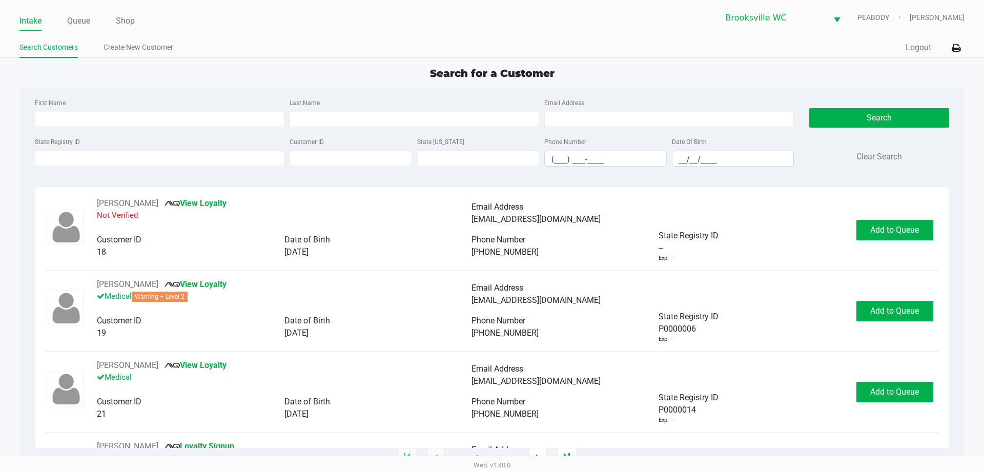
click at [162, 78] on div "Search for a Customer" at bounding box center [492, 73] width 960 height 15
drag, startPoint x: 184, startPoint y: 92, endPoint x: 193, endPoint y: 92, distance: 8.2
click at [185, 92] on div "First Name Last Name Email Address State Registry ID Customer ID State ID Phone…" at bounding box center [491, 136] width 929 height 94
click at [198, 97] on div "First Name" at bounding box center [159, 111] width 255 height 31
click at [193, 90] on div "First Name Last Name Email Address State Registry ID Customer ID State ID Phone…" at bounding box center [491, 136] width 929 height 94
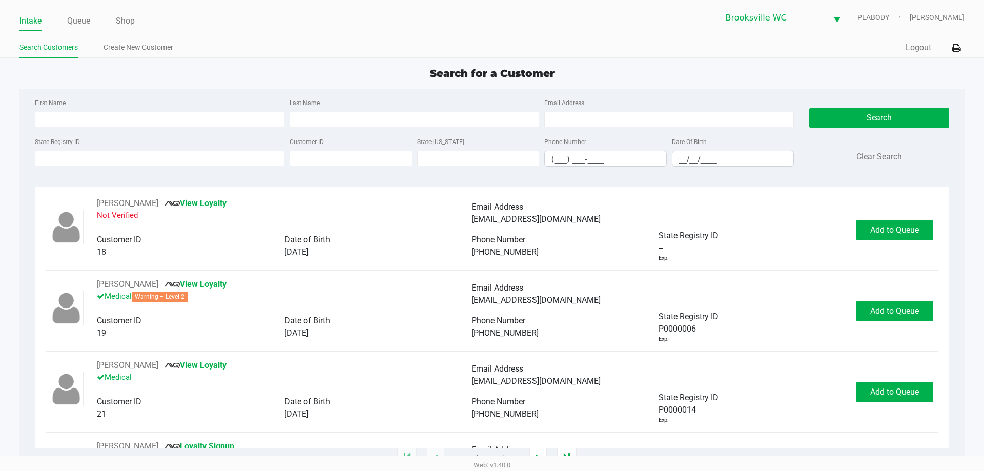
click at [198, 95] on div "First Name Last Name Email Address State Registry ID Customer ID State ID Phone…" at bounding box center [491, 136] width 929 height 94
click at [198, 89] on div "First Name Last Name Email Address State Registry ID Customer ID State ID Phone…" at bounding box center [491, 136] width 929 height 94
click at [153, 160] on input "State Registry ID" at bounding box center [160, 158] width 250 height 15
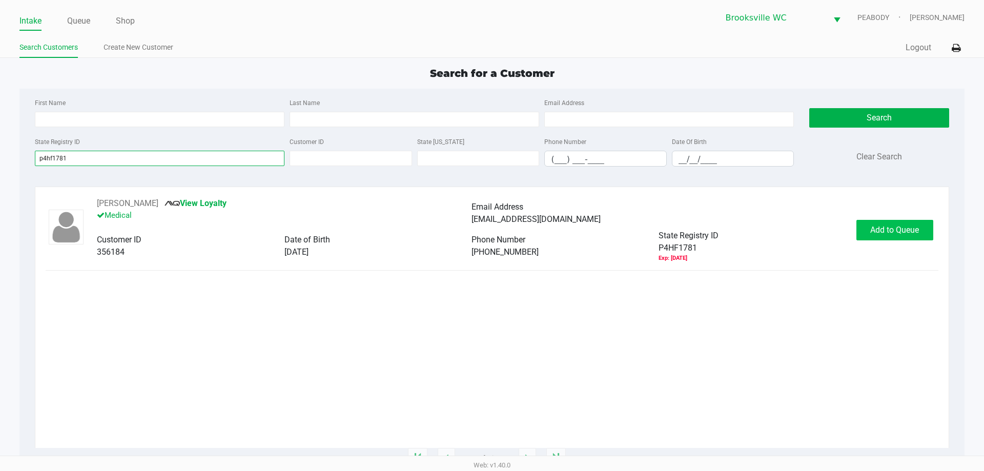
type input "p4hf1781"
click at [879, 230] on span "Add to Queue" at bounding box center [894, 230] width 49 height 10
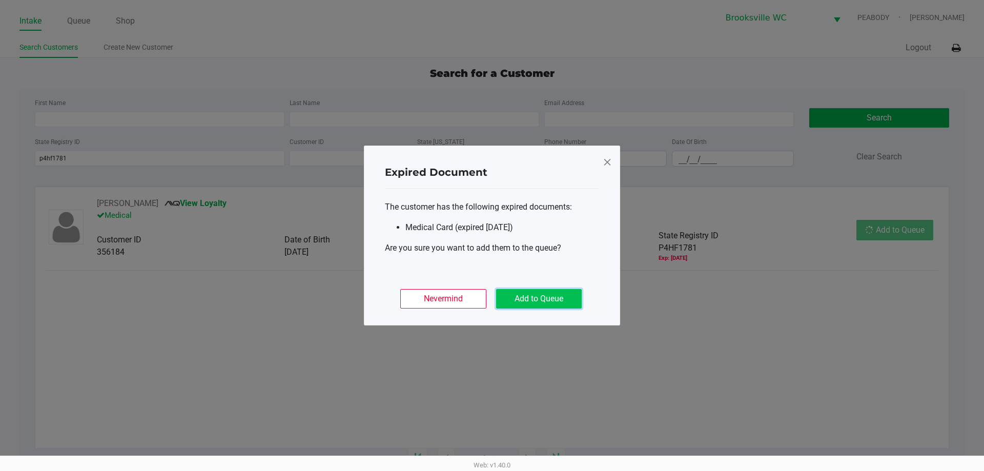
click at [526, 292] on button "Add to Queue" at bounding box center [539, 298] width 86 height 19
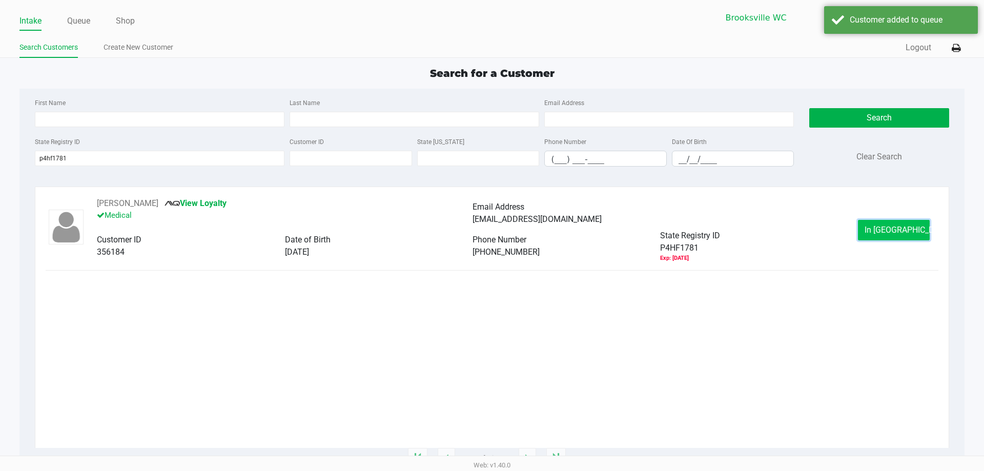
click at [913, 230] on button "In Queue" at bounding box center [894, 230] width 72 height 20
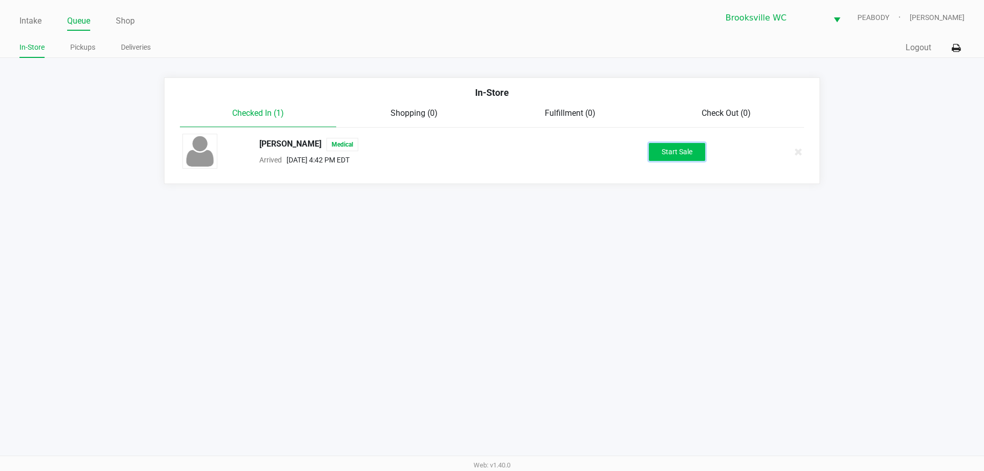
click at [680, 156] on button "Start Sale" at bounding box center [677, 152] width 56 height 18
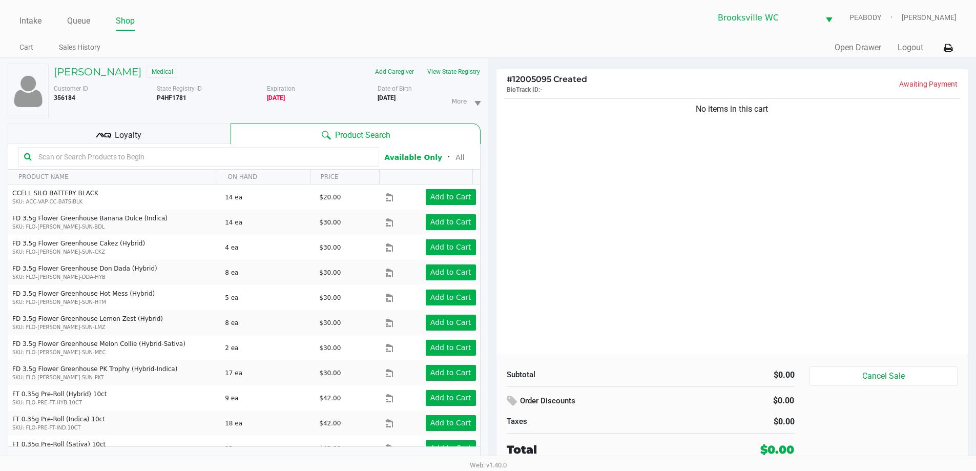
click at [726, 204] on div "No items in this cart" at bounding box center [733, 225] width 472 height 259
click at [734, 196] on div "No items in this cart" at bounding box center [733, 225] width 472 height 259
click at [78, 18] on link "Queue" at bounding box center [78, 21] width 23 height 14
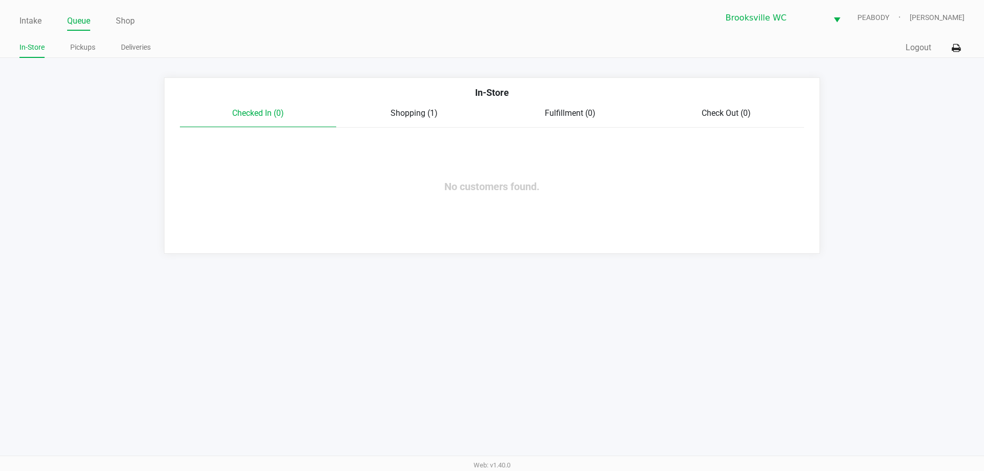
click at [426, 119] on div "Shopping (1)" at bounding box center [414, 113] width 156 height 12
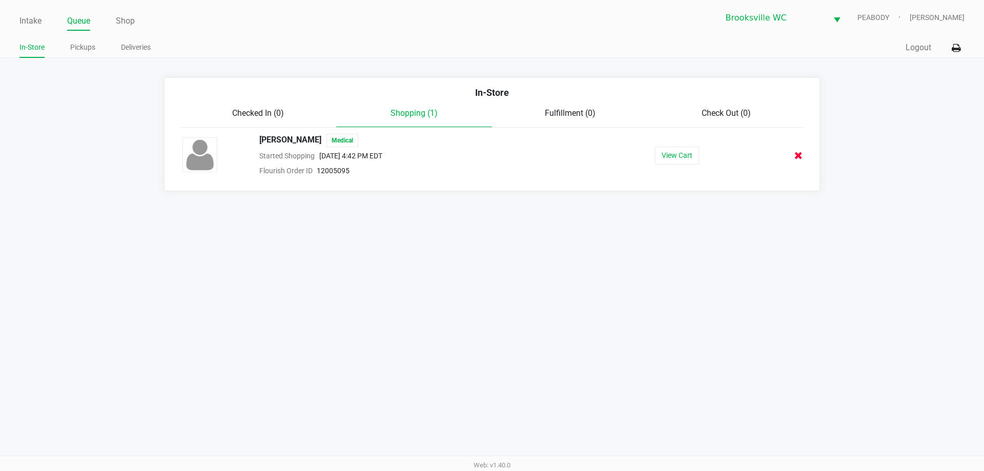
click at [796, 157] on icon at bounding box center [798, 156] width 8 height 8
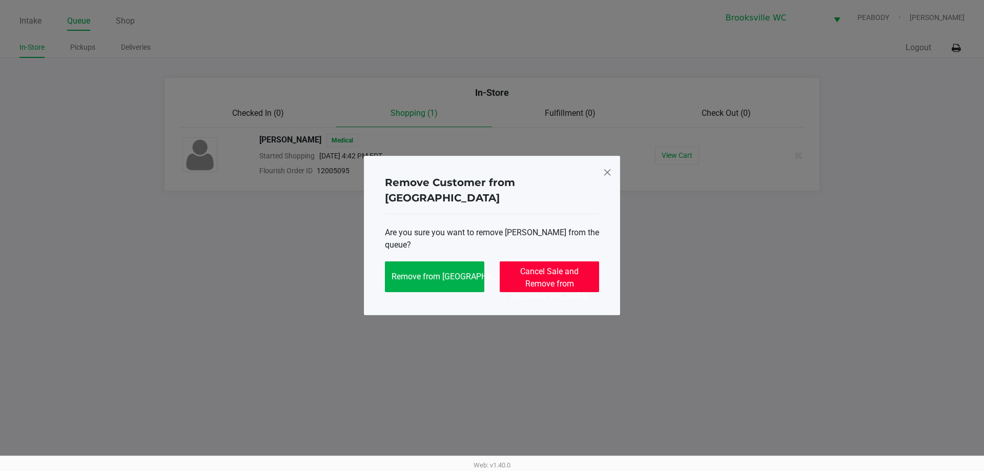
click at [549, 274] on span "Cancel Sale and Remove from Queue" at bounding box center [549, 283] width 77 height 34
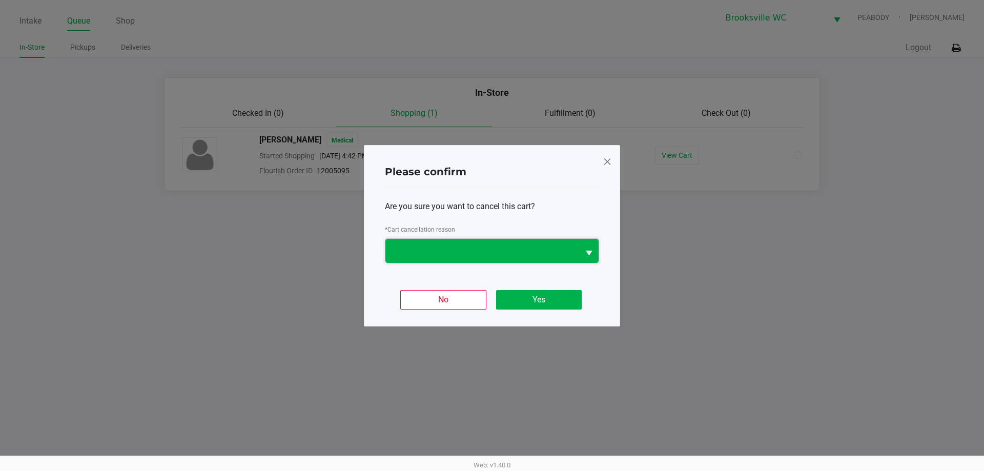
click at [454, 258] on span at bounding box center [482, 251] width 194 height 24
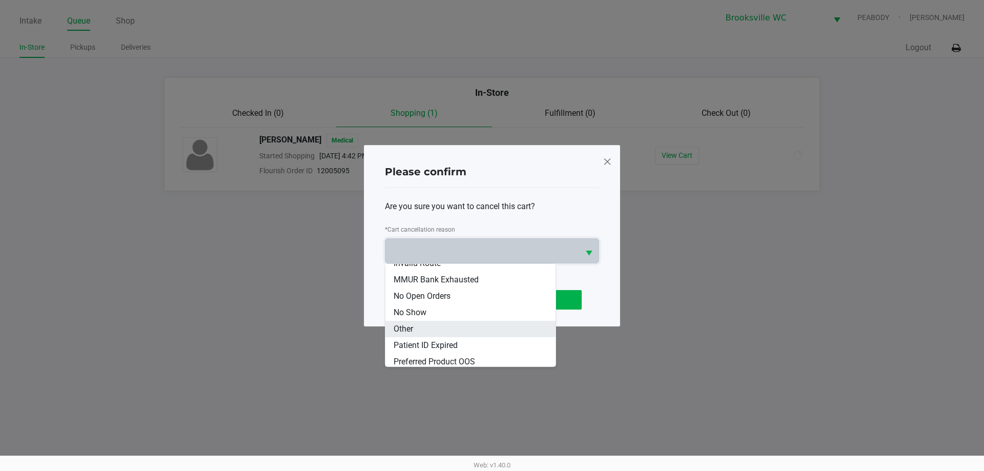
scroll to position [78, 0]
drag, startPoint x: 424, startPoint y: 326, endPoint x: 441, endPoint y: 318, distance: 19.0
click at [424, 326] on li "Other" at bounding box center [470, 325] width 170 height 16
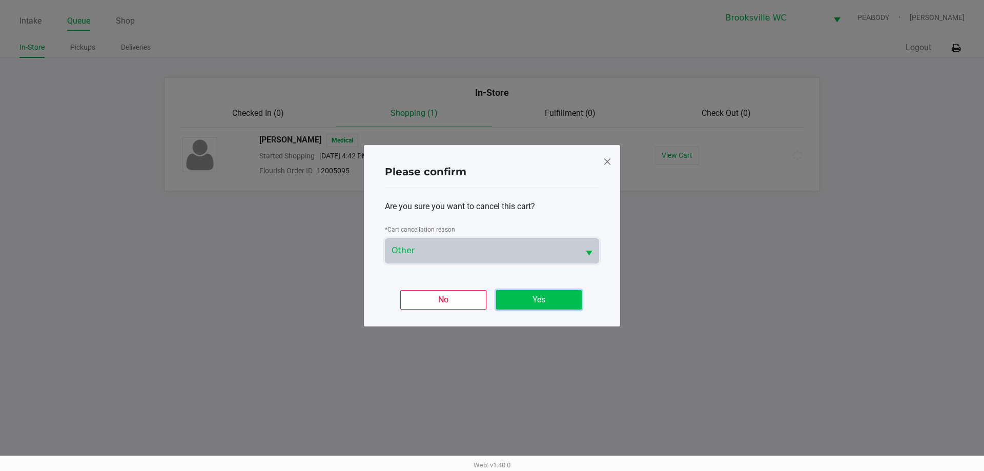
click at [540, 307] on button "Yes" at bounding box center [539, 299] width 86 height 19
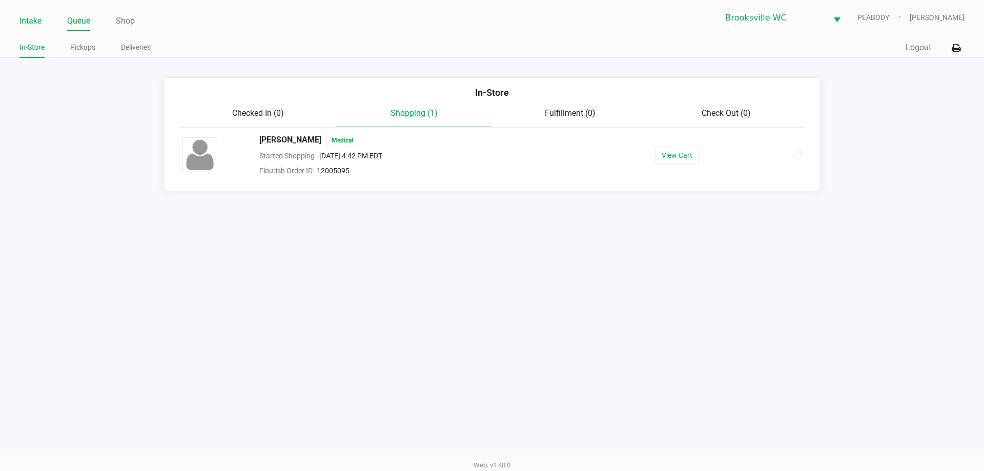
click at [25, 22] on link "Intake" at bounding box center [30, 21] width 22 height 14
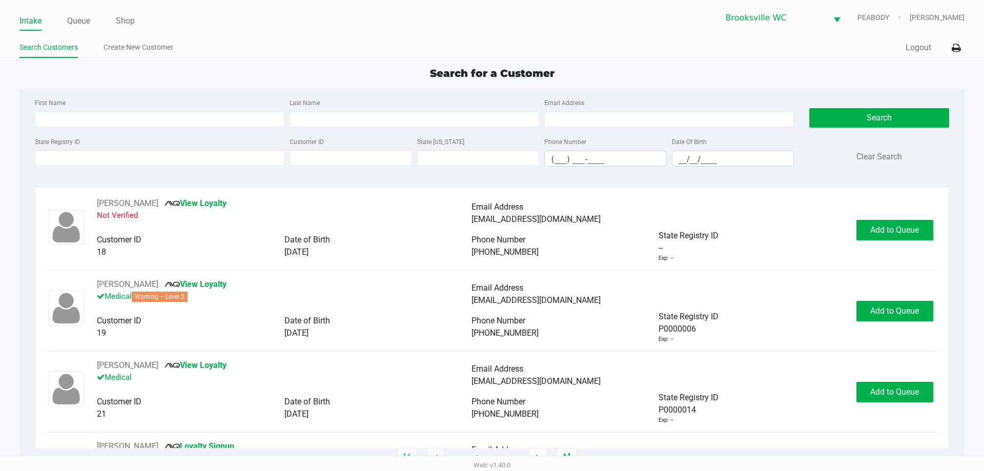
click at [182, 78] on div "Search for a Customer" at bounding box center [492, 73] width 960 height 15
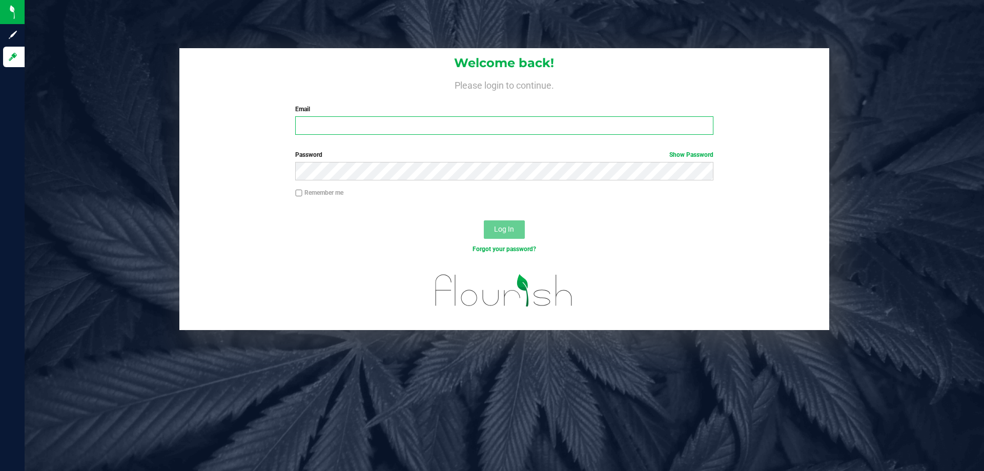
click at [356, 128] on input "Email" at bounding box center [504, 125] width 418 height 18
type input "[EMAIL_ADDRESS][DOMAIN_NAME]"
click at [484, 220] on button "Log In" at bounding box center [504, 229] width 41 height 18
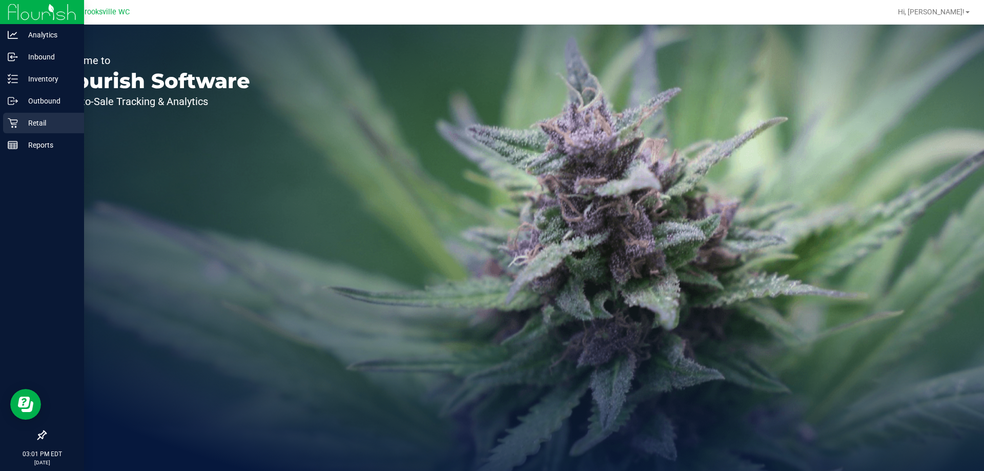
click at [36, 121] on p "Retail" at bounding box center [48, 123] width 61 height 12
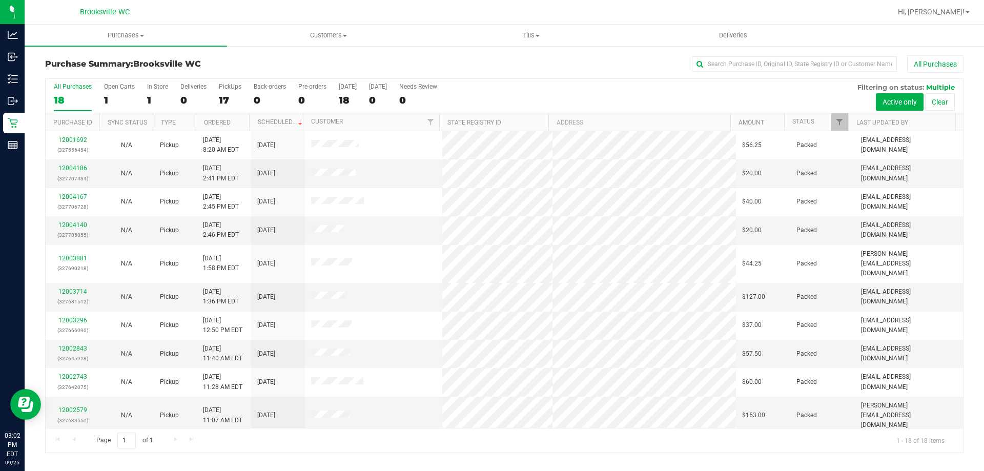
click at [791, 121] on th "Status" at bounding box center [816, 122] width 64 height 18
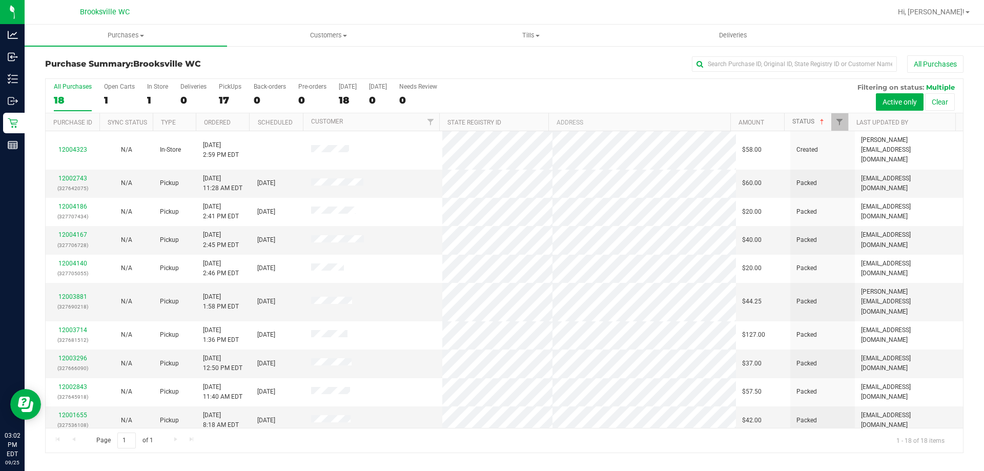
click at [810, 118] on link "Status" at bounding box center [809, 121] width 34 height 7
click at [571, 91] on div "All Purchases 18 Open Carts 1 In Store 1 Deliveries 0 PickUps 17 Back-orders 0 …" at bounding box center [504, 96] width 917 height 34
click at [666, 94] on div "All Purchases 18 Open Carts 1 In Store 1 Deliveries 0 PickUps 17 Back-orders 0 …" at bounding box center [504, 96] width 917 height 34
drag, startPoint x: 659, startPoint y: 88, endPoint x: 654, endPoint y: 92, distance: 6.9
click at [654, 89] on div "All Purchases 18 Open Carts 1 In Store 1 Deliveries 0 PickUps 17 Back-orders 0 …" at bounding box center [504, 96] width 917 height 34
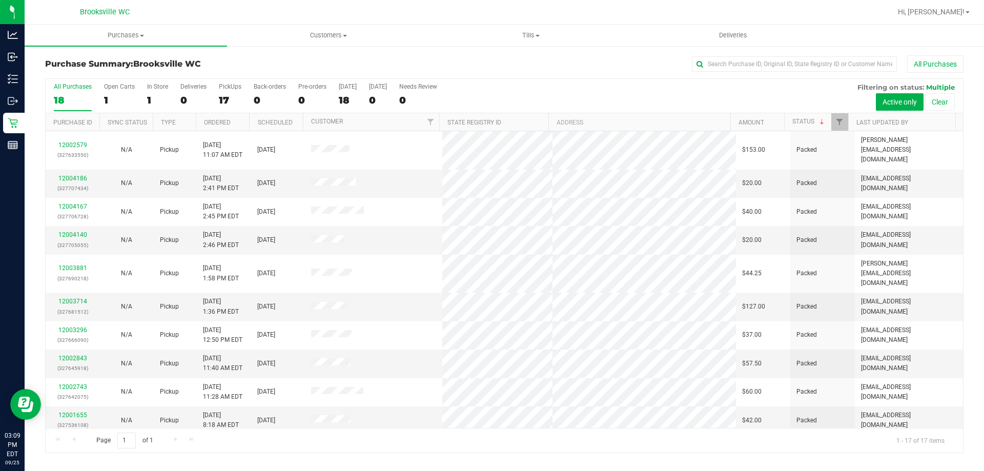
click at [690, 81] on div "All Purchases 18 Open Carts 1 In Store 1 Deliveries 0 PickUps 17 Back-orders 0 …" at bounding box center [504, 83] width 917 height 8
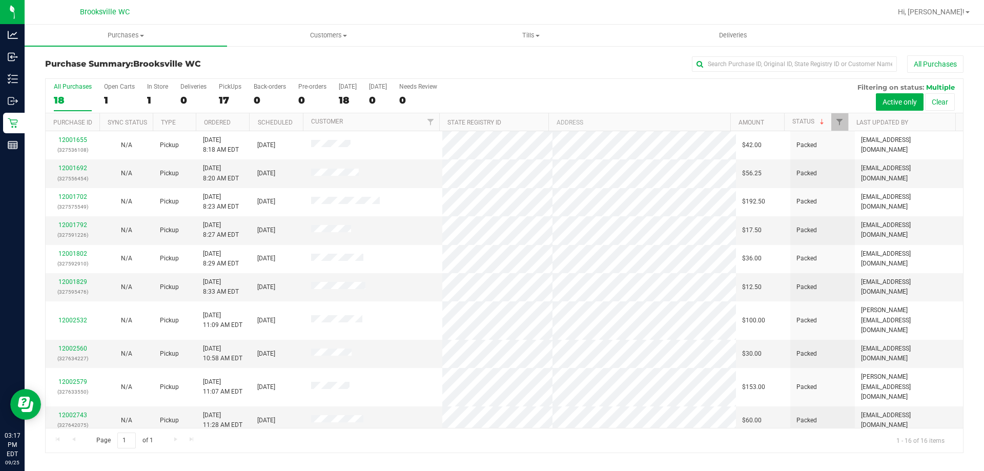
click at [512, 91] on div "All Purchases 18 Open Carts 1 In Store 1 Deliveries 0 PickUps 17 Back-orders 0 …" at bounding box center [504, 96] width 917 height 34
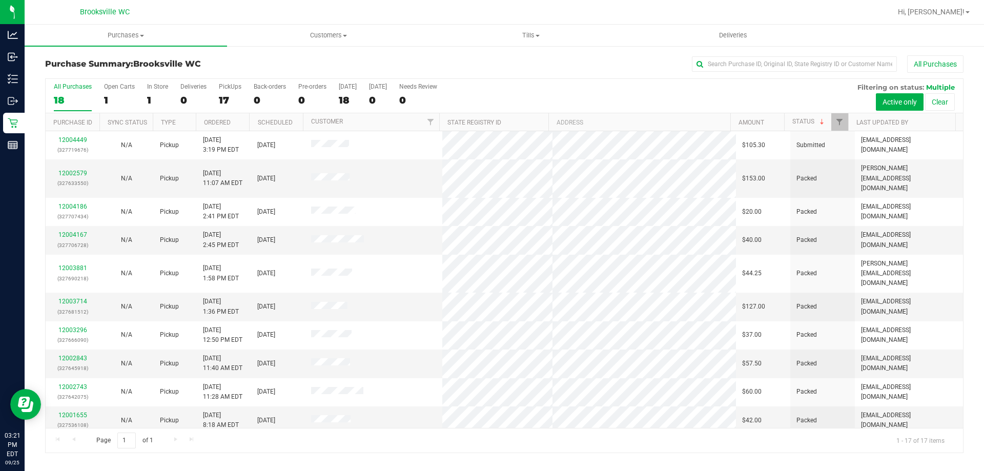
click at [615, 66] on div "All Purchases" at bounding box center [657, 63] width 612 height 17
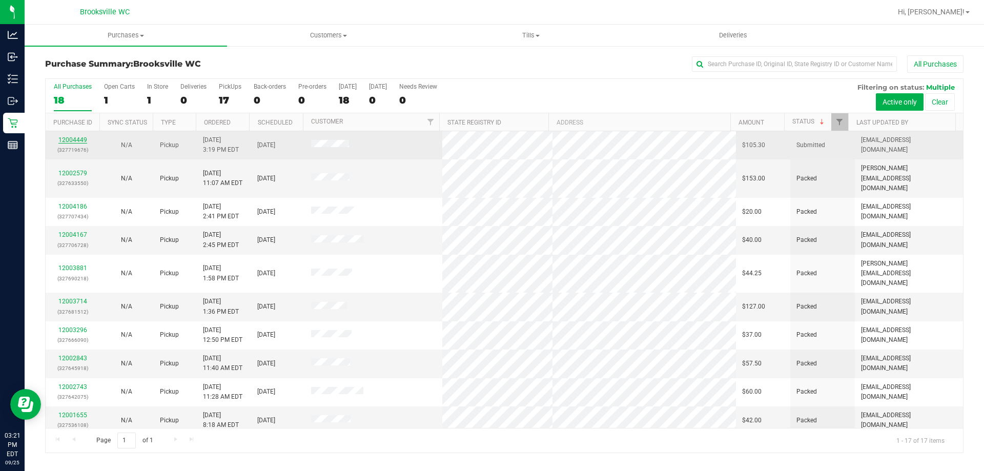
click at [66, 140] on link "12004449" at bounding box center [72, 139] width 29 height 7
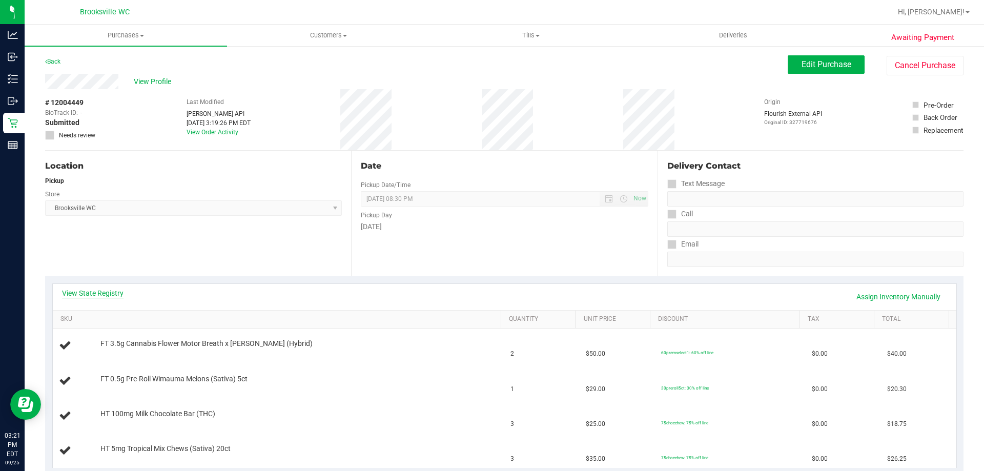
click at [119, 290] on link "View State Registry" at bounding box center [92, 293] width 61 height 10
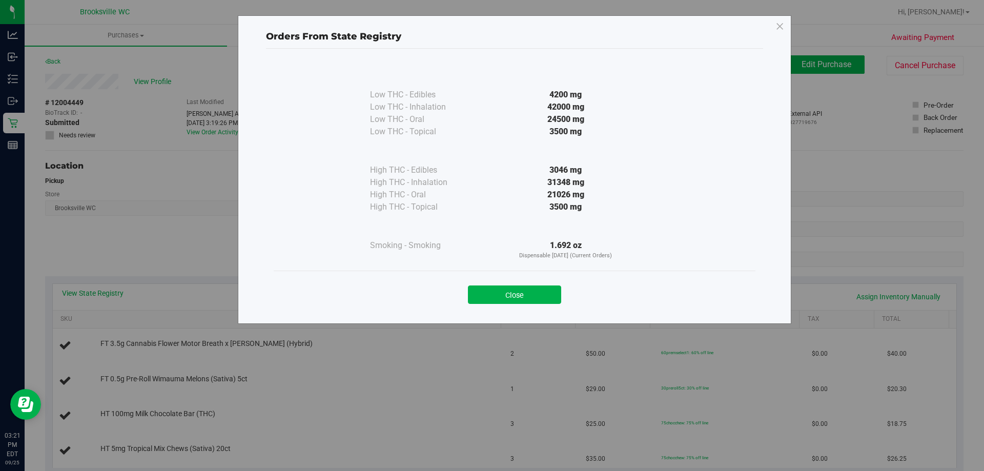
drag, startPoint x: 532, startPoint y: 292, endPoint x: 496, endPoint y: 289, distance: 36.5
click at [532, 291] on button "Close" at bounding box center [514, 294] width 93 height 18
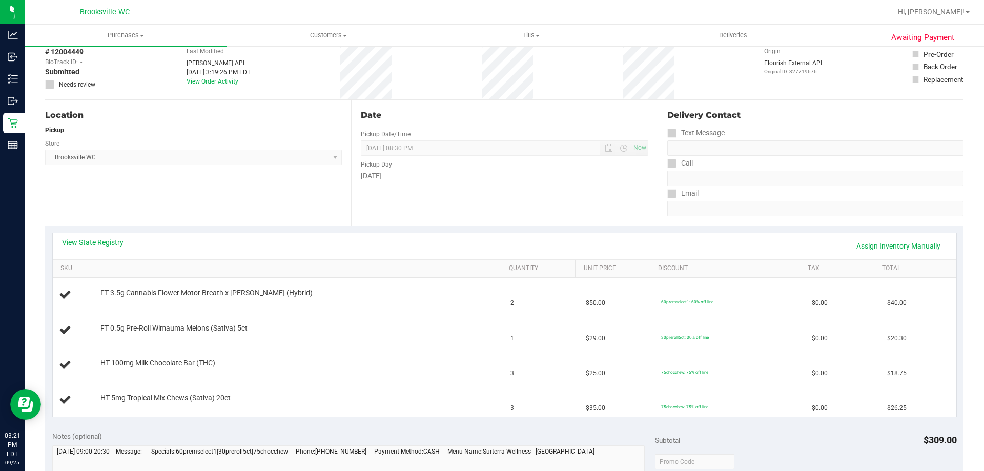
scroll to position [154, 0]
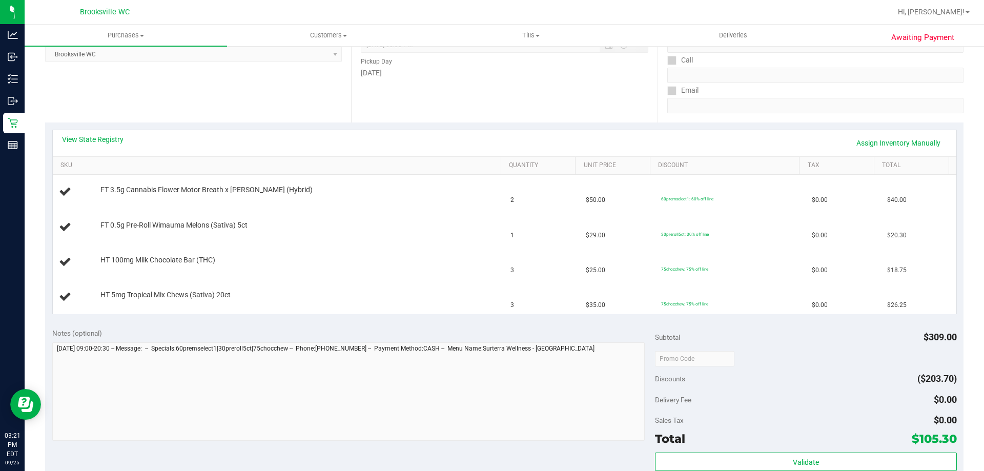
click at [103, 133] on div "View State Registry Assign Inventory Manually" at bounding box center [504, 143] width 903 height 26
click at [107, 141] on link "View State Registry" at bounding box center [92, 139] width 61 height 10
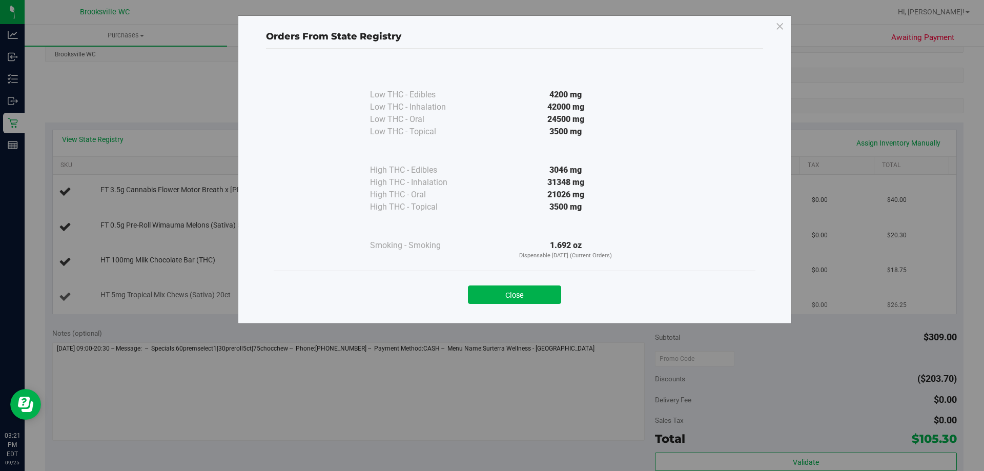
click at [527, 296] on button "Close" at bounding box center [514, 294] width 93 height 18
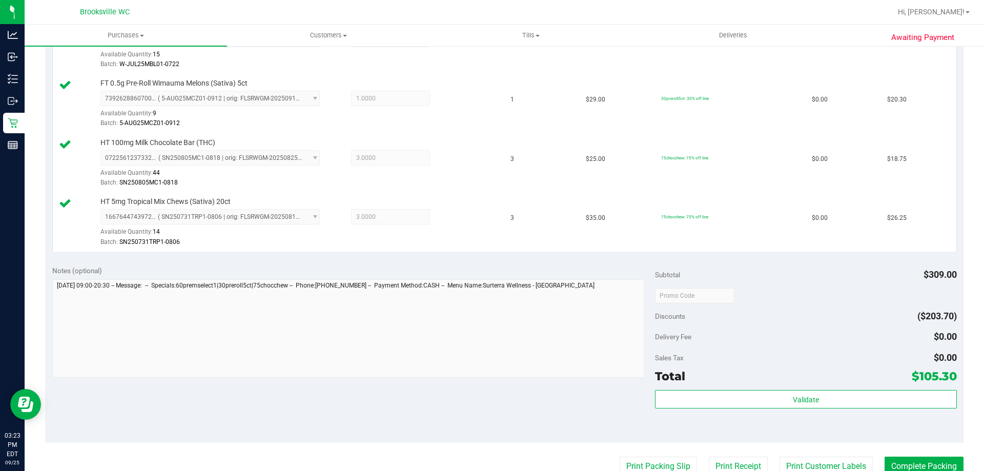
scroll to position [359, 0]
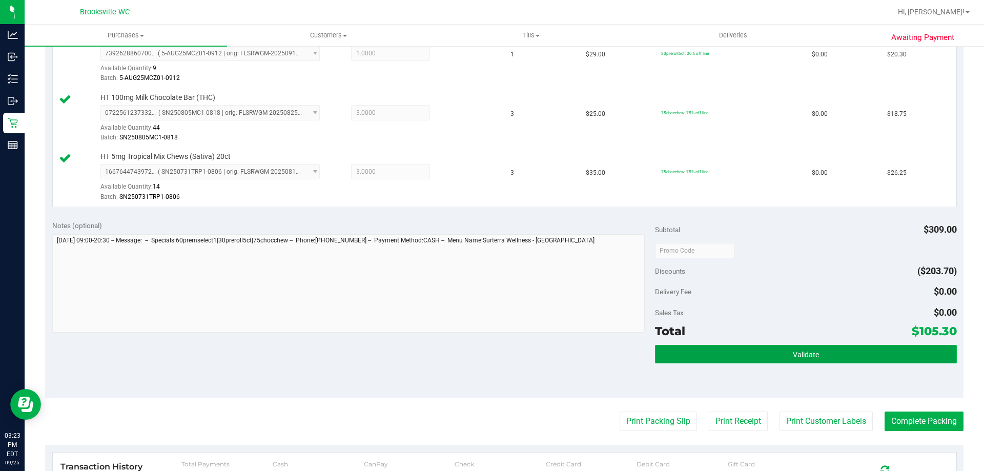
click at [765, 352] on button "Validate" at bounding box center [805, 354] width 301 height 18
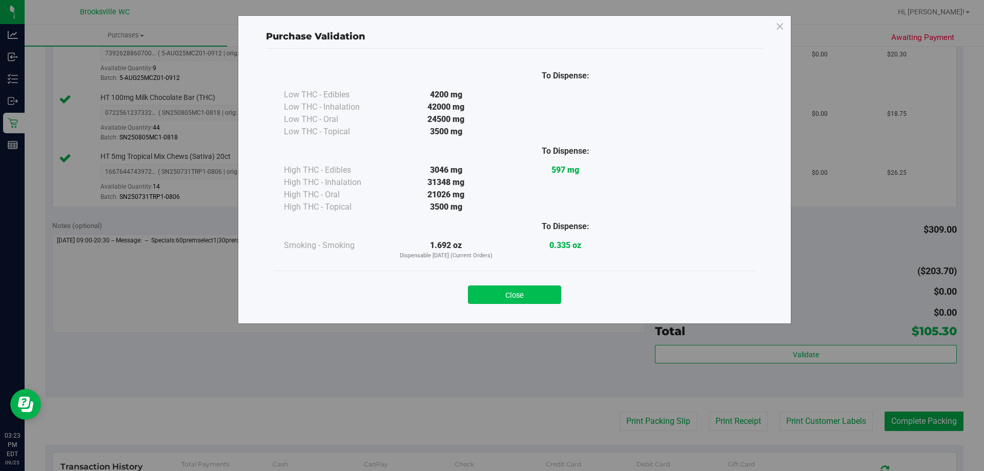
click at [481, 294] on button "Close" at bounding box center [514, 294] width 93 height 18
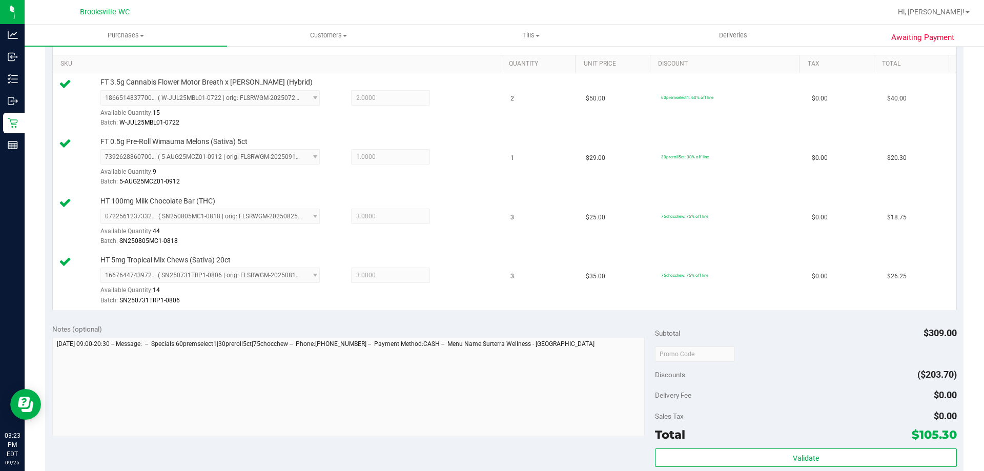
scroll to position [410, 0]
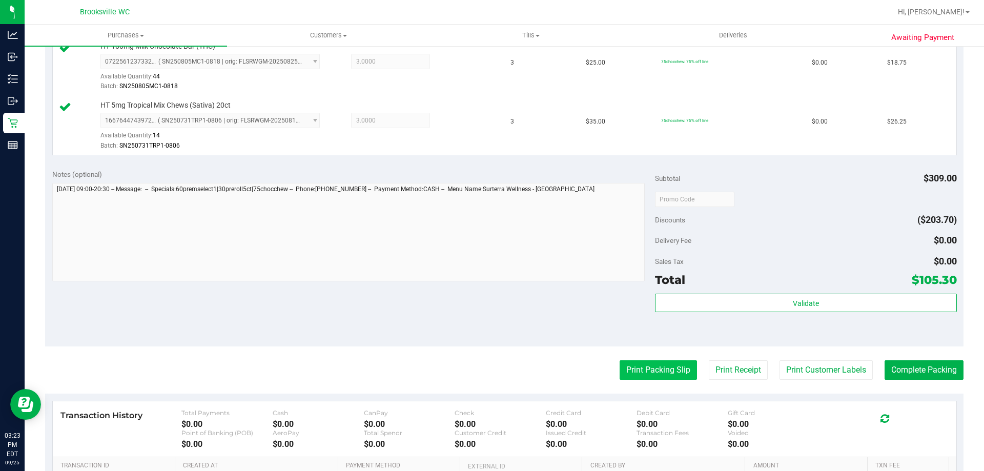
click at [648, 370] on button "Print Packing Slip" at bounding box center [658, 369] width 77 height 19
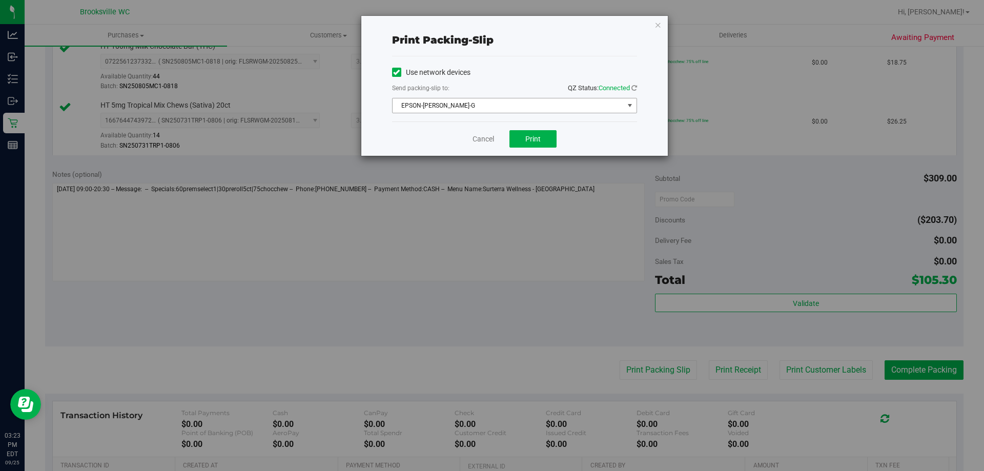
click at [491, 110] on span "EPSON-[PERSON_NAME]-G" at bounding box center [508, 105] width 231 height 14
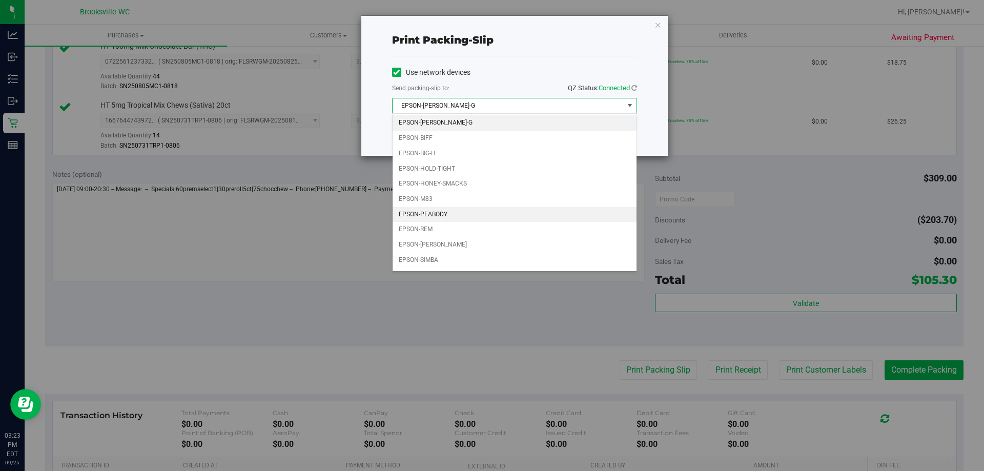
click at [450, 213] on li "EPSON-PEABODY" at bounding box center [515, 214] width 244 height 15
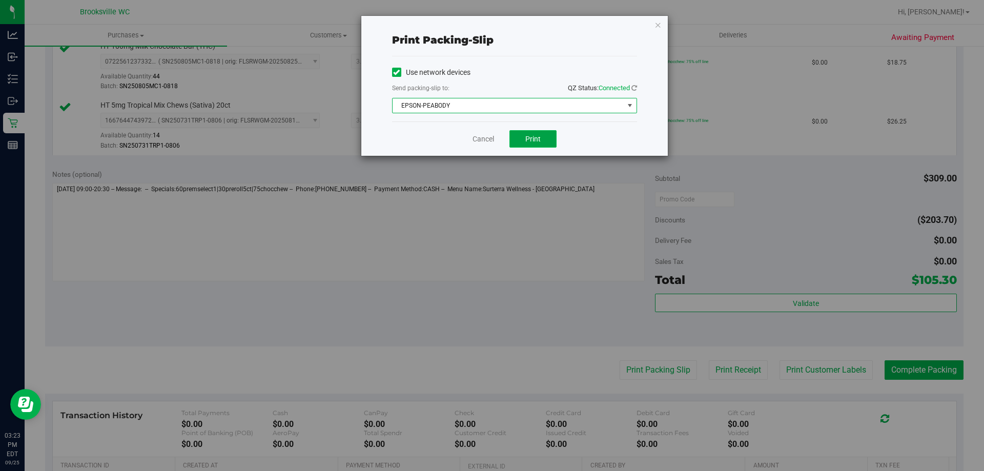
click at [525, 137] on span "Print" at bounding box center [532, 139] width 15 height 8
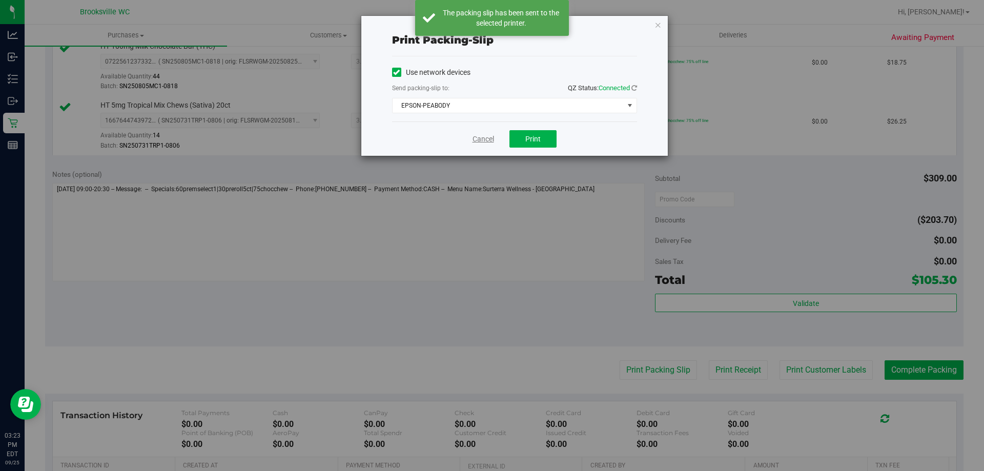
click at [485, 138] on link "Cancel" at bounding box center [483, 139] width 22 height 11
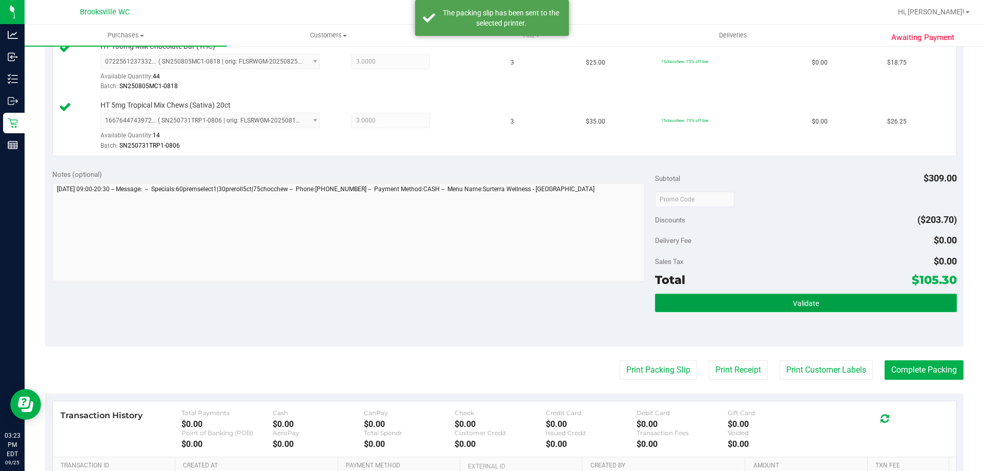
click at [767, 298] on button "Validate" at bounding box center [805, 303] width 301 height 18
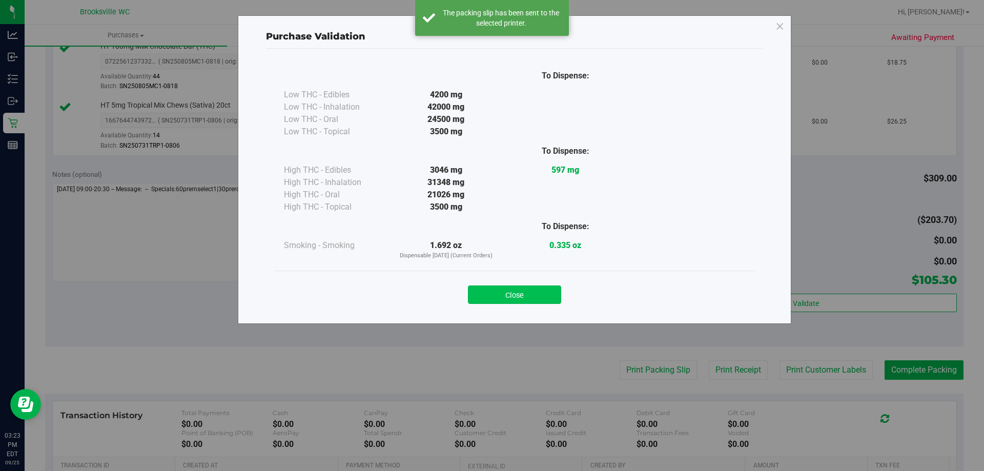
click at [508, 295] on button "Close" at bounding box center [514, 294] width 93 height 18
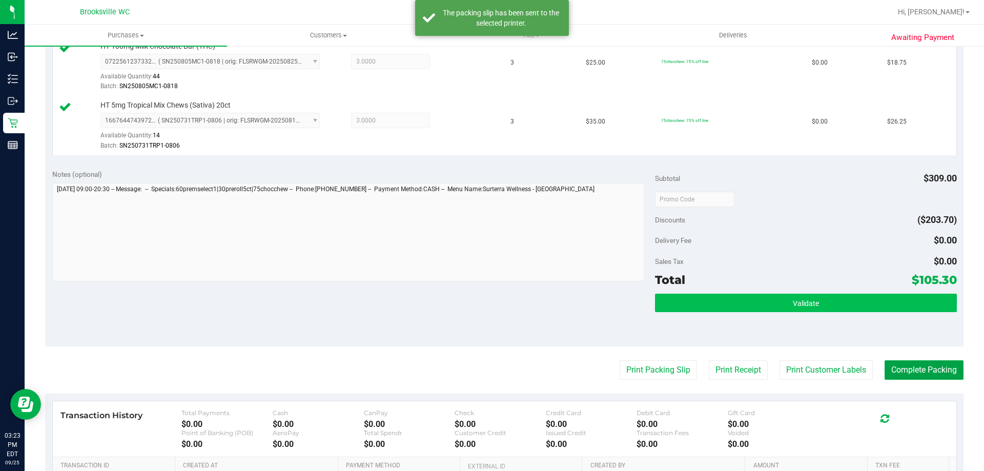
drag, startPoint x: 931, startPoint y: 366, endPoint x: 721, endPoint y: 306, distance: 218.6
click at [932, 366] on button "Complete Packing" at bounding box center [923, 369] width 79 height 19
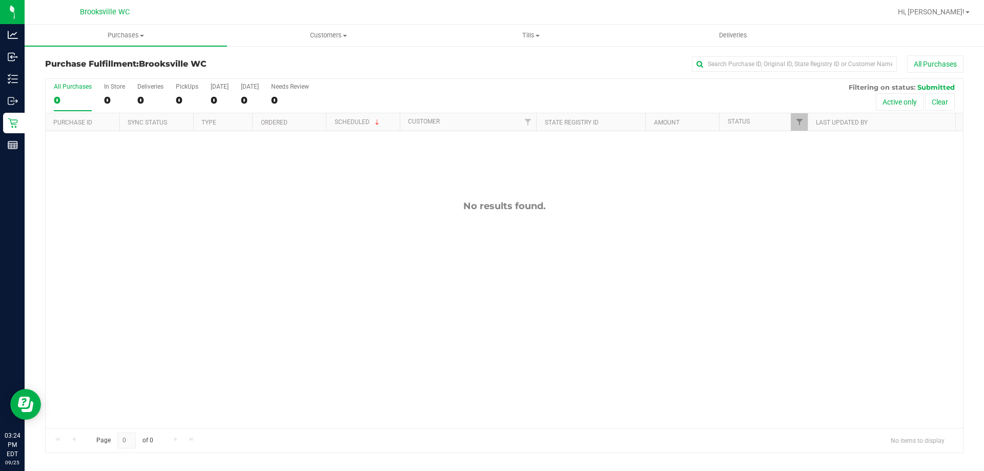
click at [285, 197] on div "No results found." at bounding box center [504, 314] width 917 height 366
click at [526, 226] on div "No results found." at bounding box center [504, 314] width 917 height 366
click at [460, 67] on div "All Purchases" at bounding box center [657, 63] width 612 height 17
click at [380, 95] on div "All Purchases 0 In Store 0 Deliveries 0 PickUps 0 [DATE] 0 [DATE] 0 Needs Revie…" at bounding box center [504, 96] width 917 height 34
click at [423, 81] on div "All Purchases 0 In Store 0 Deliveries 0 PickUps 0 [DATE] 0 [DATE] 0 Needs Revie…" at bounding box center [504, 83] width 917 height 8
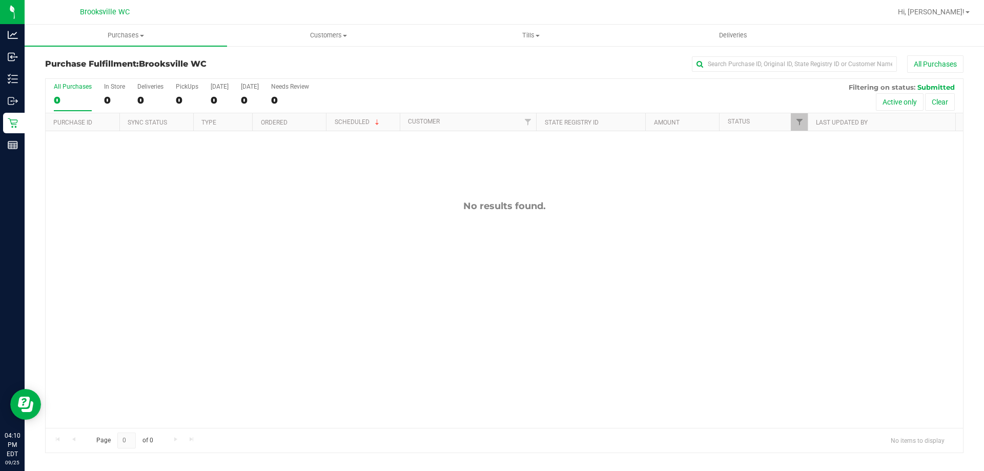
click at [418, 91] on div "All Purchases 0 In Store 0 Deliveries 0 PickUps 0 [DATE] 0 [DATE] 0 Needs Revie…" at bounding box center [504, 96] width 917 height 34
click at [518, 83] on div "All Purchases 0 In Store 0 Deliveries 0 PickUps 0 [DATE] 0 [DATE] 0 Needs Revie…" at bounding box center [504, 83] width 917 height 8
click at [516, 79] on div "All Purchases 0 In Store 0 Deliveries 0 PickUps 0 [DATE] 0 [DATE] 0 Needs Revie…" at bounding box center [504, 83] width 917 height 8
drag, startPoint x: 579, startPoint y: 107, endPoint x: 579, endPoint y: 97, distance: 10.3
click at [579, 106] on div "All Purchases 0 In Store 0 Deliveries 0 PickUps 0 [DATE] 0 [DATE] 0 Needs Revie…" at bounding box center [504, 96] width 917 height 34
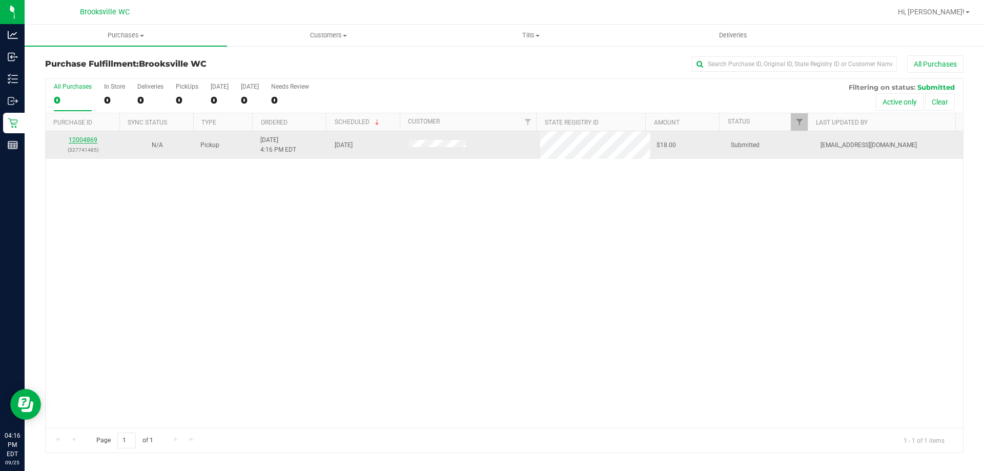
click at [87, 137] on link "12004869" at bounding box center [83, 139] width 29 height 7
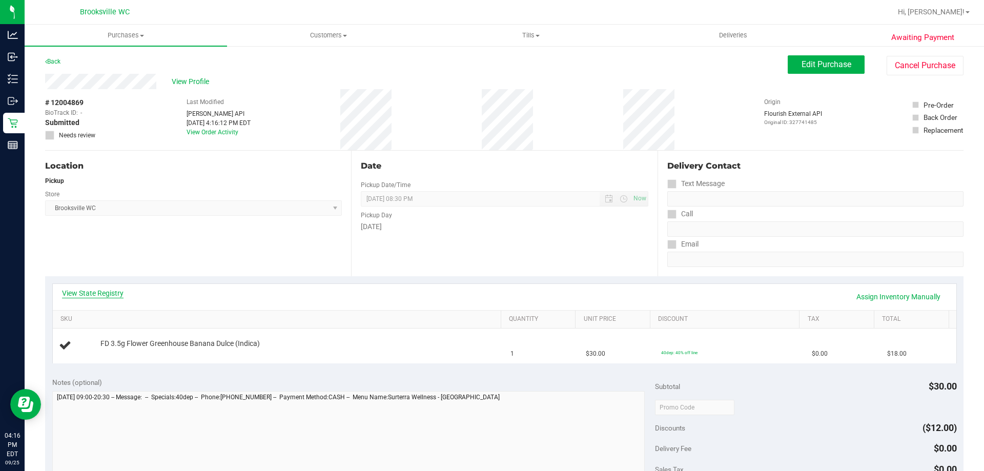
click at [99, 292] on link "View State Registry" at bounding box center [92, 293] width 61 height 10
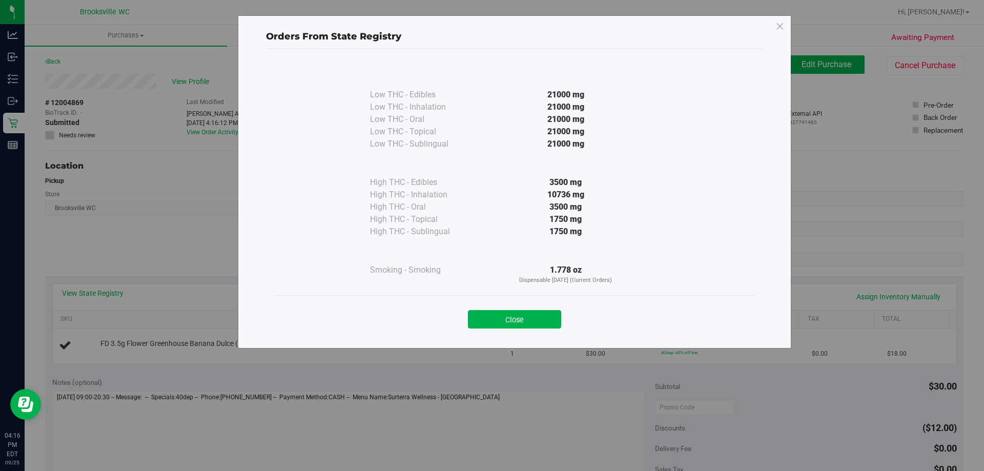
click at [527, 319] on button "Close" at bounding box center [514, 319] width 93 height 18
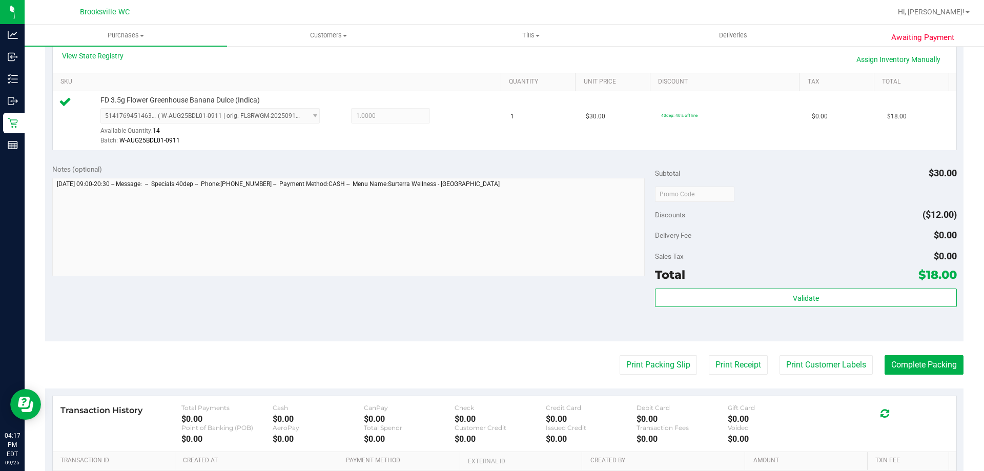
scroll to position [256, 0]
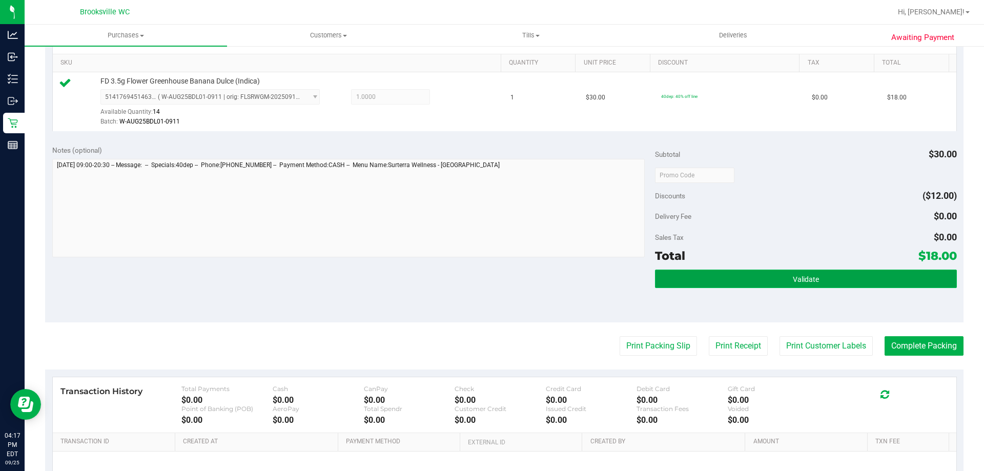
click at [700, 272] on button "Validate" at bounding box center [805, 279] width 301 height 18
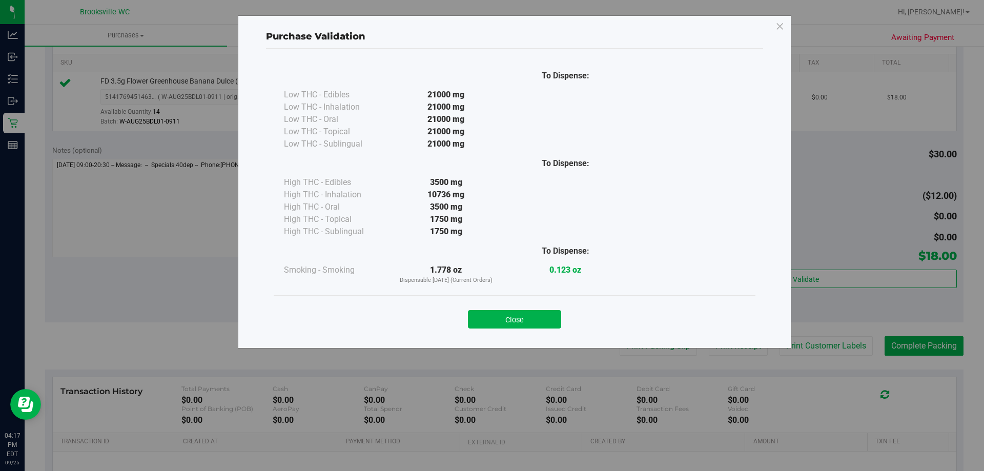
drag, startPoint x: 538, startPoint y: 319, endPoint x: 568, endPoint y: 314, distance: 31.2
click at [537, 318] on button "Close" at bounding box center [514, 319] width 93 height 18
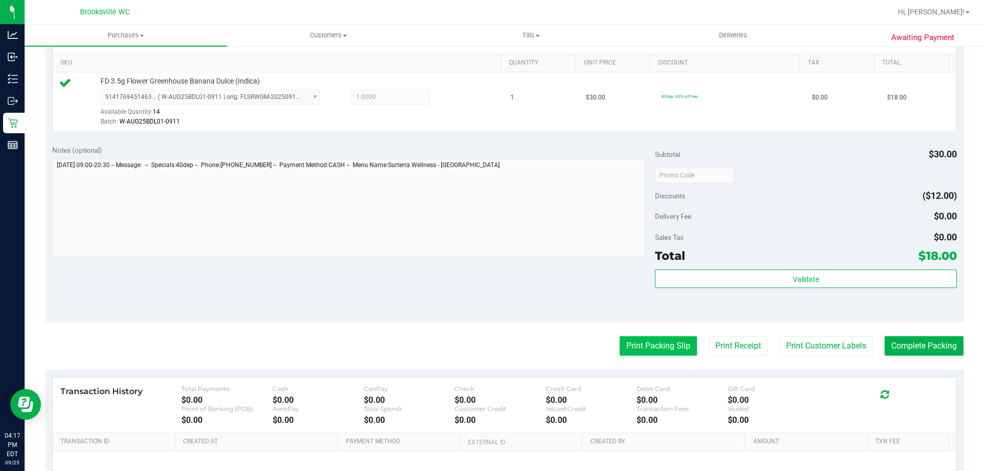
click at [674, 344] on button "Print Packing Slip" at bounding box center [658, 345] width 77 height 19
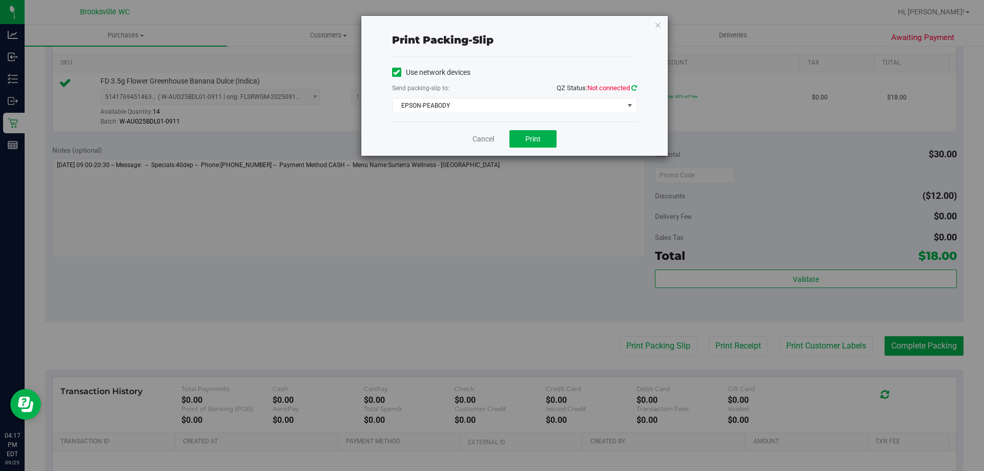
click at [631, 85] on icon at bounding box center [634, 88] width 6 height 7
click at [536, 140] on span "Print" at bounding box center [532, 139] width 15 height 8
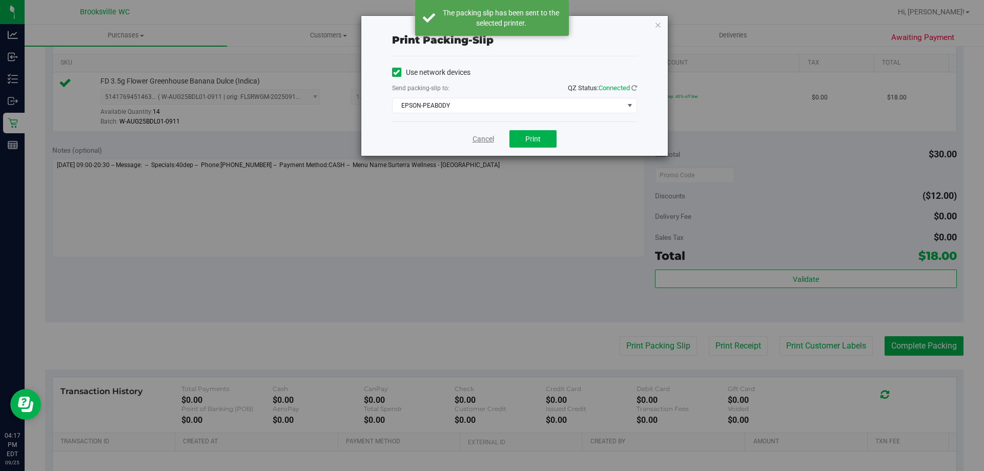
click at [483, 139] on link "Cancel" at bounding box center [483, 139] width 22 height 11
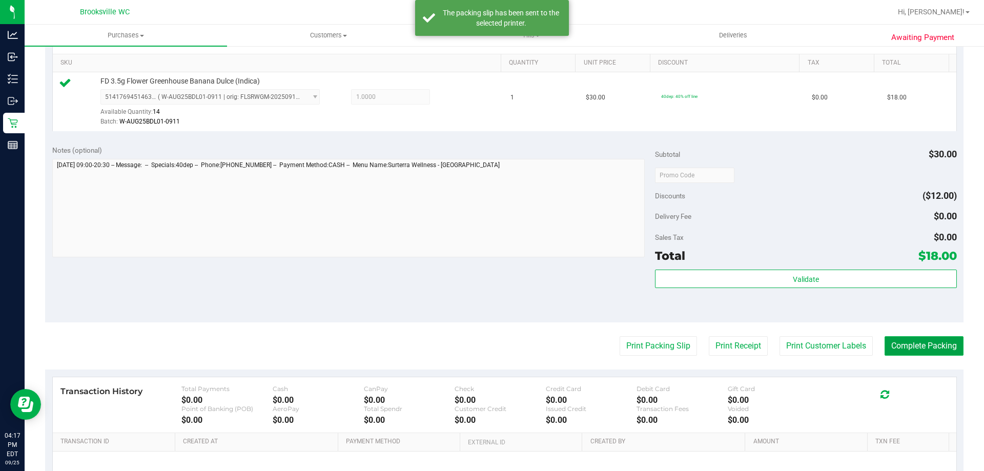
drag, startPoint x: 912, startPoint y: 342, endPoint x: 892, endPoint y: 343, distance: 20.5
click at [913, 340] on button "Complete Packing" at bounding box center [923, 345] width 79 height 19
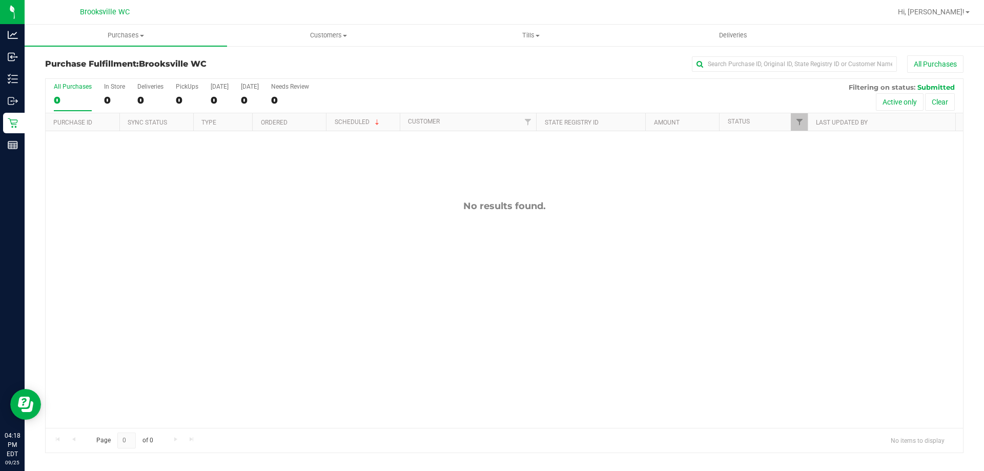
drag, startPoint x: 89, startPoint y: 269, endPoint x: 98, endPoint y: 263, distance: 11.1
click at [89, 269] on div "No results found." at bounding box center [504, 314] width 917 height 366
click at [600, 89] on div "All Purchases 0 In Store 0 Deliveries 0 PickUps 0 [DATE] 0 [DATE] 0 Needs Revie…" at bounding box center [504, 96] width 917 height 34
click at [628, 93] on div "All Purchases 0 In Store 0 Deliveries 0 PickUps 0 [DATE] 0 [DATE] 0 Needs Revie…" at bounding box center [504, 96] width 917 height 34
click at [481, 91] on div "All Purchases 0 In Store 0 Deliveries 0 PickUps 0 [DATE] 0 [DATE] 0 Needs Revie…" at bounding box center [504, 96] width 917 height 34
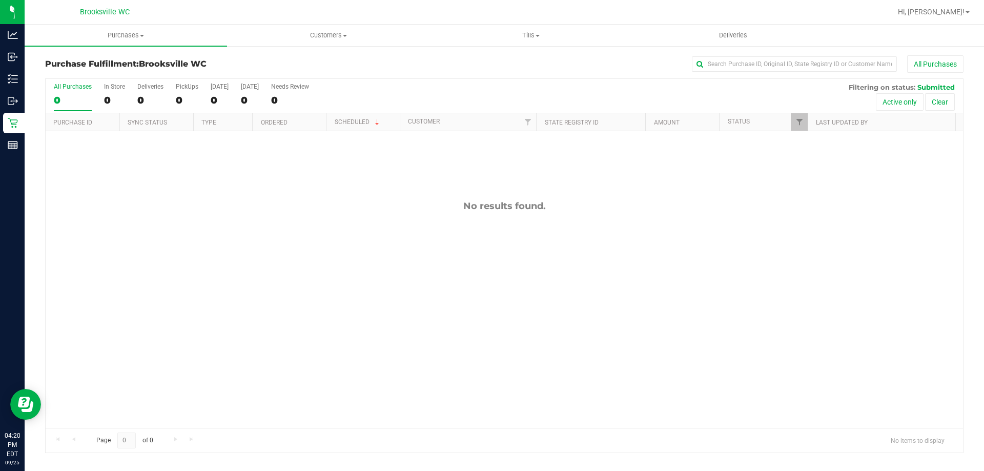
click at [490, 75] on div "Purchase Fulfillment: [GEOGRAPHIC_DATA] WC All Purchases" at bounding box center [504, 66] width 918 height 23
click at [437, 86] on div "All Purchases 0 In Store 0 Deliveries 0 PickUps 0 [DATE] 0 [DATE] 0 Needs Revie…" at bounding box center [504, 83] width 917 height 8
drag, startPoint x: 384, startPoint y: 96, endPoint x: 383, endPoint y: 87, distance: 9.4
click at [383, 93] on div "All Purchases 0 In Store 0 Deliveries 0 PickUps 0 [DATE] 0 [DATE] 0 Needs Revie…" at bounding box center [504, 96] width 917 height 34
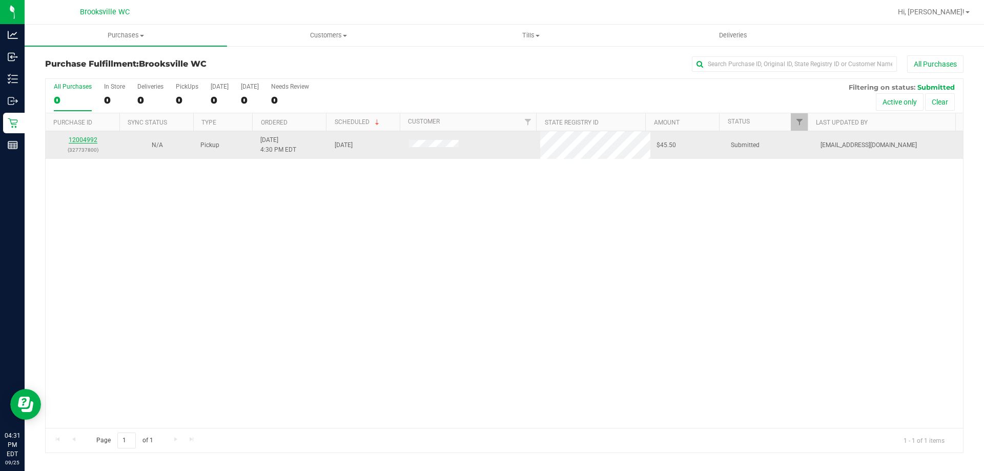
click at [78, 138] on link "12004992" at bounding box center [83, 139] width 29 height 7
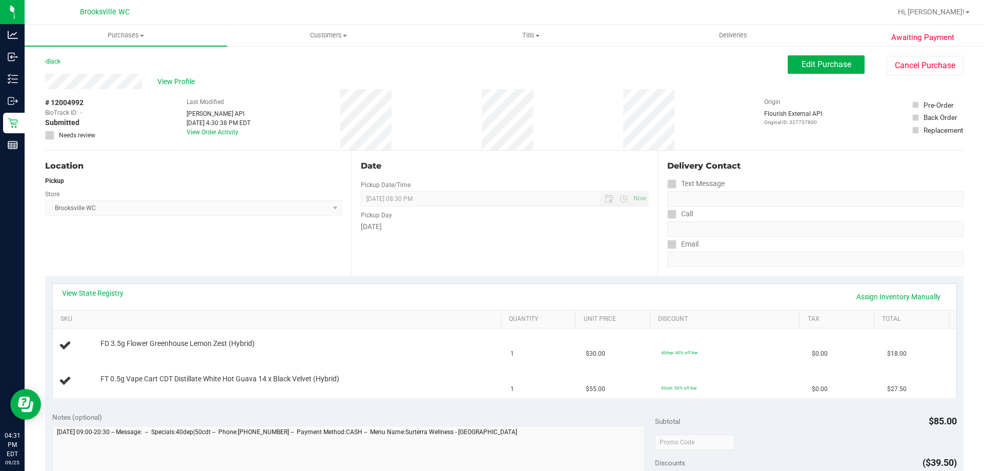
click at [107, 298] on div "View State Registry Assign Inventory Manually" at bounding box center [504, 296] width 885 height 17
click at [110, 296] on link "View State Registry" at bounding box center [92, 293] width 61 height 10
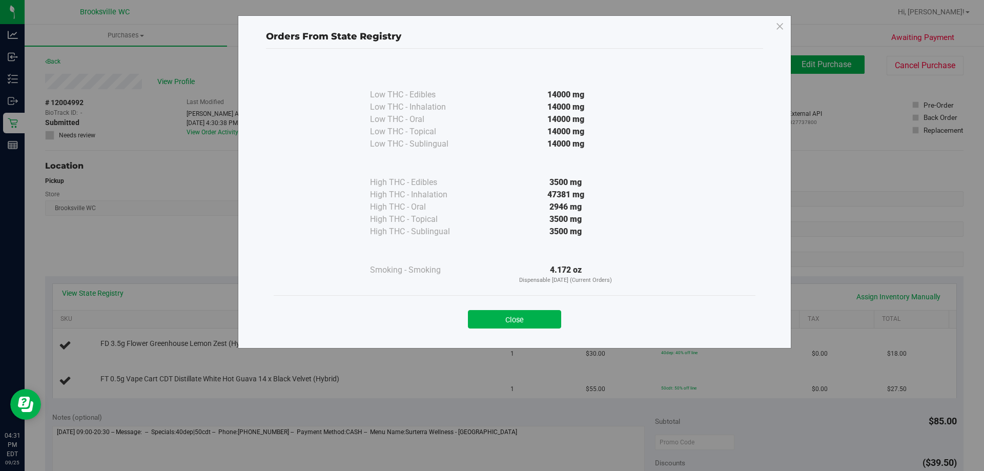
click at [538, 316] on button "Close" at bounding box center [514, 319] width 93 height 18
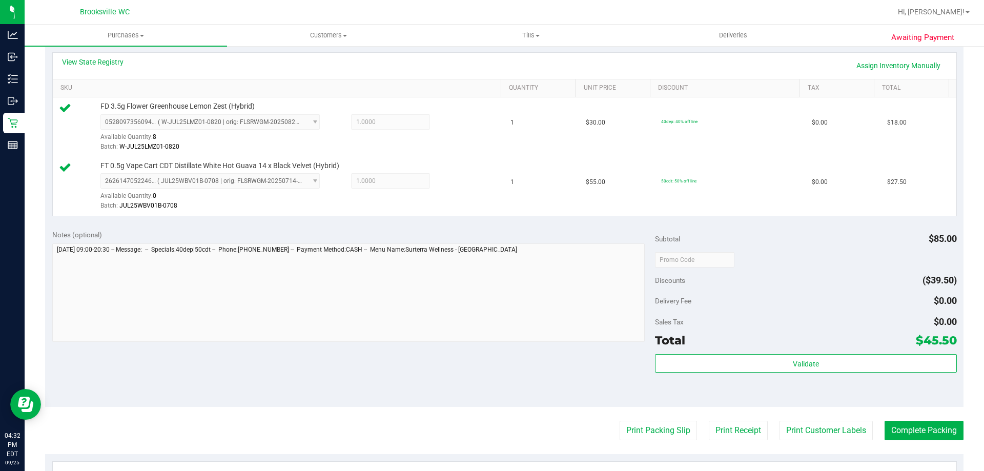
scroll to position [307, 0]
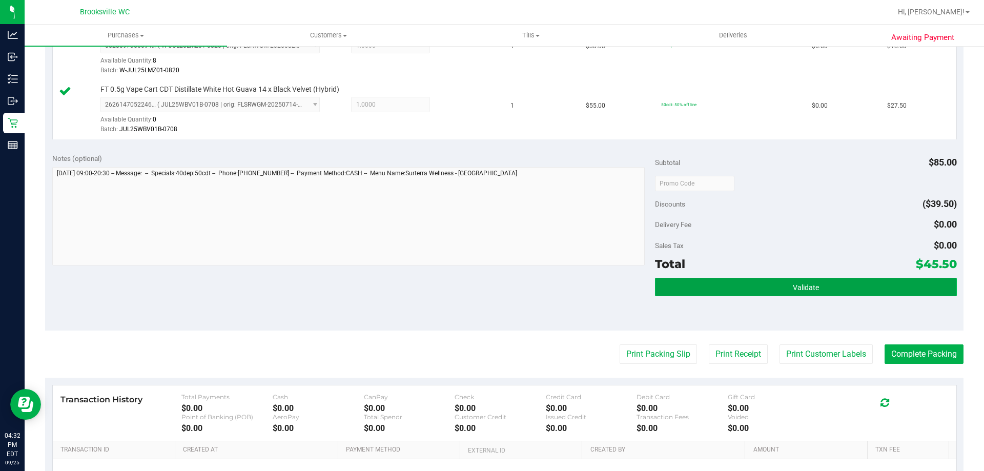
click at [712, 284] on button "Validate" at bounding box center [805, 287] width 301 height 18
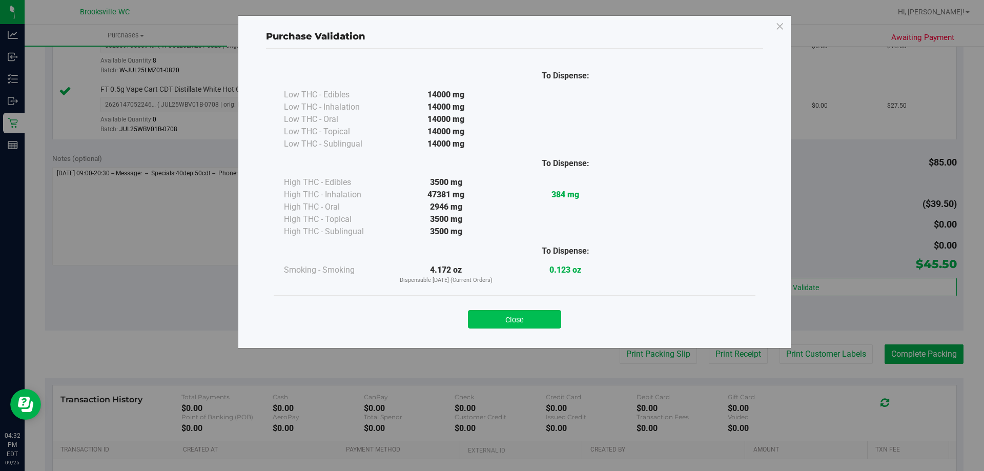
click at [527, 320] on button "Close" at bounding box center [514, 319] width 93 height 18
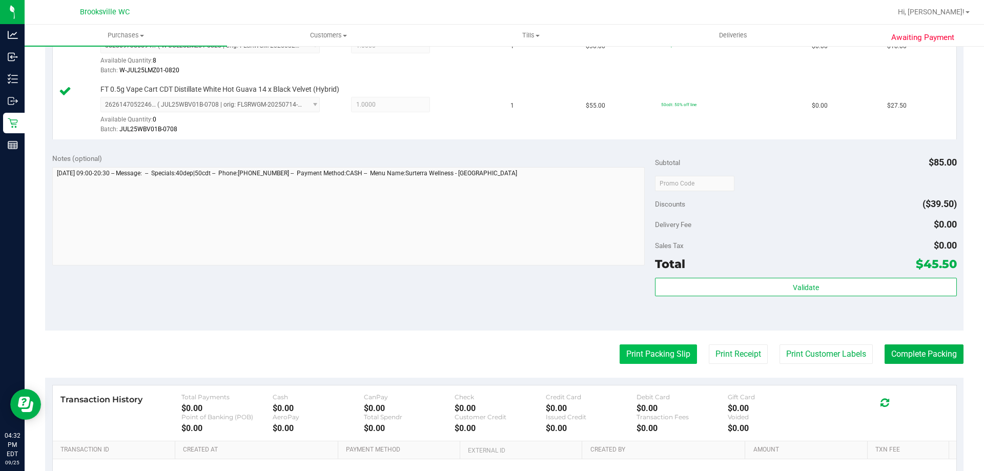
click at [650, 354] on button "Print Packing Slip" at bounding box center [658, 353] width 77 height 19
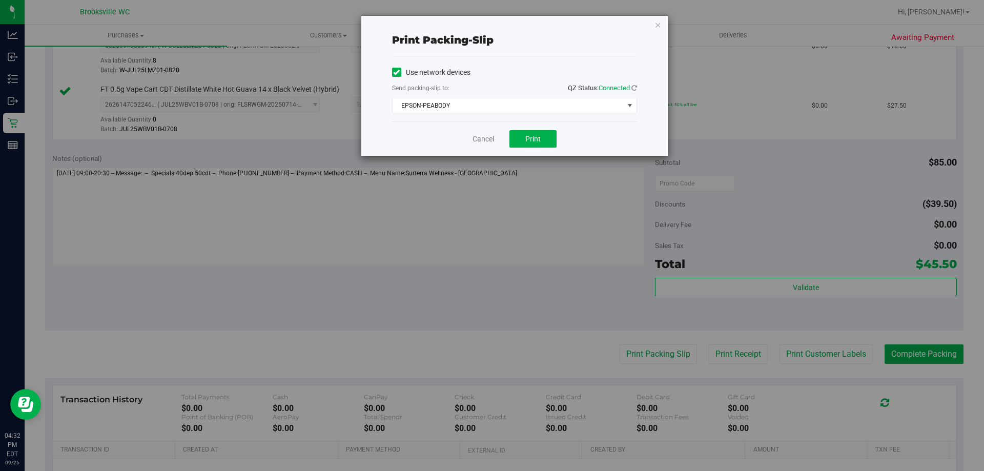
click at [534, 130] on div "Cancel Print" at bounding box center [514, 138] width 245 height 34
click at [535, 130] on button "Print" at bounding box center [532, 138] width 47 height 17
click at [483, 135] on link "Cancel" at bounding box center [483, 139] width 22 height 11
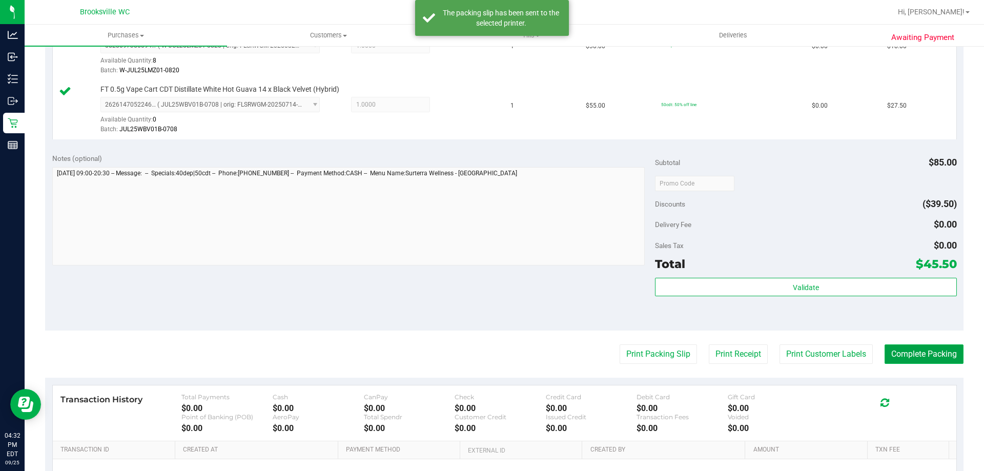
click at [930, 356] on button "Complete Packing" at bounding box center [923, 353] width 79 height 19
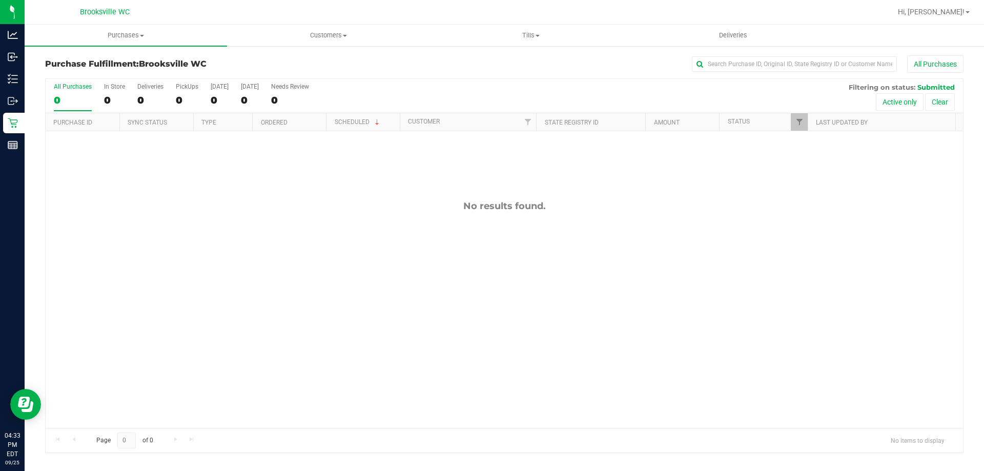
click at [594, 90] on div "All Purchases 0 In Store 0 Deliveries 0 PickUps 0 [DATE] 0 [DATE] 0 Needs Revie…" at bounding box center [504, 96] width 917 height 34
click at [546, 79] on div "All Purchases 0 In Store 0 Deliveries 0 PickUps 0 [DATE] 0 [DATE] 0 Needs Revie…" at bounding box center [504, 83] width 917 height 8
click at [519, 94] on div "All Purchases 0 In Store 0 Deliveries 0 PickUps 0 [DATE] 0 [DATE] 0 Needs Revie…" at bounding box center [504, 96] width 917 height 34
drag, startPoint x: 480, startPoint y: 81, endPoint x: 501, endPoint y: 93, distance: 24.3
click at [481, 79] on div "All Purchases 0 In Store 0 Deliveries 0 PickUps 0 [DATE] 0 [DATE] 0 Needs Revie…" at bounding box center [504, 83] width 917 height 8
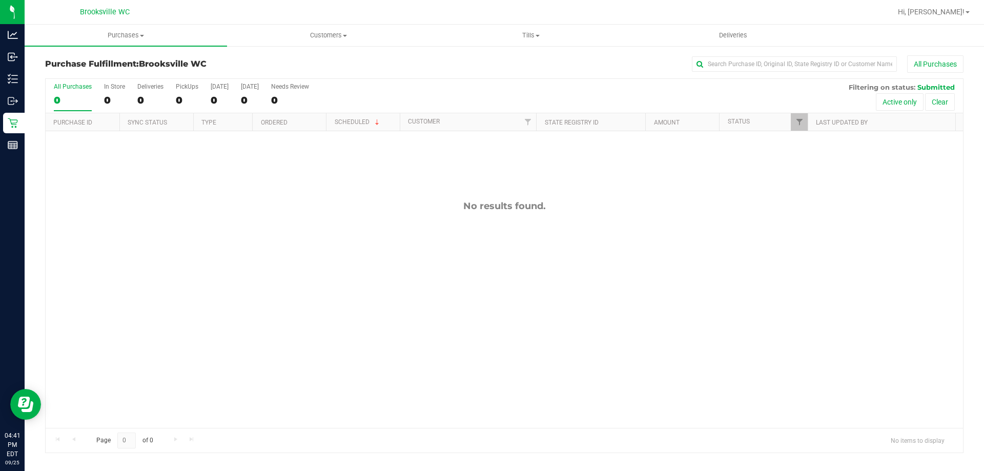
click at [579, 78] on div "All Purchases 0 In Store 0 Deliveries 0 PickUps 0 [DATE] 0 [DATE] 0 Needs Revie…" at bounding box center [504, 265] width 918 height 375
click at [457, 80] on div "All Purchases 0 In Store 0 Deliveries 0 PickUps 0 [DATE] 0 [DATE] 0 Needs Revie…" at bounding box center [504, 83] width 917 height 8
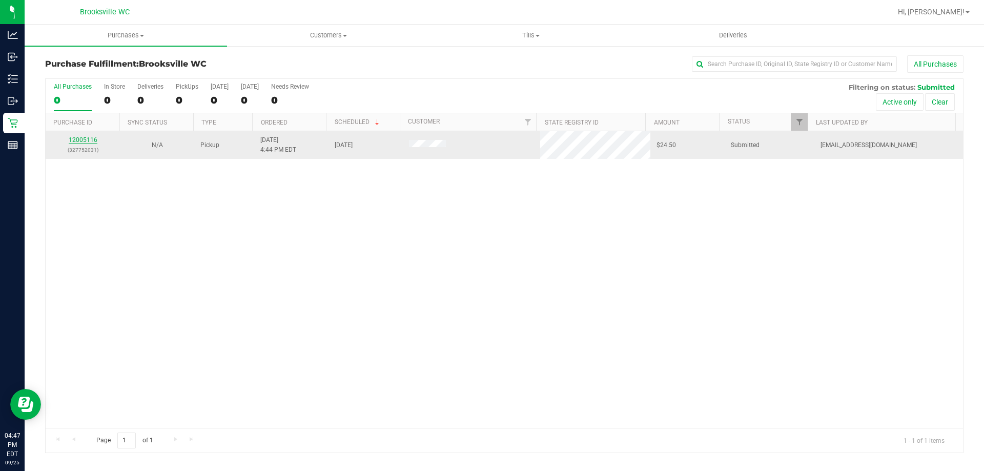
click at [92, 138] on link "12005116" at bounding box center [83, 139] width 29 height 7
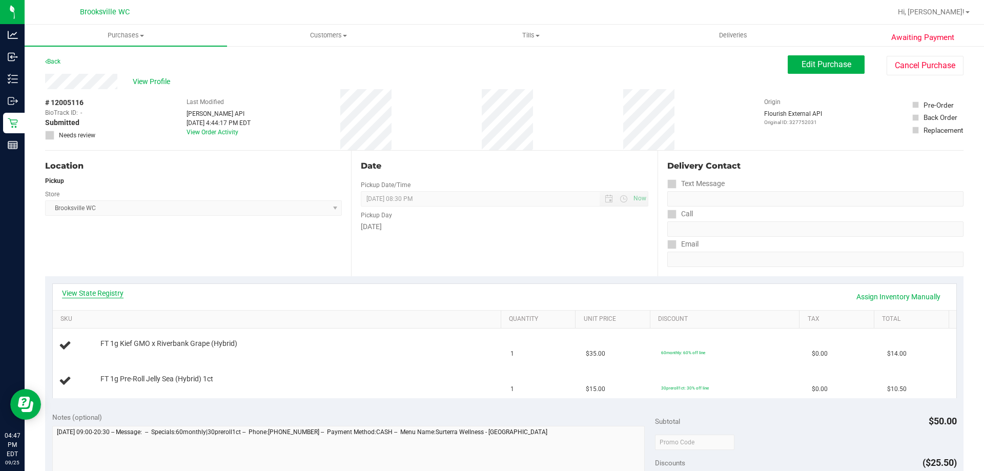
click at [97, 293] on link "View State Registry" at bounding box center [92, 293] width 61 height 10
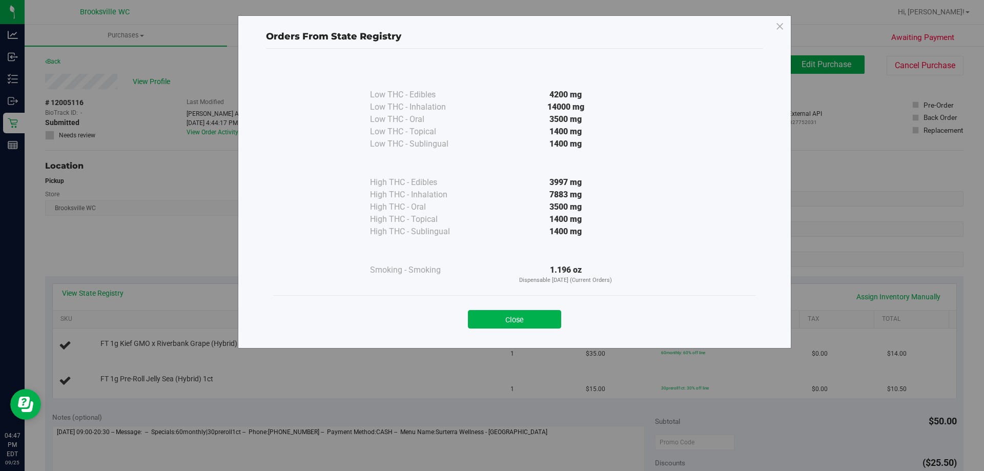
click at [507, 319] on button "Close" at bounding box center [514, 319] width 93 height 18
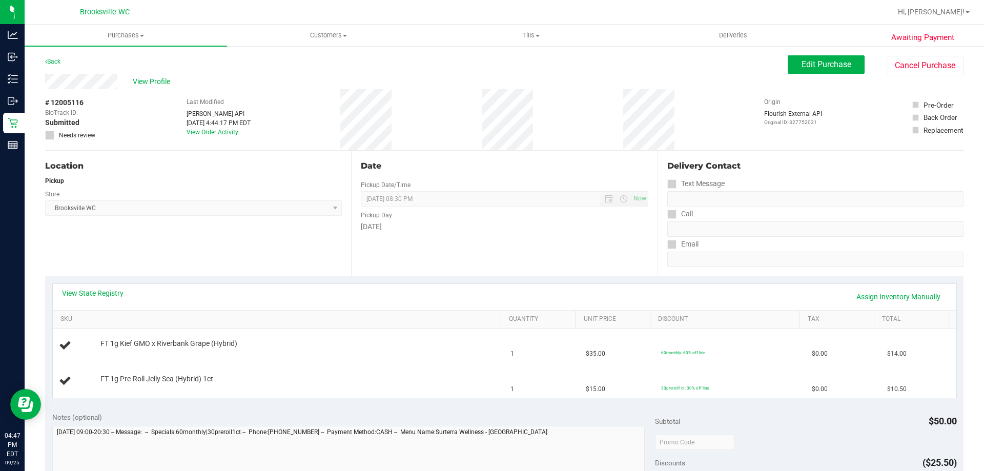
click at [355, 277] on div "View State Registry Assign Inventory Manually SKU Quantity Unit Price Discount …" at bounding box center [504, 340] width 918 height 129
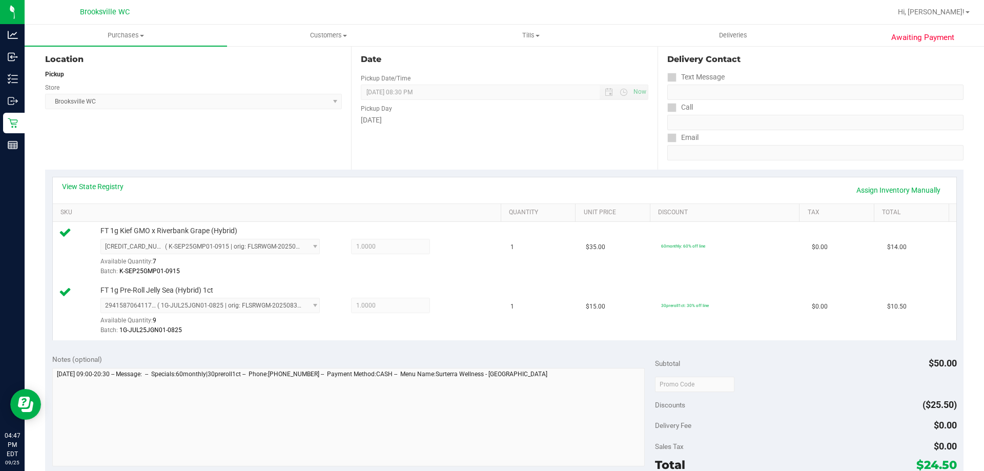
scroll to position [256, 0]
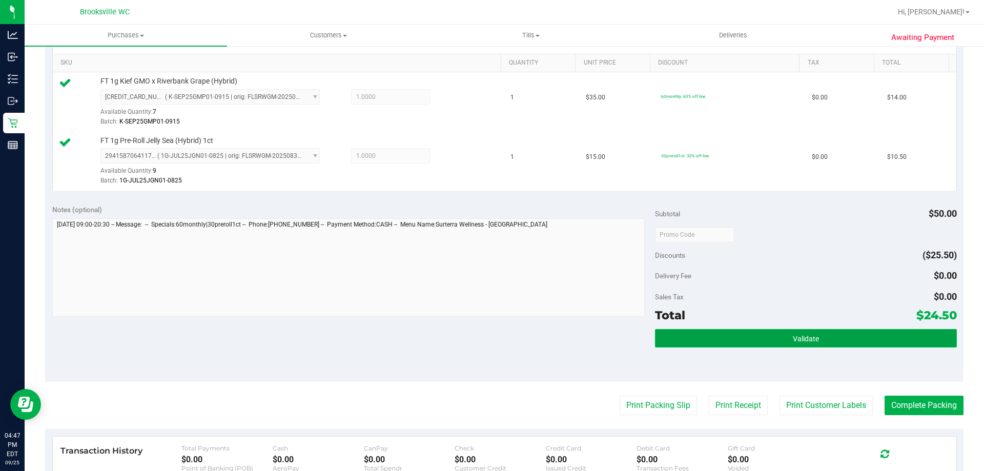
click at [685, 337] on button "Validate" at bounding box center [805, 338] width 301 height 18
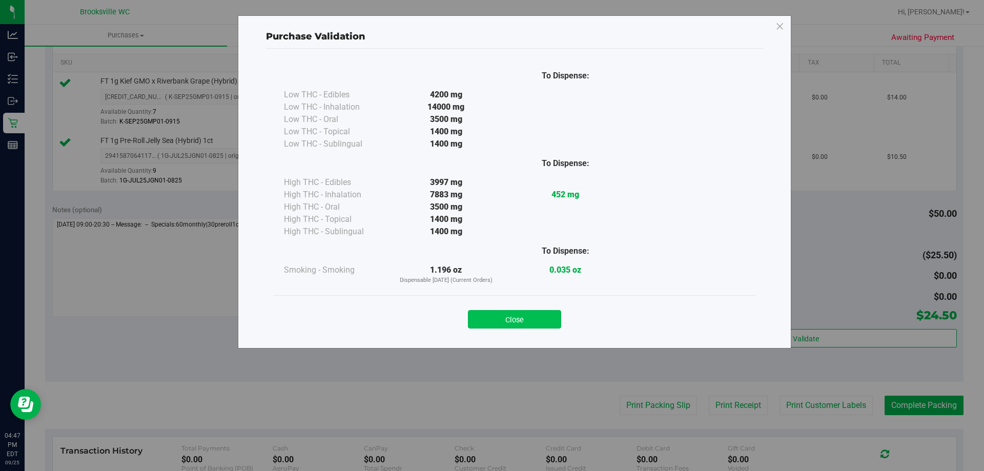
click at [547, 319] on button "Close" at bounding box center [514, 319] width 93 height 18
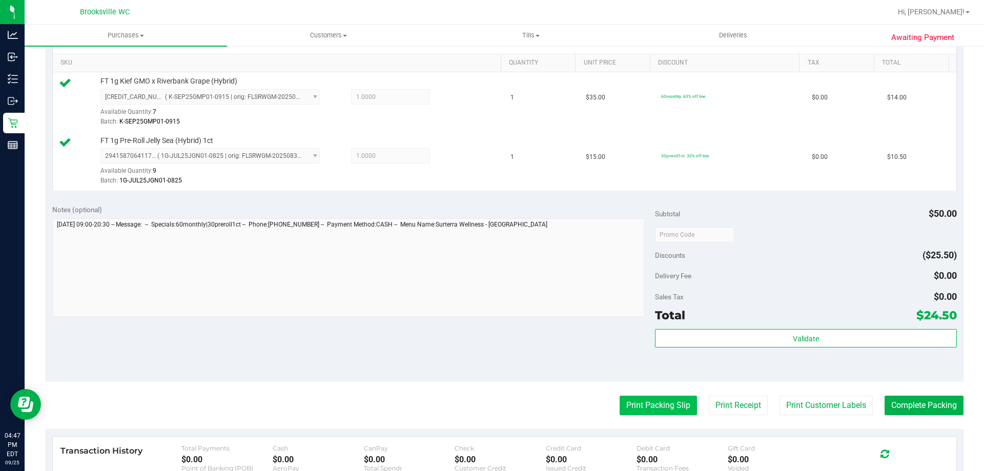
click at [663, 411] on button "Print Packing Slip" at bounding box center [658, 405] width 77 height 19
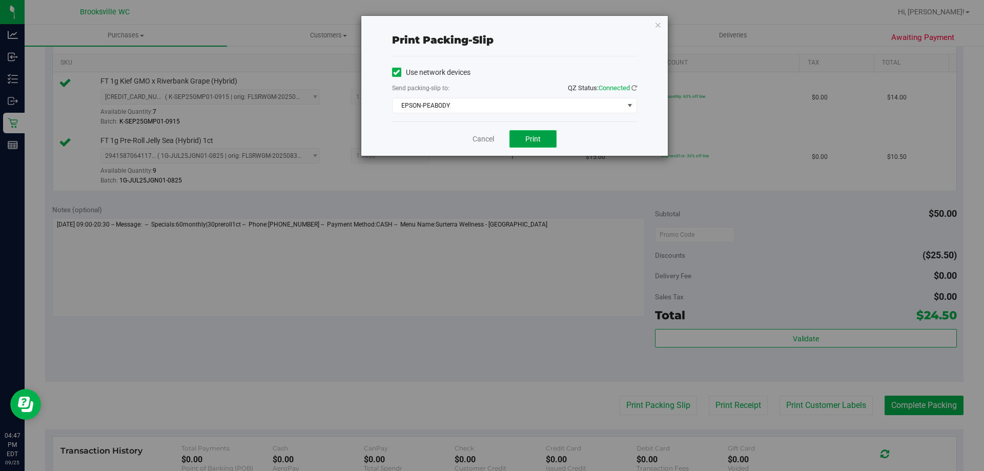
click at [541, 136] on button "Print" at bounding box center [532, 138] width 47 height 17
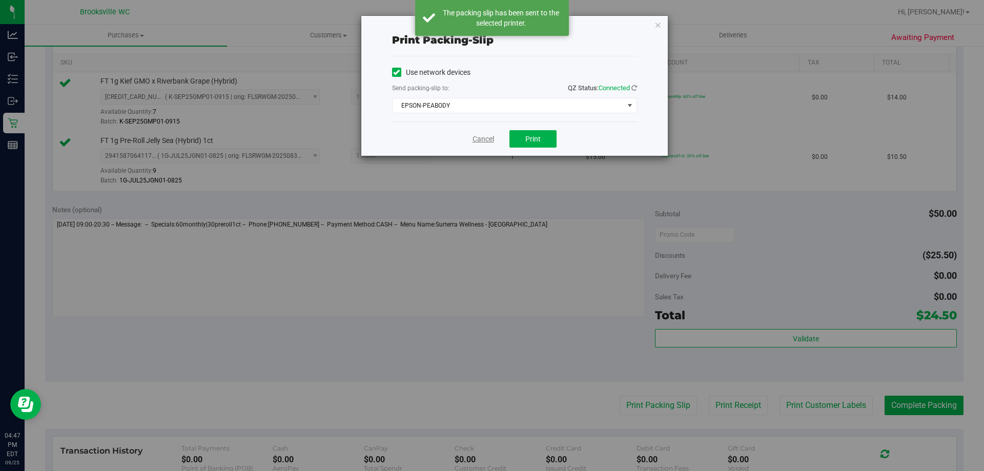
click at [478, 138] on link "Cancel" at bounding box center [483, 139] width 22 height 11
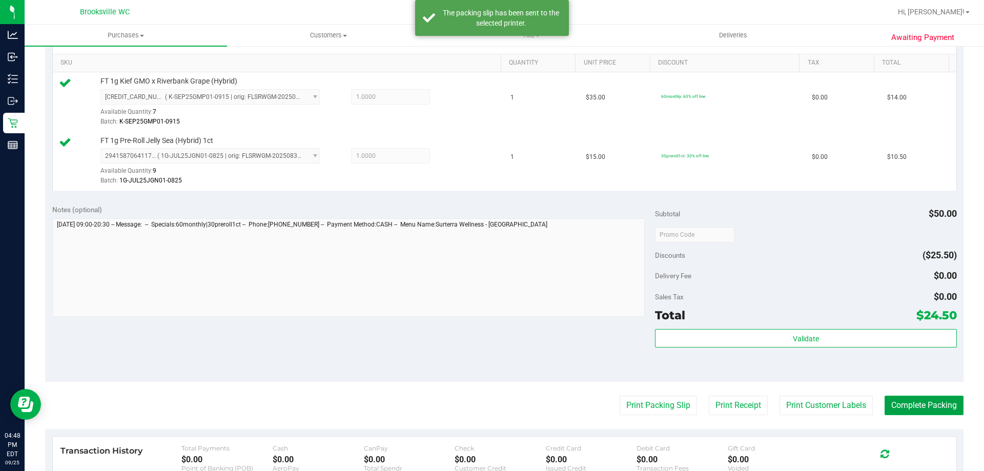
drag, startPoint x: 899, startPoint y: 399, endPoint x: 609, endPoint y: 316, distance: 301.7
click at [898, 399] on button "Complete Packing" at bounding box center [923, 405] width 79 height 19
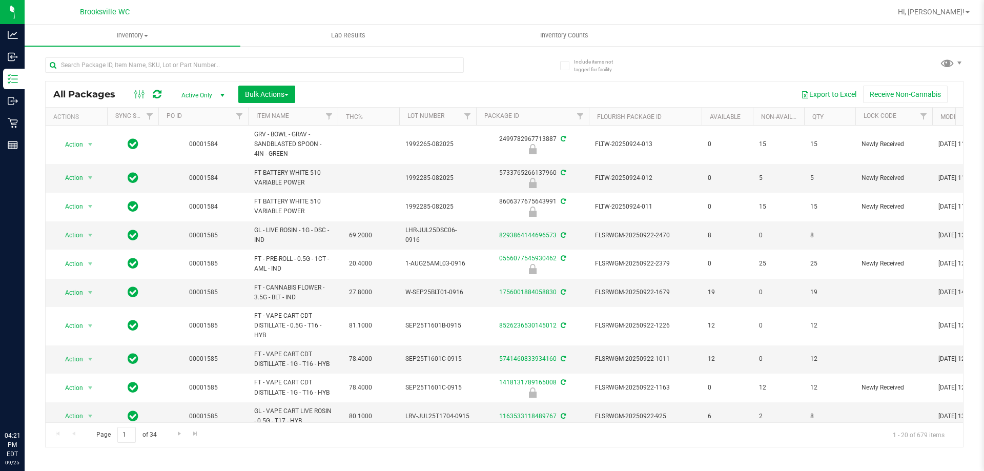
click at [105, 69] on input "text" at bounding box center [254, 64] width 419 height 15
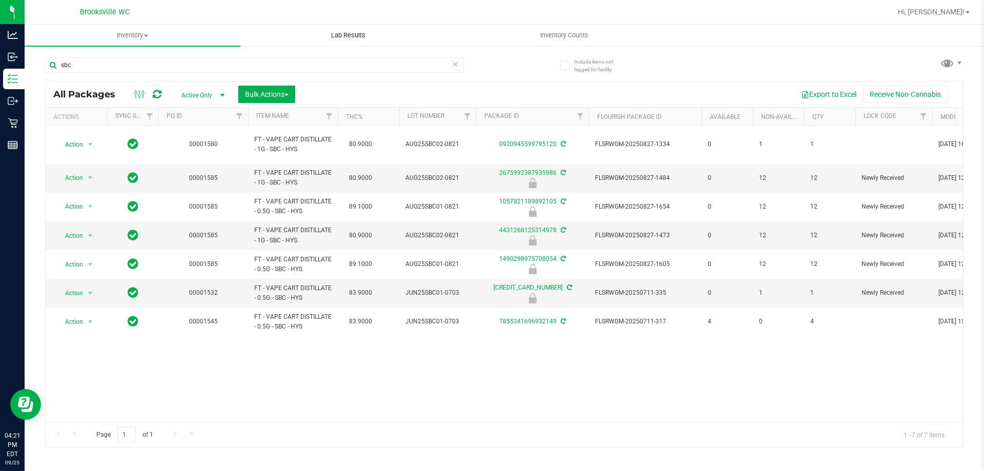
type input "sbc"
click at [457, 66] on icon at bounding box center [454, 63] width 7 height 12
